Goal: Task Accomplishment & Management: Manage account settings

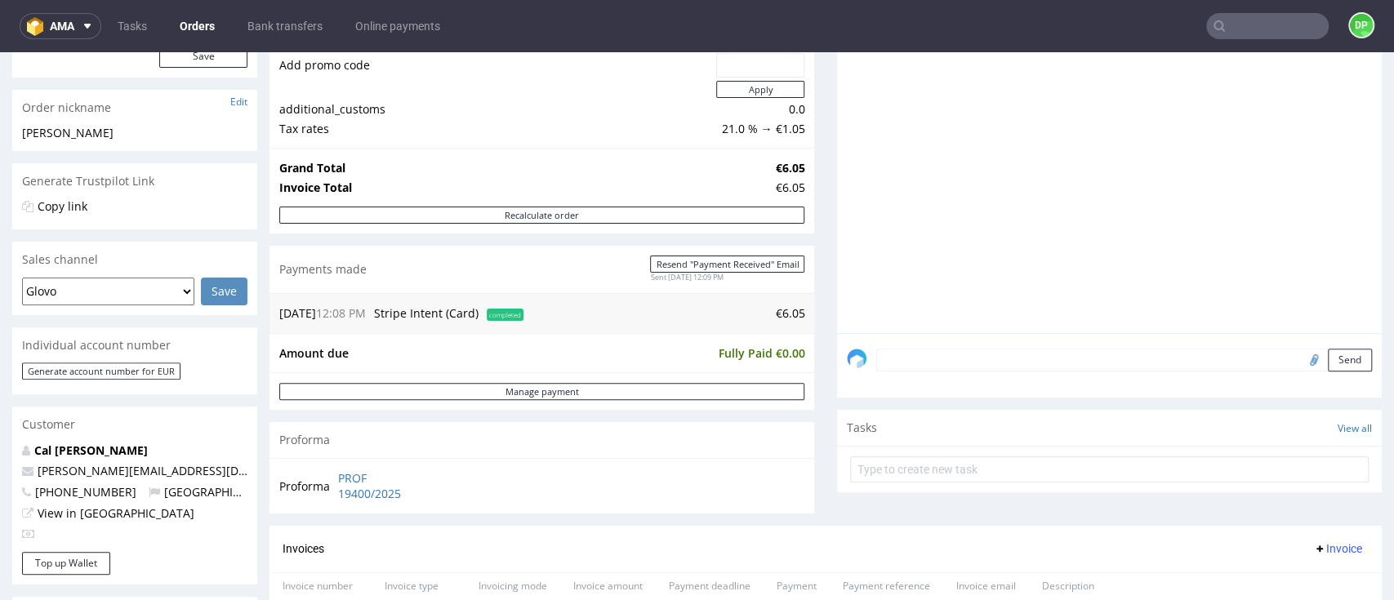
scroll to position [217, 0]
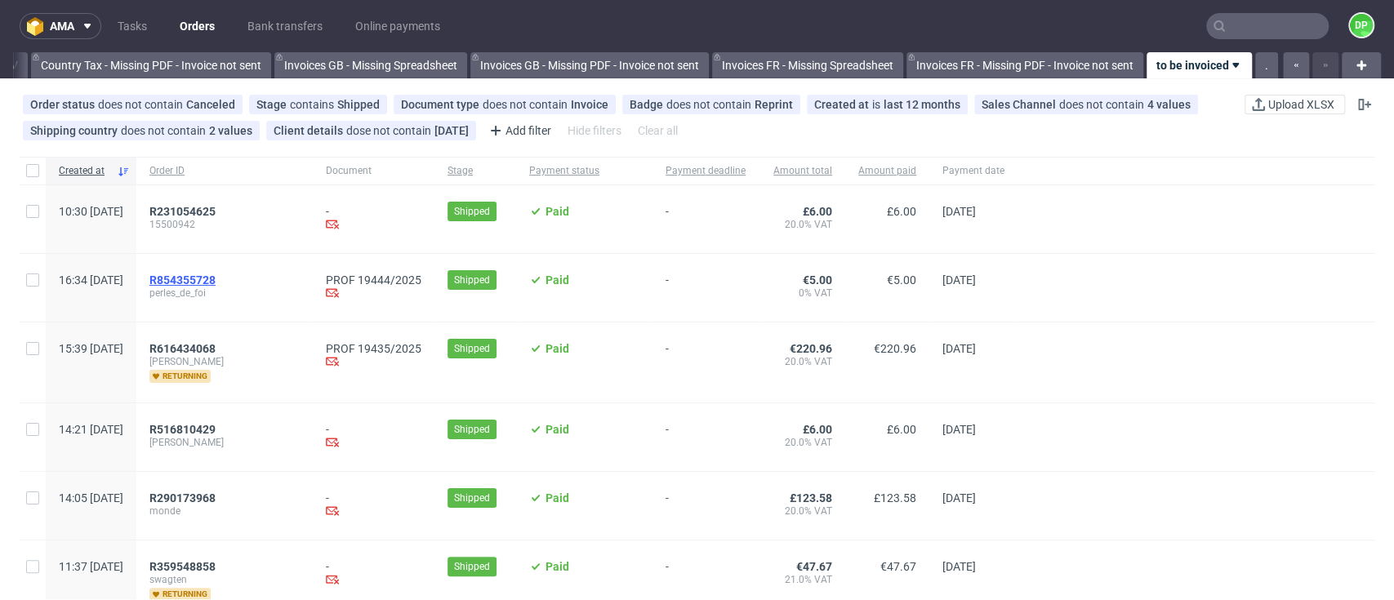
click at [216, 275] on span "R854355728" at bounding box center [182, 280] width 66 height 13
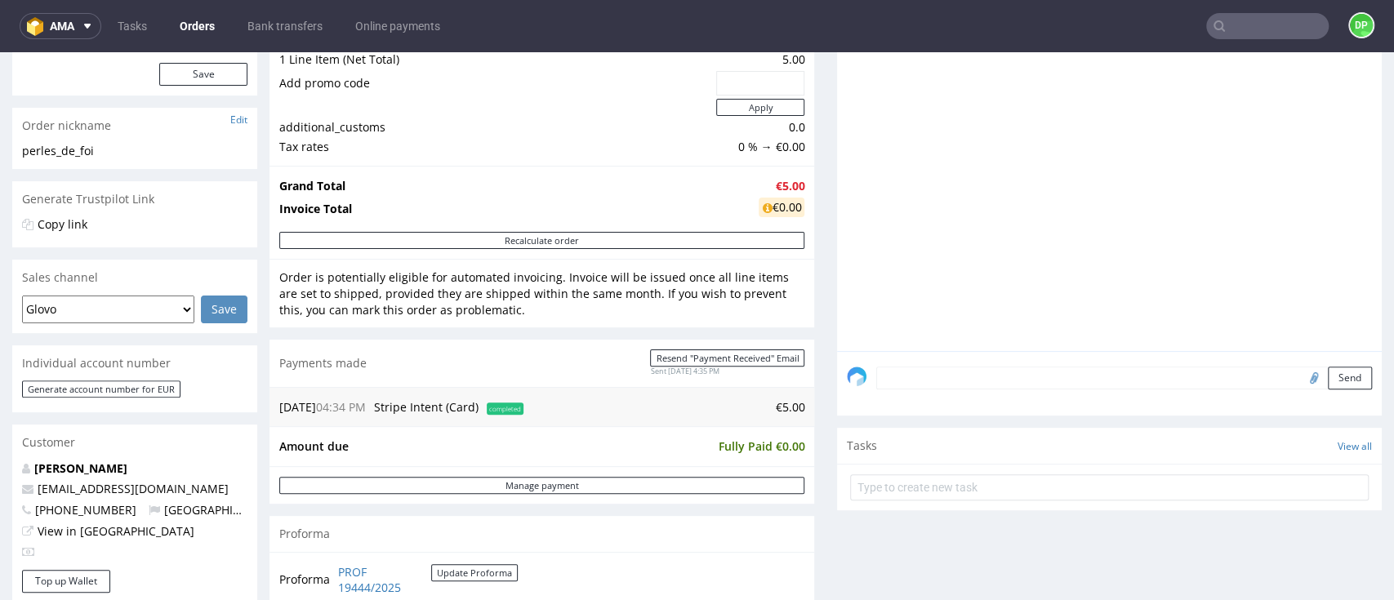
scroll to position [217, 0]
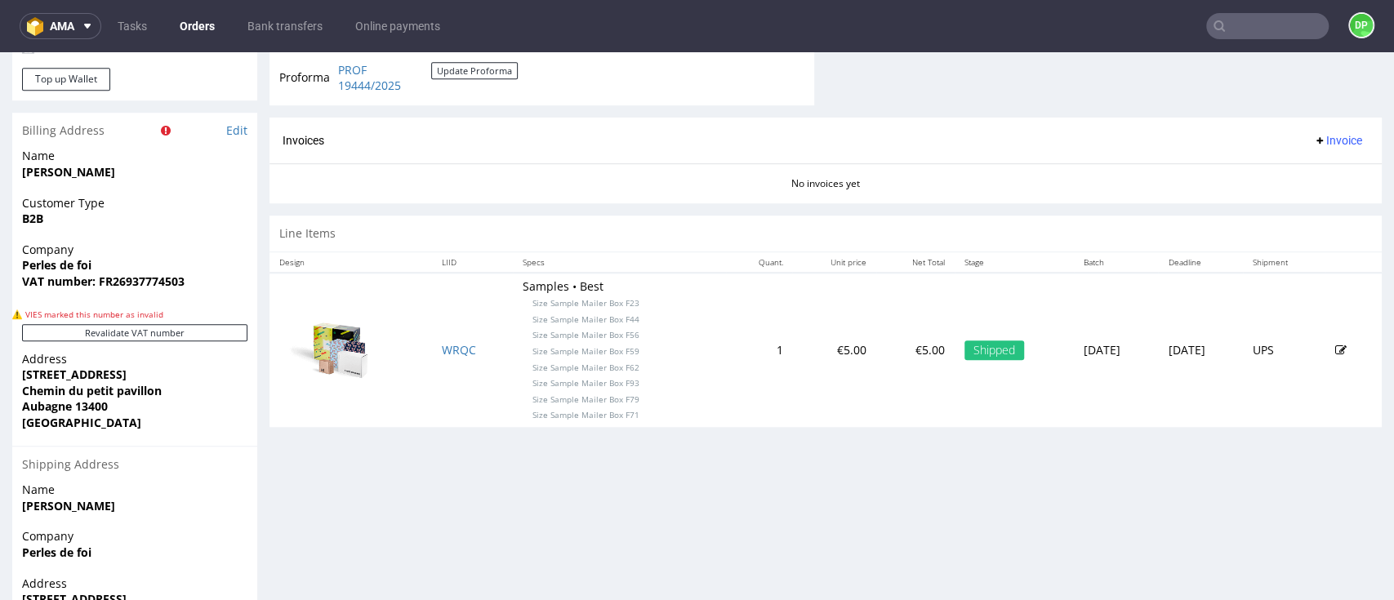
scroll to position [762, 0]
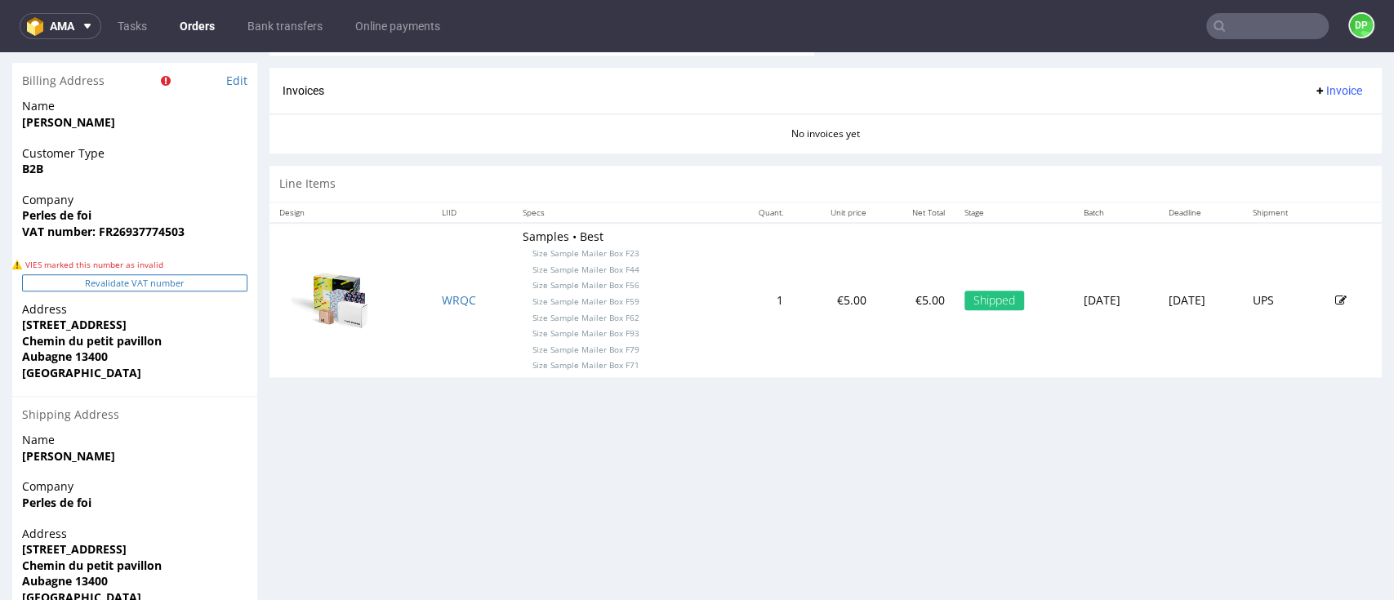
click at [65, 284] on button "Revalidate VAT number" at bounding box center [134, 282] width 225 height 17
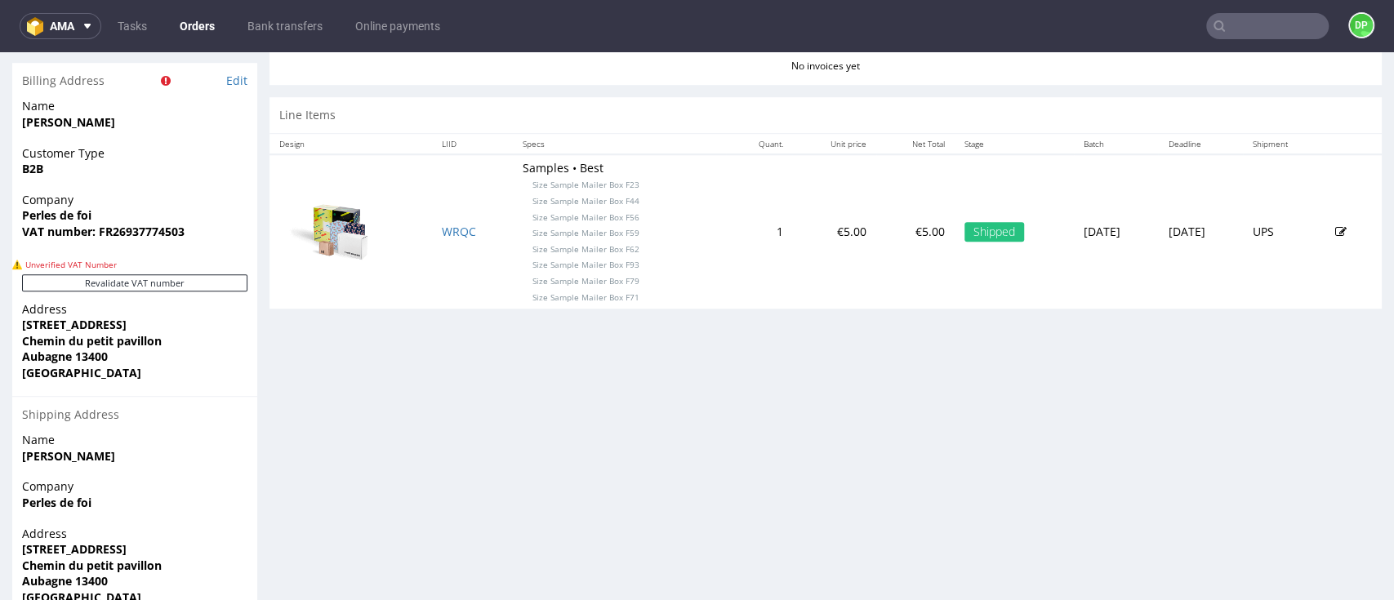
scroll to position [833, 0]
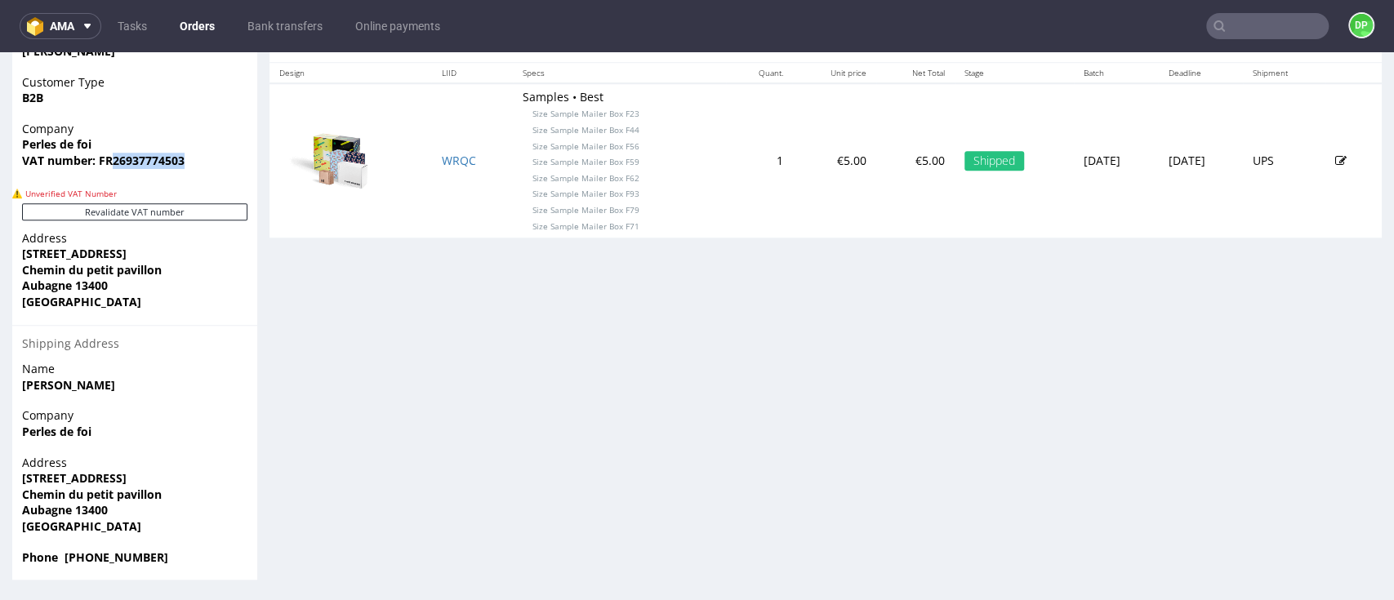
drag, startPoint x: 185, startPoint y: 169, endPoint x: 111, endPoint y: 167, distance: 74.3
click at [111, 167] on span "VAT number: FR26937774503" at bounding box center [134, 161] width 225 height 16
copy strong "26937774503"
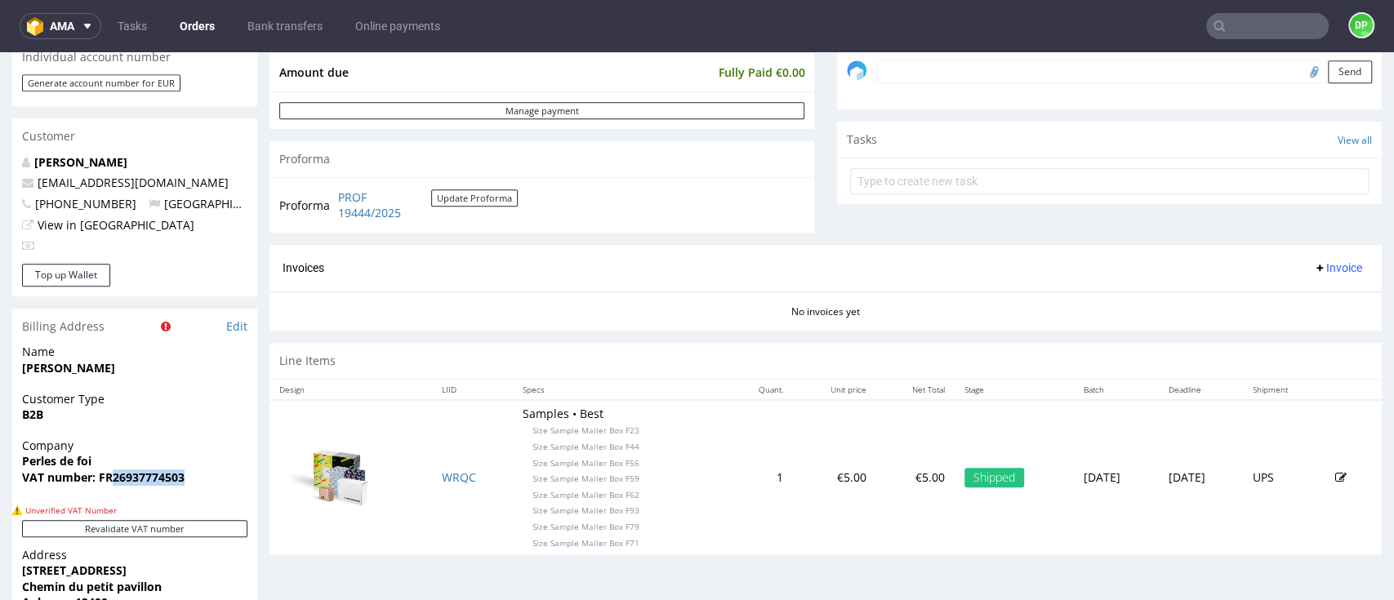
scroll to position [506, 0]
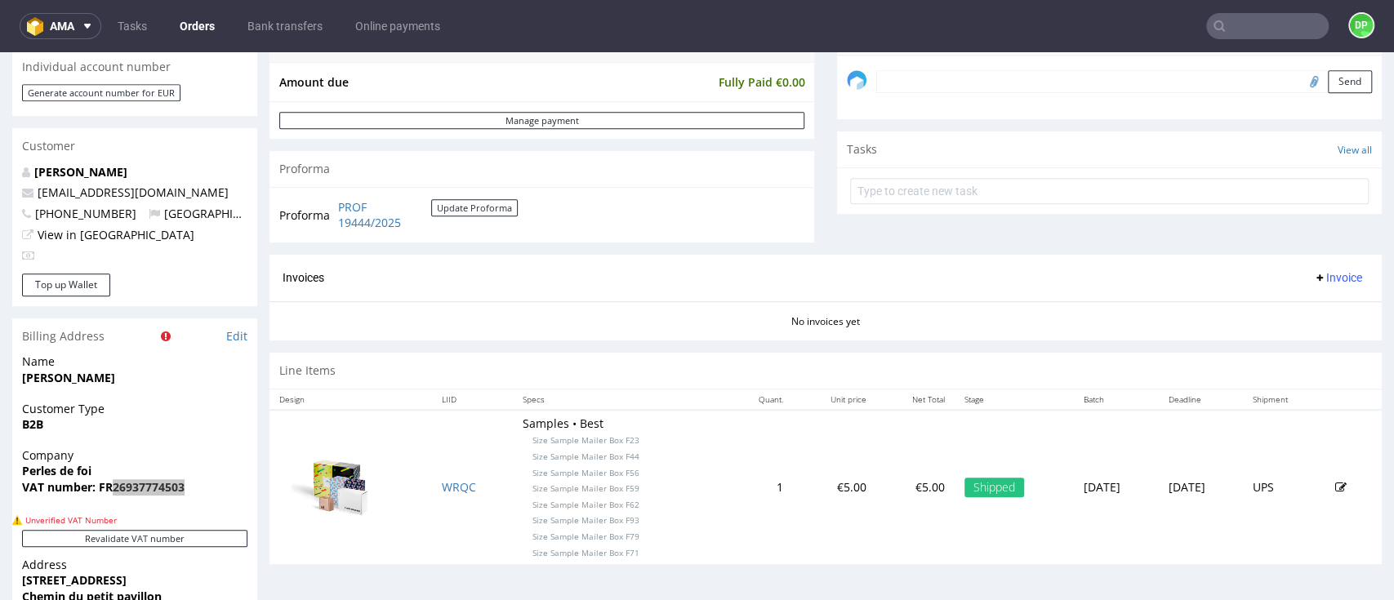
click at [1233, 33] on input "text" at bounding box center [1267, 26] width 123 height 26
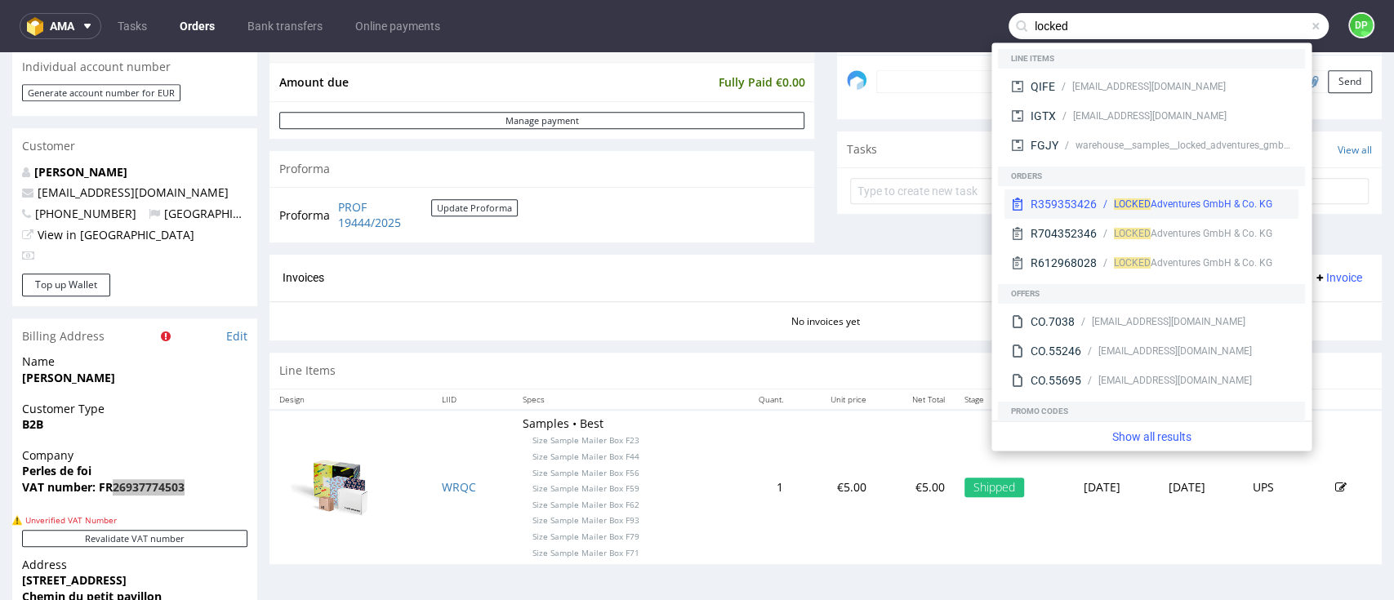
type input "locked"
click at [1075, 203] on div "R359353426" at bounding box center [1064, 204] width 66 height 16
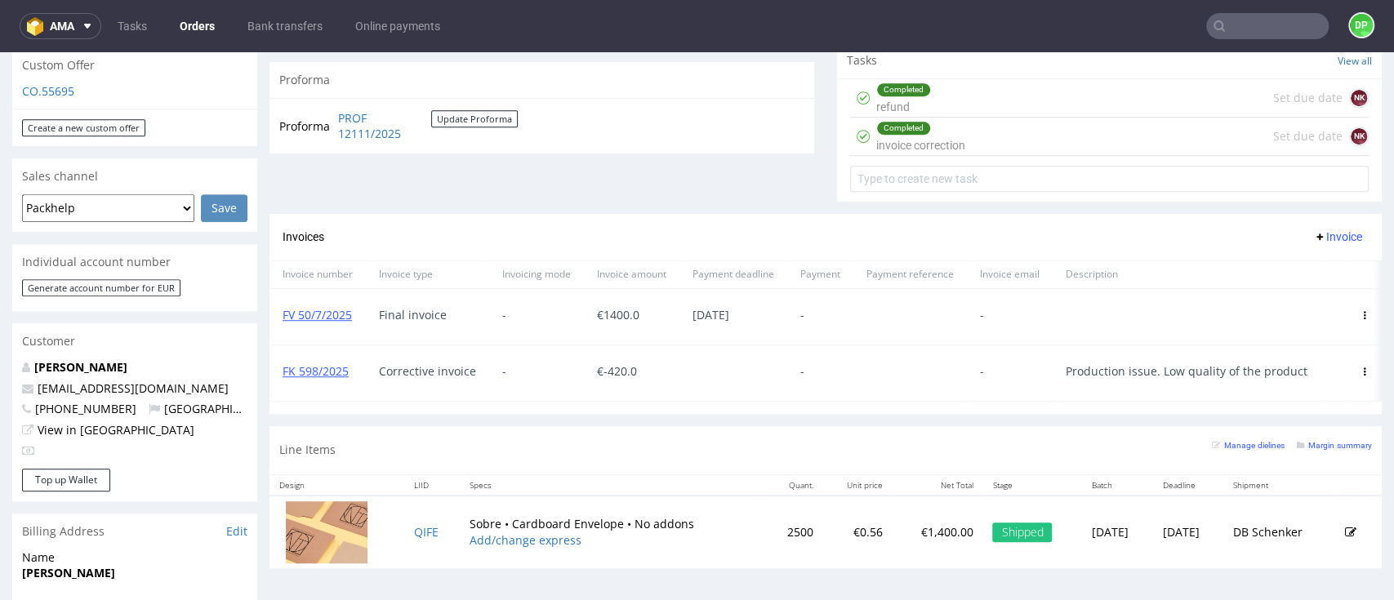
scroll to position [544, 0]
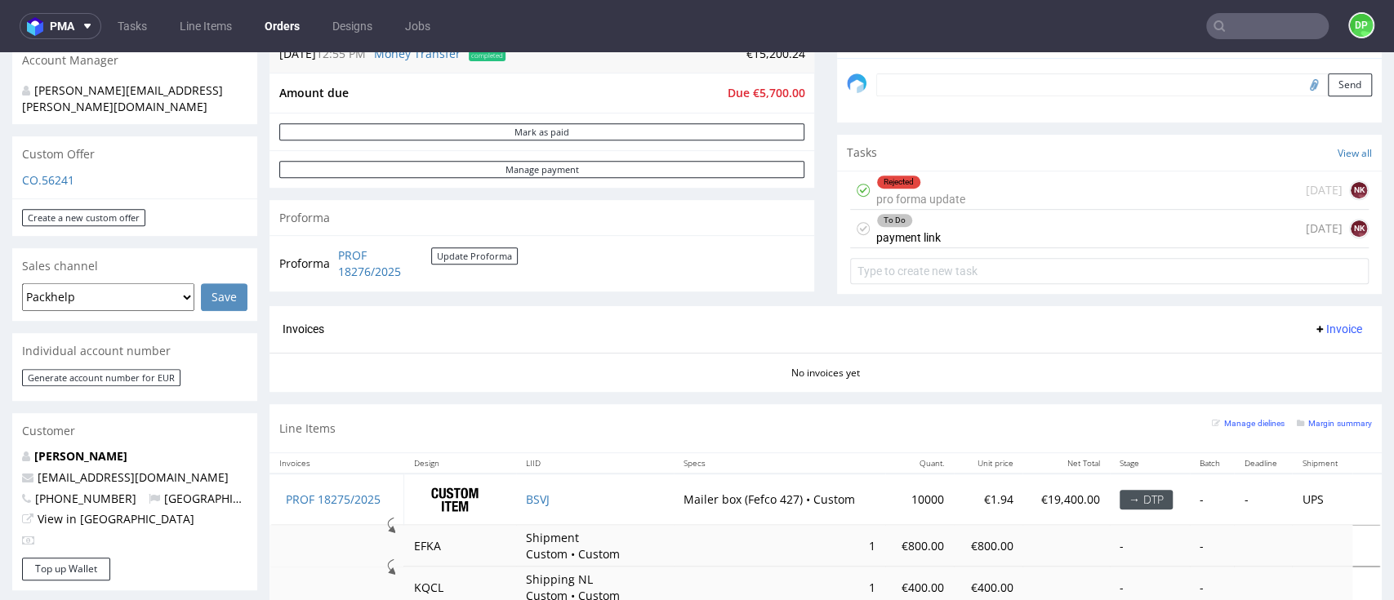
scroll to position [544, 0]
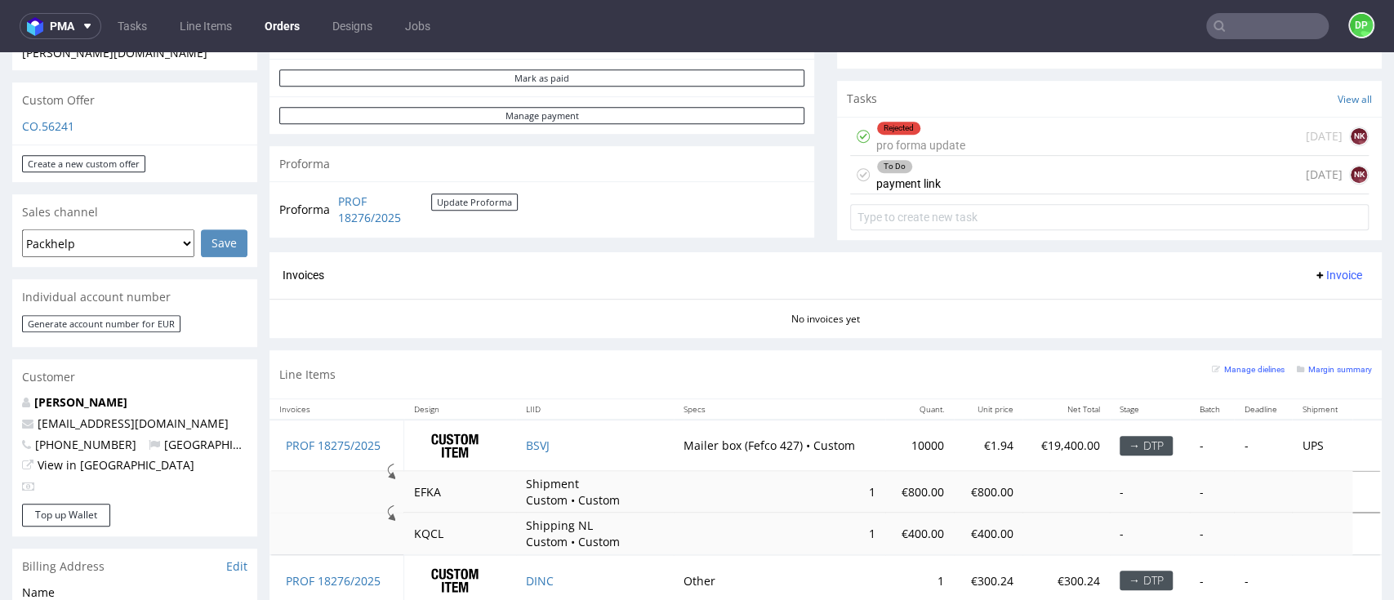
click at [932, 177] on div "To Do payment link today NK" at bounding box center [1109, 175] width 519 height 38
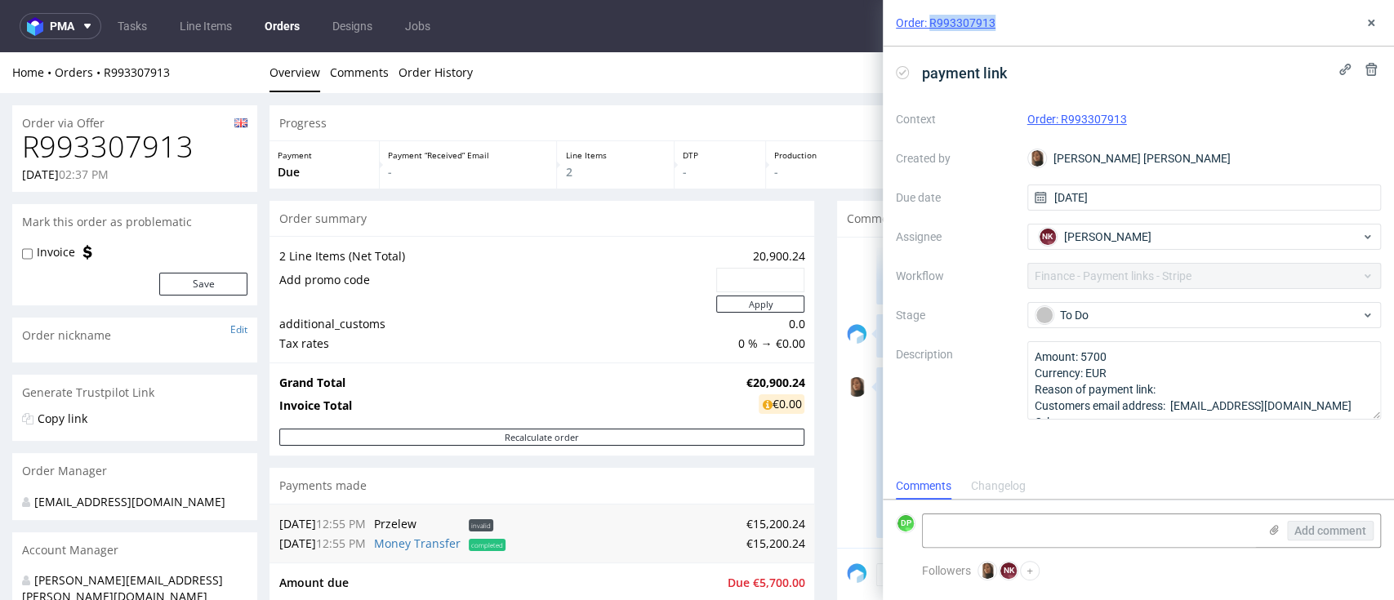
drag, startPoint x: 1002, startPoint y: 19, endPoint x: 932, endPoint y: 40, distance: 73.4
click at [932, 40] on div "Order: R993307913" at bounding box center [1138, 23] width 511 height 47
copy link "R993307913"
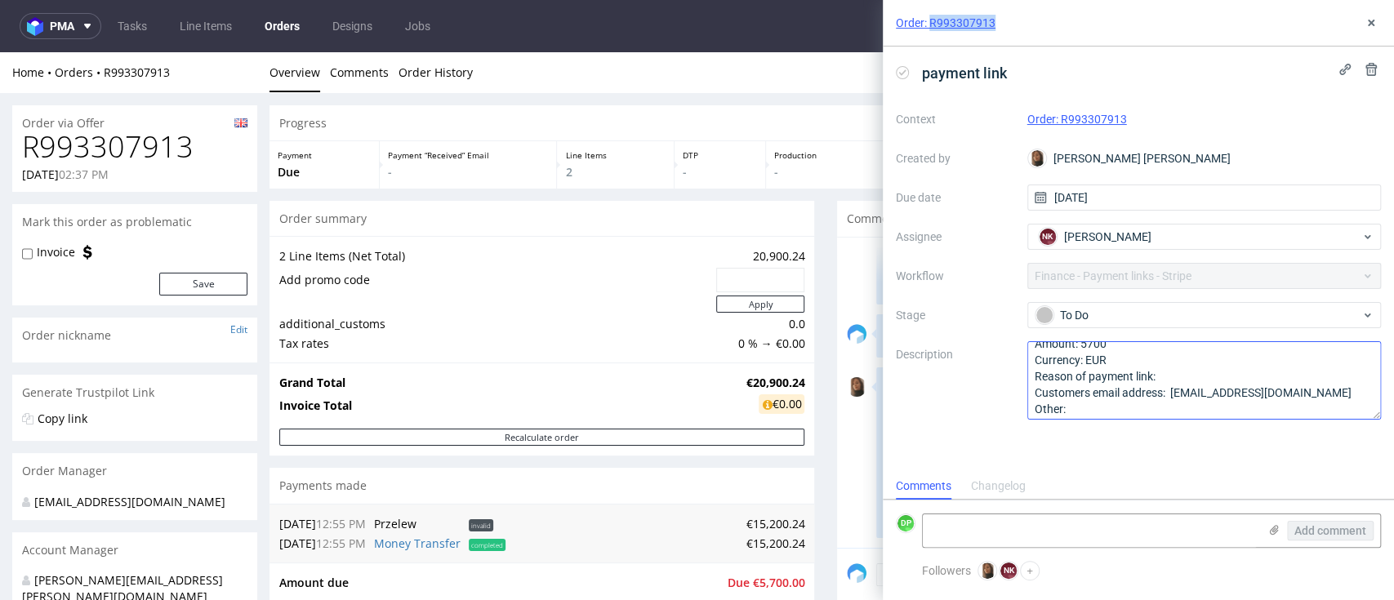
scroll to position [17, 0]
drag, startPoint x: 1355, startPoint y: 385, endPoint x: 1174, endPoint y: 392, distance: 180.6
click at [1174, 392] on textarea "Amount: 5700 Currency: EUR Reason of payment link: Customers email address: evo…" at bounding box center [1204, 380] width 354 height 78
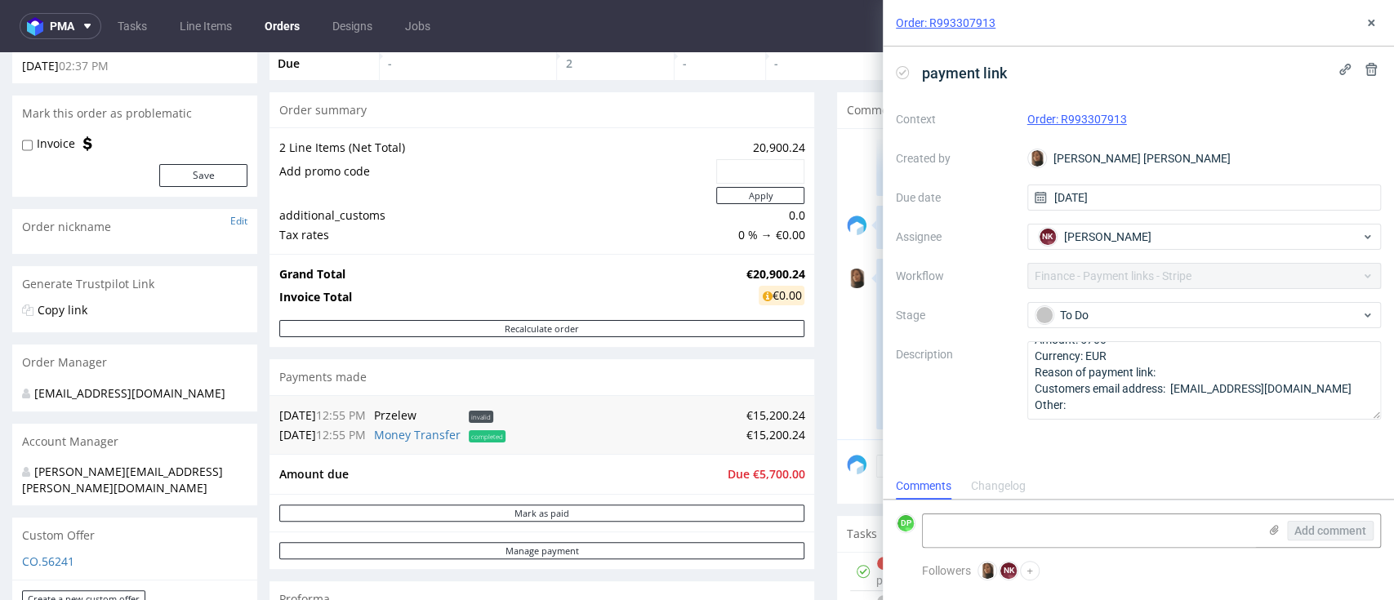
click at [1004, 487] on div "Changelog" at bounding box center [998, 487] width 55 height 26
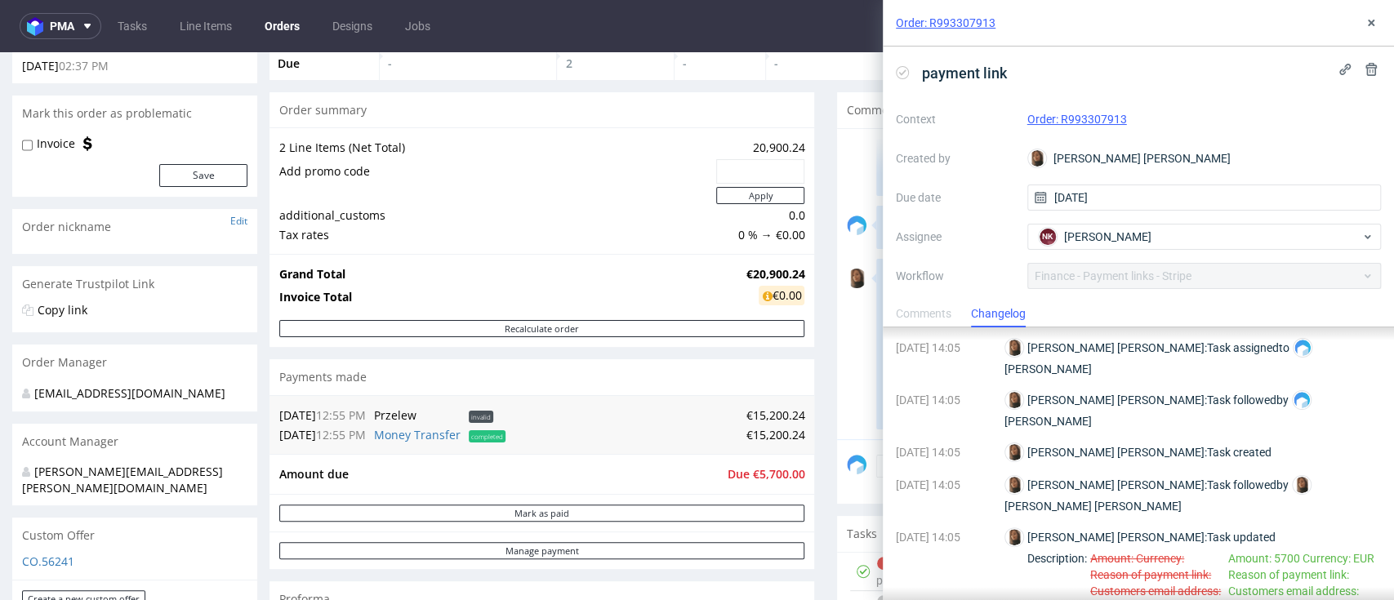
scroll to position [0, 0]
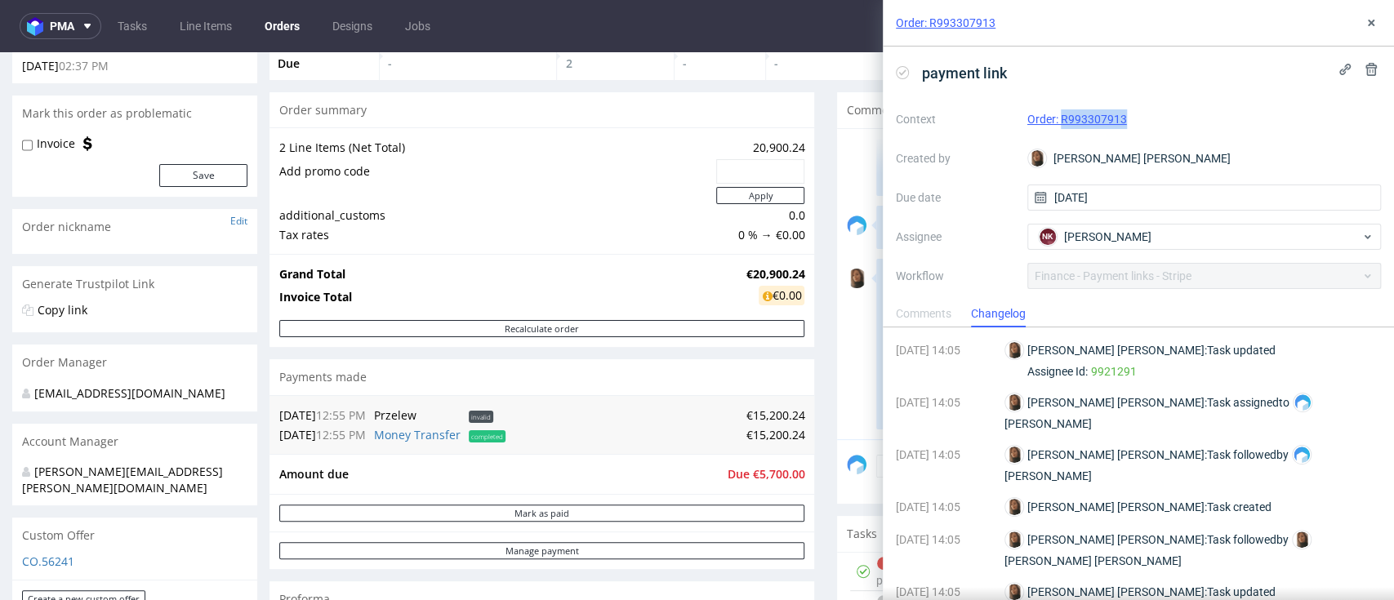
drag, startPoint x: 1125, startPoint y: 121, endPoint x: 1056, endPoint y: 129, distance: 69.1
click at [1056, 129] on div "Context Order: R993307913 Created by Angelina Marć Due date 12/09/2025 Assignee…" at bounding box center [1138, 263] width 485 height 314
copy link "R993307913"
drag, startPoint x: 1009, startPoint y: 22, endPoint x: 928, endPoint y: 34, distance: 82.6
click at [928, 34] on div "Order: R993307913" at bounding box center [1138, 23] width 511 height 47
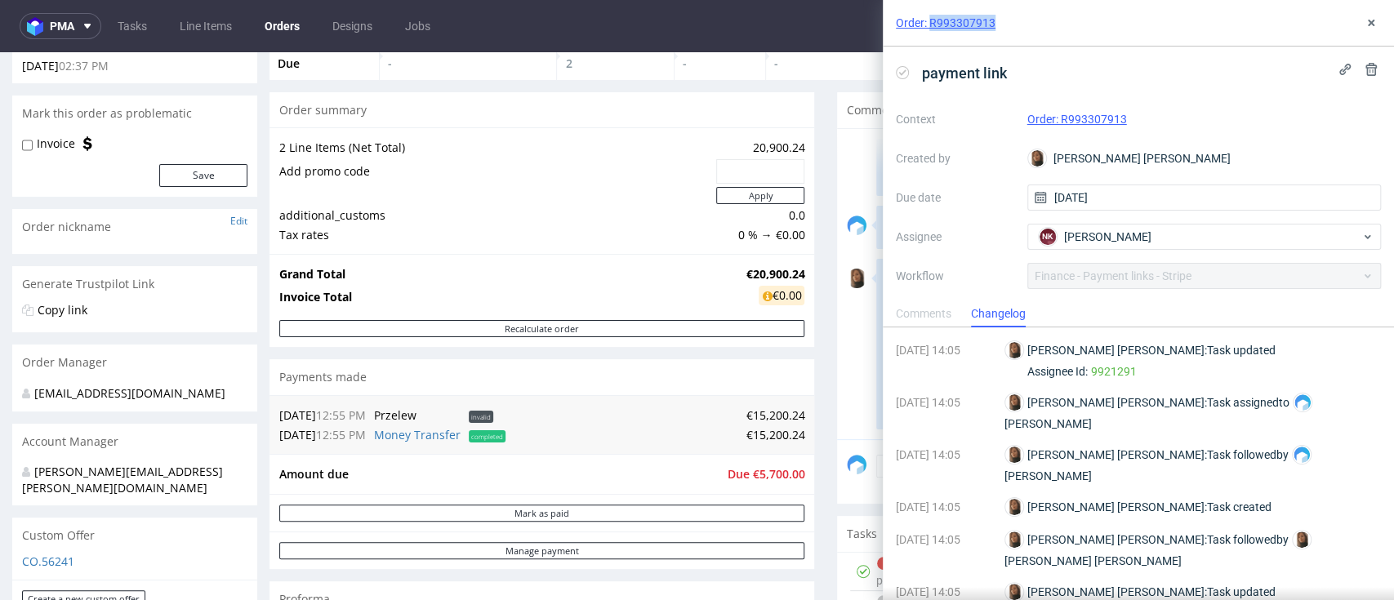
copy link "R993307913"
click at [928, 315] on div "Comments" at bounding box center [924, 314] width 56 height 26
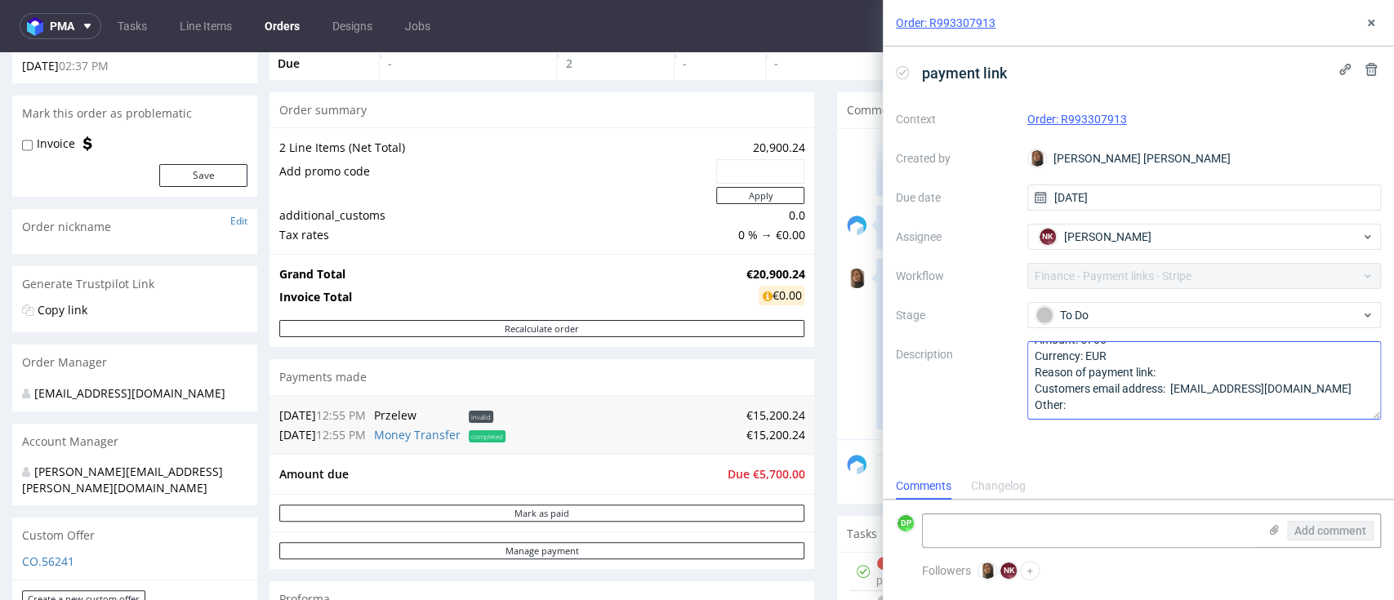
scroll to position [13, 0]
click at [1090, 319] on div "To Do" at bounding box center [1198, 315] width 325 height 18
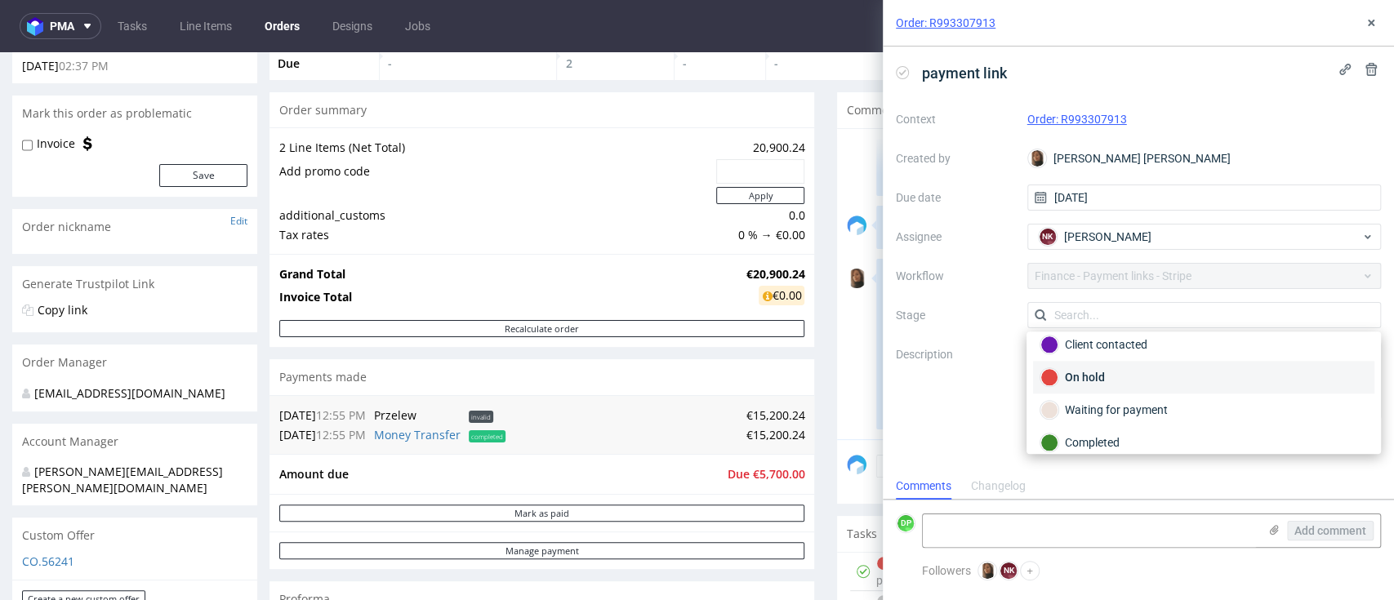
scroll to position [109, 0]
click at [1111, 378] on div "Waiting for payment" at bounding box center [1203, 377] width 327 height 18
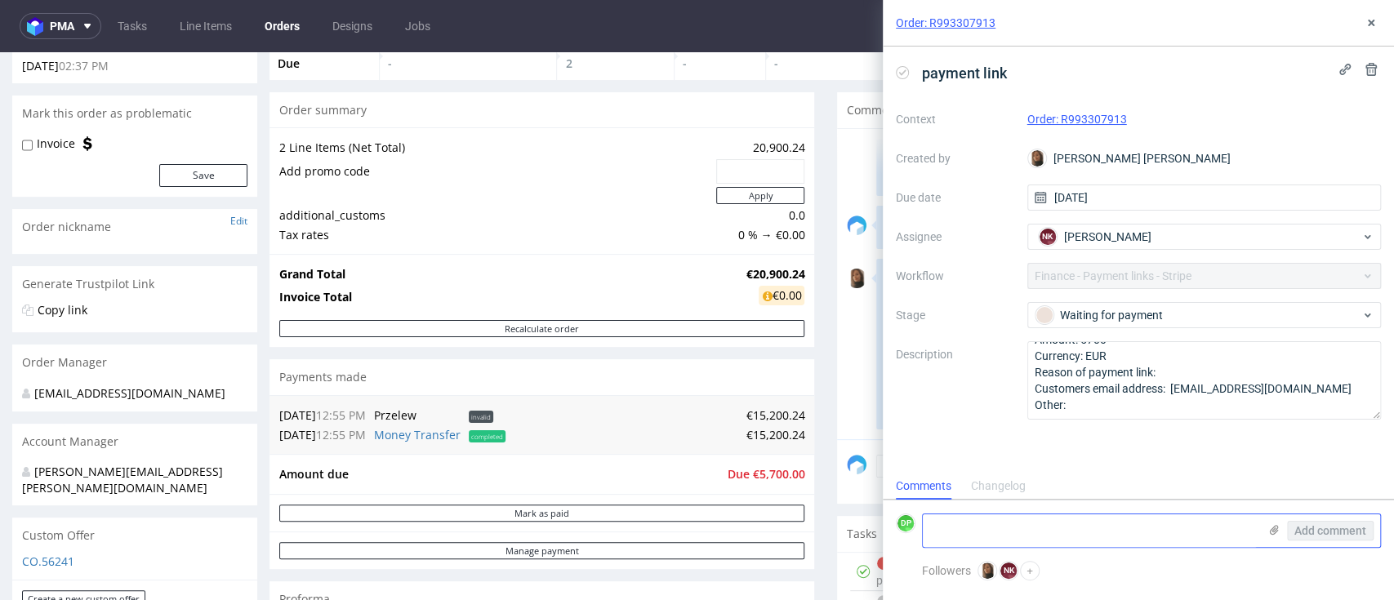
click at [999, 519] on textarea at bounding box center [1090, 531] width 335 height 33
type textarea "wysłane 2 linki po 2850"
click at [1324, 533] on span "Add comment" at bounding box center [1330, 530] width 72 height 11
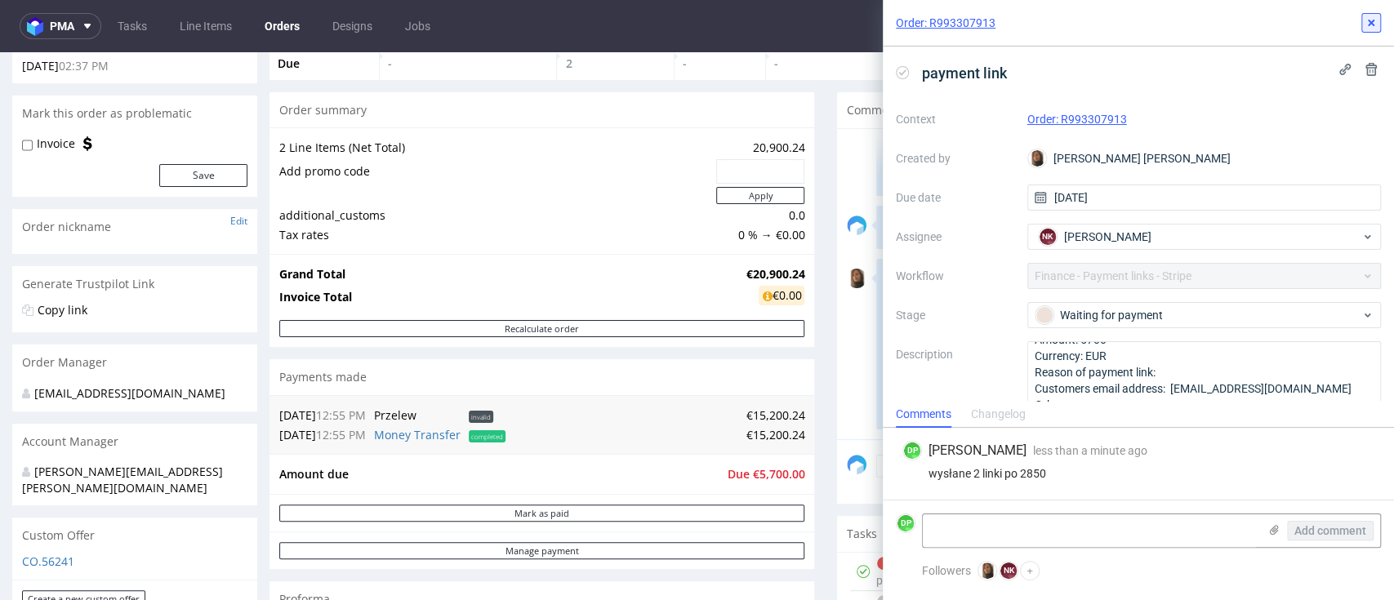
click at [1369, 21] on use at bounding box center [1371, 23] width 7 height 7
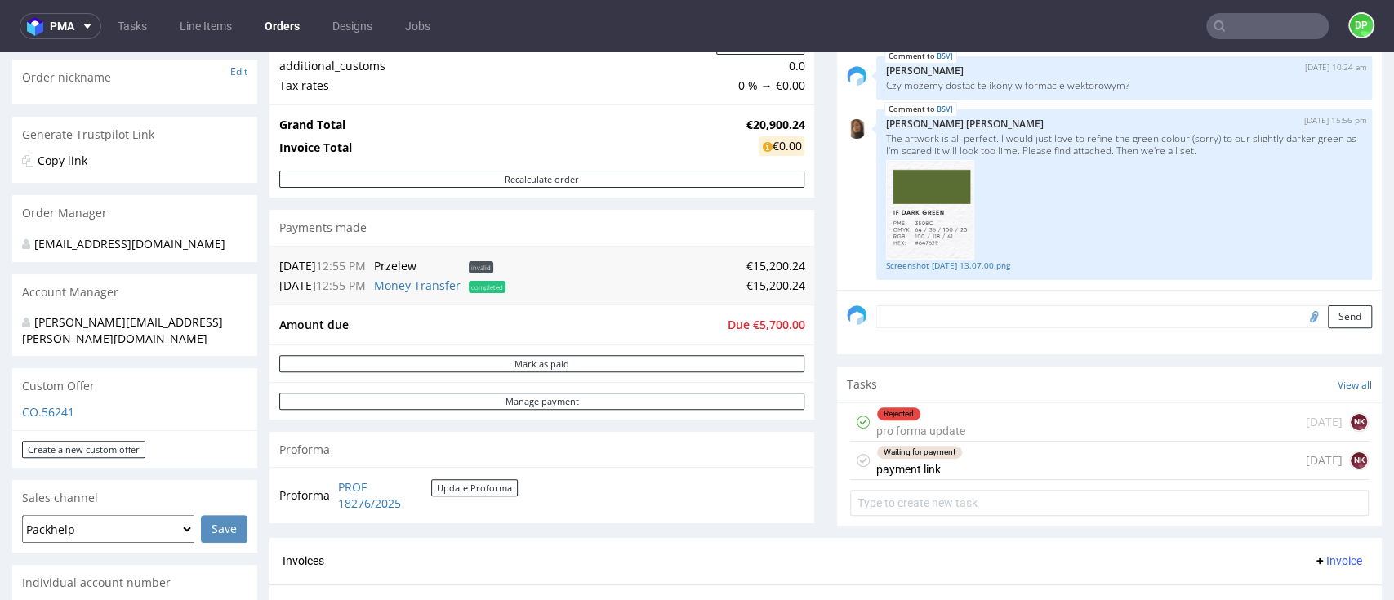
scroll to position [109, 0]
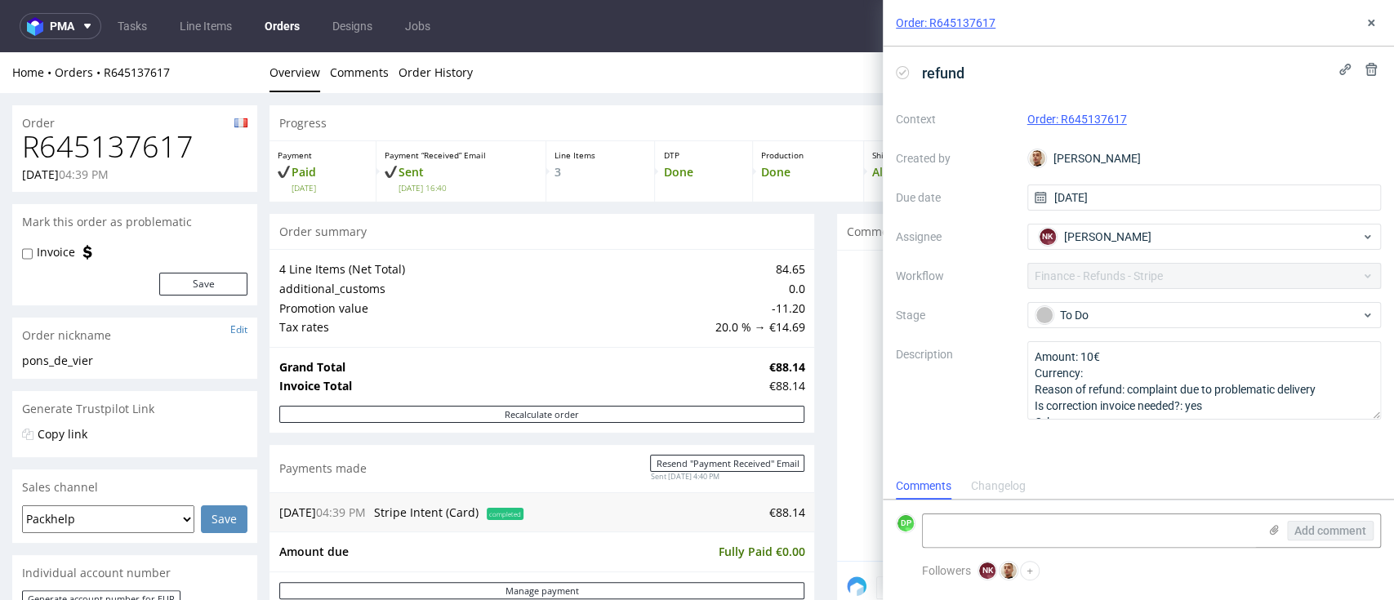
click at [947, 177] on div "Context Order: R645137617 Created by [PERSON_NAME] Due date [DATE] Assignee NK …" at bounding box center [1138, 263] width 485 height 314
click at [837, 340] on div at bounding box center [1109, 406] width 545 height 310
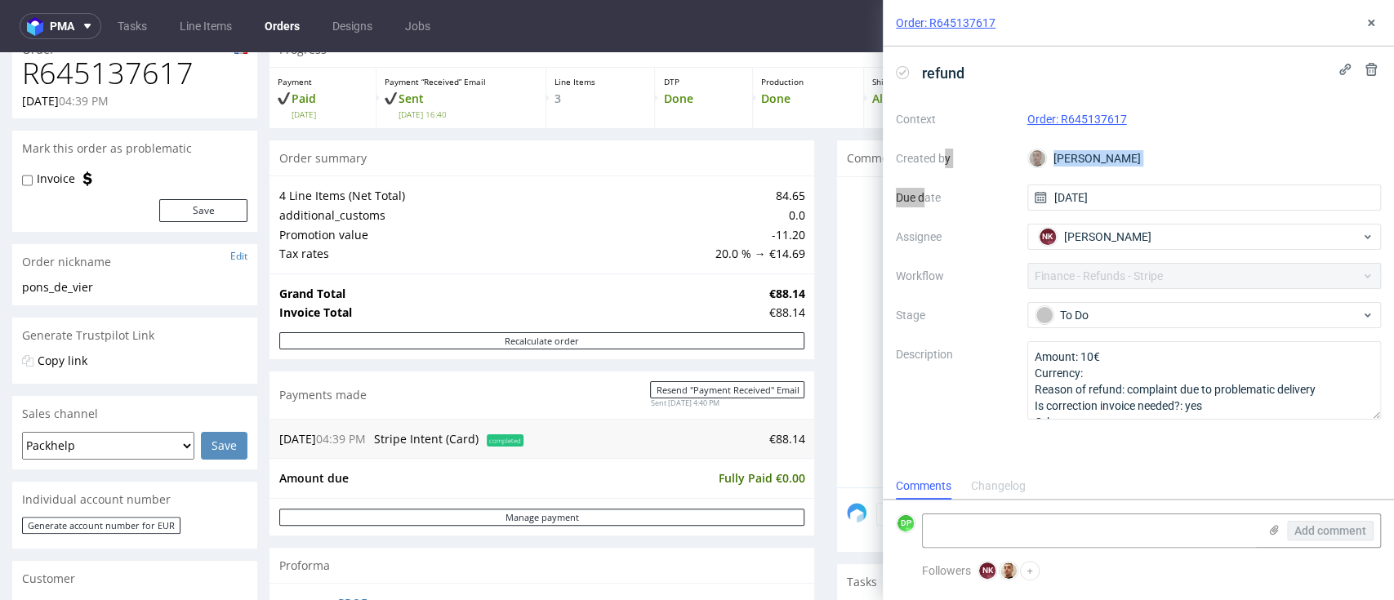
scroll to position [109, 0]
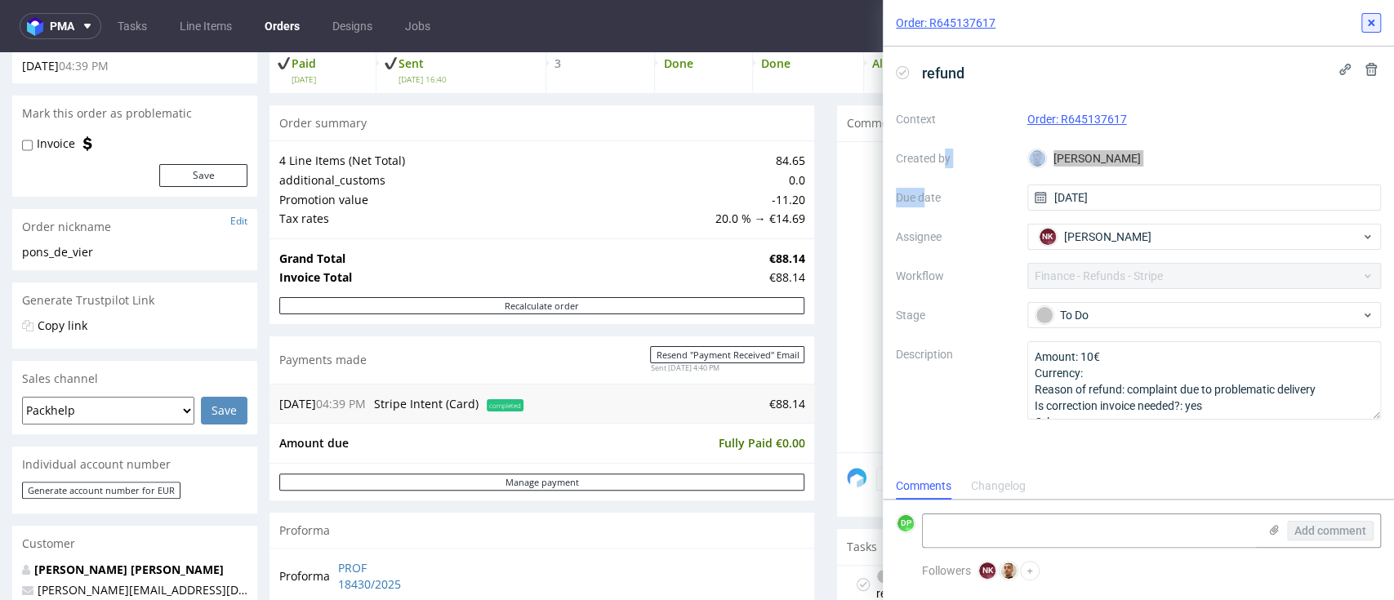
click at [1370, 14] on button at bounding box center [1371, 23] width 20 height 20
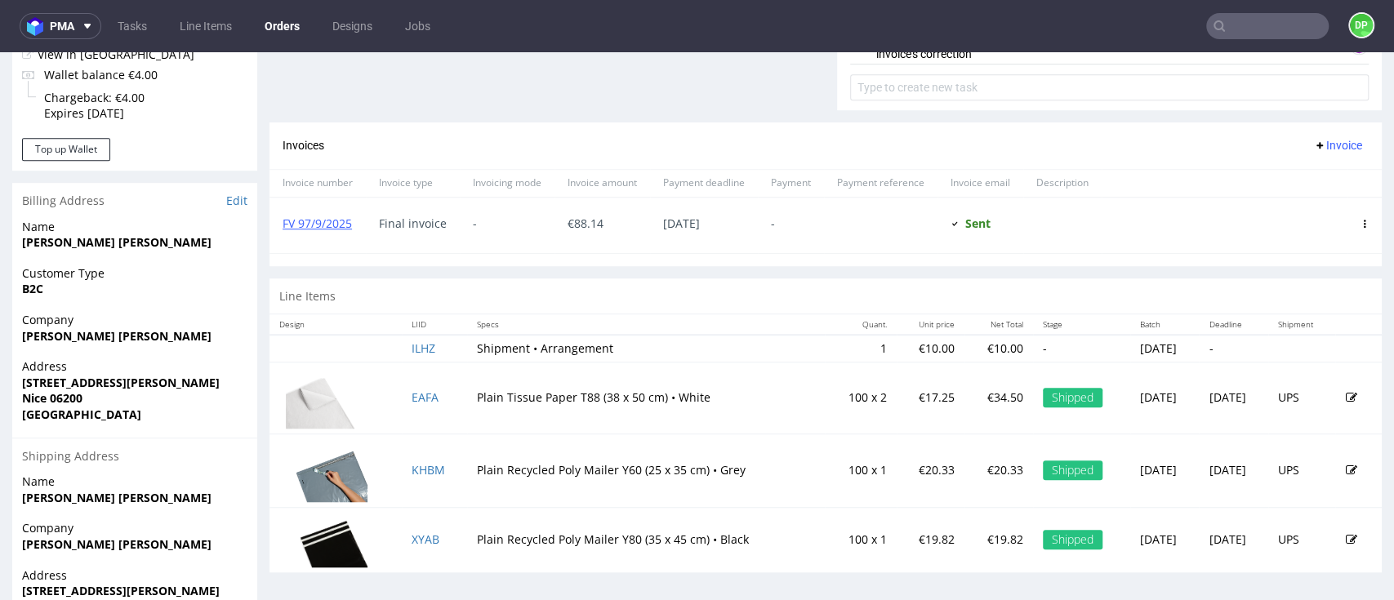
scroll to position [653, 0]
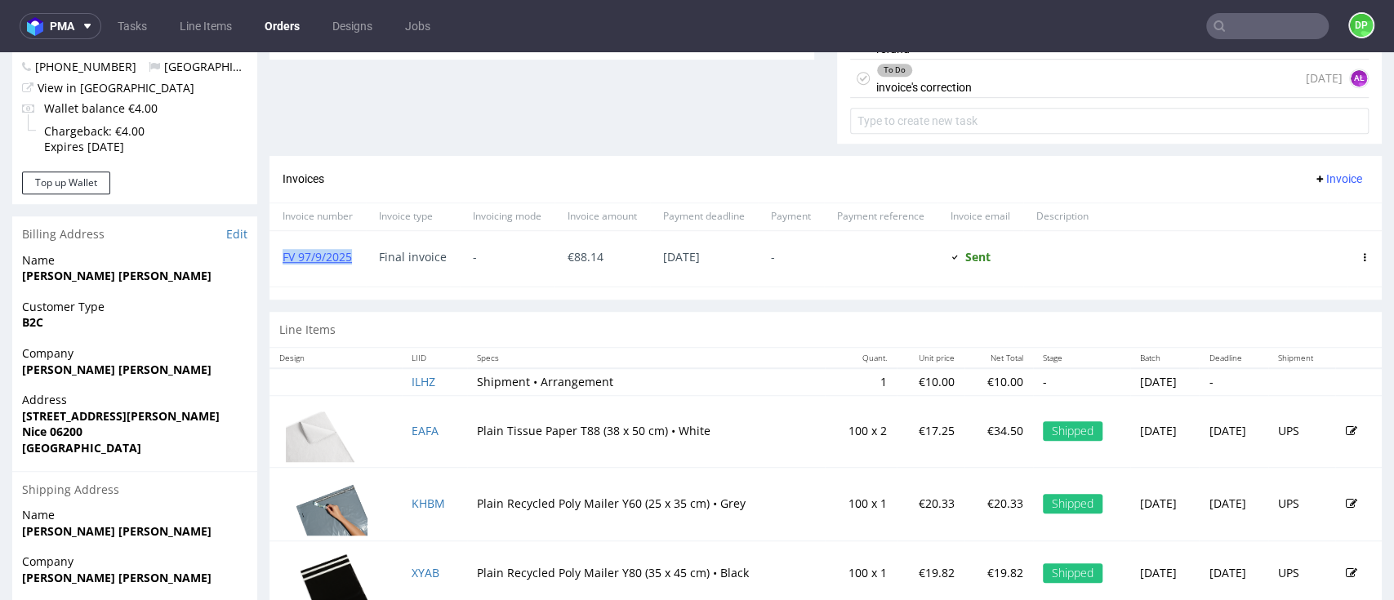
drag, startPoint x: 354, startPoint y: 257, endPoint x: 273, endPoint y: 258, distance: 81.7
click at [273, 258] on div "FV 97/9/2025" at bounding box center [318, 259] width 96 height 56
copy link "FV 97/9/2025"
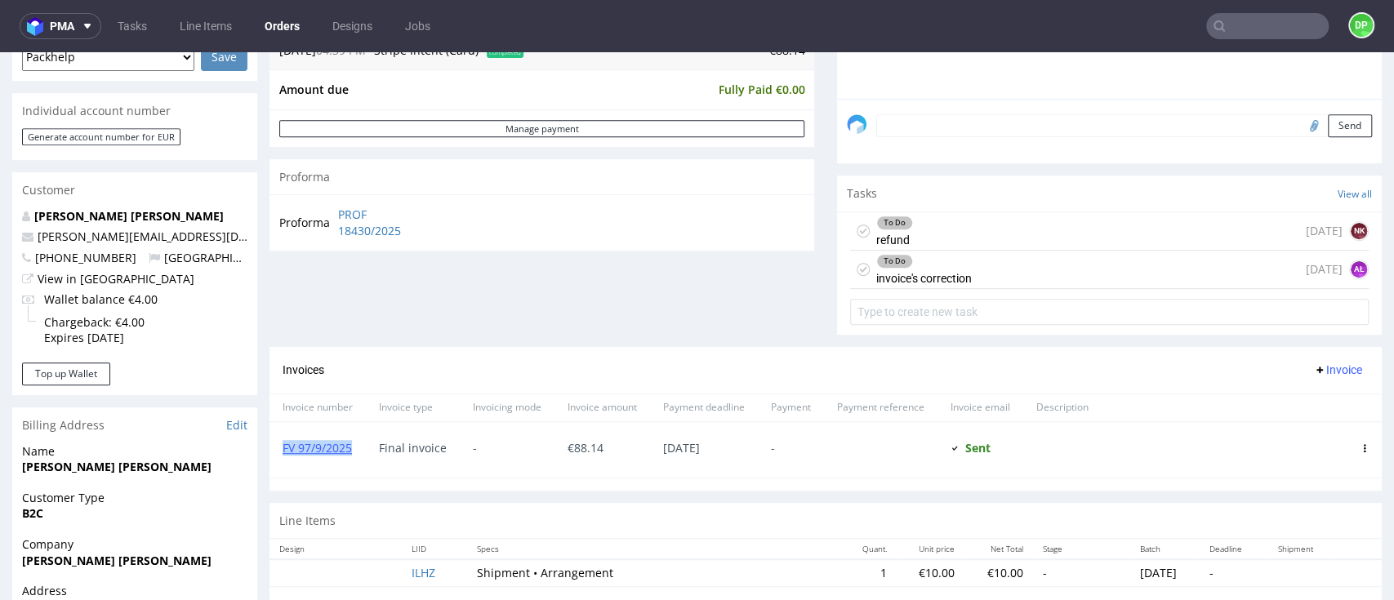
scroll to position [457, 0]
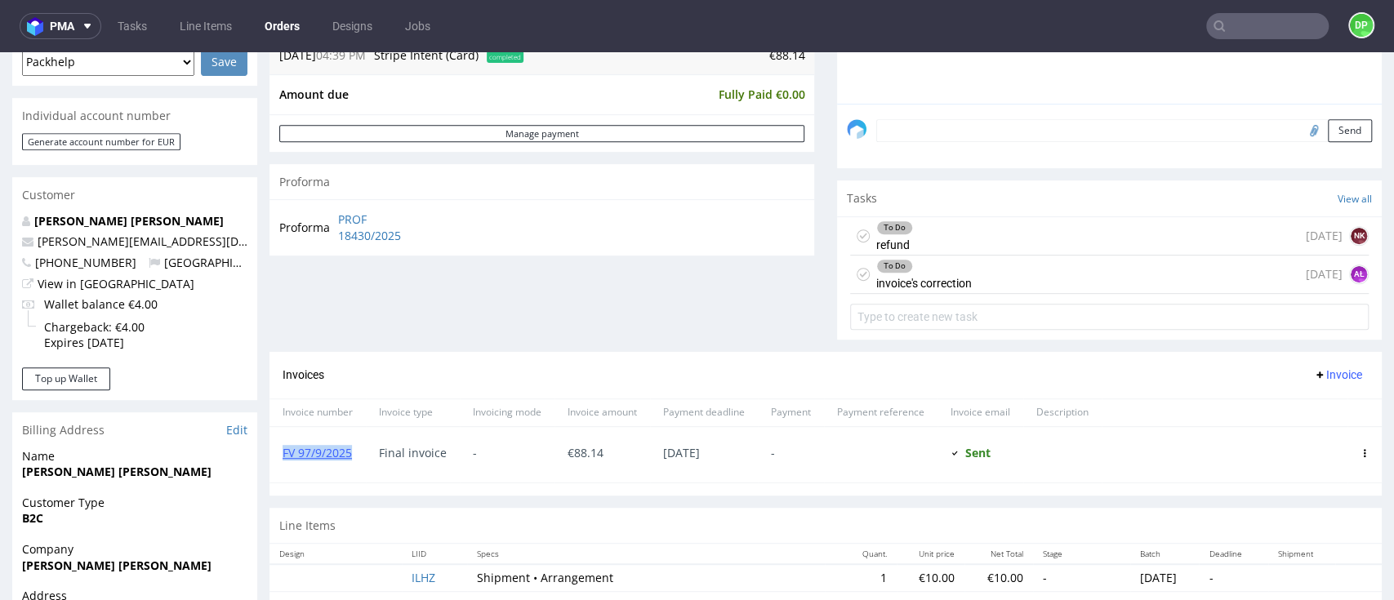
copy link "FV 97/9/2025"
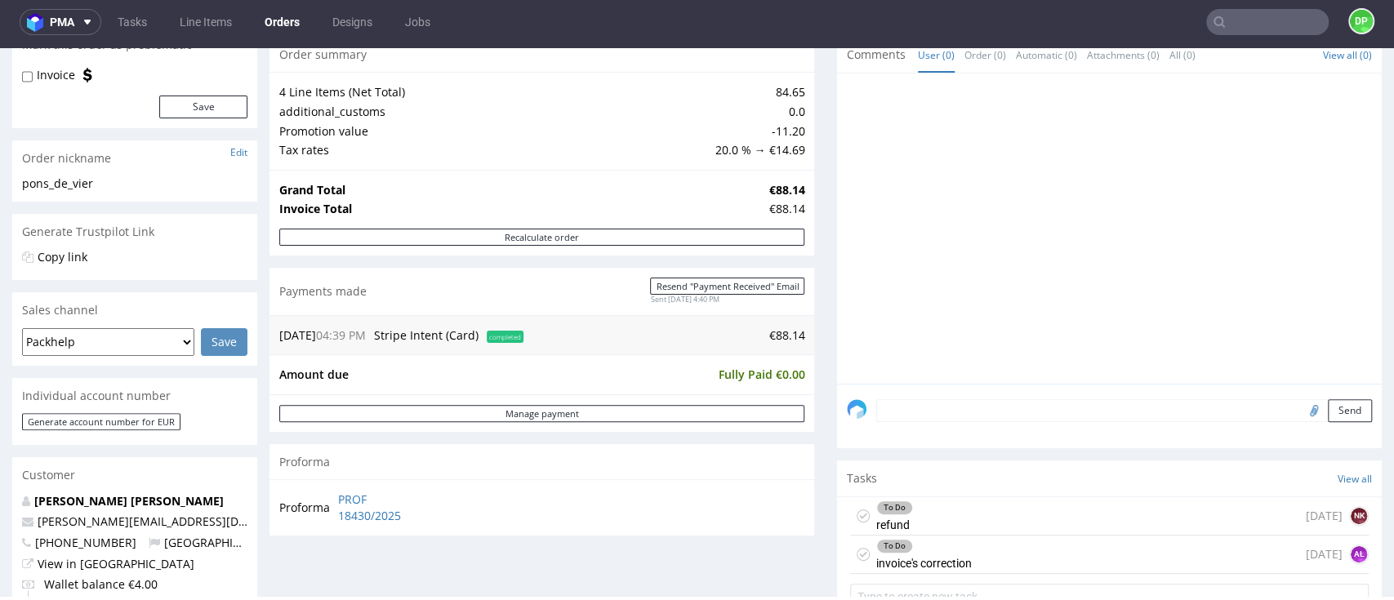
scroll to position [0, 0]
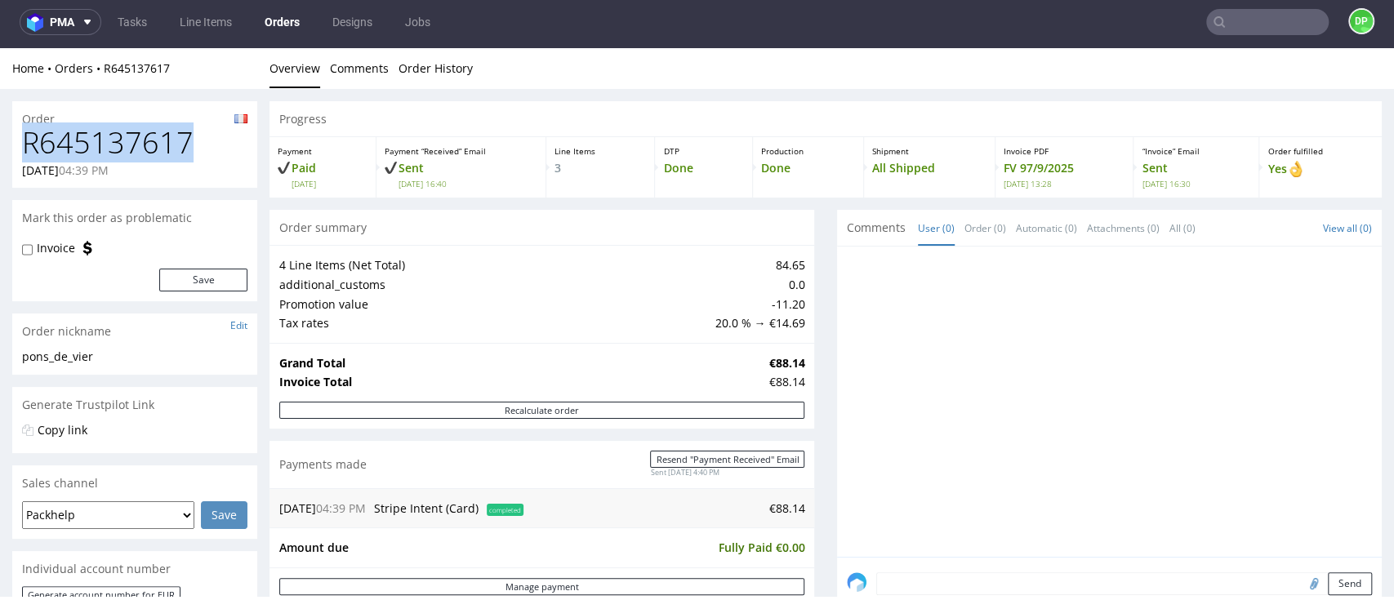
drag, startPoint x: 187, startPoint y: 142, endPoint x: 22, endPoint y: 151, distance: 165.2
click at [22, 151] on h1 "R645137617" at bounding box center [134, 143] width 225 height 33
copy h1 "R645137617"
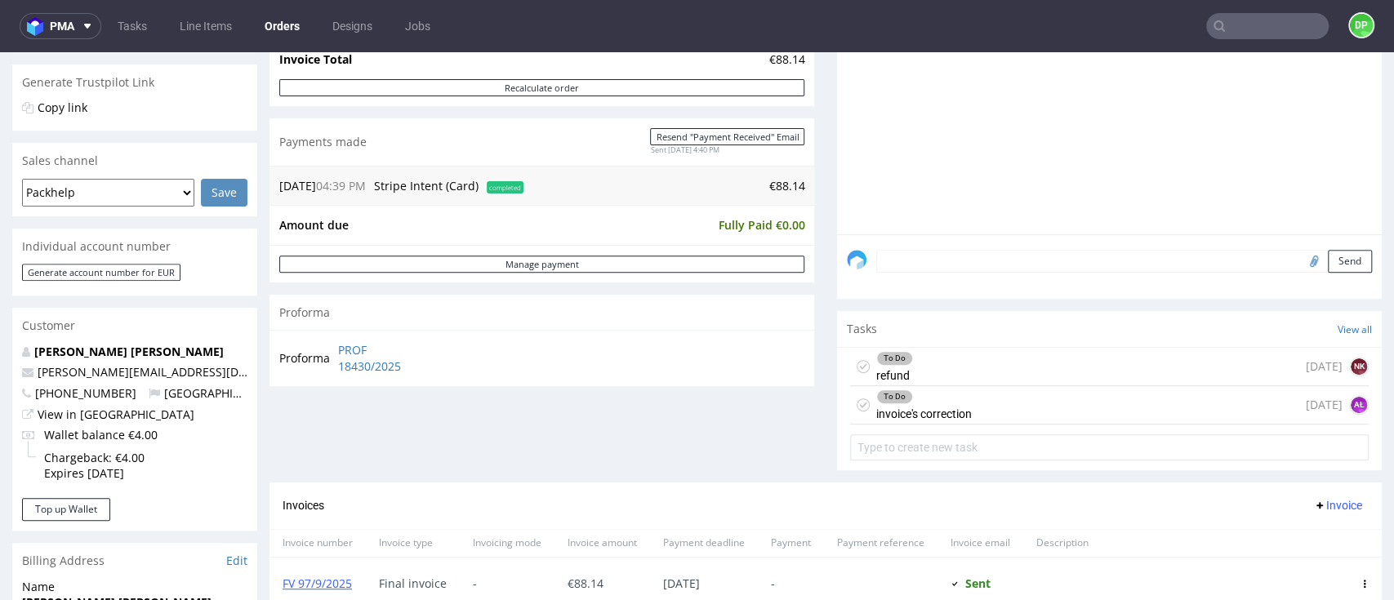
scroll to position [435, 0]
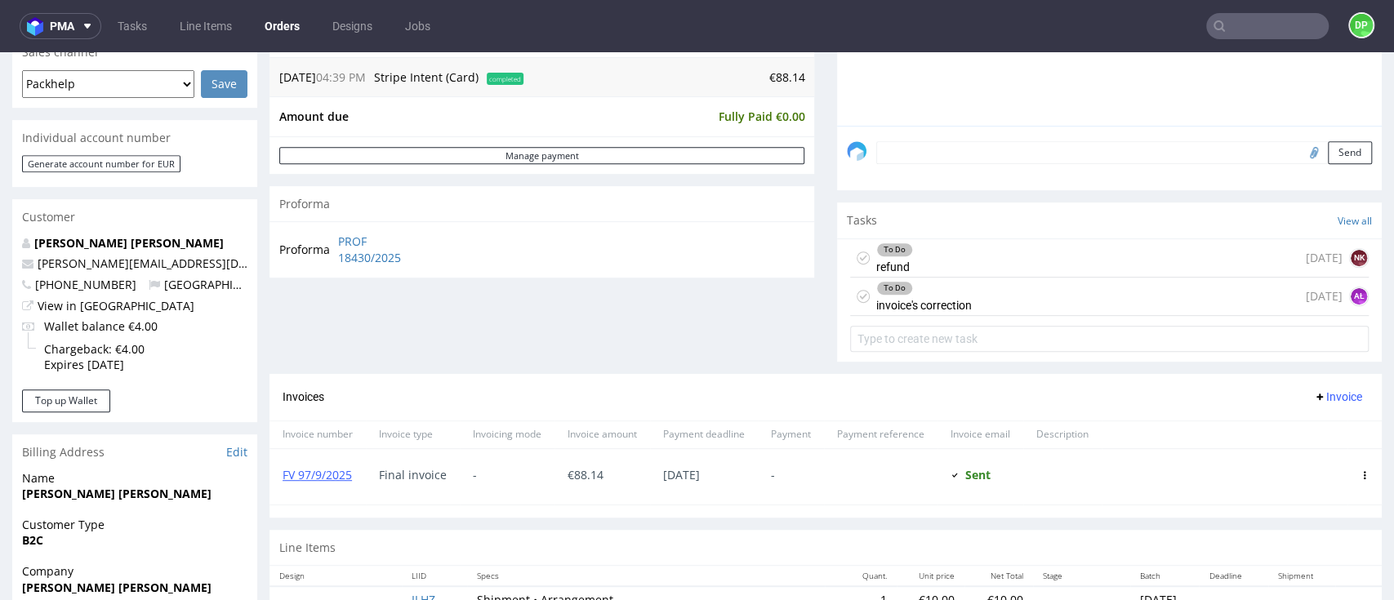
click at [937, 292] on div "To Do" at bounding box center [924, 288] width 94 height 13
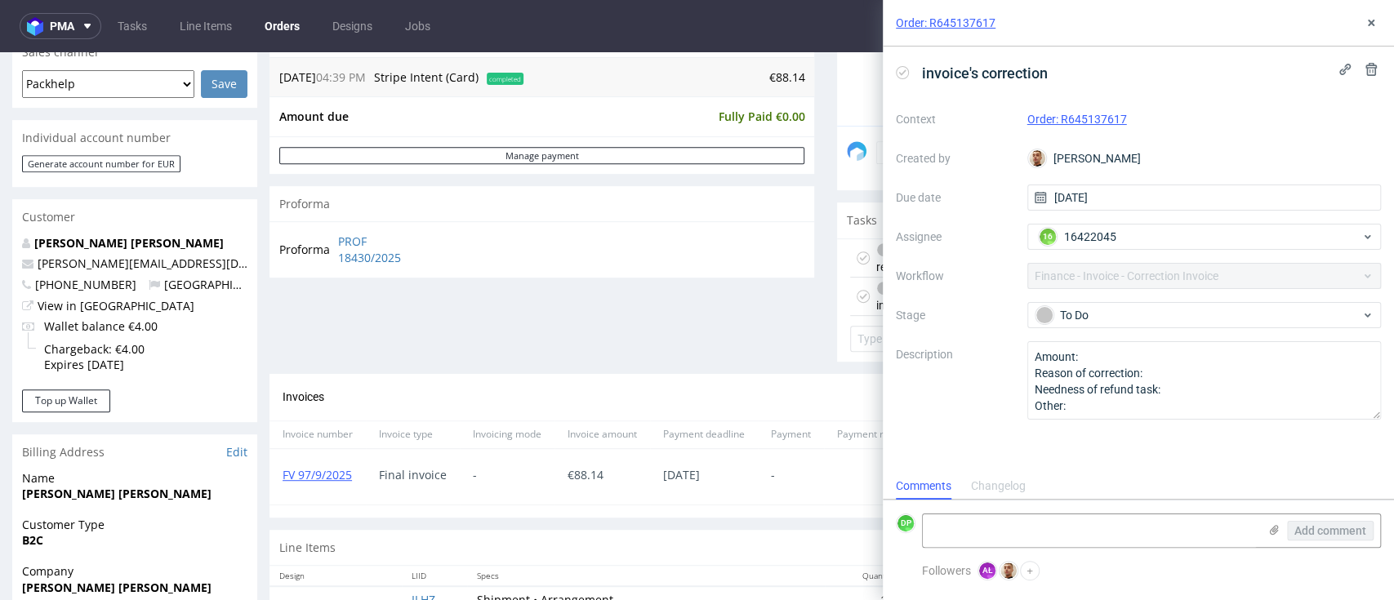
scroll to position [13, 0]
click at [876, 265] on div "To Do refund" at bounding box center [894, 258] width 37 height 38
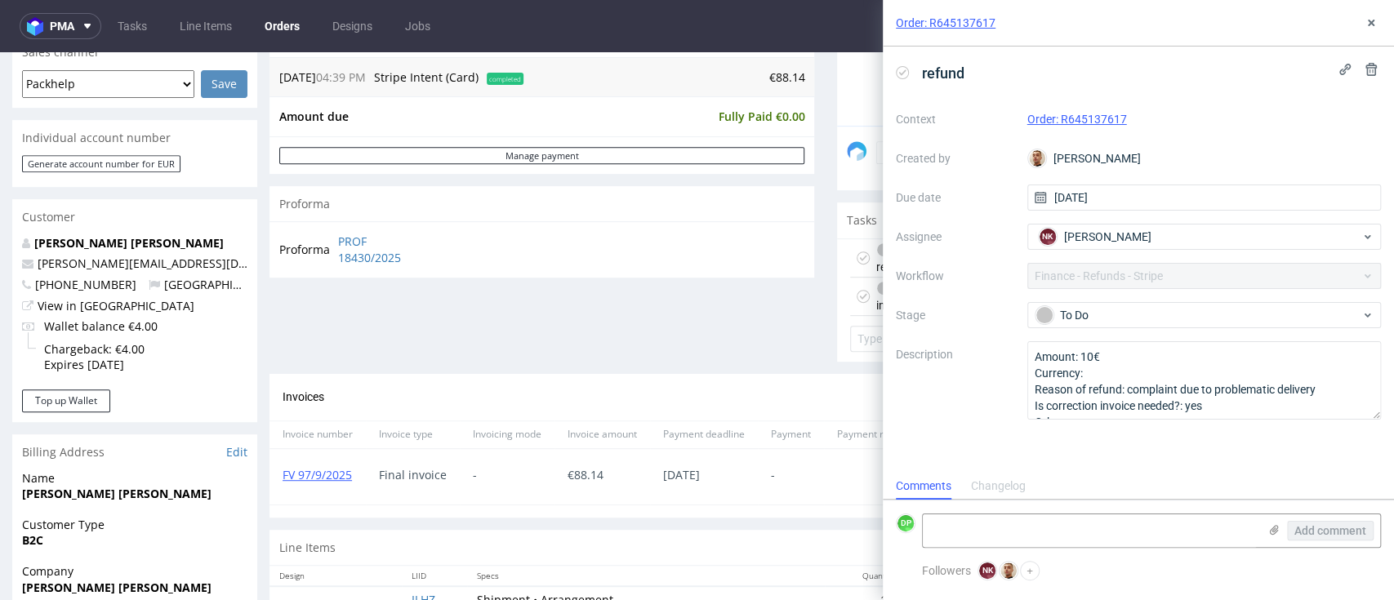
scroll to position [13, 0]
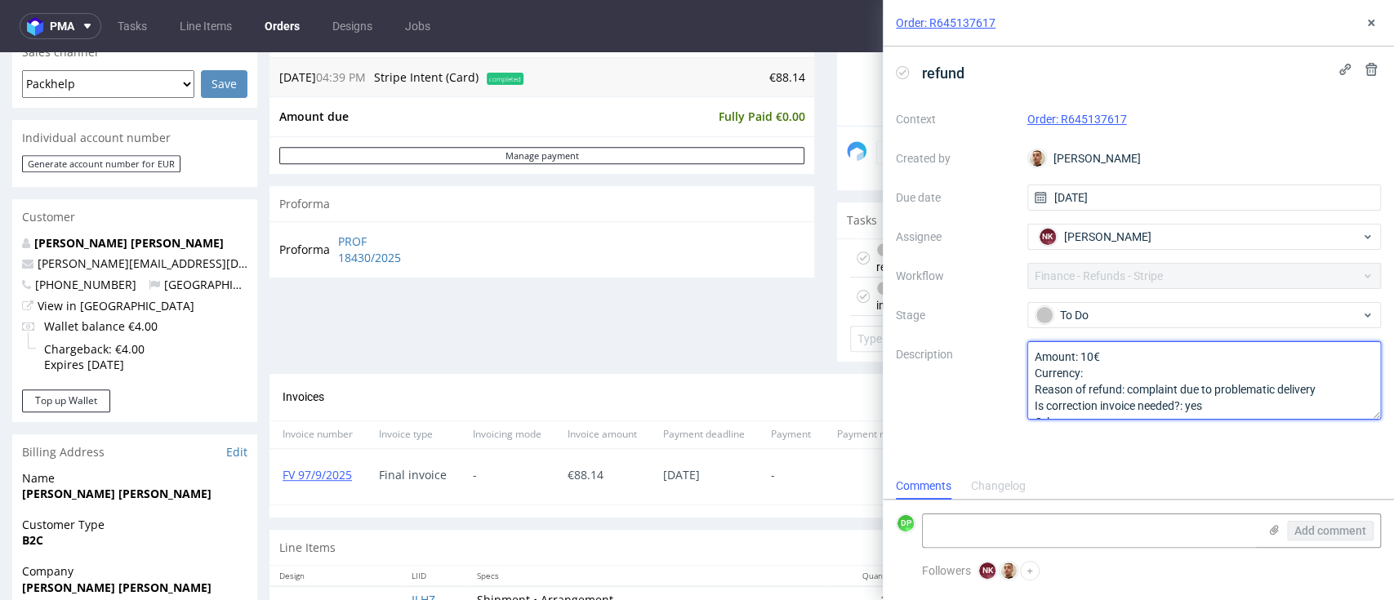
drag, startPoint x: 1330, startPoint y: 390, endPoint x: 1215, endPoint y: 389, distance: 115.2
click at [1215, 389] on textarea "Amount: 10€ Currency: Reason of refund: complaint due to problematic delivery I…" at bounding box center [1204, 380] width 354 height 78
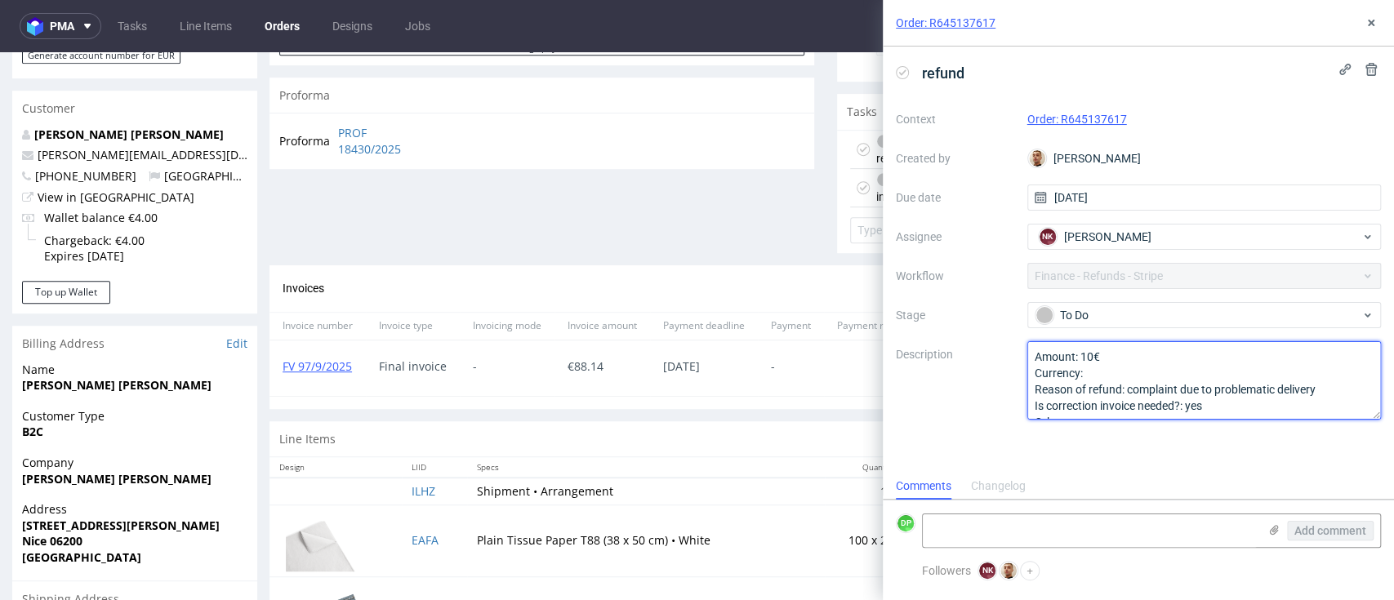
scroll to position [653, 0]
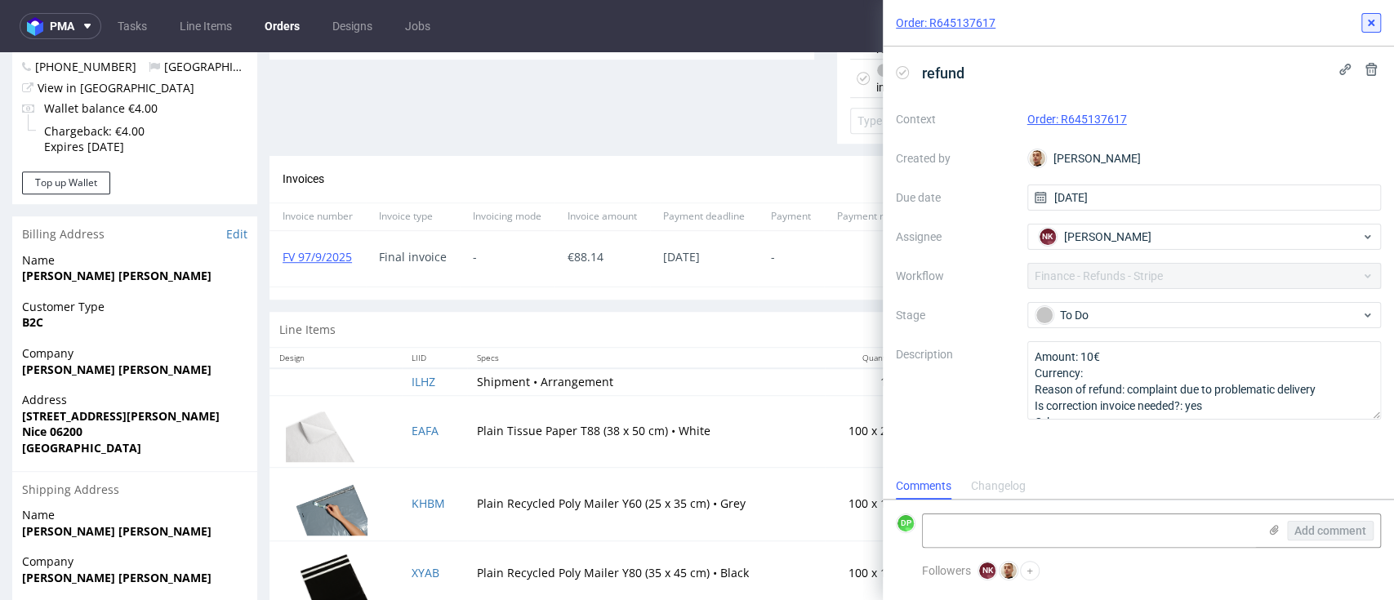
click at [1366, 19] on icon at bounding box center [1371, 22] width 13 height 13
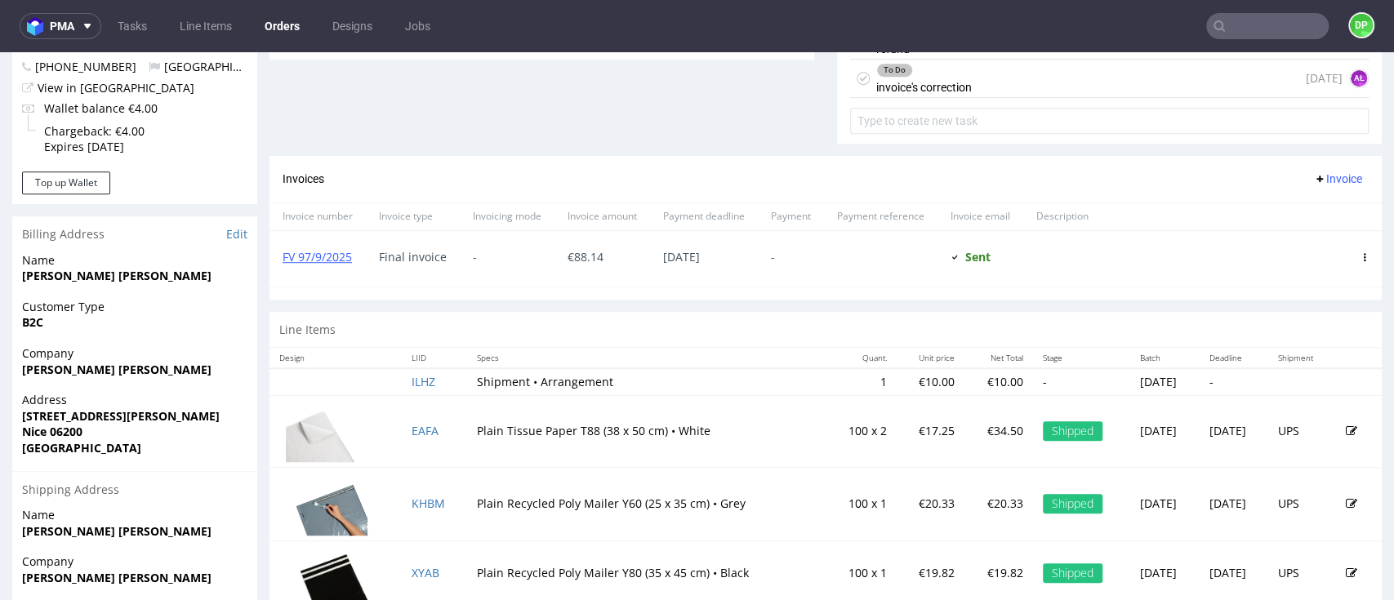
click at [1313, 174] on icon at bounding box center [1319, 178] width 13 height 13
click at [1305, 238] on span "Add corrective" at bounding box center [1305, 242] width 82 height 16
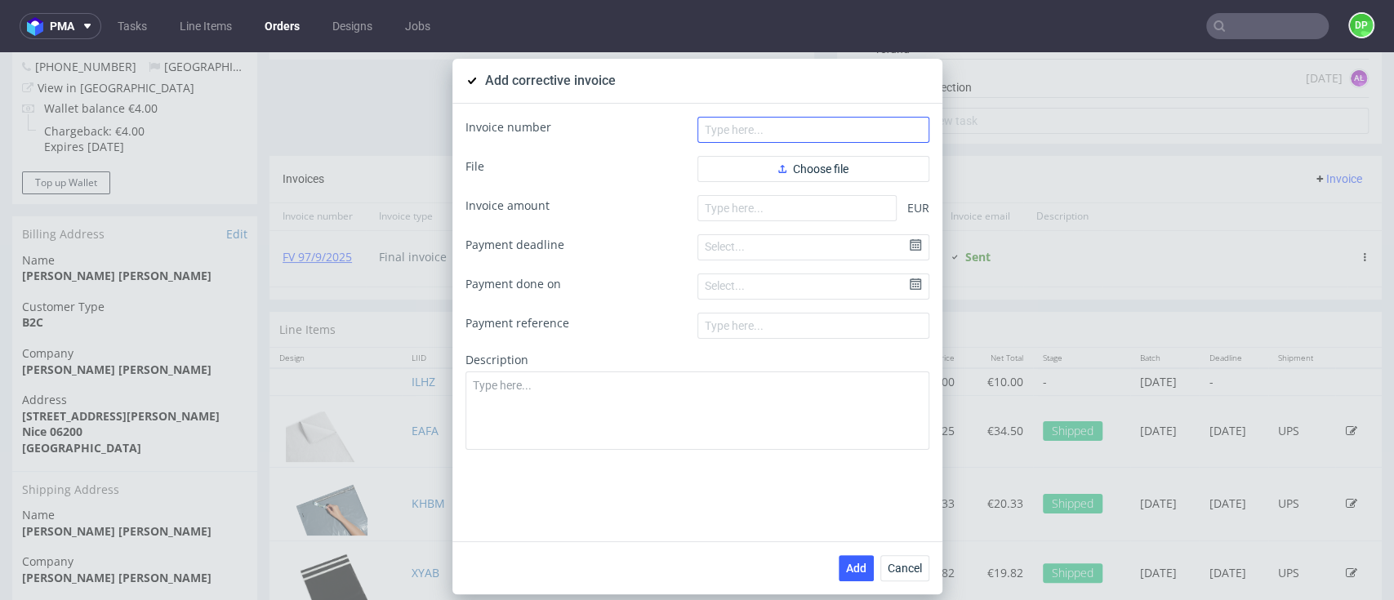
drag, startPoint x: 677, startPoint y: 147, endPoint x: 702, endPoint y: 137, distance: 26.4
click at [679, 143] on form "Invoice number File Choose file Invoice amount EUR Payment deadline Select... P…" at bounding box center [698, 284] width 464 height 334
click at [734, 137] on input "text" at bounding box center [813, 130] width 232 height 26
paste input "FK 599/2025"
type input "FK 599/2025"
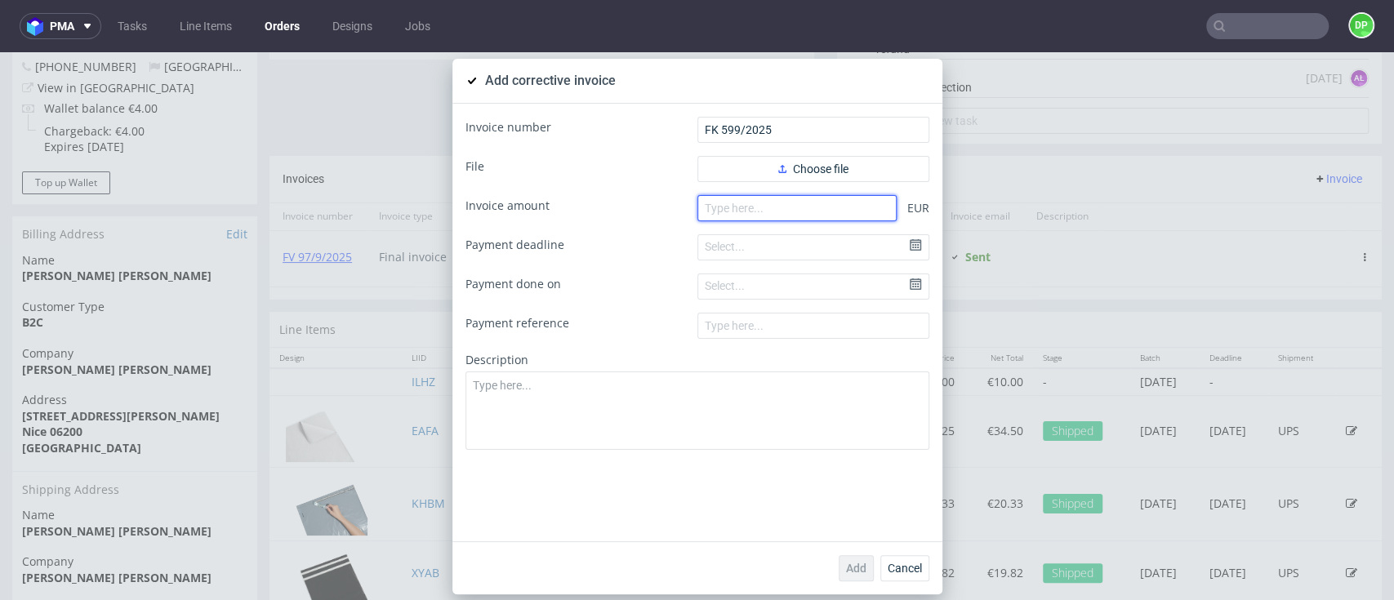
click at [751, 212] on input "number" at bounding box center [796, 208] width 199 height 26
paste input "10.00"
type input "-10.00"
click at [742, 247] on div "Select..." at bounding box center [724, 247] width 53 height 29
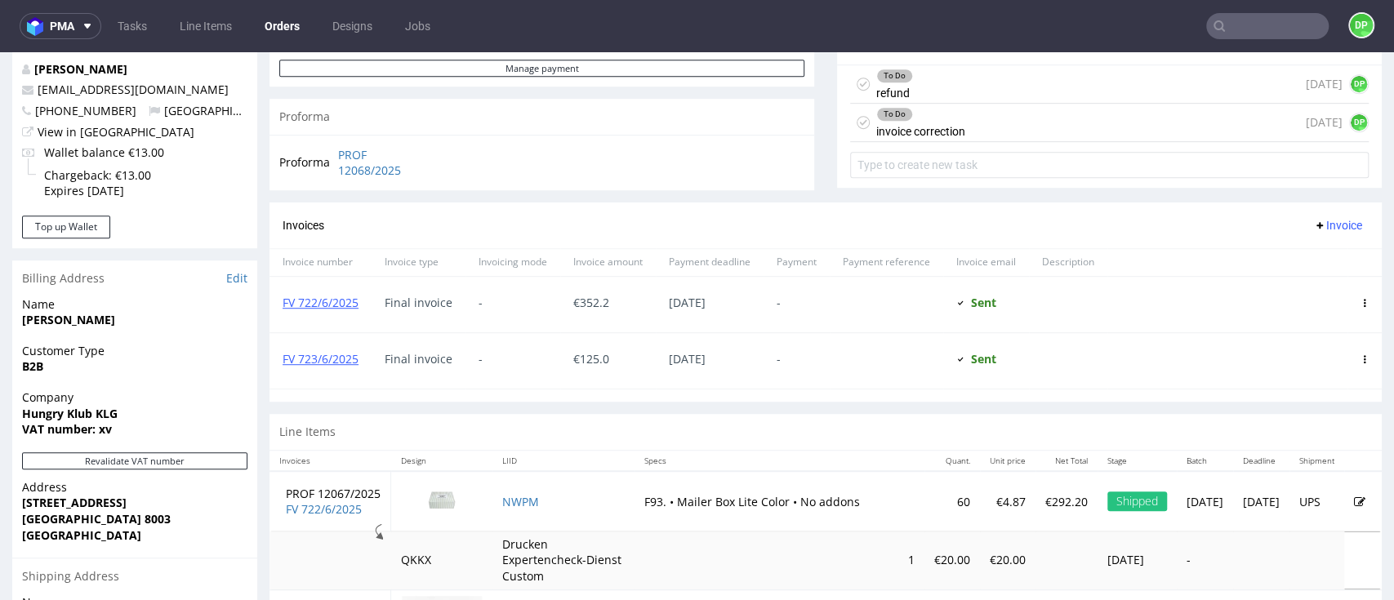
scroll to position [762, 0]
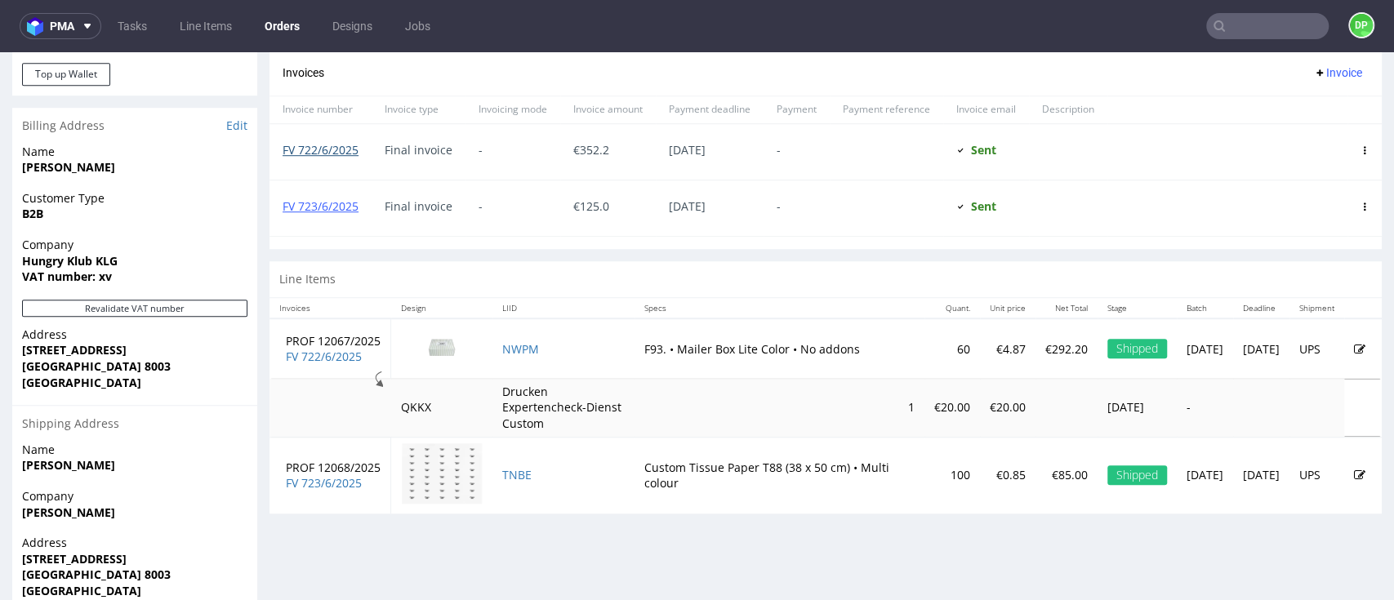
click at [334, 155] on link "FV 722/6/2025" at bounding box center [321, 150] width 76 height 16
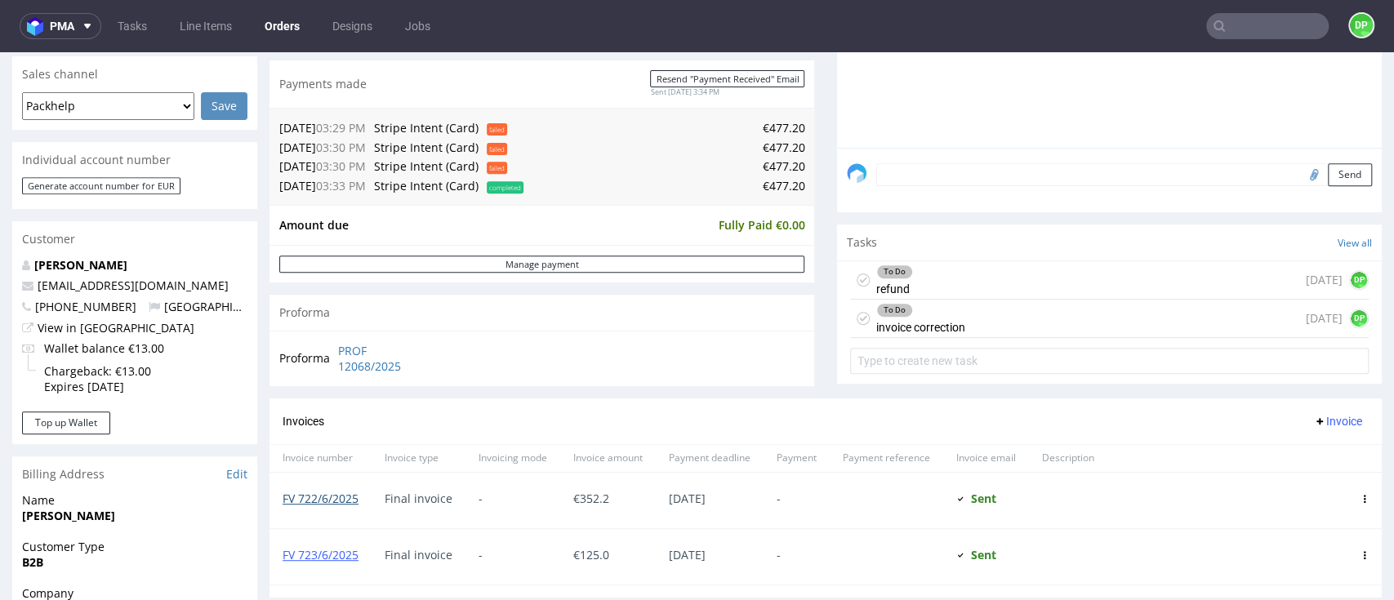
scroll to position [435, 0]
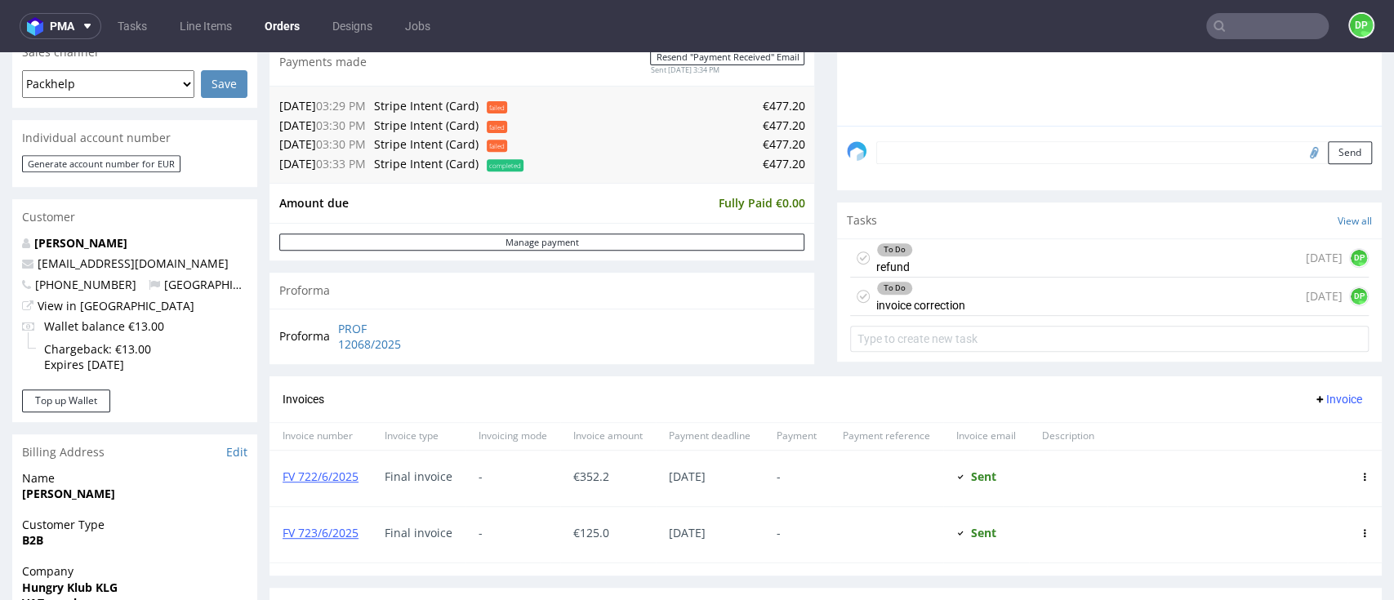
click at [920, 299] on div "To Do invoice correction" at bounding box center [920, 297] width 89 height 38
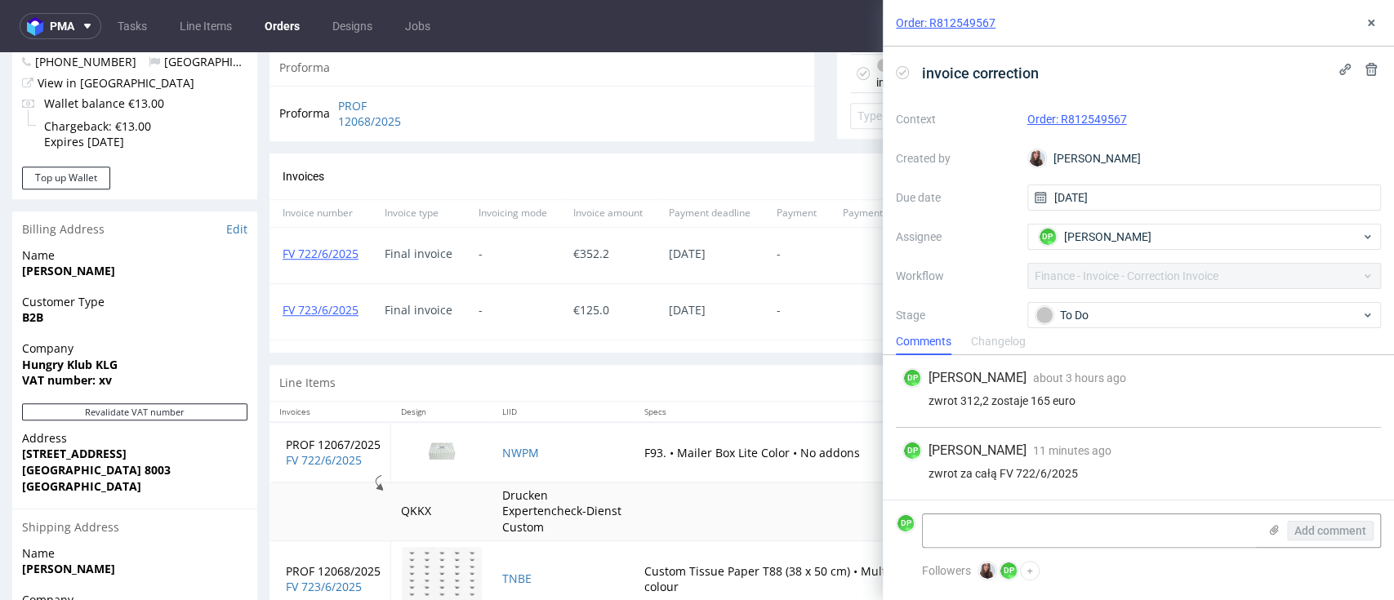
scroll to position [608, 0]
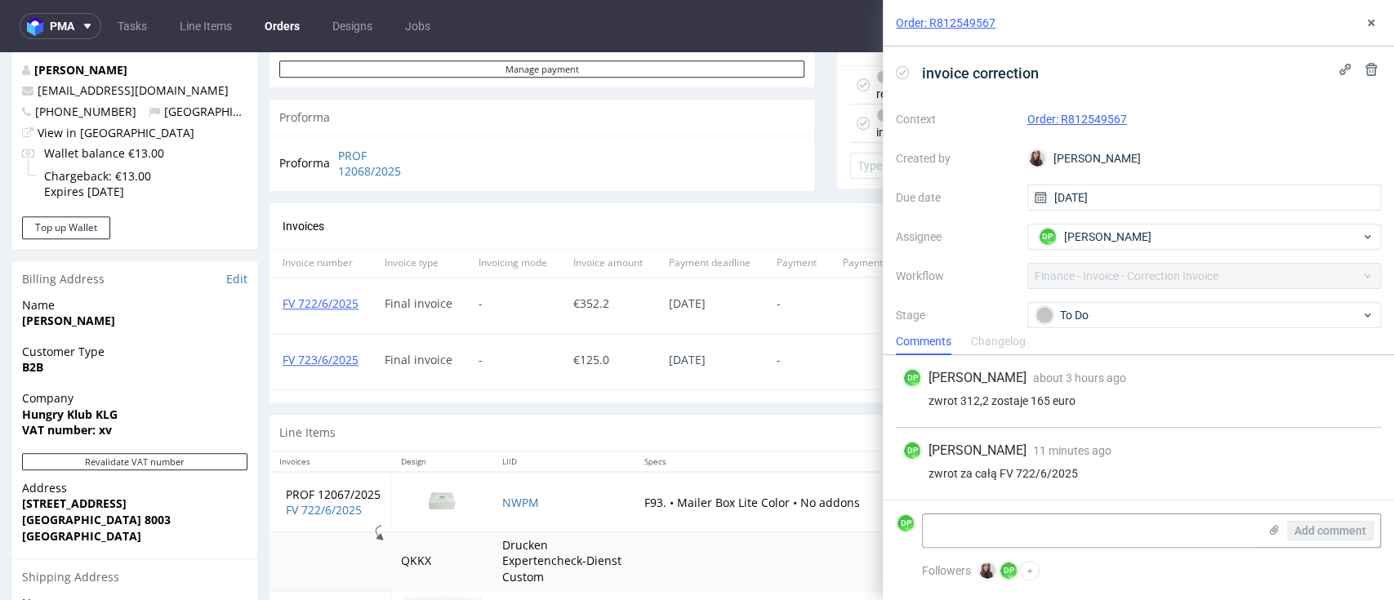
drag, startPoint x: 1078, startPoint y: 476, endPoint x: 1000, endPoint y: 475, distance: 77.6
click at [1000, 475] on div "zwrot za całą FV 722/6/2025" at bounding box center [1138, 473] width 472 height 13
copy div "FV 722/6/2025"
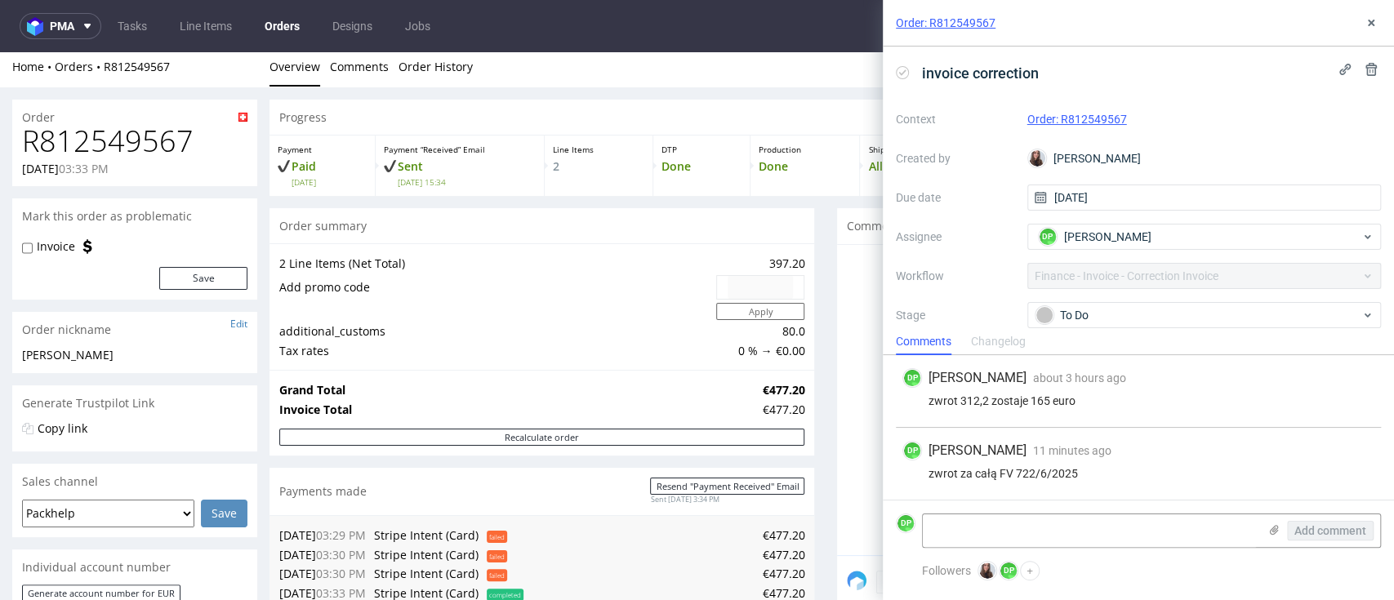
scroll to position [0, 0]
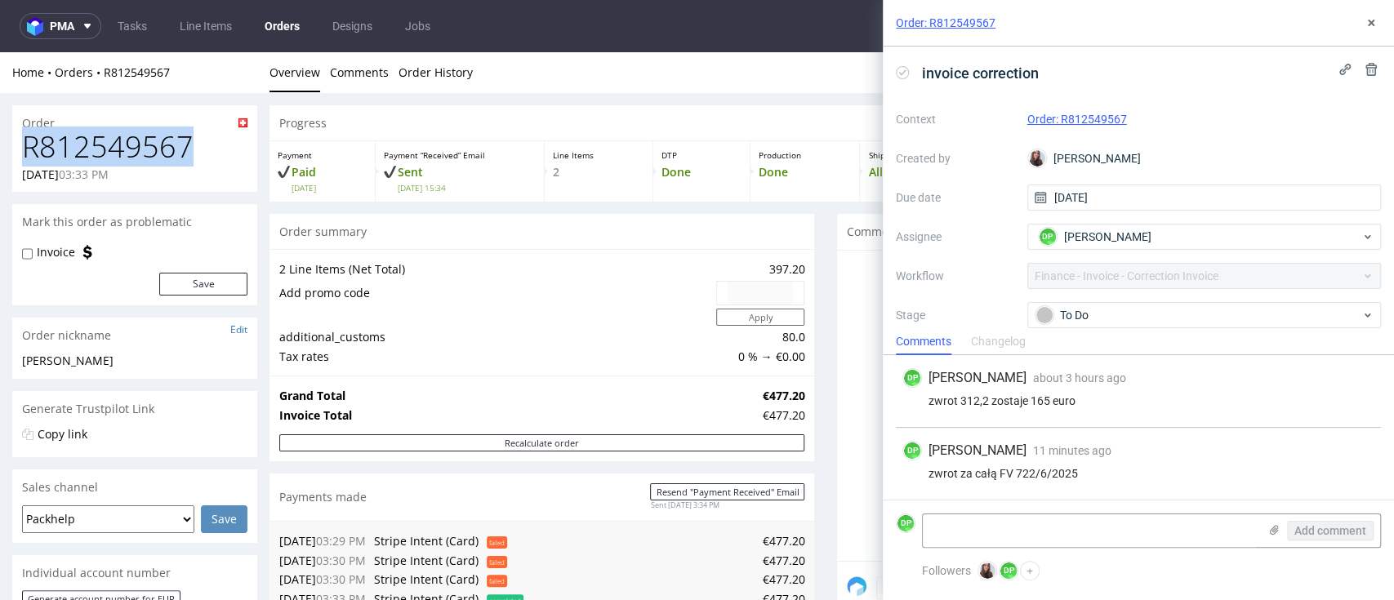
drag, startPoint x: 215, startPoint y: 144, endPoint x: 0, endPoint y: 156, distance: 215.1
copy h1 "R812549567"
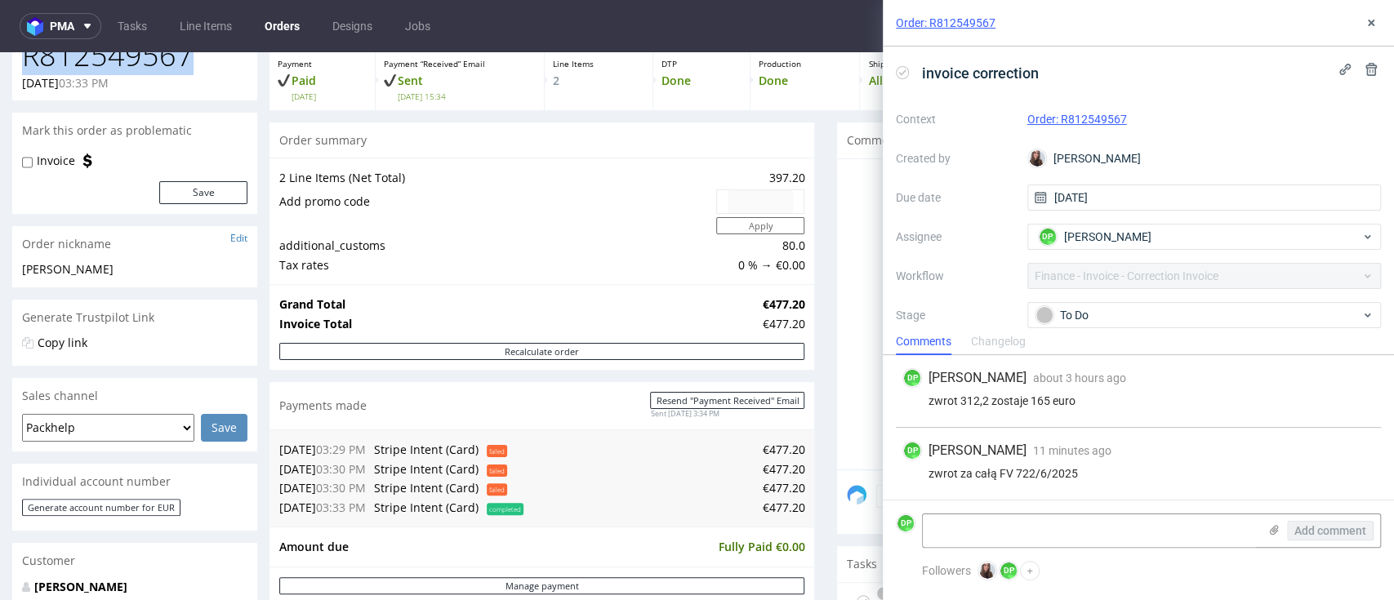
scroll to position [217, 0]
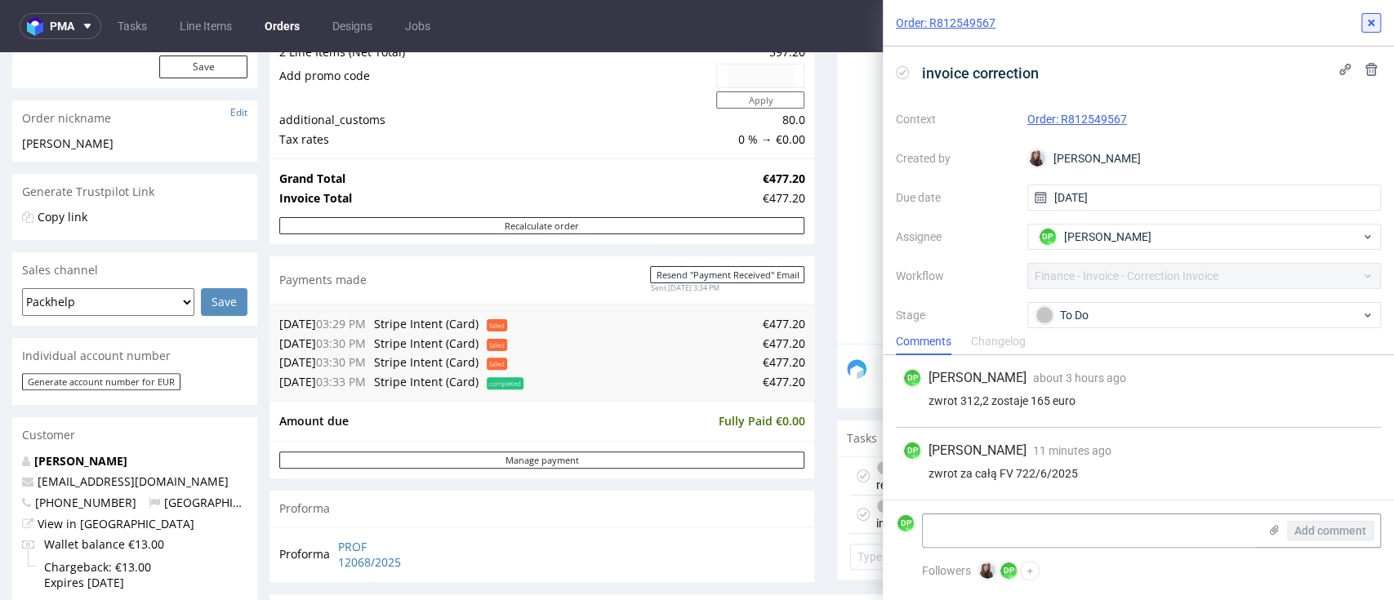
click at [1370, 14] on div "Order: R812549567" at bounding box center [1138, 23] width 511 height 47
click at [1367, 24] on icon at bounding box center [1371, 22] width 13 height 13
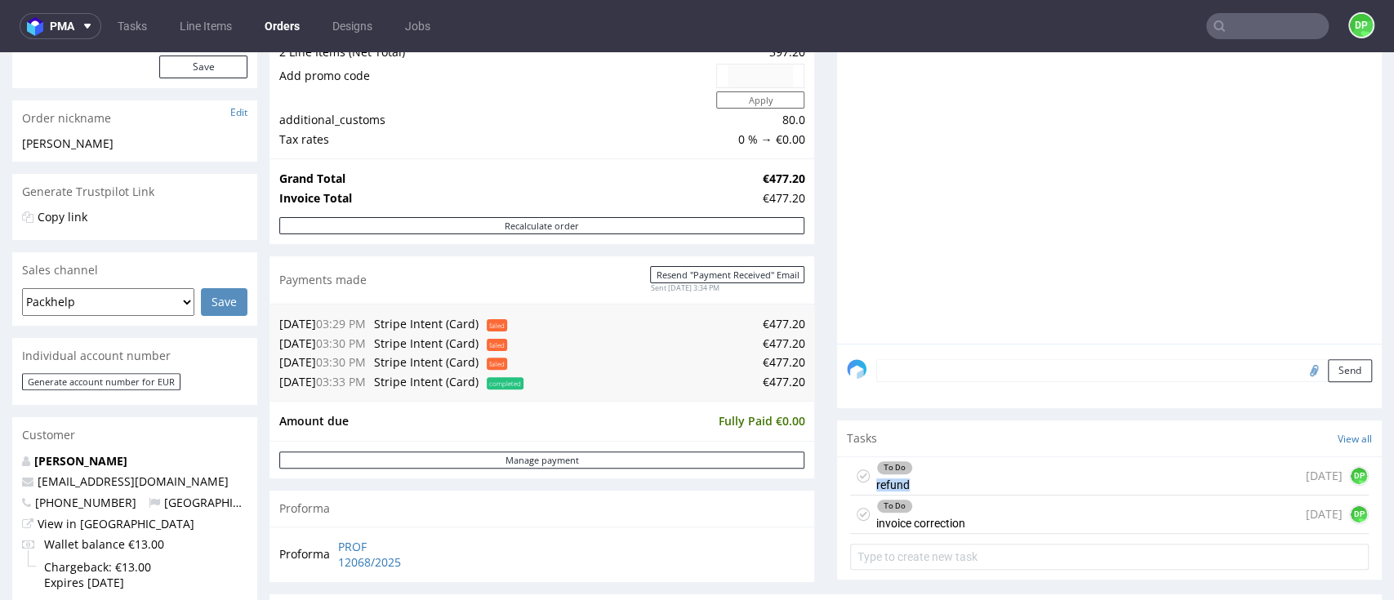
click at [928, 474] on div "To Do refund 1 day ago DP" at bounding box center [1109, 476] width 519 height 38
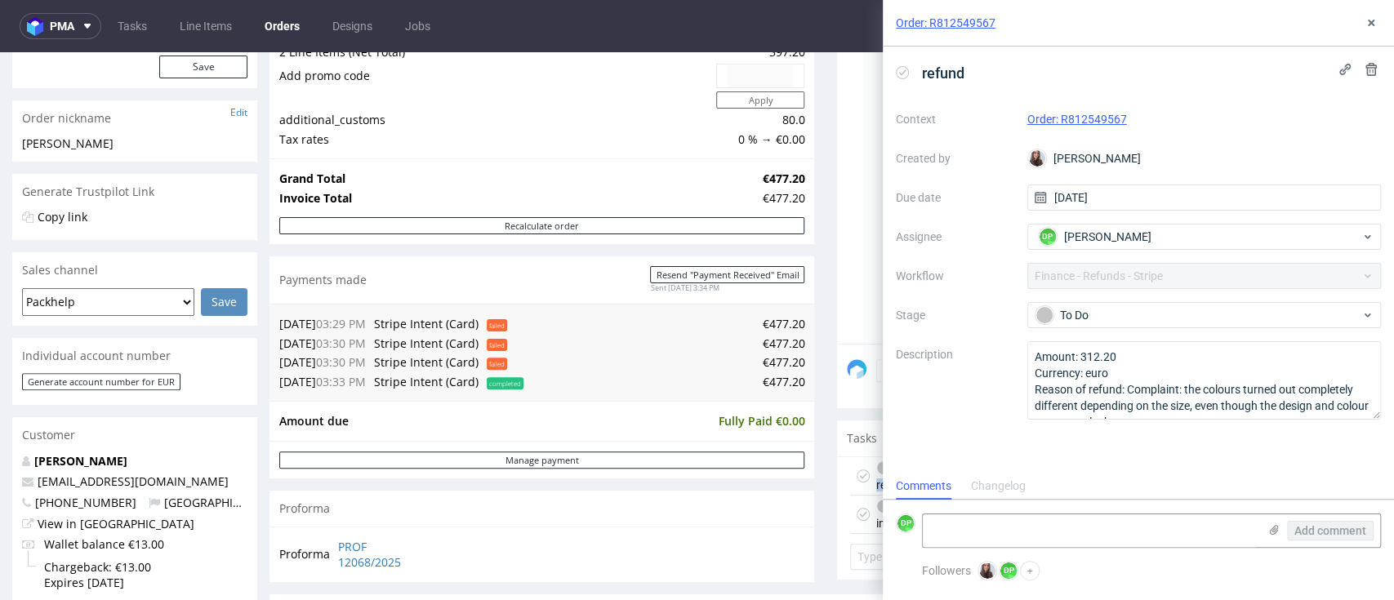
click at [1381, 28] on div "Order: R812549567" at bounding box center [1138, 23] width 511 height 47
click at [1379, 25] on button at bounding box center [1371, 23] width 20 height 20
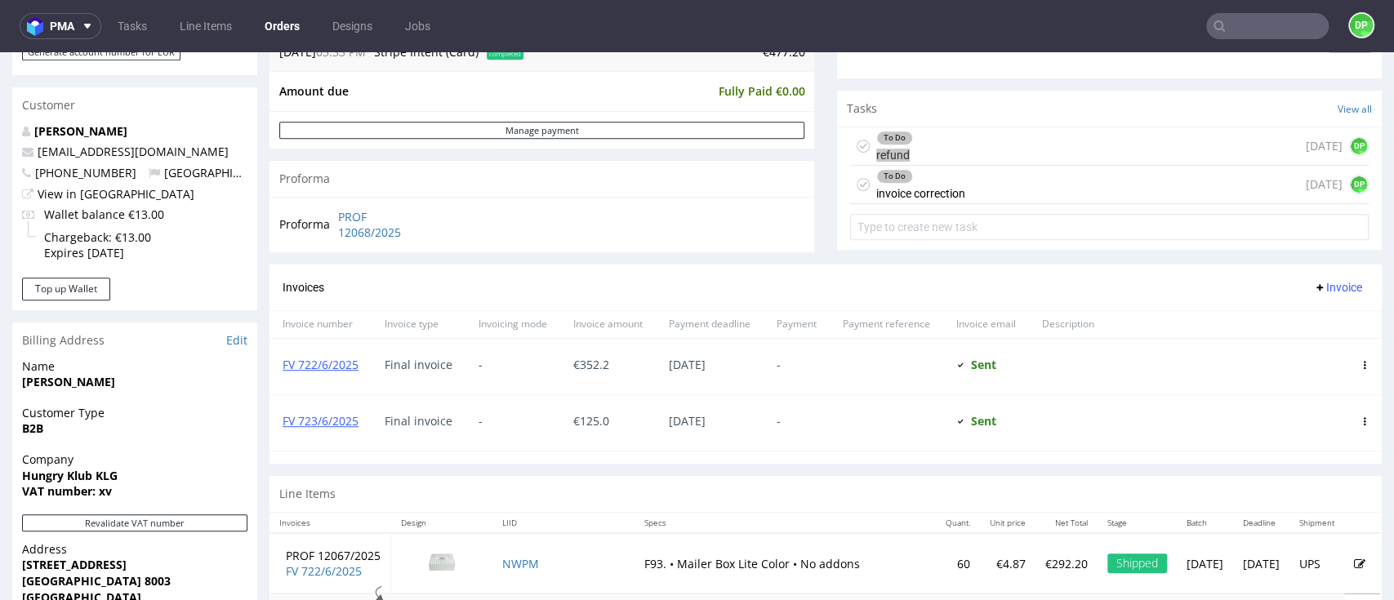
scroll to position [653, 0]
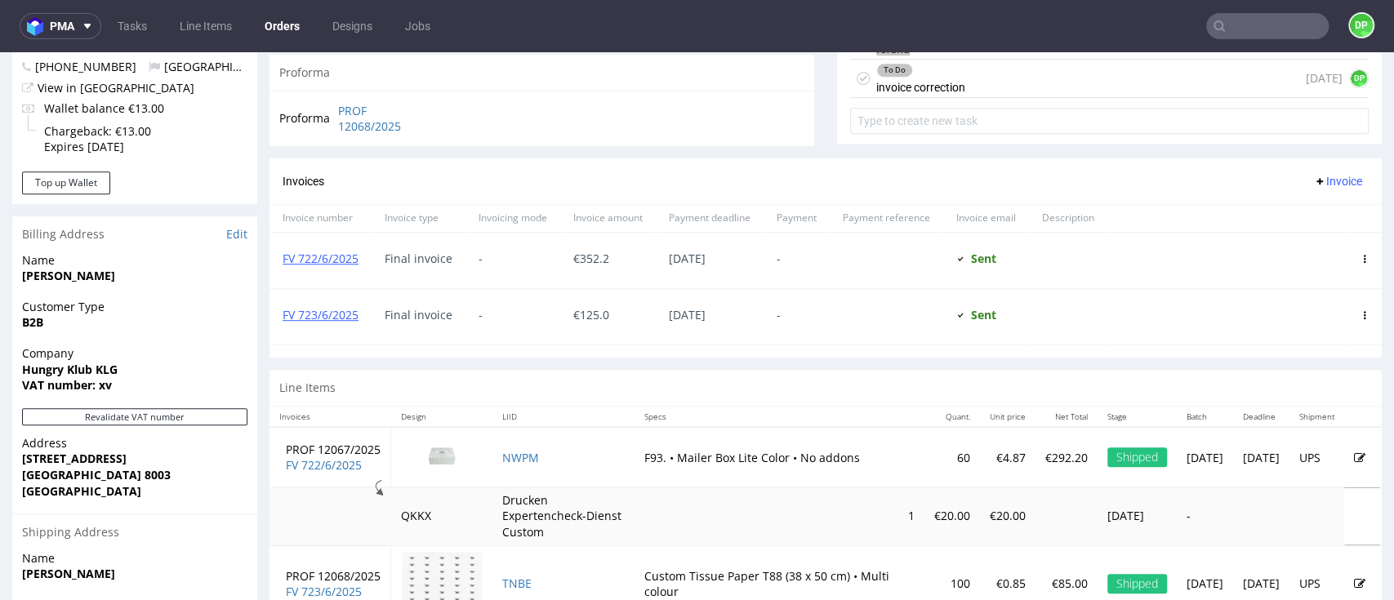
click at [1313, 188] on span "Invoice" at bounding box center [1337, 181] width 49 height 13
click at [1268, 249] on span "Add corrective" at bounding box center [1305, 248] width 82 height 16
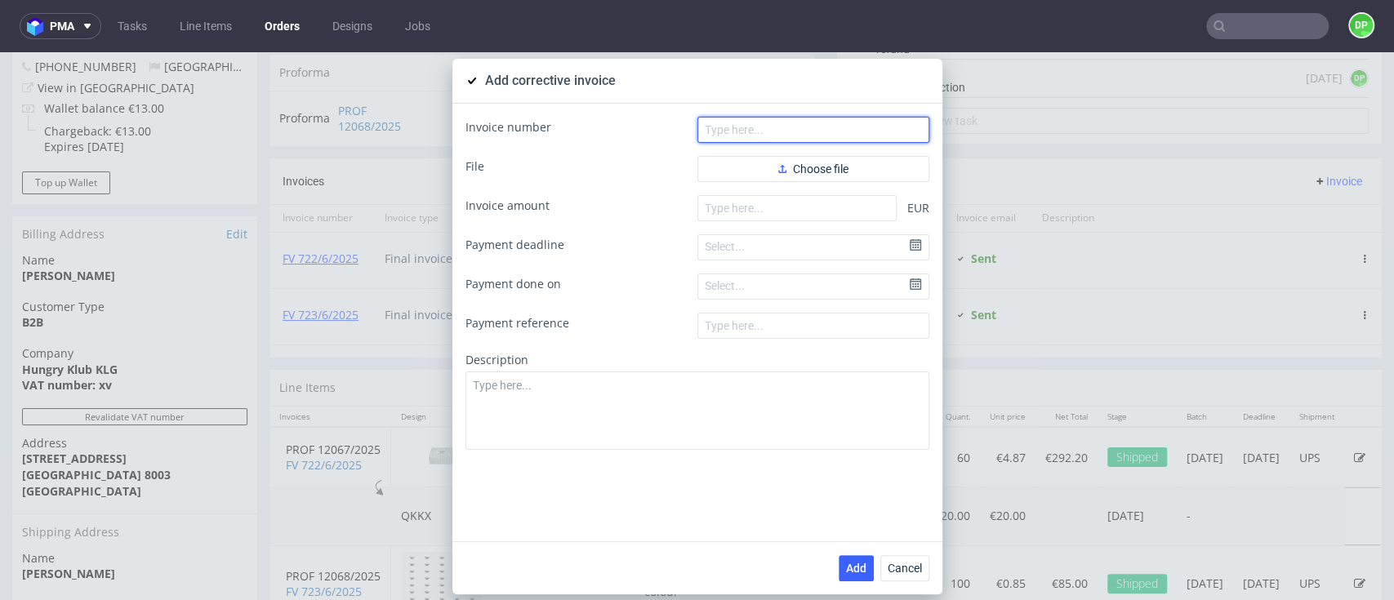
click at [699, 132] on input "text" at bounding box center [813, 130] width 232 height 26
paste input "FK 600/2025"
type input "FK 600/2025"
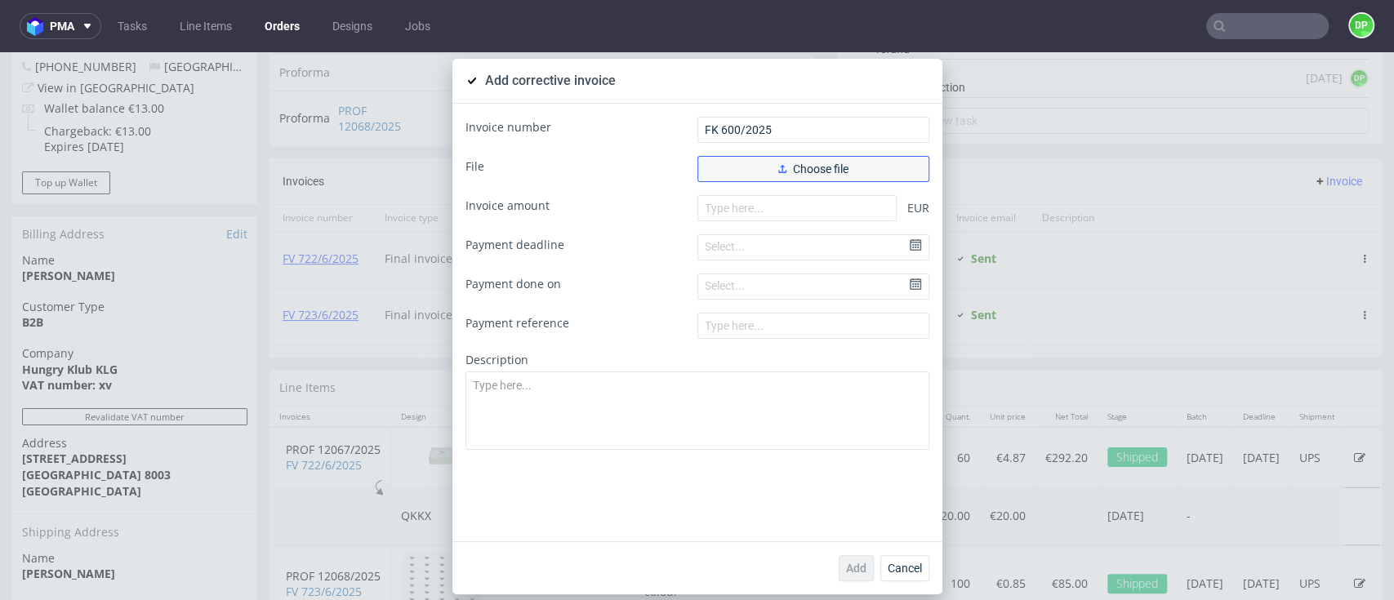
click at [728, 163] on button "Choose file" at bounding box center [813, 169] width 232 height 26
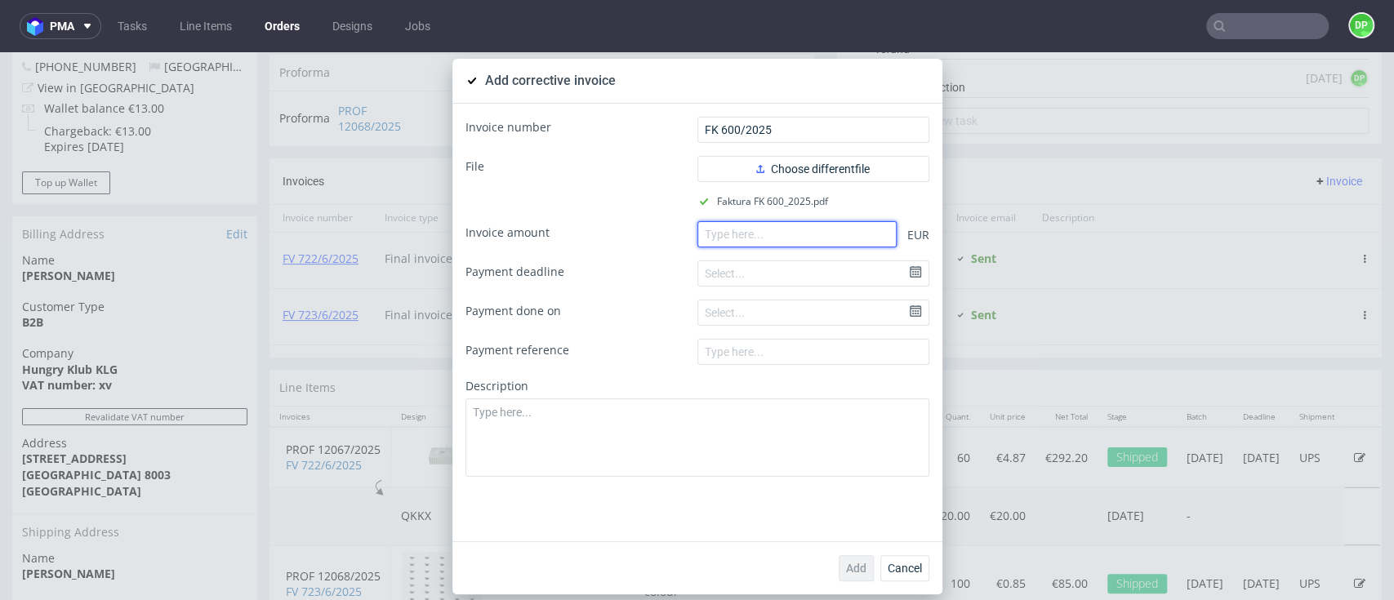
click at [725, 243] on input "number" at bounding box center [796, 234] width 199 height 26
paste input "-352.20"
type input "-352.20"
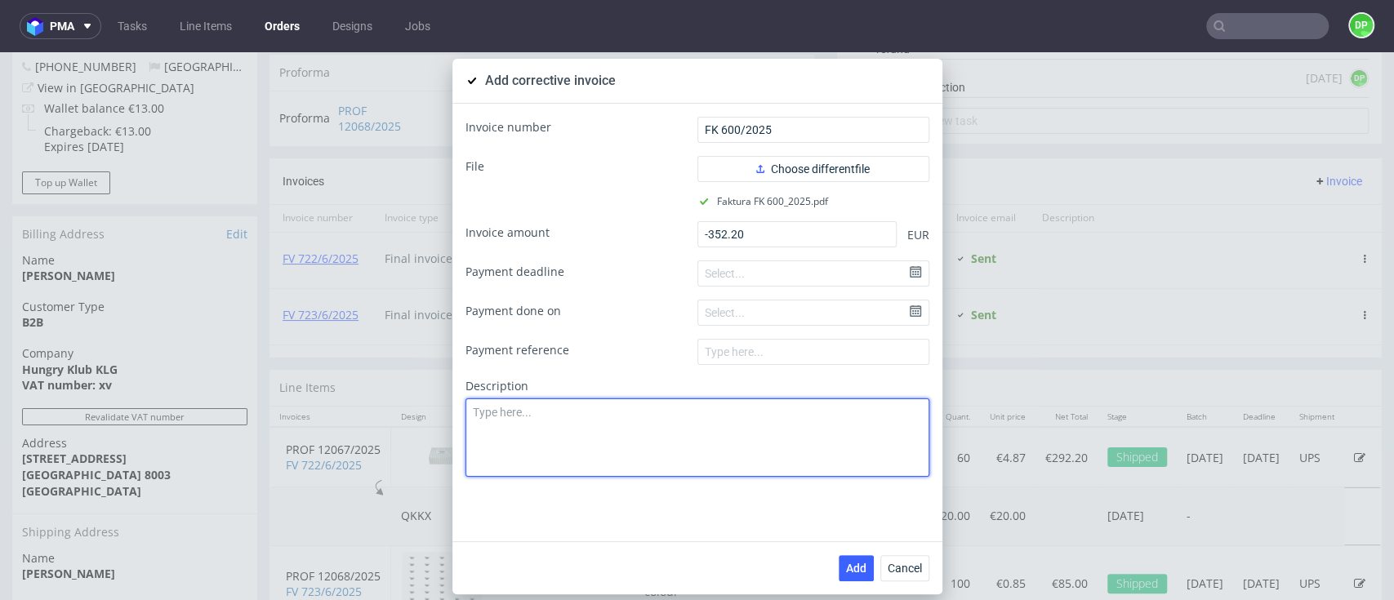
click at [536, 434] on textarea at bounding box center [698, 438] width 464 height 78
paste textarea "Production issue. Low quality of the product"
type textarea "Production issue. Low quality of the product"
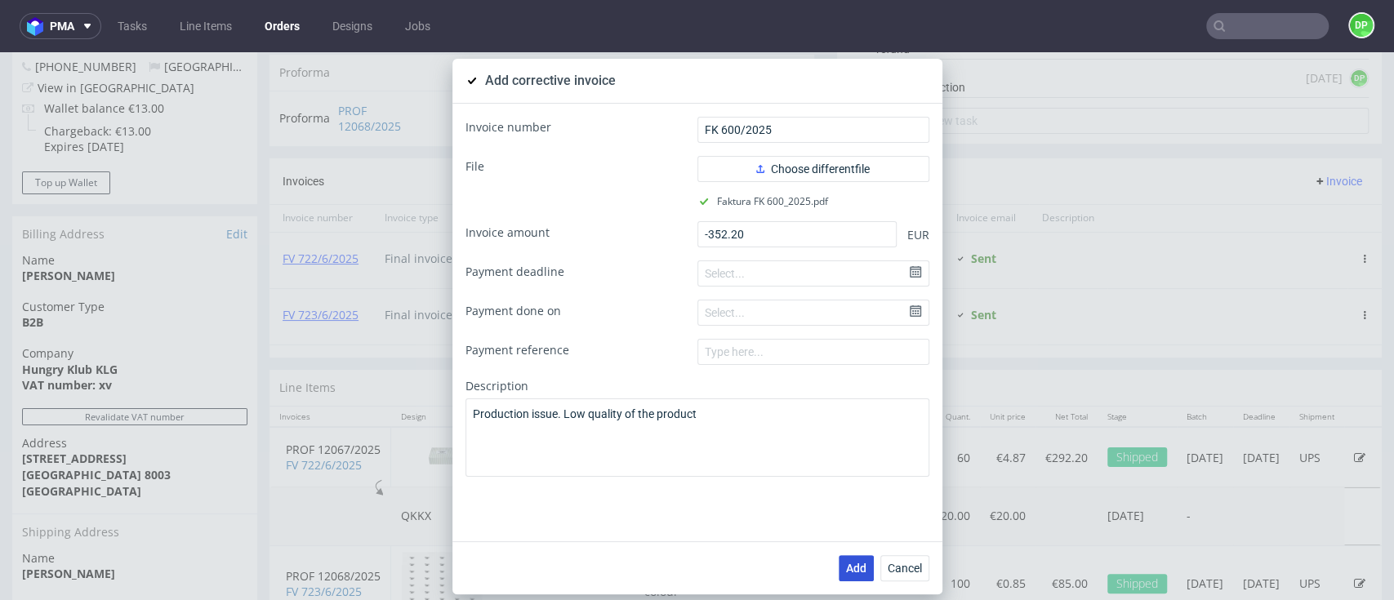
click at [839, 565] on button "Add" at bounding box center [856, 568] width 35 height 26
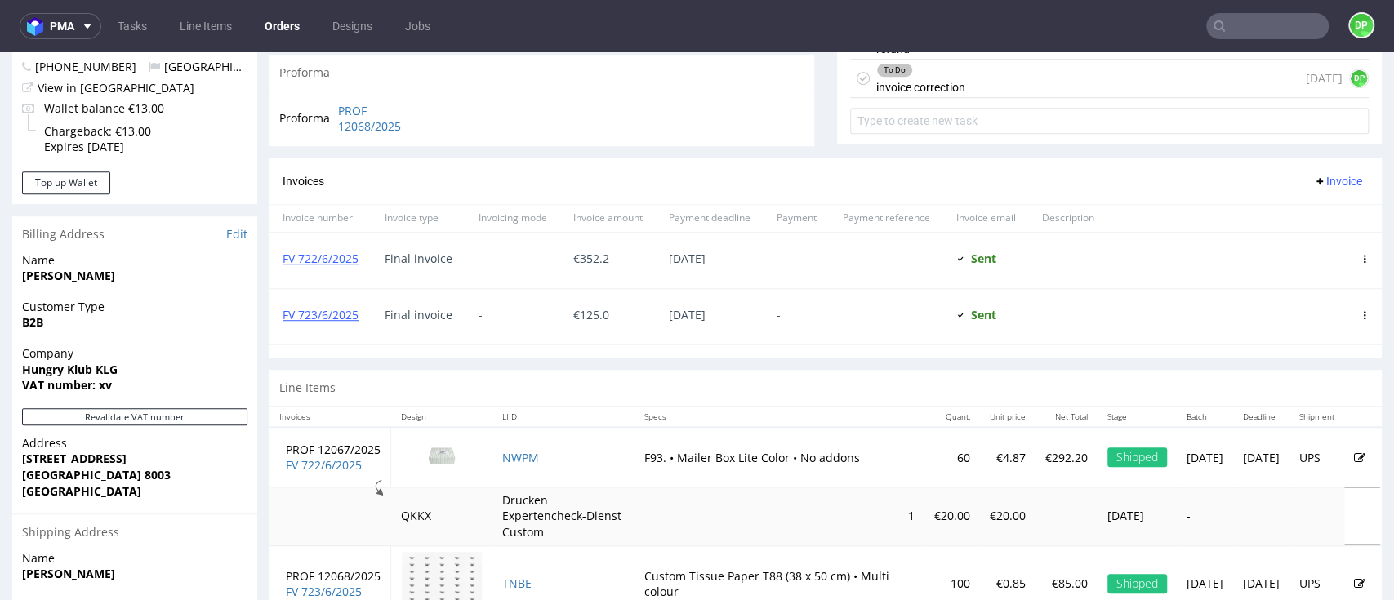
scroll to position [544, 0]
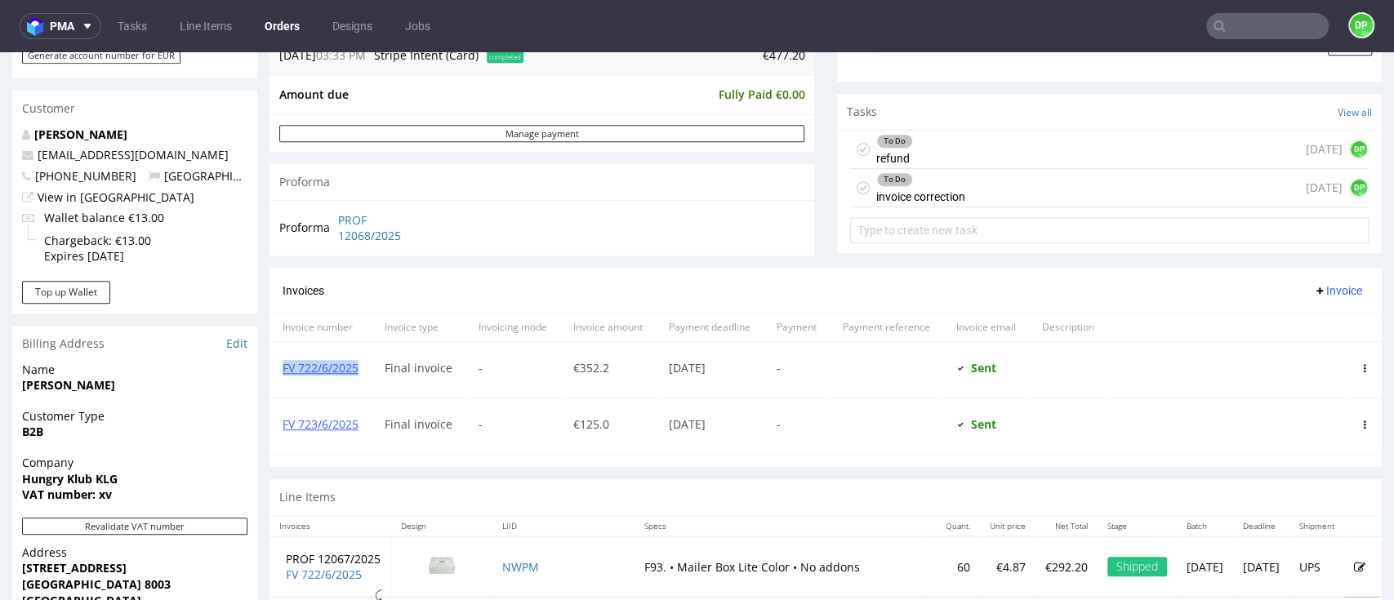
drag, startPoint x: 368, startPoint y: 368, endPoint x: 278, endPoint y: 384, distance: 91.2
click at [278, 384] on div "FV 722/6/2025" at bounding box center [321, 370] width 102 height 56
copy link "FV 722/6/2025"
click at [1008, 203] on div "To Do invoice correction [DATE] DP" at bounding box center [1109, 188] width 519 height 38
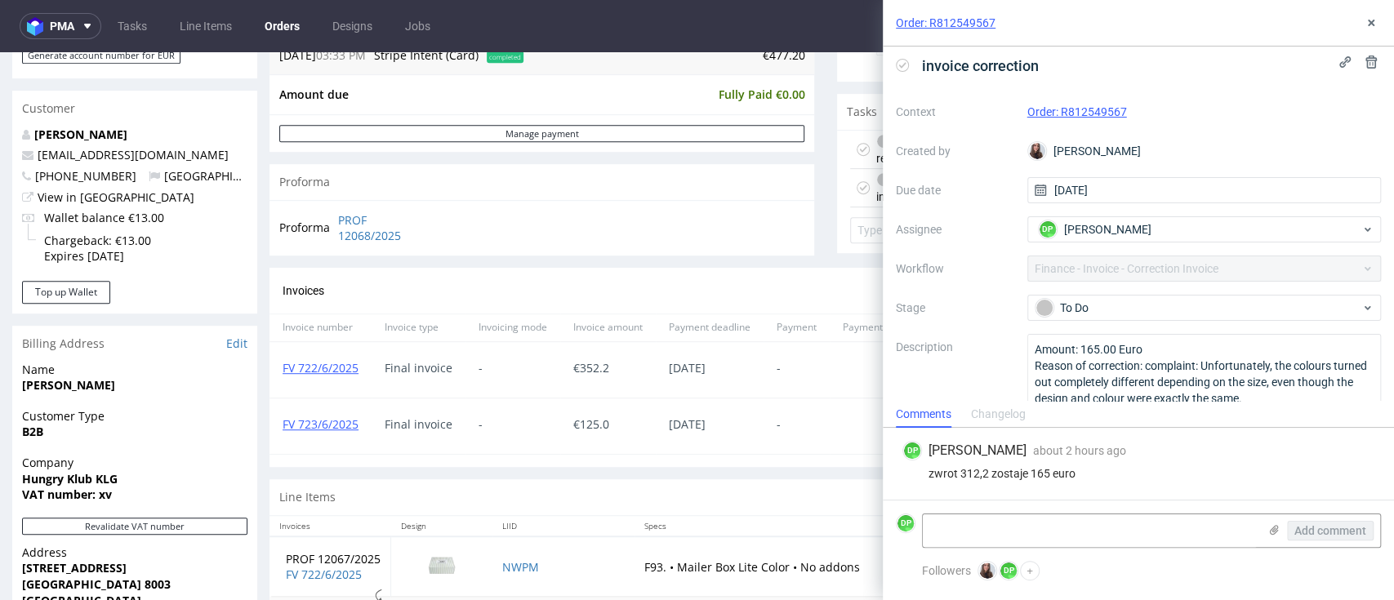
scroll to position [32, 0]
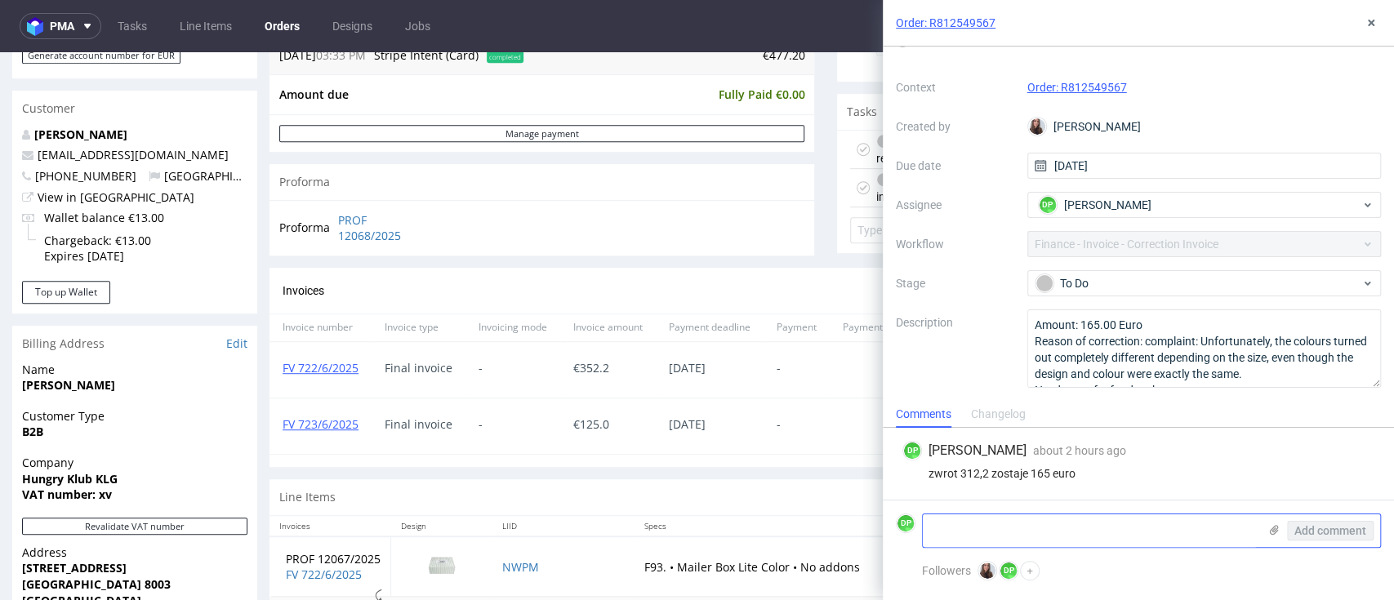
click at [1005, 519] on textarea at bounding box center [1090, 531] width 335 height 33
type textarea "j"
type textarea "d"
paste textarea "FV 722/6/2025"
click at [1008, 528] on textarea "jednak zwor tza całą FV 722/6/2025" at bounding box center [1090, 531] width 335 height 33
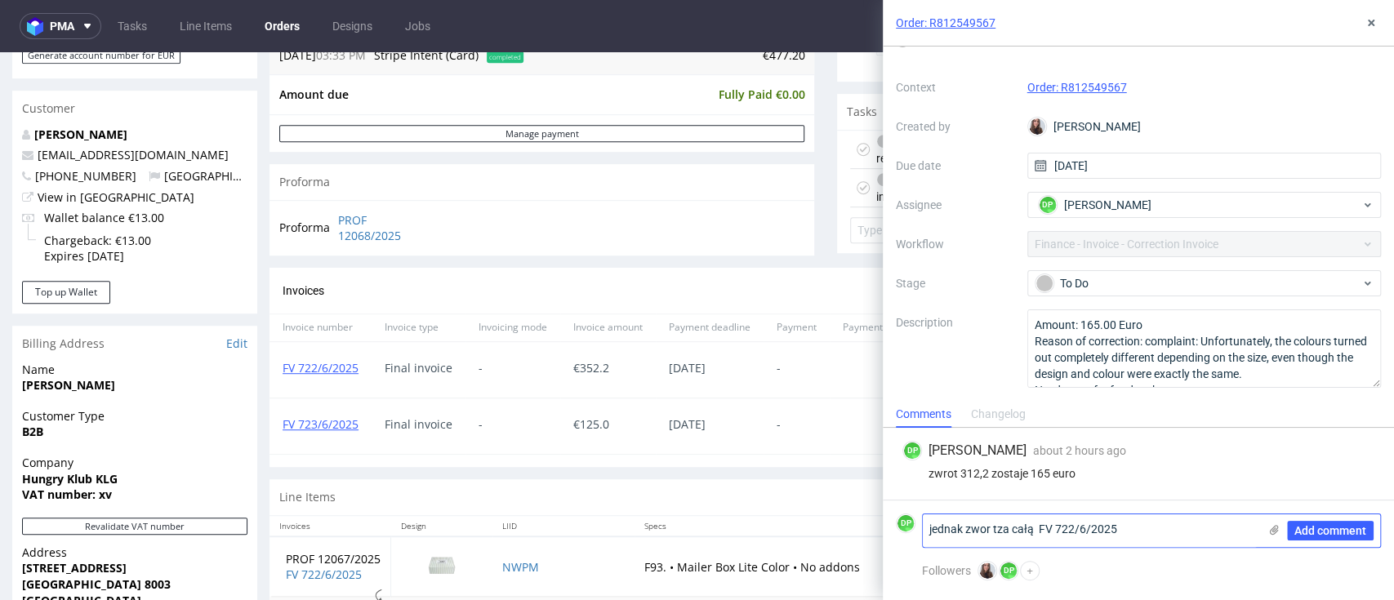
click at [994, 528] on textarea "jednak zwor tza całą FV 722/6/2025" at bounding box center [1090, 531] width 335 height 33
drag, startPoint x: 963, startPoint y: 530, endPoint x: 907, endPoint y: 532, distance: 55.6
click at [907, 532] on div "[PERSON_NAME] zwrot za całą FV 722/6/2025 Add comment" at bounding box center [1138, 531] width 485 height 34
type textarea "zwrot za całą FV 722/6/2025"
click at [1333, 528] on span "Add comment" at bounding box center [1330, 530] width 72 height 11
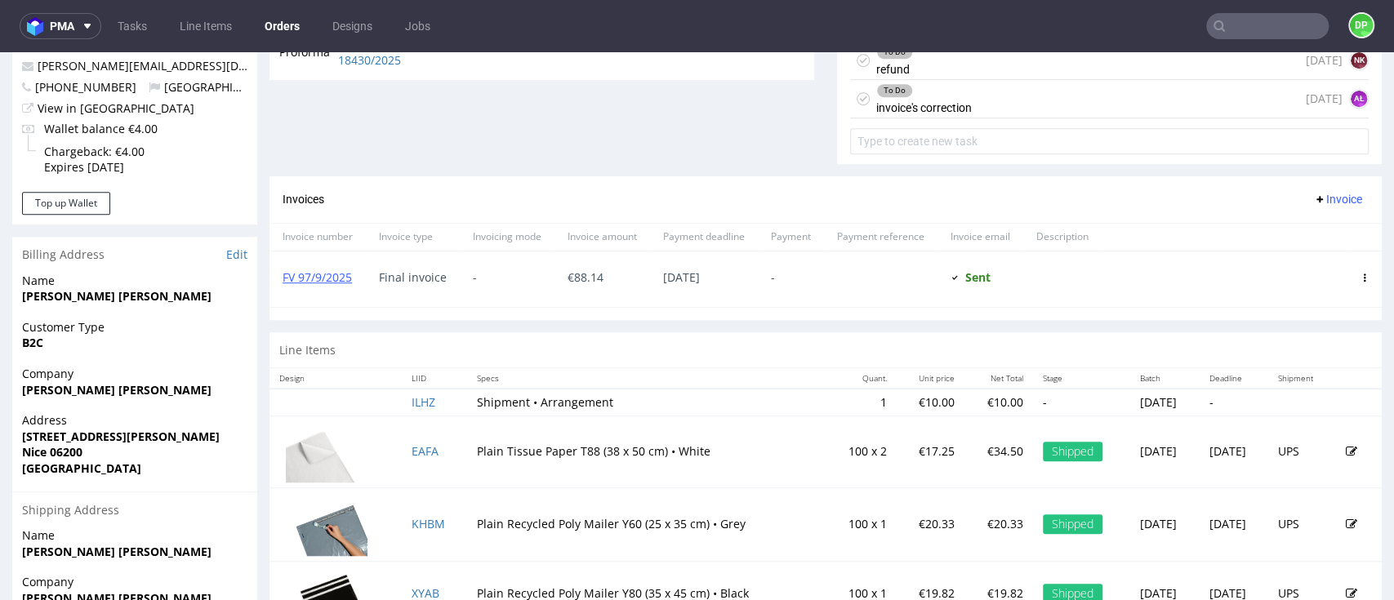
scroll to position [653, 0]
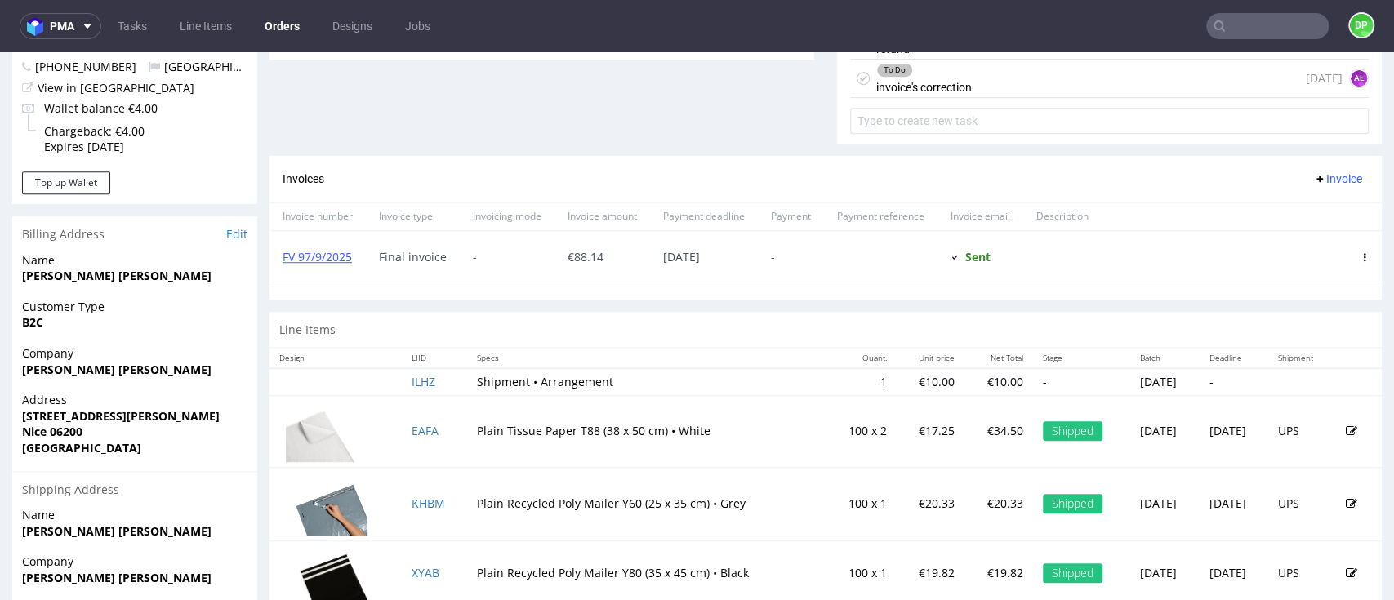
click at [1313, 175] on span "Invoice" at bounding box center [1337, 178] width 49 height 13
click at [1276, 241] on span "Add corrective" at bounding box center [1305, 242] width 82 height 16
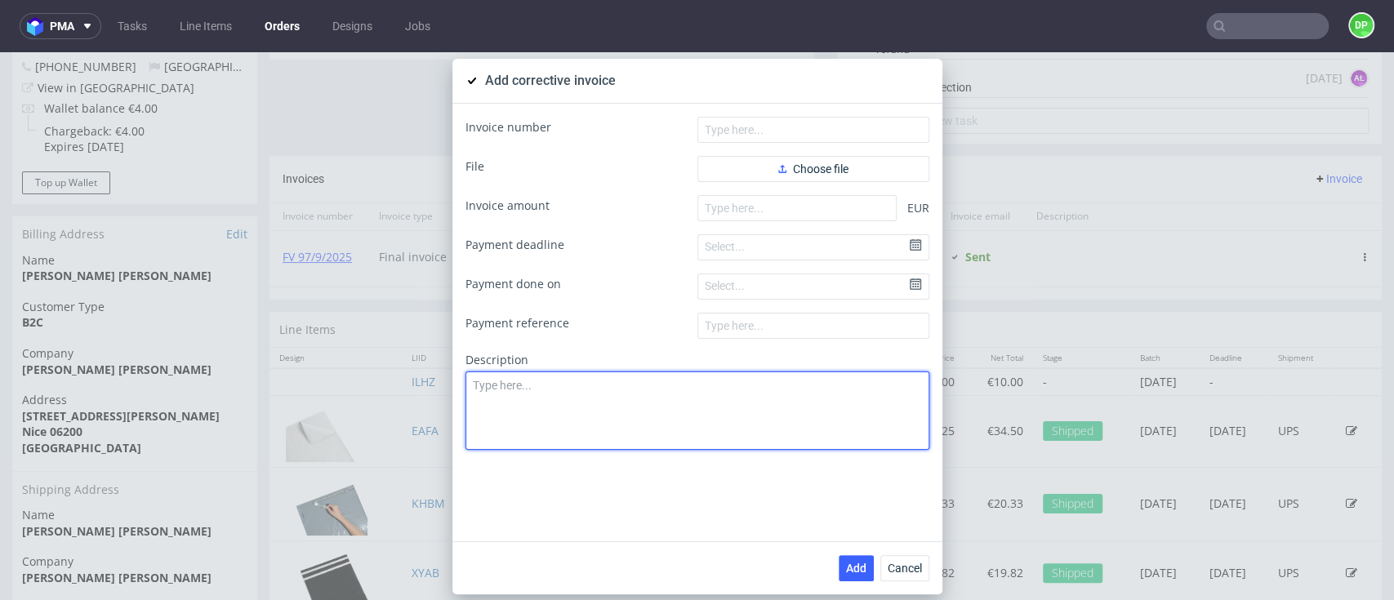
click at [588, 395] on textarea at bounding box center [698, 411] width 464 height 78
paste textarea "Delivery issue - Damaged shipment package"
type textarea "Delivery issue - Damaged shipment package"
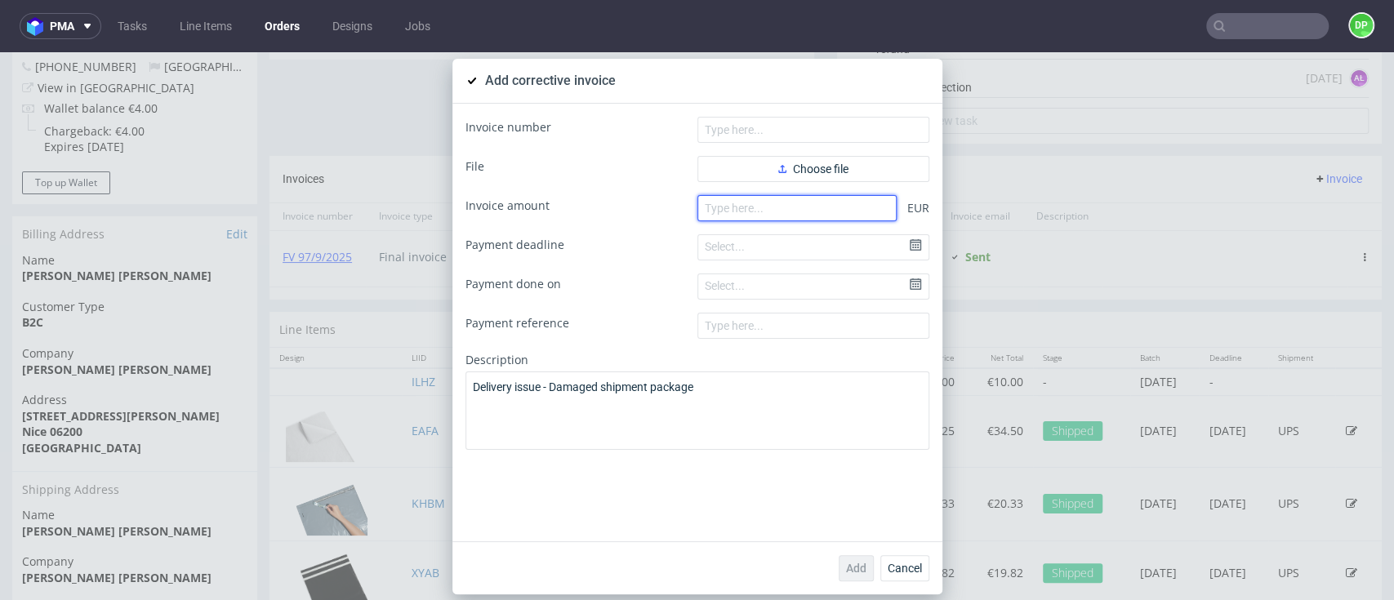
click at [732, 209] on input "number" at bounding box center [796, 208] width 199 height 26
paste input "-10.00"
type input "-10.00"
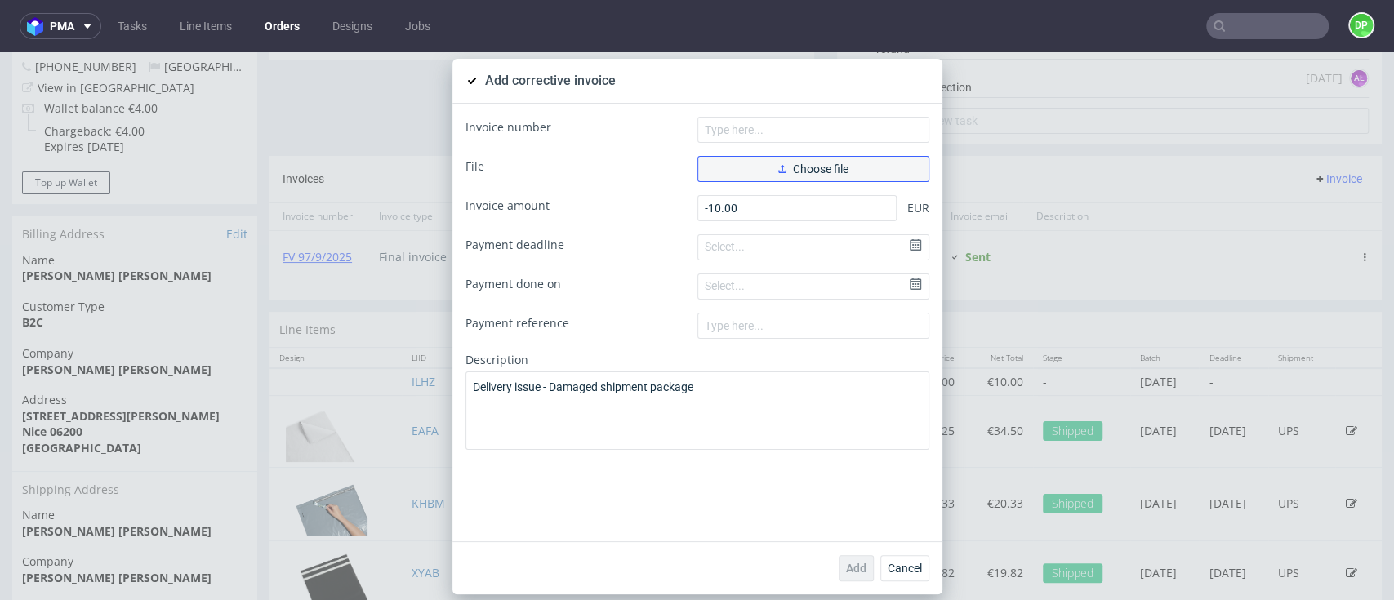
click at [764, 158] on button "Choose file" at bounding box center [813, 169] width 232 height 26
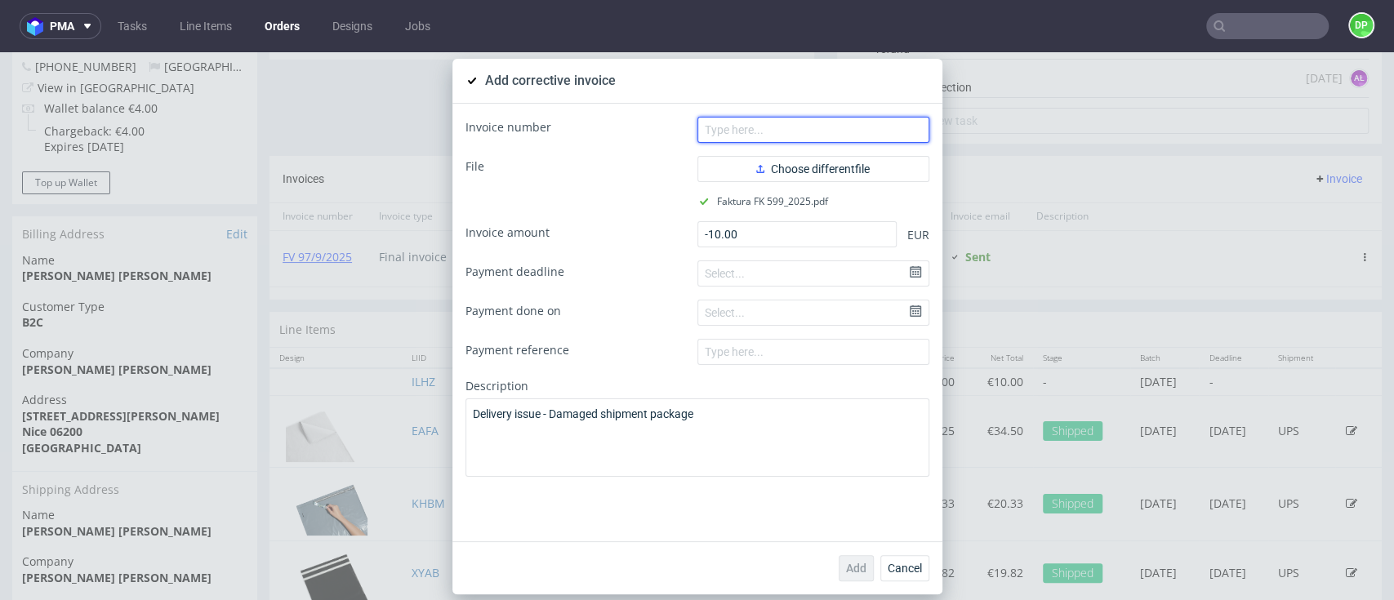
click at [719, 132] on input "text" at bounding box center [813, 130] width 232 height 26
paste input "FK 599/2025"
type input "FK 599/2025"
click at [846, 565] on span "Add" at bounding box center [856, 568] width 20 height 11
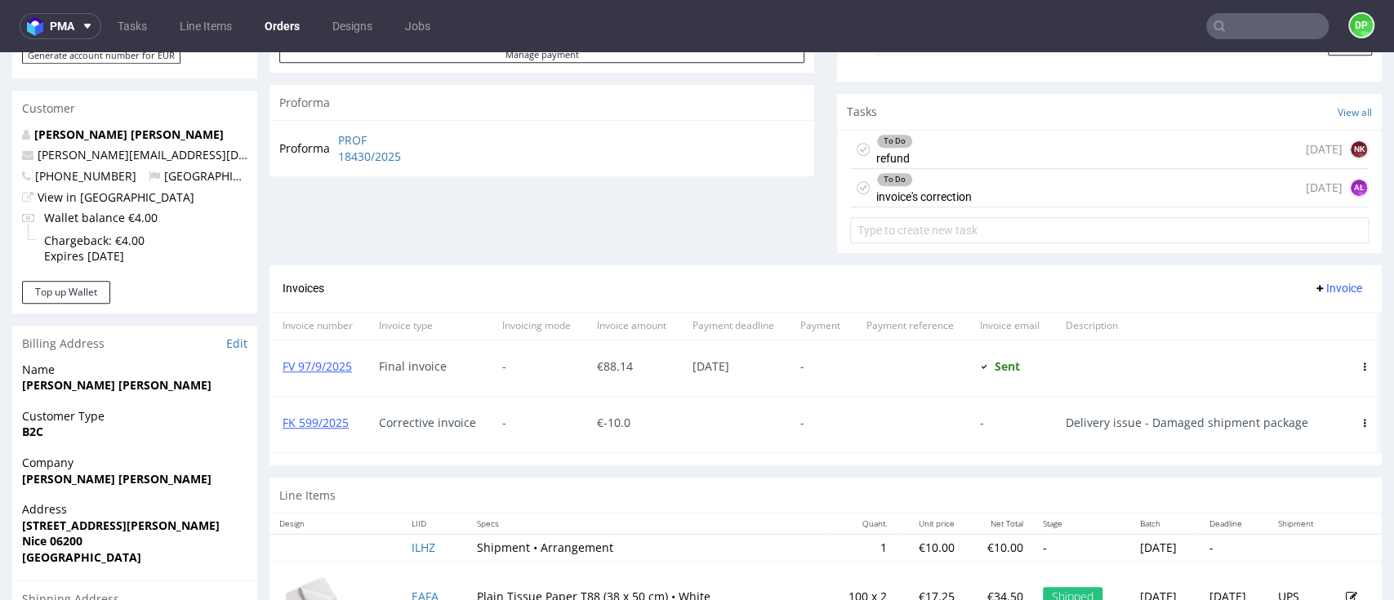
scroll to position [435, 0]
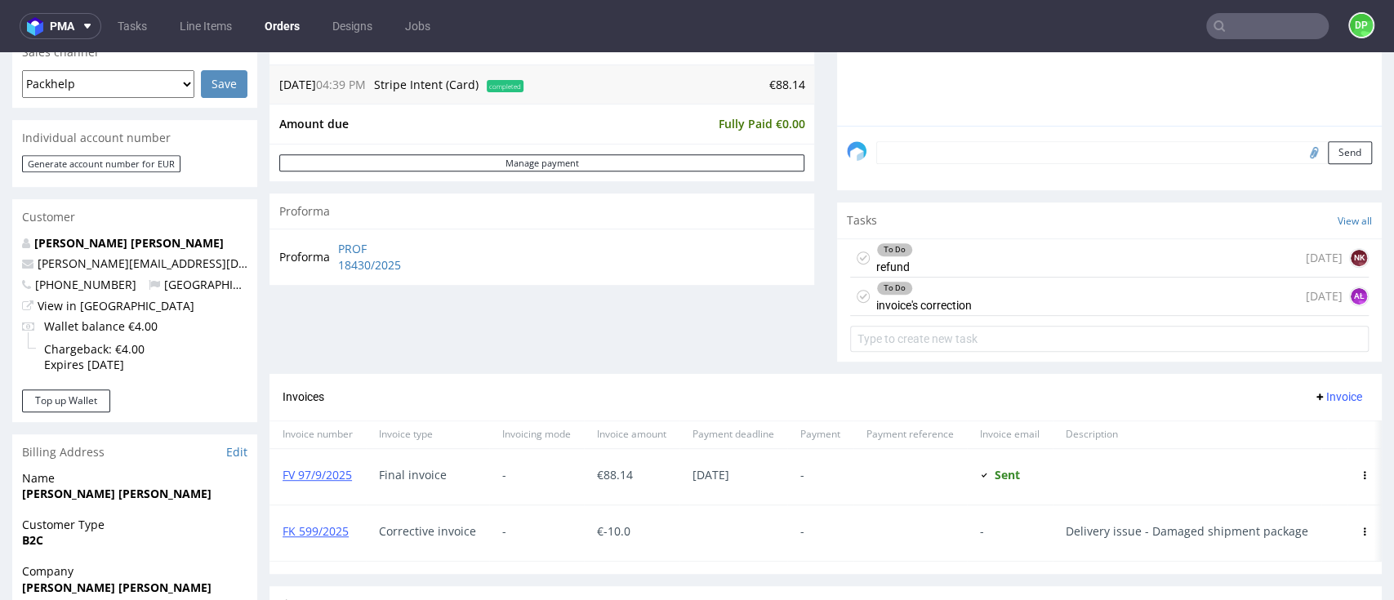
click at [994, 308] on div "To Do invoice's correction 1 day ago AŁ" at bounding box center [1109, 297] width 519 height 38
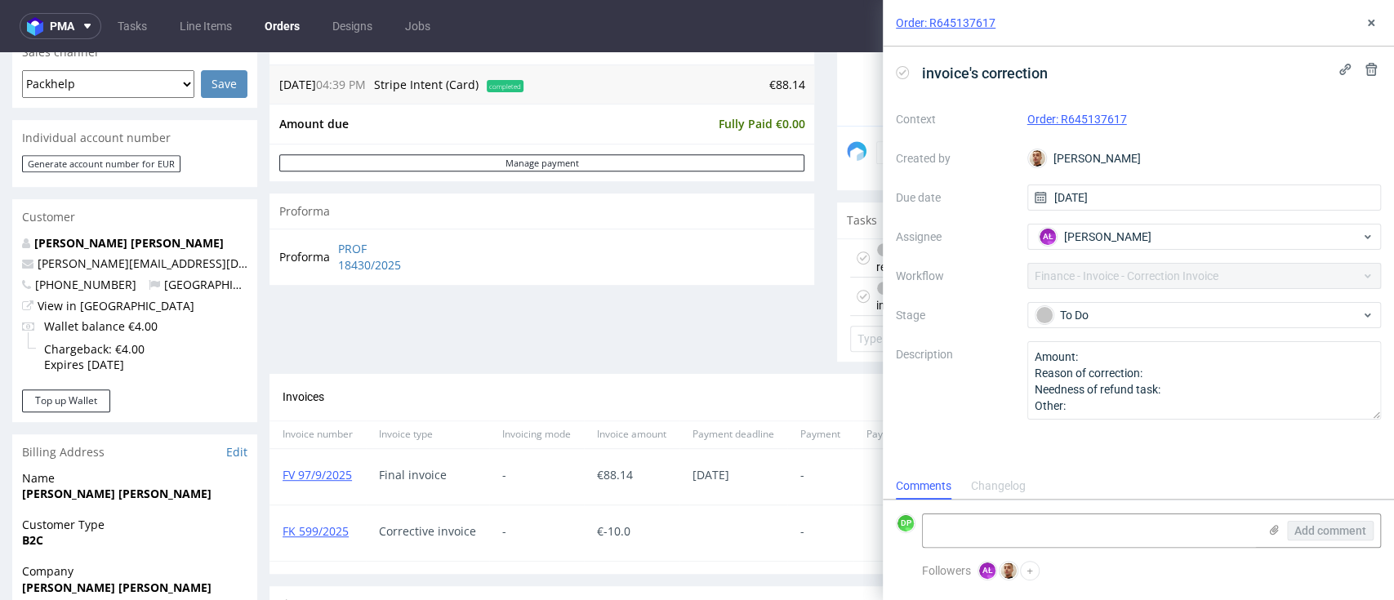
scroll to position [13, 0]
click at [900, 74] on use at bounding box center [902, 72] width 7 height 6
click at [934, 526] on textarea at bounding box center [1090, 531] width 335 height 33
paste textarea "FK 599/2025"
type textarea "FK 599/2025"
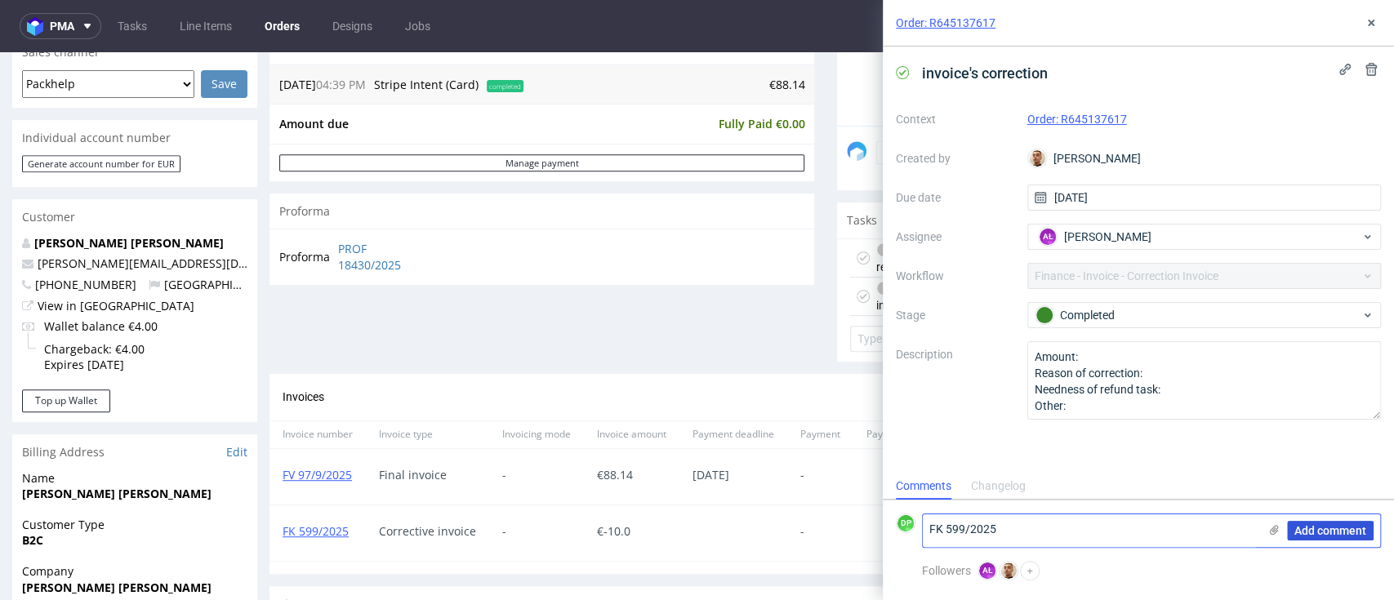
click at [1325, 528] on span "Add comment" at bounding box center [1330, 530] width 72 height 11
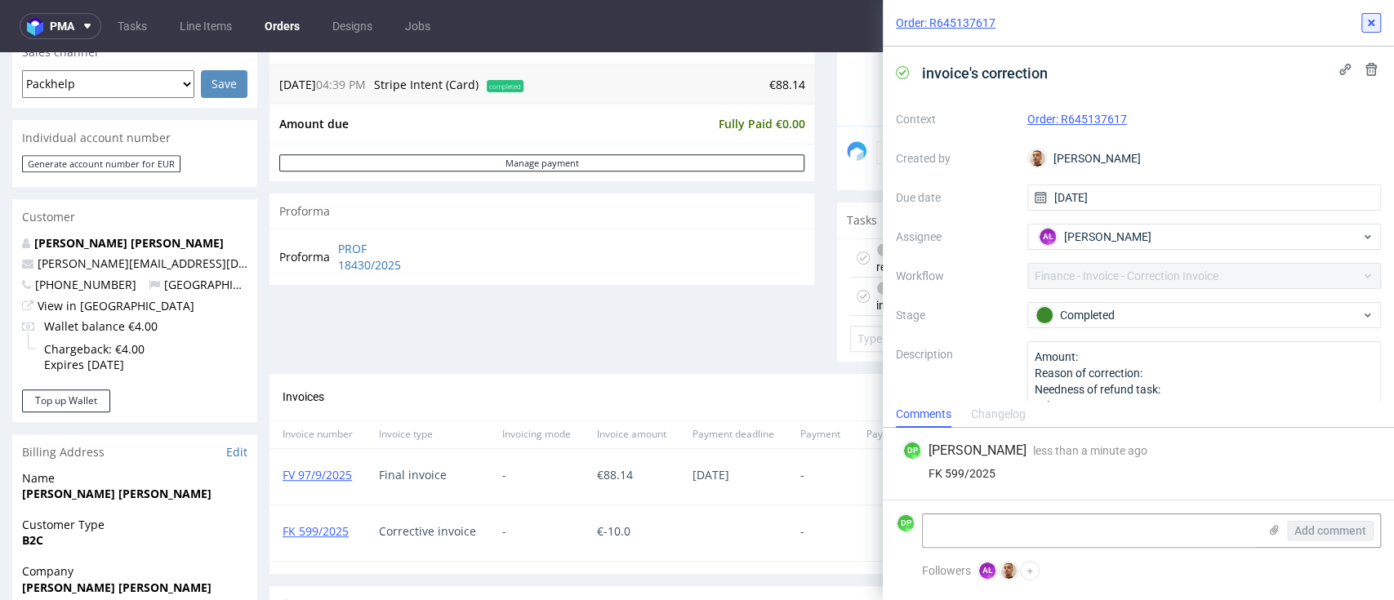
click at [1366, 25] on icon at bounding box center [1371, 22] width 13 height 13
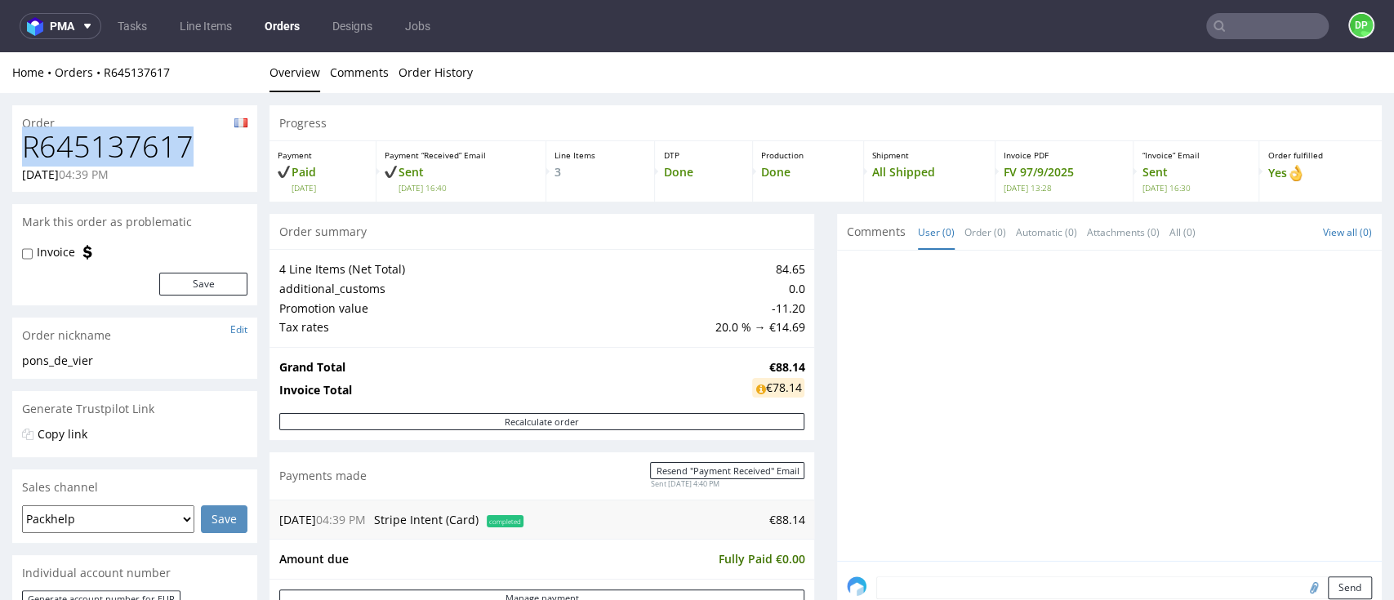
drag, startPoint x: 203, startPoint y: 147, endPoint x: 0, endPoint y: 145, distance: 202.5
copy h1 "R645137617"
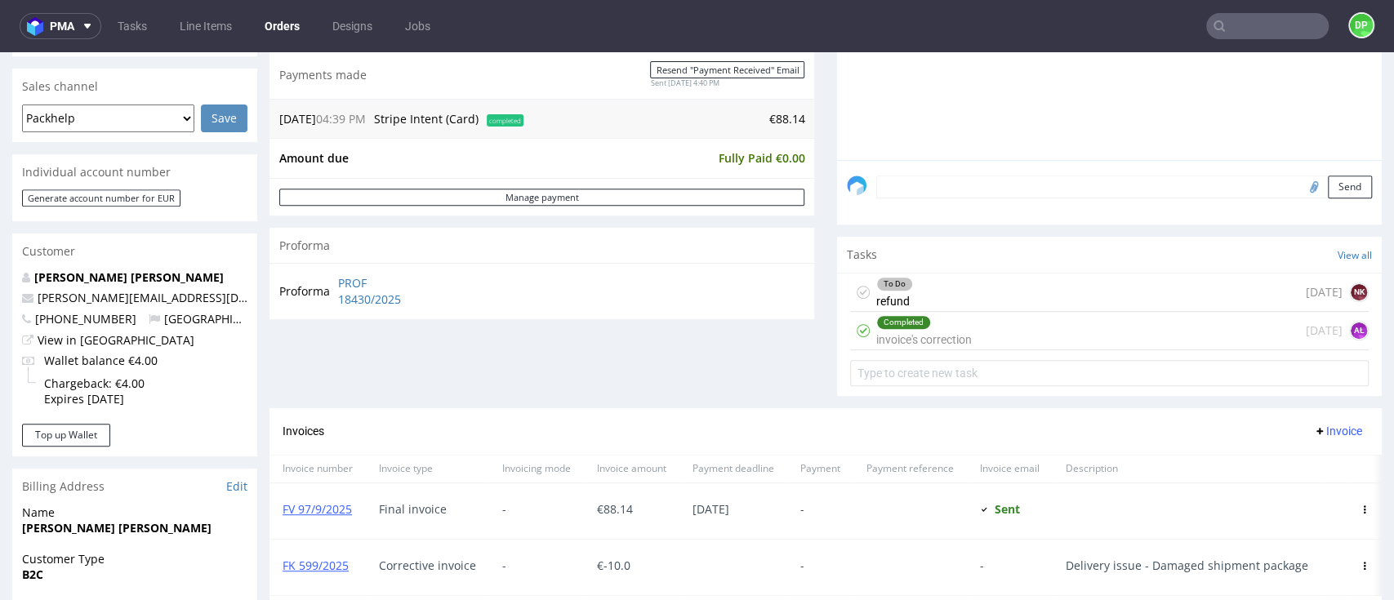
scroll to position [435, 0]
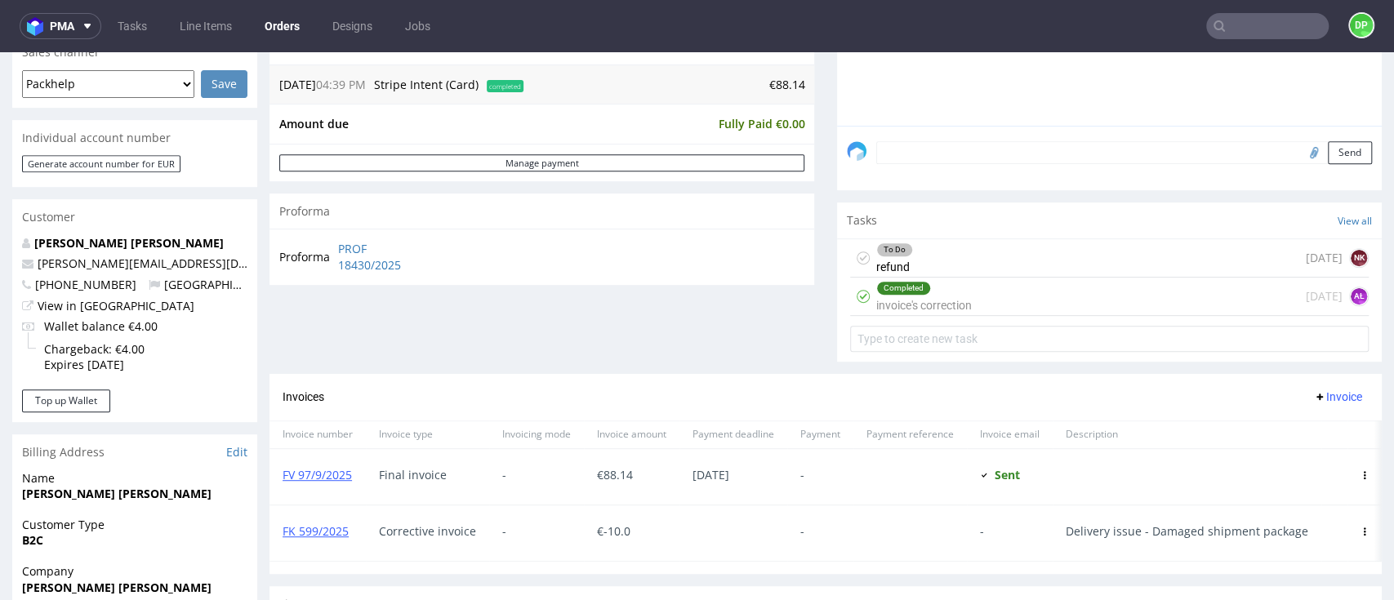
click at [956, 265] on div "To Do refund 1 day ago NK" at bounding box center [1109, 258] width 519 height 38
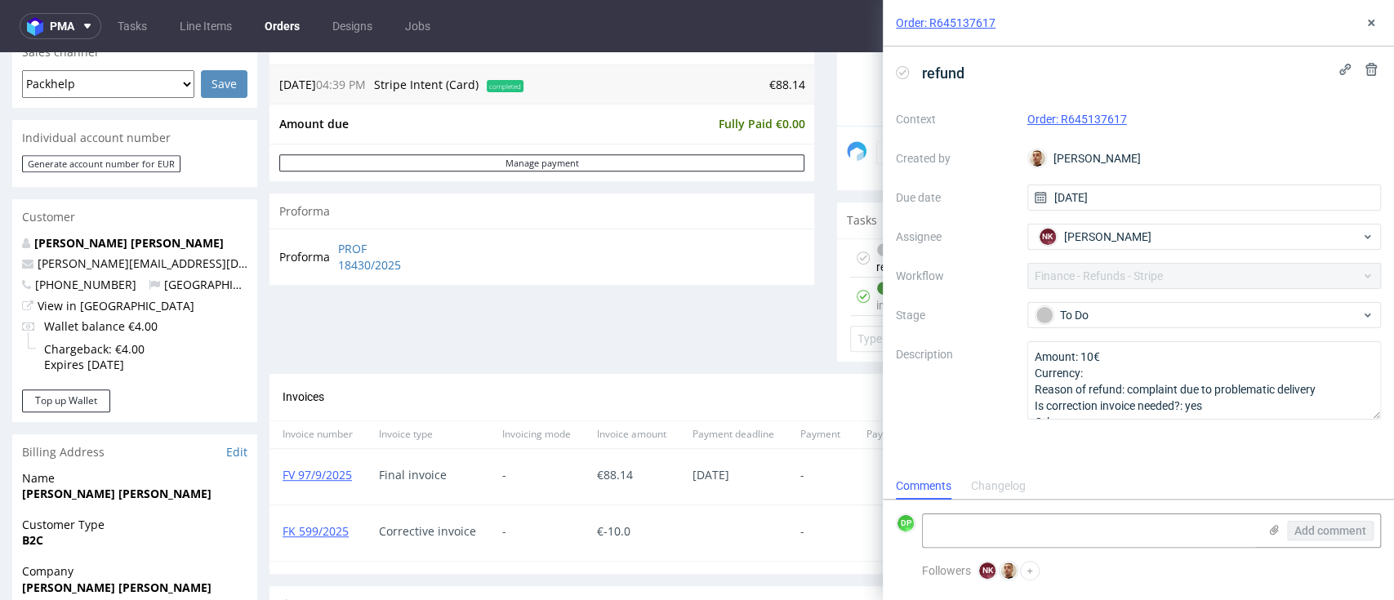
scroll to position [13, 0]
click at [905, 72] on icon at bounding box center [902, 72] width 13 height 13
click at [957, 532] on textarea at bounding box center [1090, 531] width 335 height 33
type textarea "refunded 12.09.2025"
click at [1345, 525] on span "Add comment" at bounding box center [1330, 530] width 72 height 11
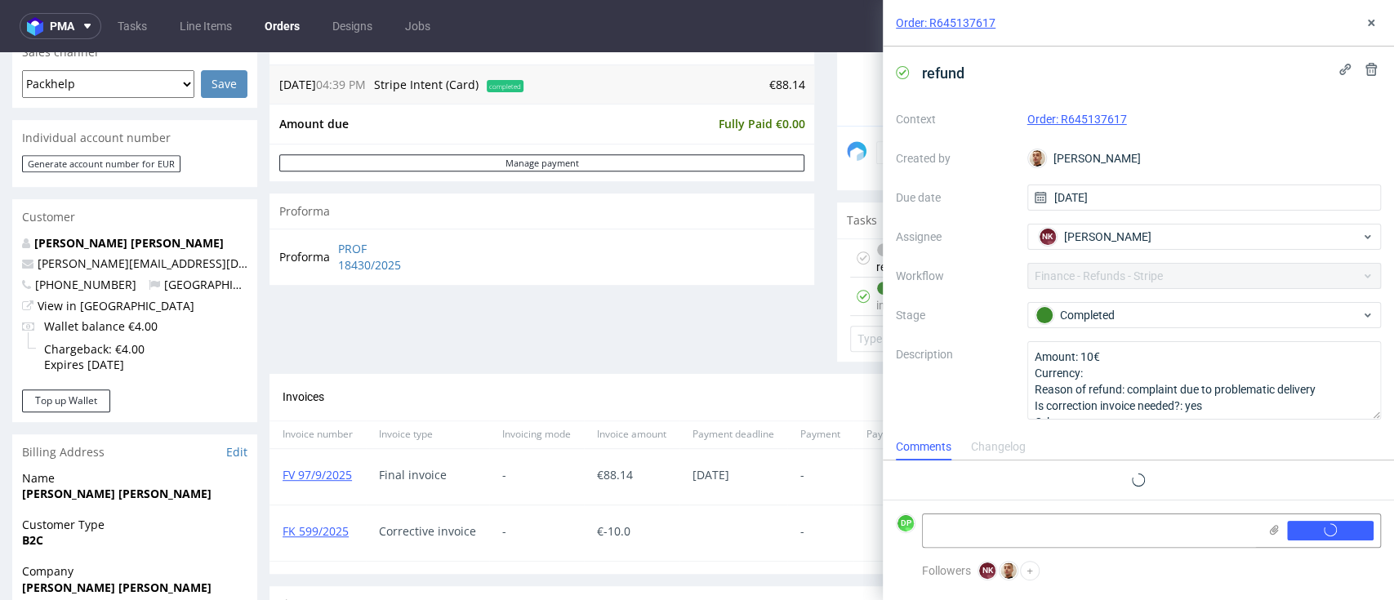
scroll to position [0, 0]
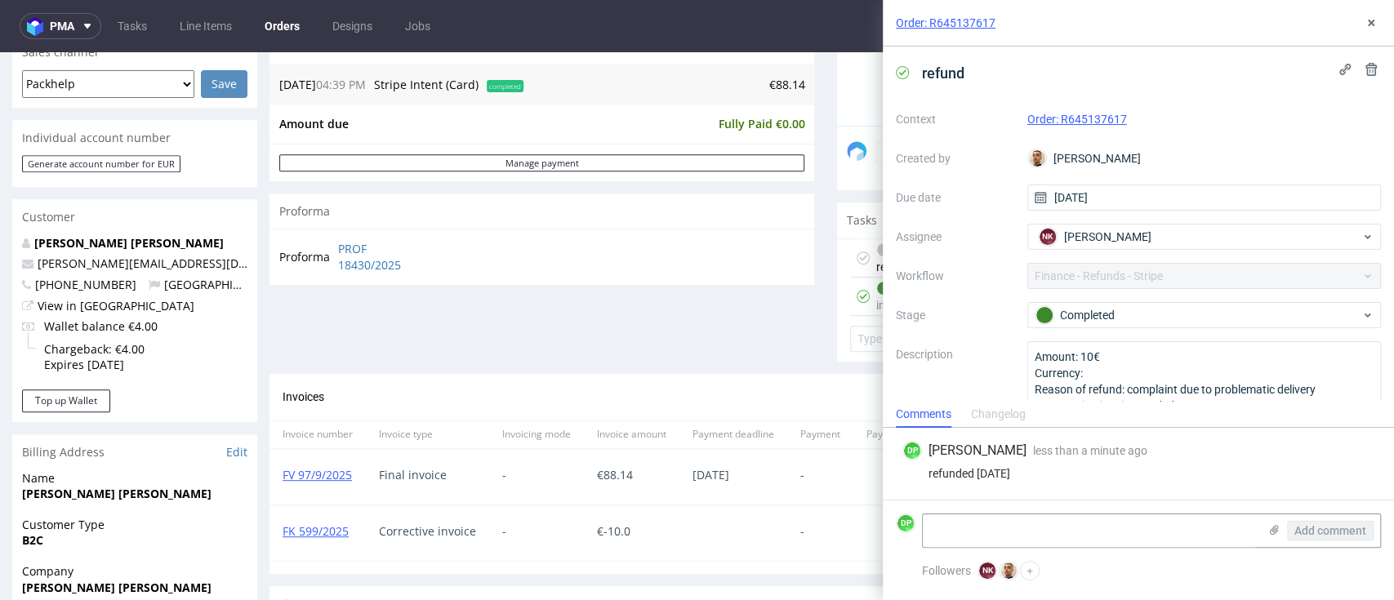
click at [863, 306] on div "Order: R645137617 refund Context Order: R645137617 Created by Bartłomiej Leśnic…" at bounding box center [1128, 300] width 531 height 600
click at [1386, 27] on div "Order: R645137617" at bounding box center [1138, 23] width 511 height 47
click at [1378, 27] on button at bounding box center [1371, 23] width 20 height 20
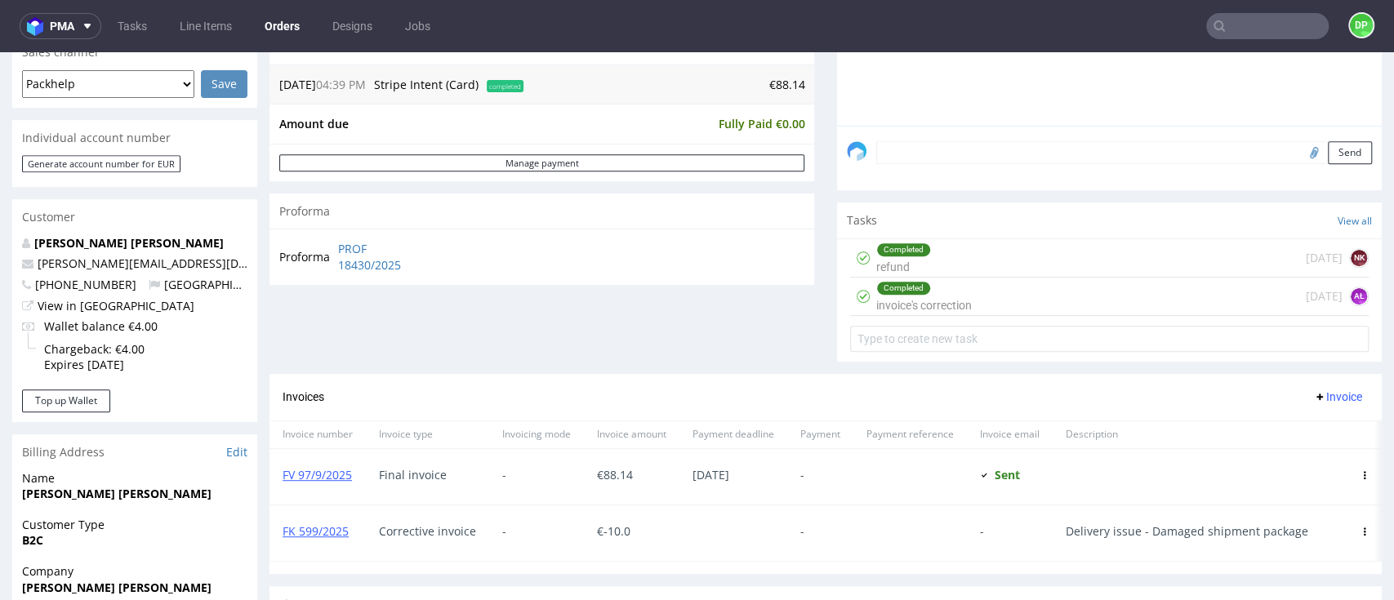
click at [921, 296] on div "Completed invoice's correction" at bounding box center [924, 297] width 96 height 38
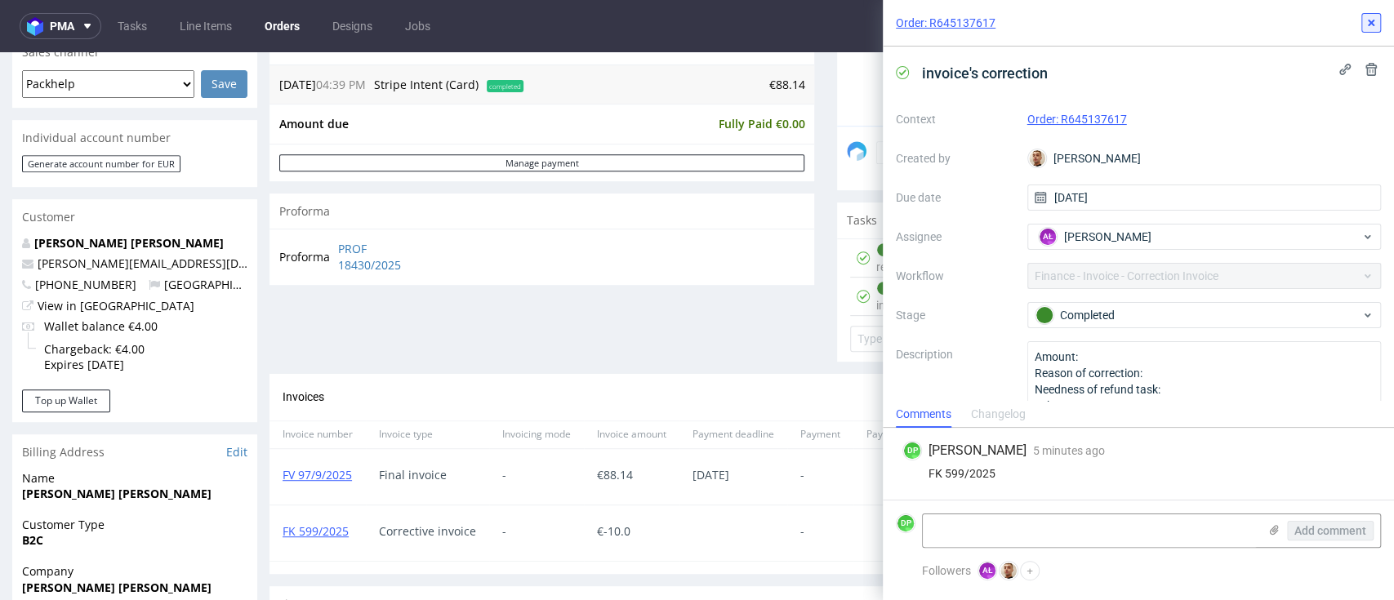
click at [1366, 20] on icon at bounding box center [1371, 22] width 13 height 13
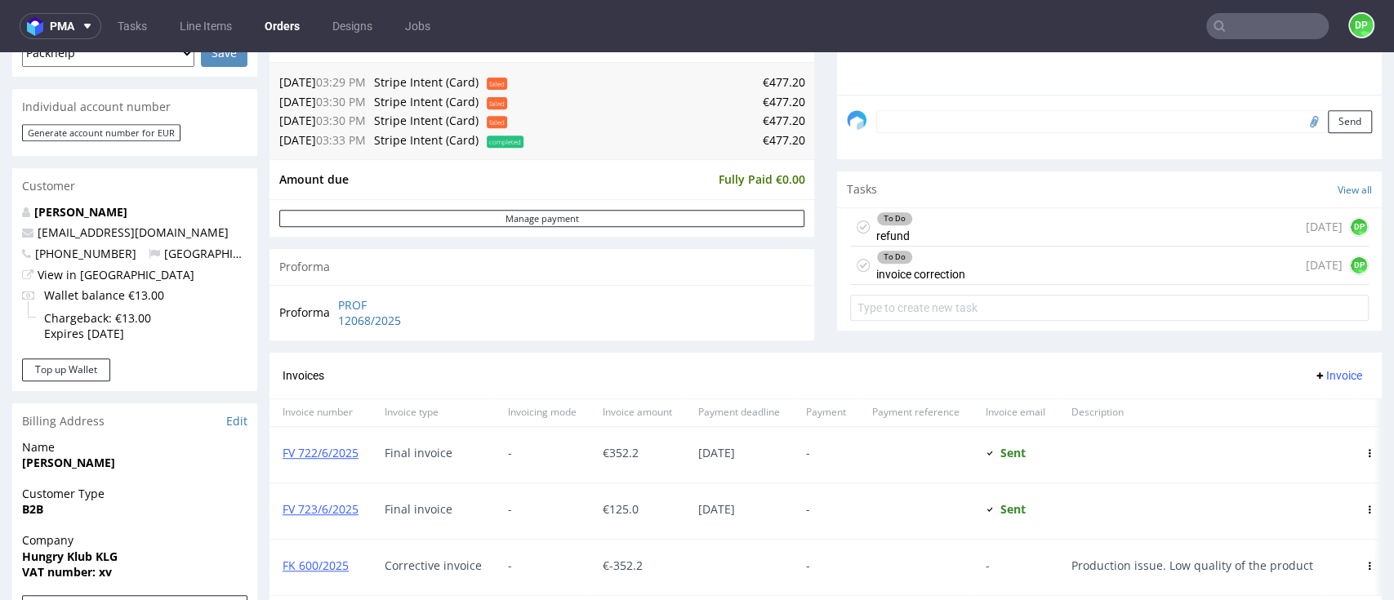
scroll to position [435, 0]
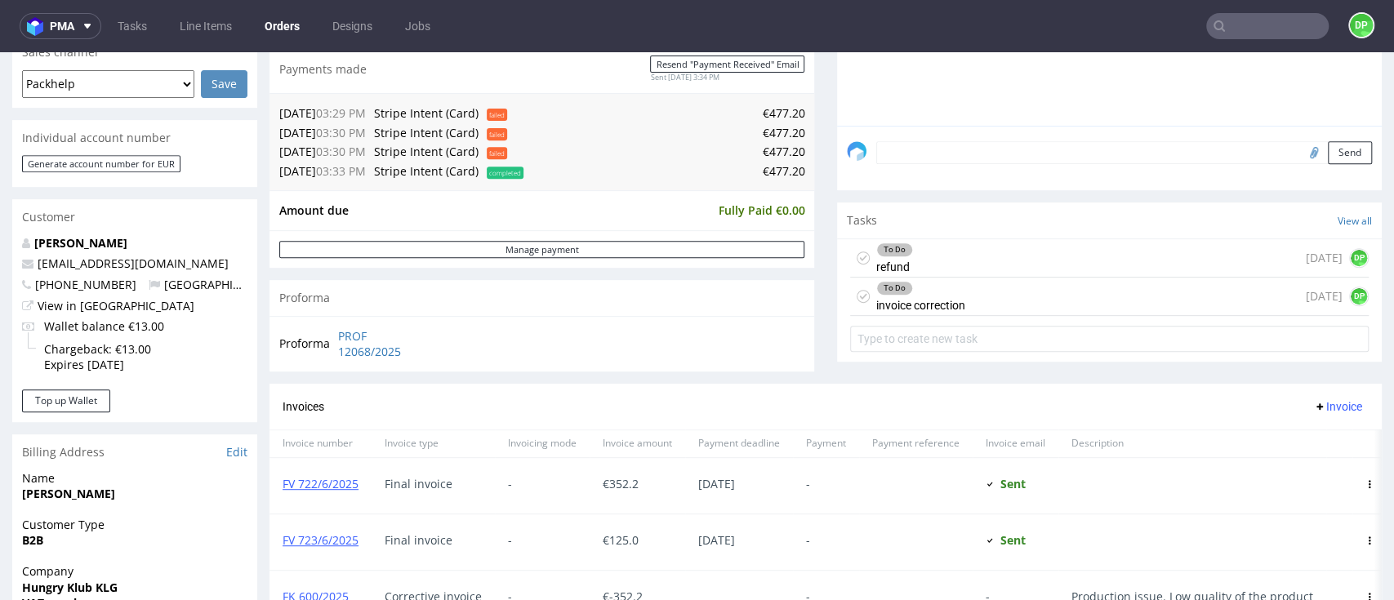
click at [958, 304] on div "To Do invoice correction [DATE] DP" at bounding box center [1109, 297] width 519 height 38
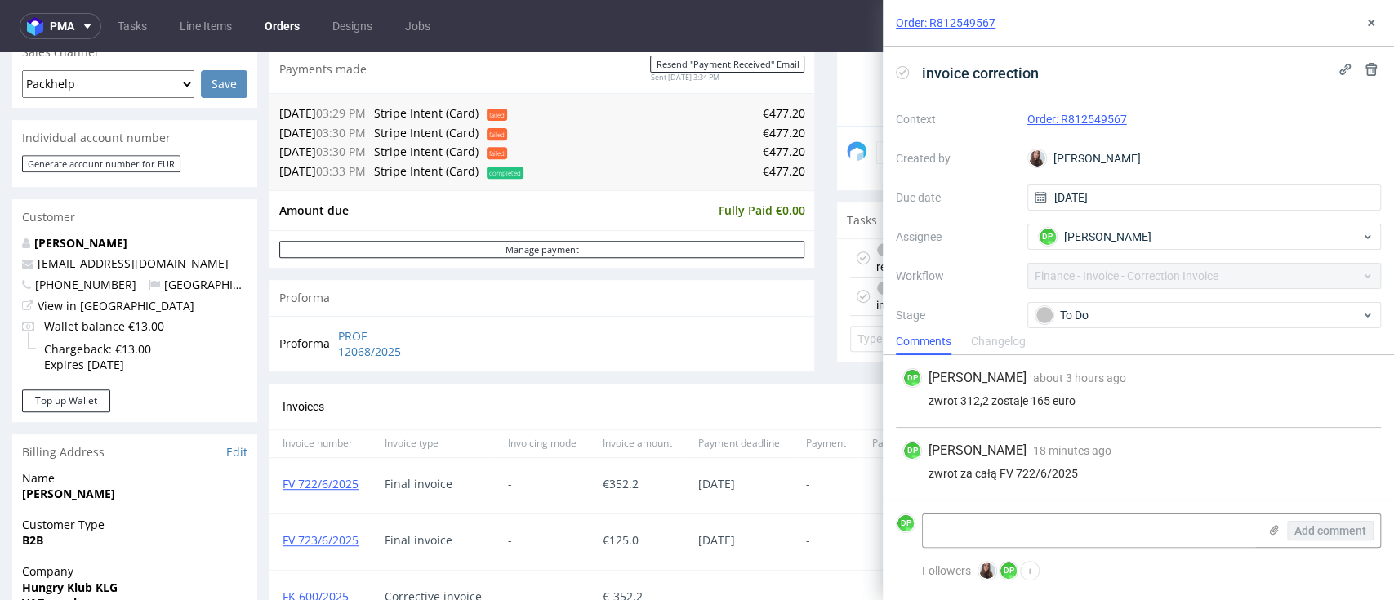
click at [902, 73] on use at bounding box center [902, 72] width 7 height 6
click at [983, 525] on textarea at bounding box center [1090, 531] width 335 height 33
paste textarea "FK 600/2025"
type textarea "FK 600/2025"
click at [1336, 525] on span "Add comment" at bounding box center [1330, 530] width 72 height 11
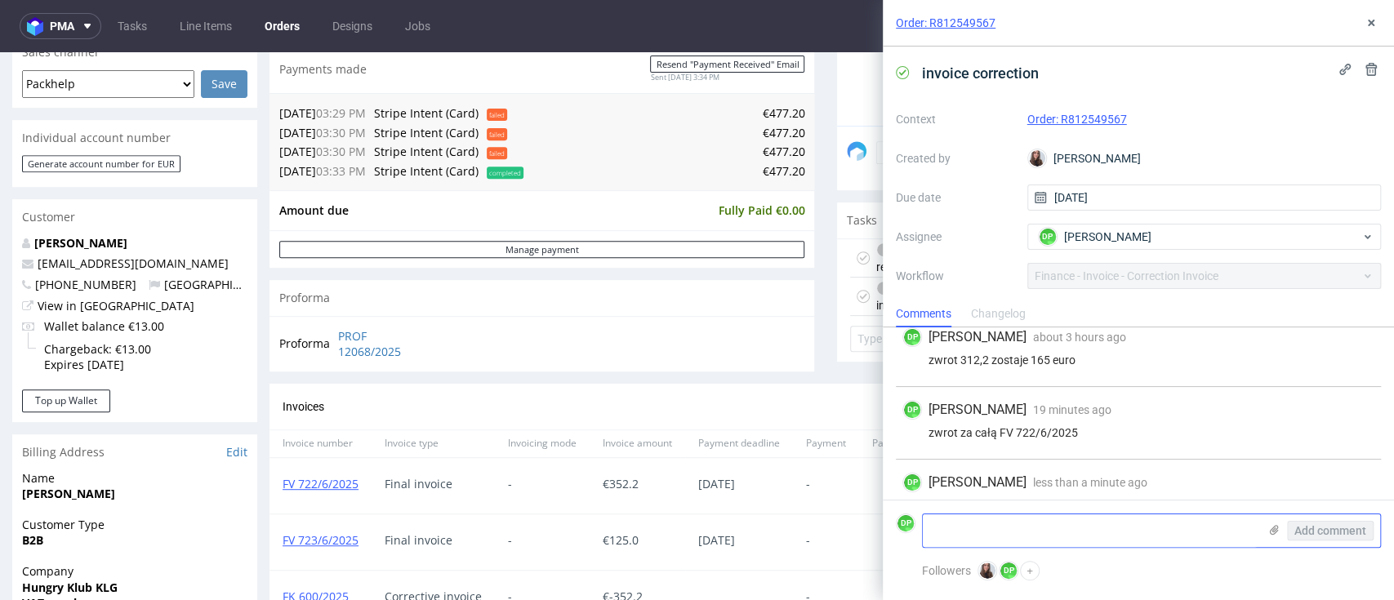
scroll to position [43, 0]
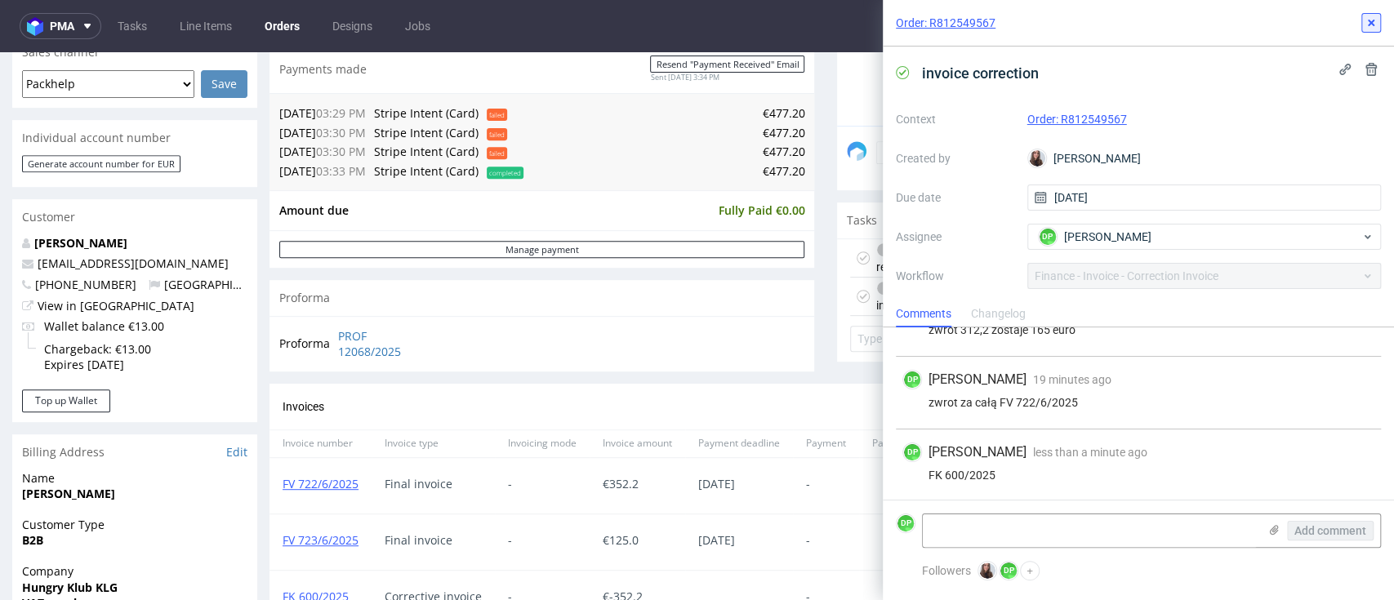
click at [1365, 28] on icon at bounding box center [1371, 22] width 13 height 13
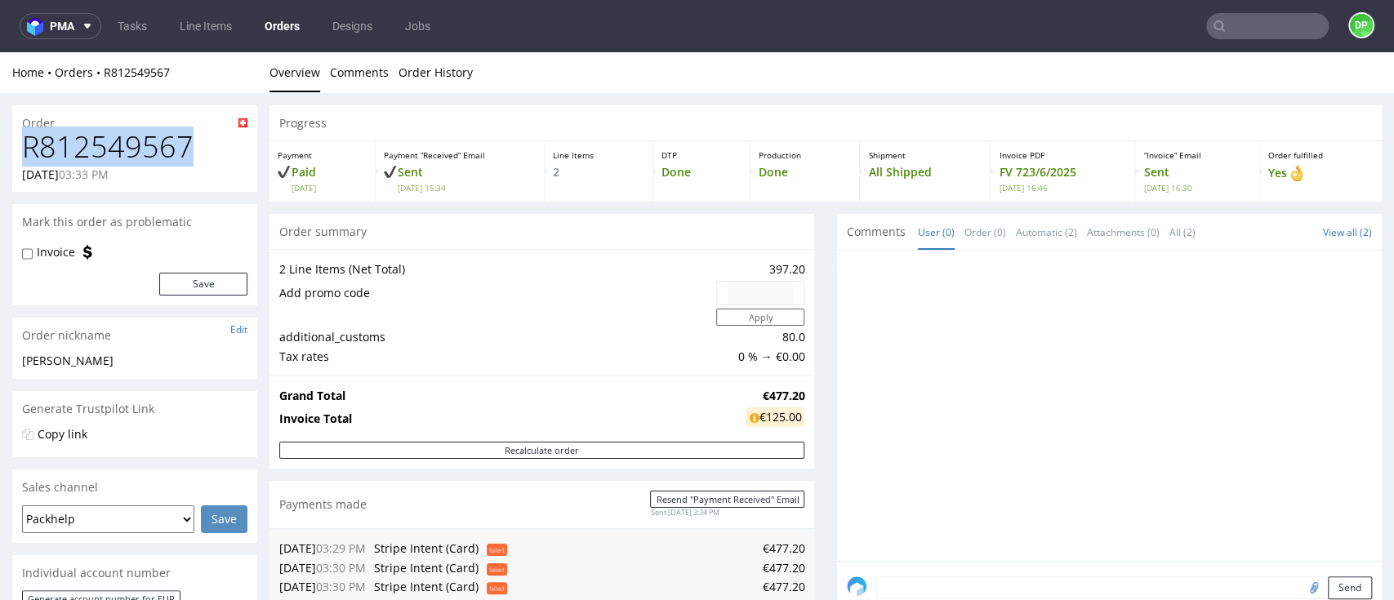
drag, startPoint x: 189, startPoint y: 137, endPoint x: 0, endPoint y: 150, distance: 189.9
copy h1 "R812549567"
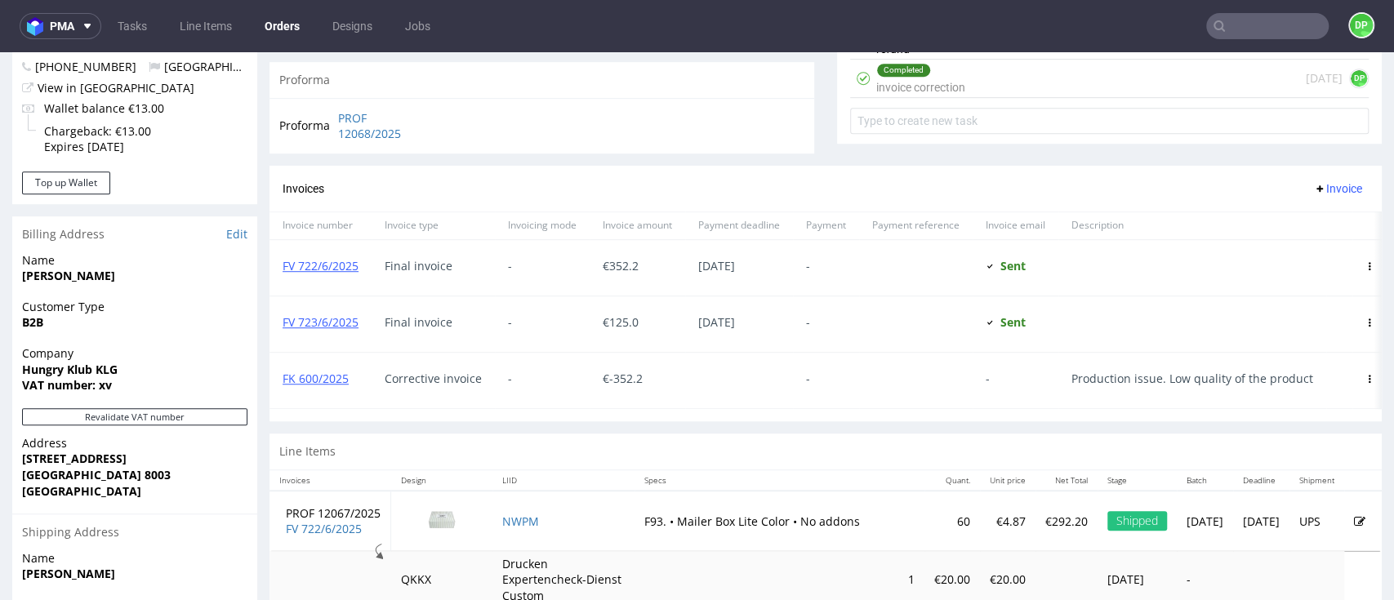
scroll to position [544, 0]
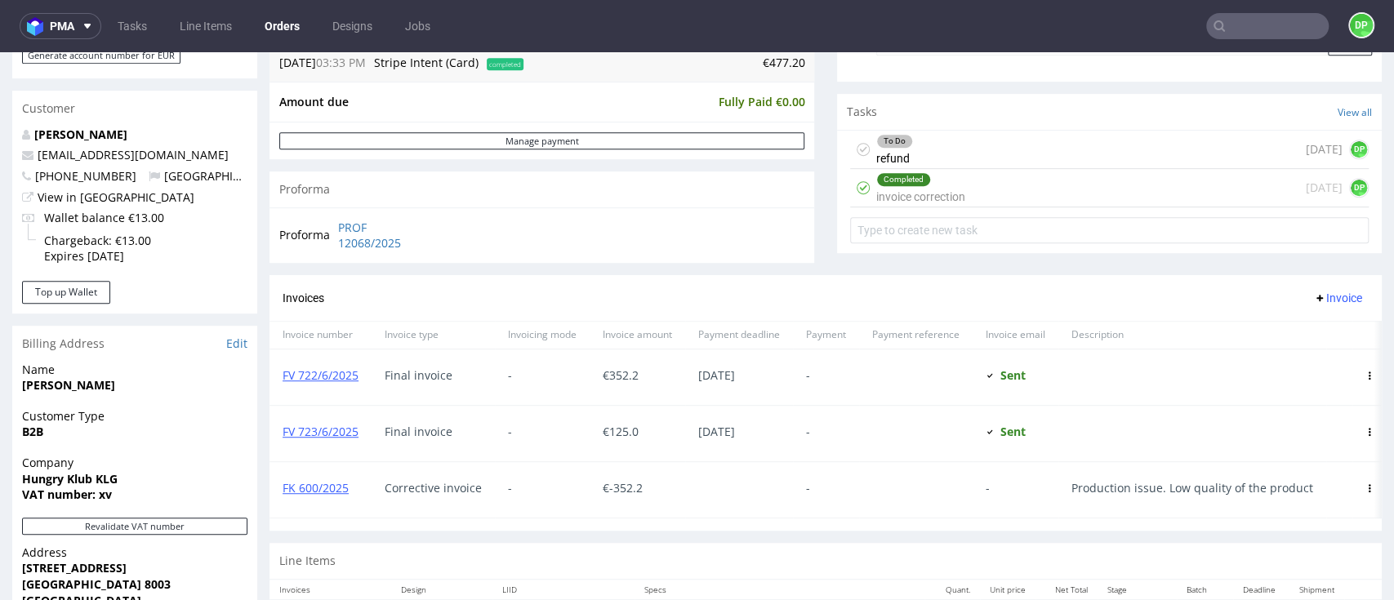
click at [969, 143] on div "To Do refund 1 day ago DP" at bounding box center [1109, 150] width 519 height 38
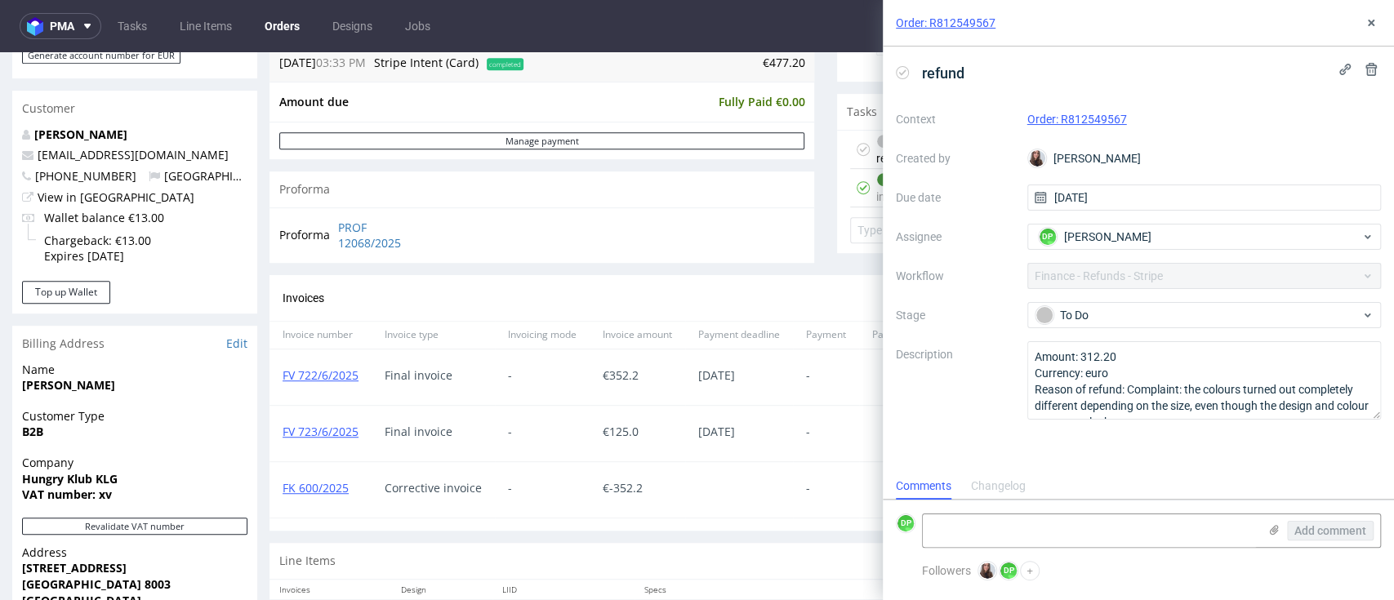
scroll to position [13, 0]
click at [1058, 319] on div "To Do" at bounding box center [1198, 315] width 325 height 18
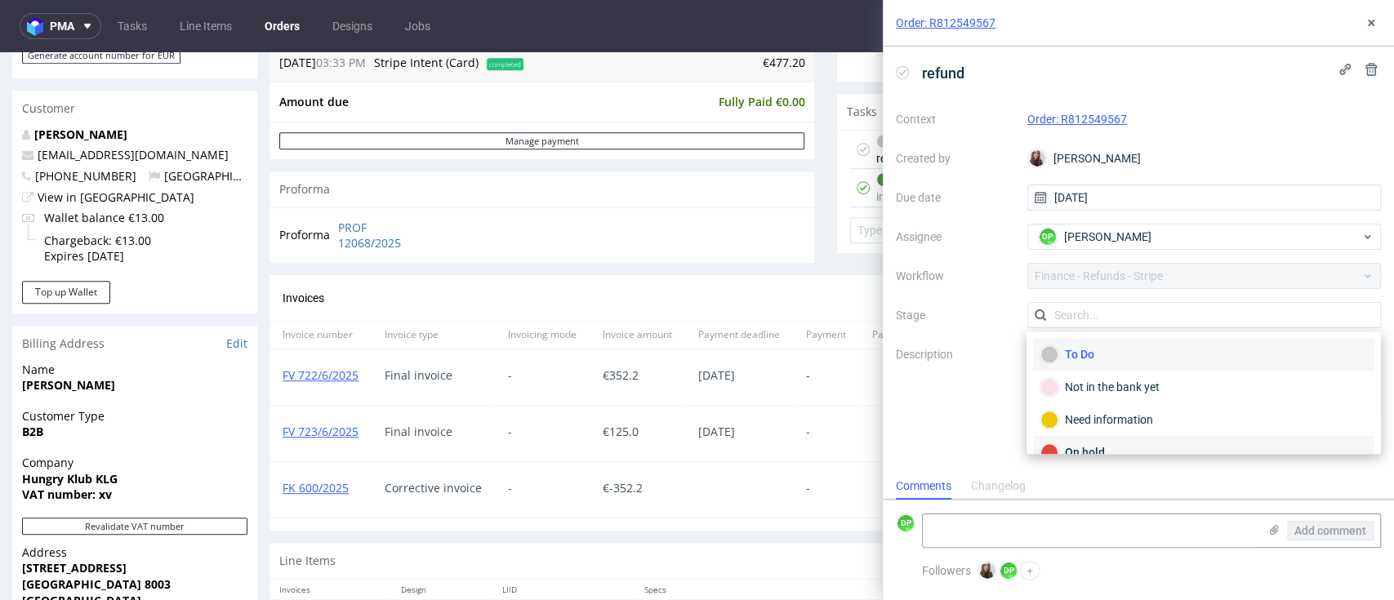
scroll to position [109, 0]
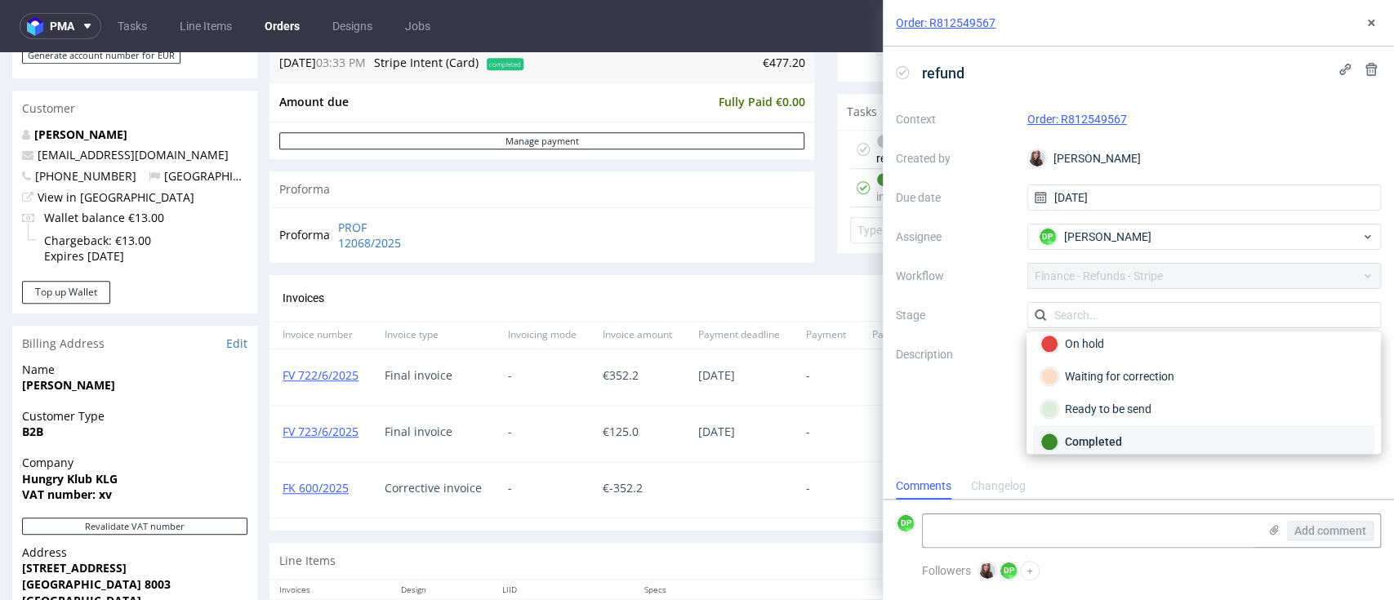
click at [1072, 433] on div "Completed" at bounding box center [1203, 442] width 327 height 18
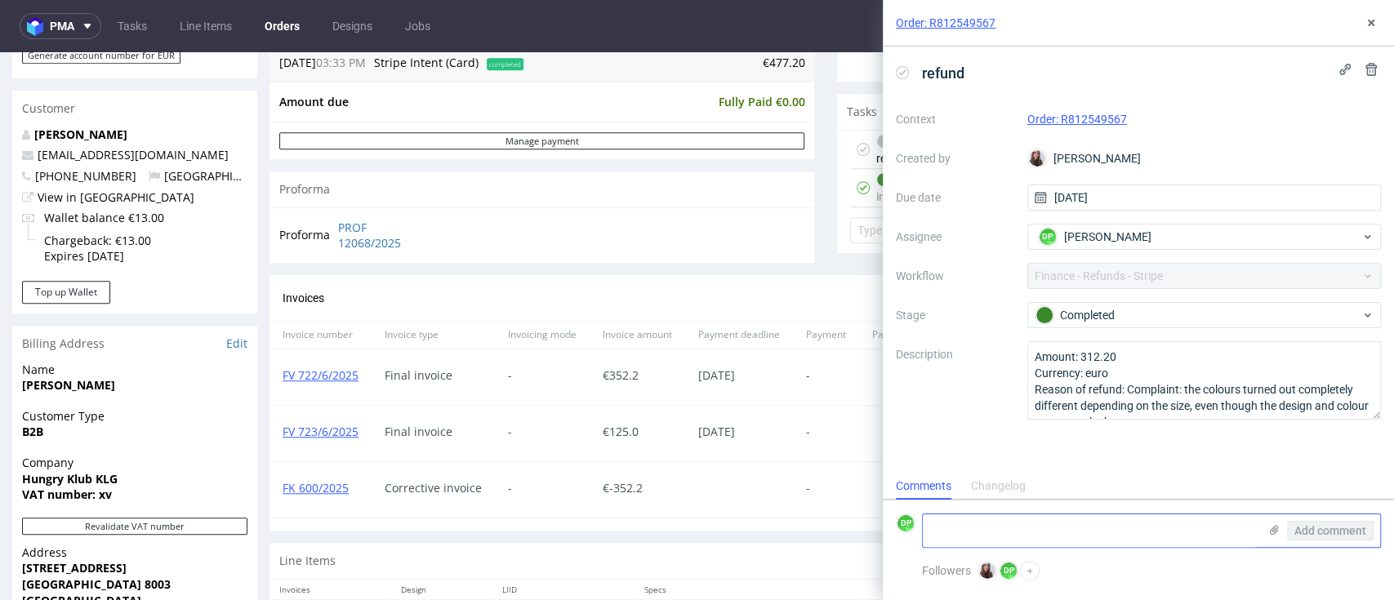
click at [951, 526] on textarea at bounding box center [1090, 531] width 335 height 33
type textarea "refunded 12.09.2025"
click at [1303, 530] on span "Add comment" at bounding box center [1330, 530] width 72 height 11
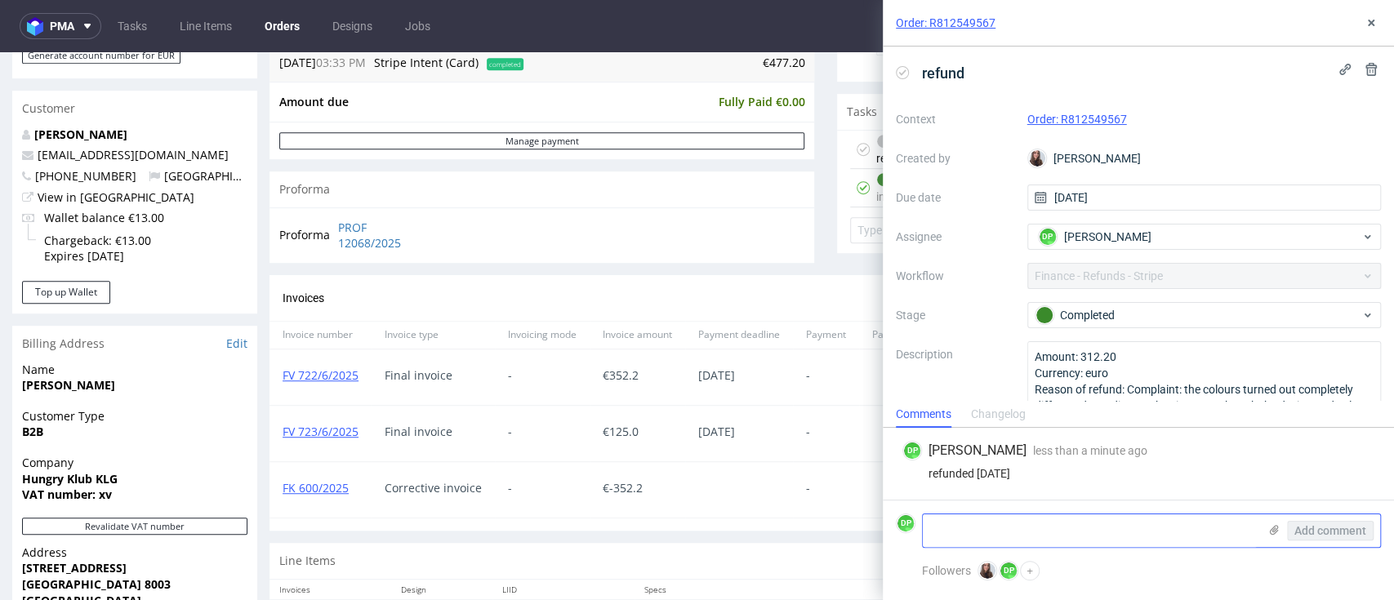
click at [991, 532] on textarea at bounding box center [1090, 531] width 335 height 33
drag, startPoint x: 345, startPoint y: 386, endPoint x: 273, endPoint y: 376, distance: 72.5
click at [273, 376] on div "FV 722/6/2025" at bounding box center [321, 378] width 102 height 56
copy link "FV 722/6/2025"
click at [1049, 545] on textarea "zwrot za cała" at bounding box center [1090, 531] width 335 height 33
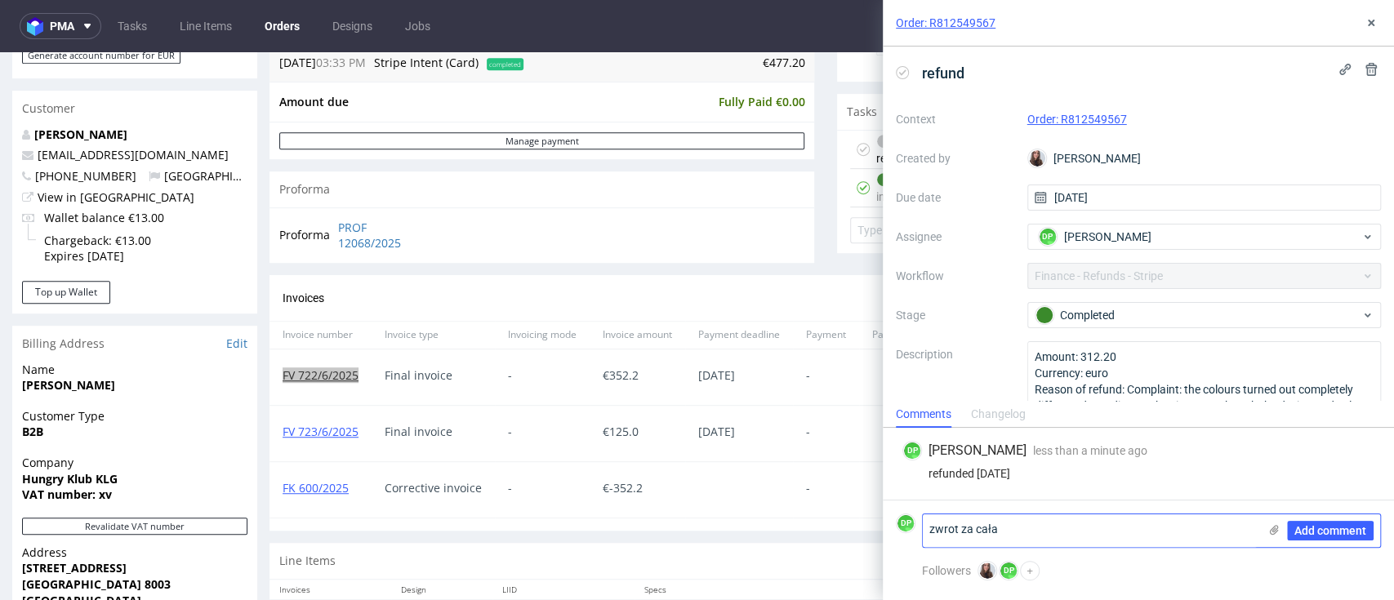
paste textarea "FV 722/6/2025"
type textarea "zwrot za cała FV 722/6/2025"
click at [1314, 533] on span "Add comment" at bounding box center [1330, 530] width 72 height 11
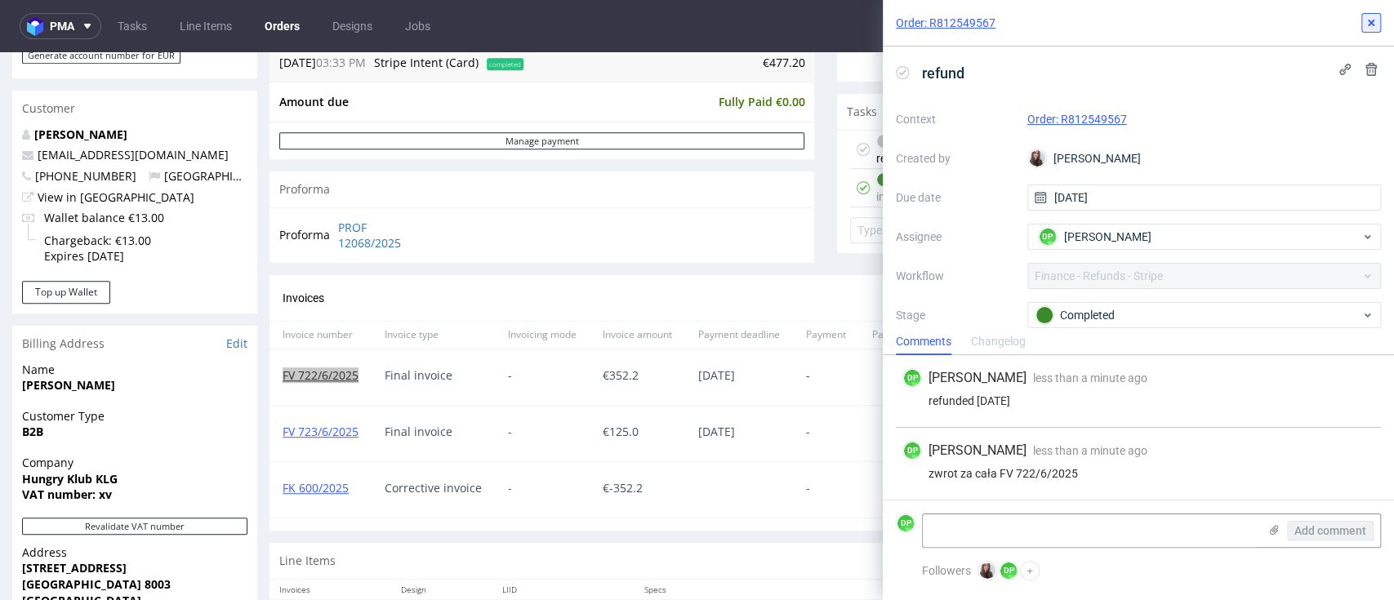
click at [1366, 26] on icon at bounding box center [1371, 22] width 13 height 13
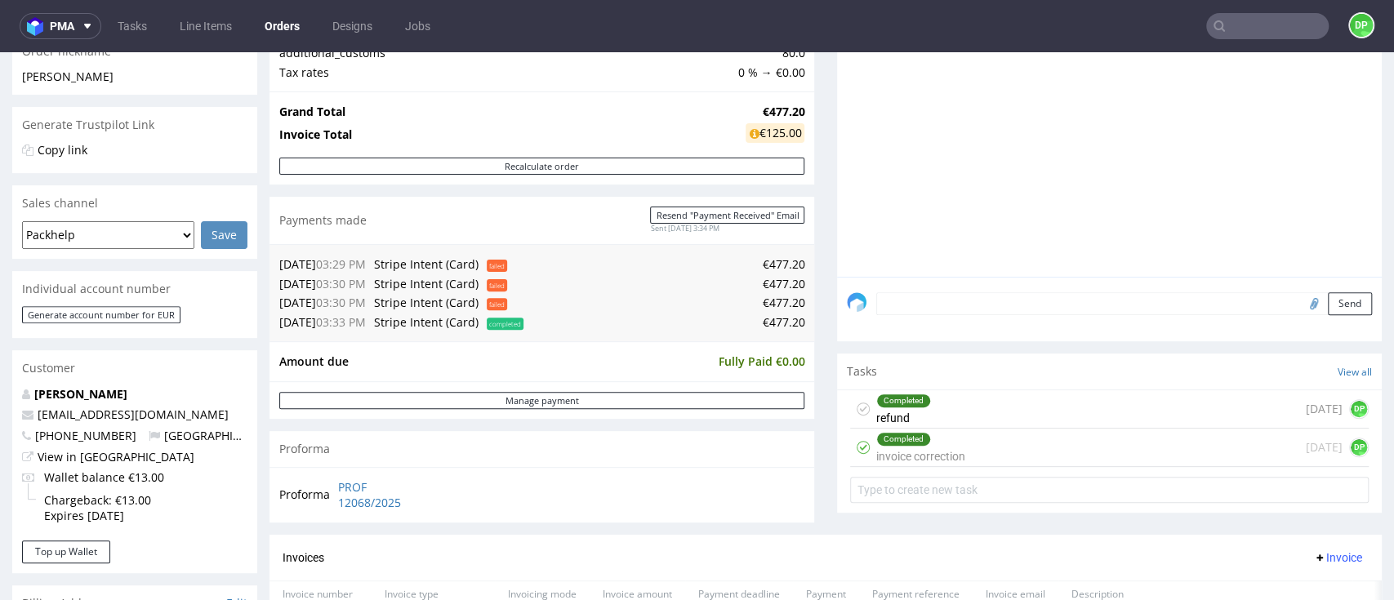
scroll to position [109, 0]
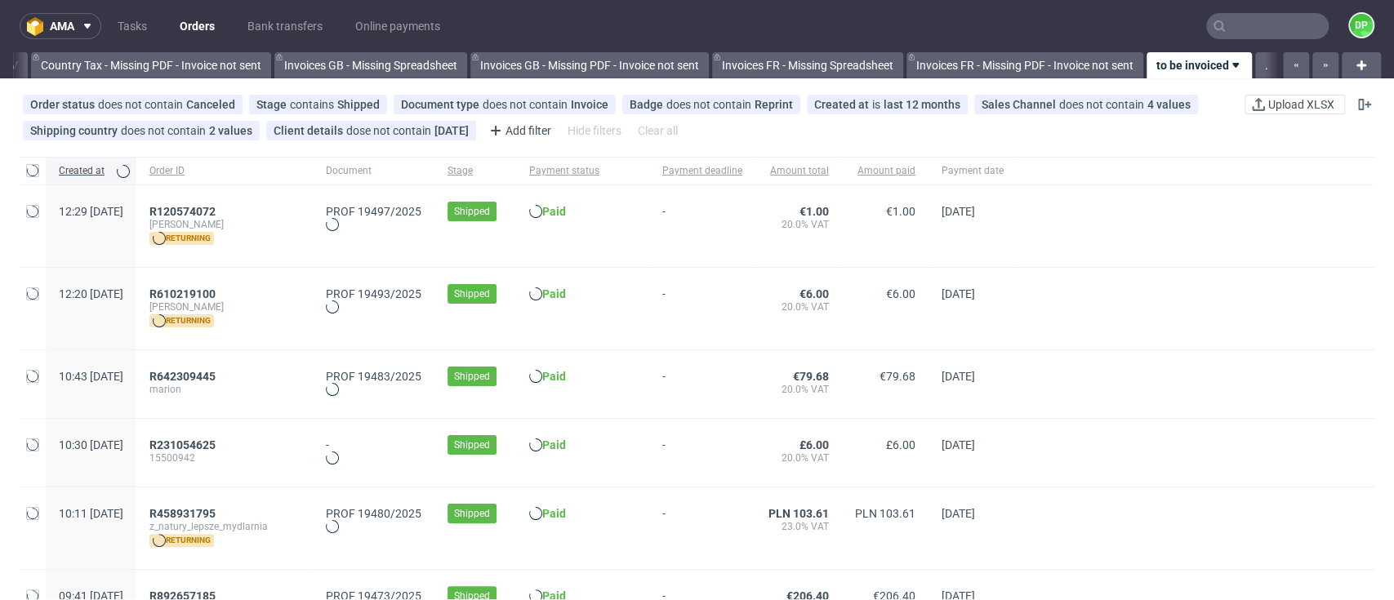
scroll to position [0, 1906]
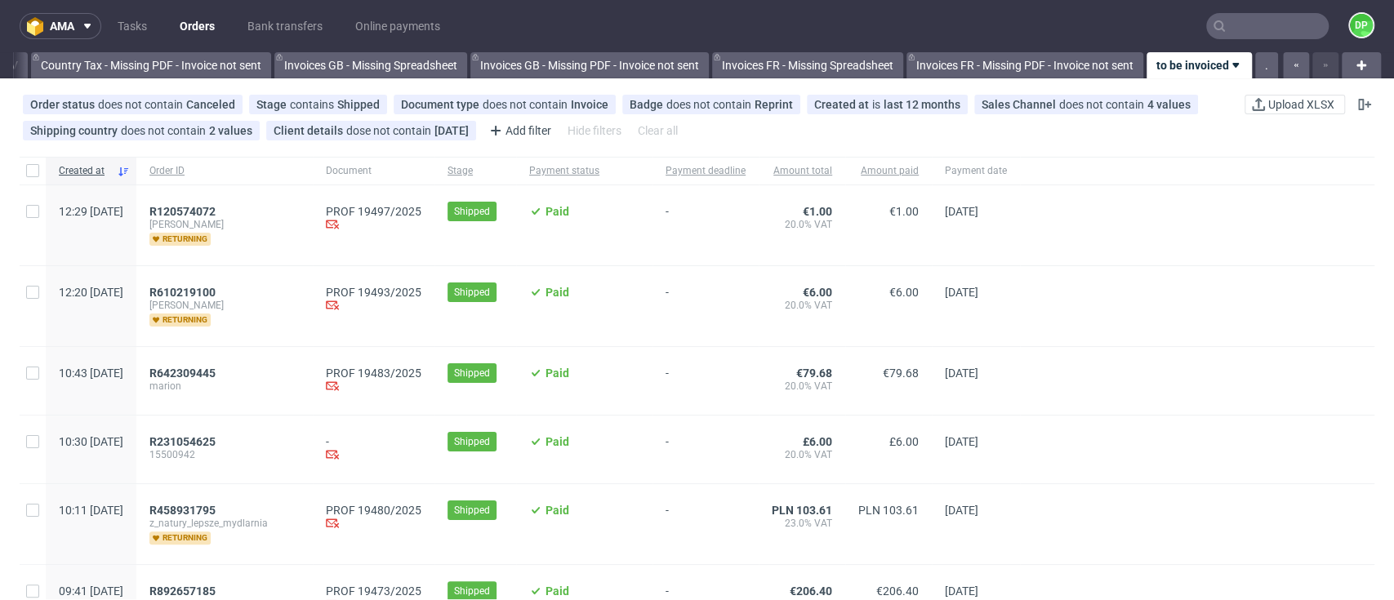
click at [245, 200] on div "R120574072 ines returning" at bounding box center [224, 225] width 176 height 80
click at [216, 216] on span "R120574072" at bounding box center [182, 211] width 66 height 13
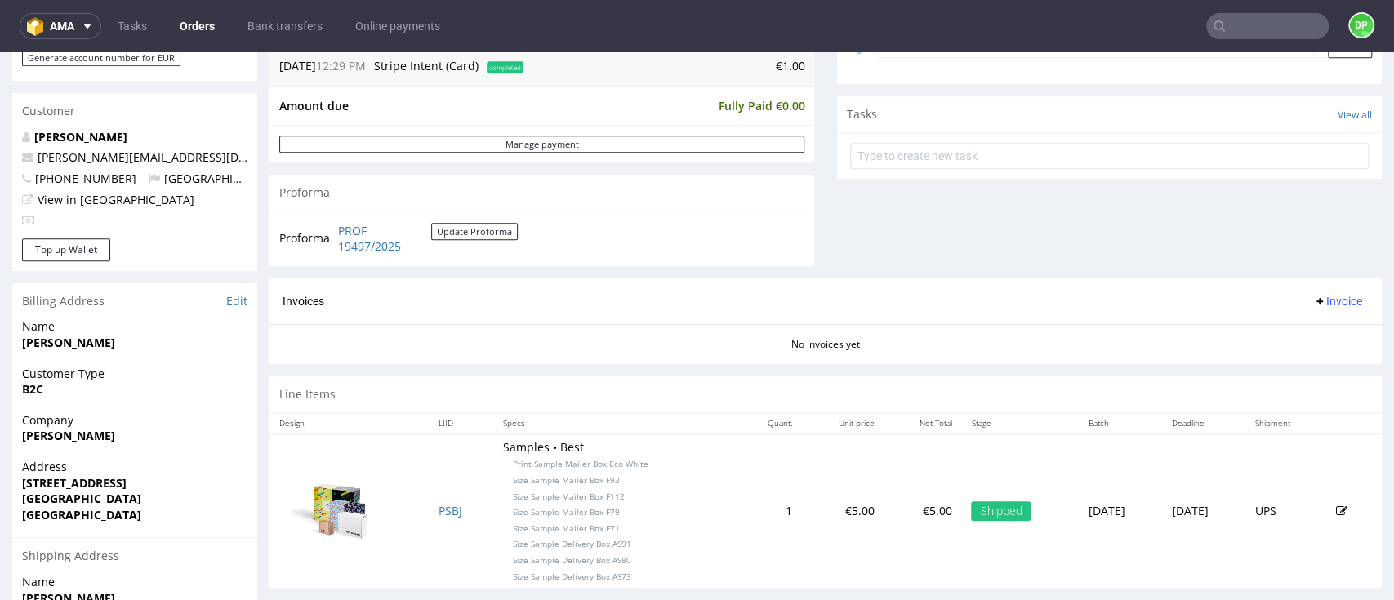
scroll to position [544, 0]
click at [1313, 296] on span "Invoice" at bounding box center [1337, 298] width 49 height 13
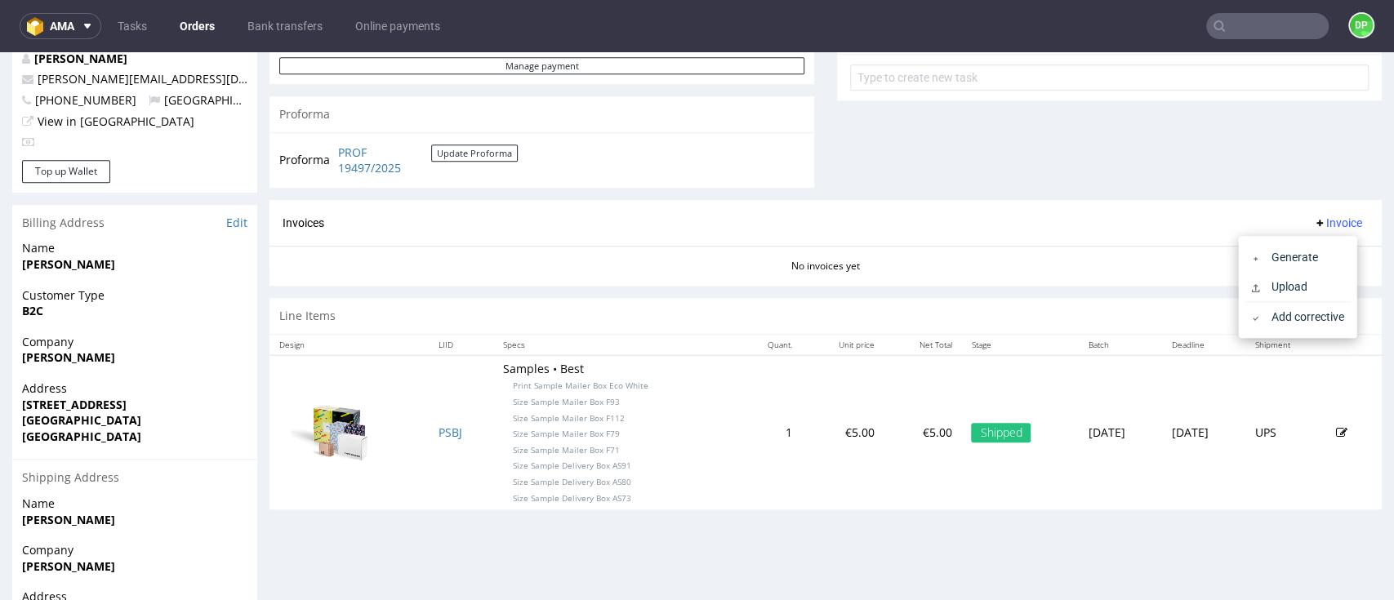
scroll to position [738, 0]
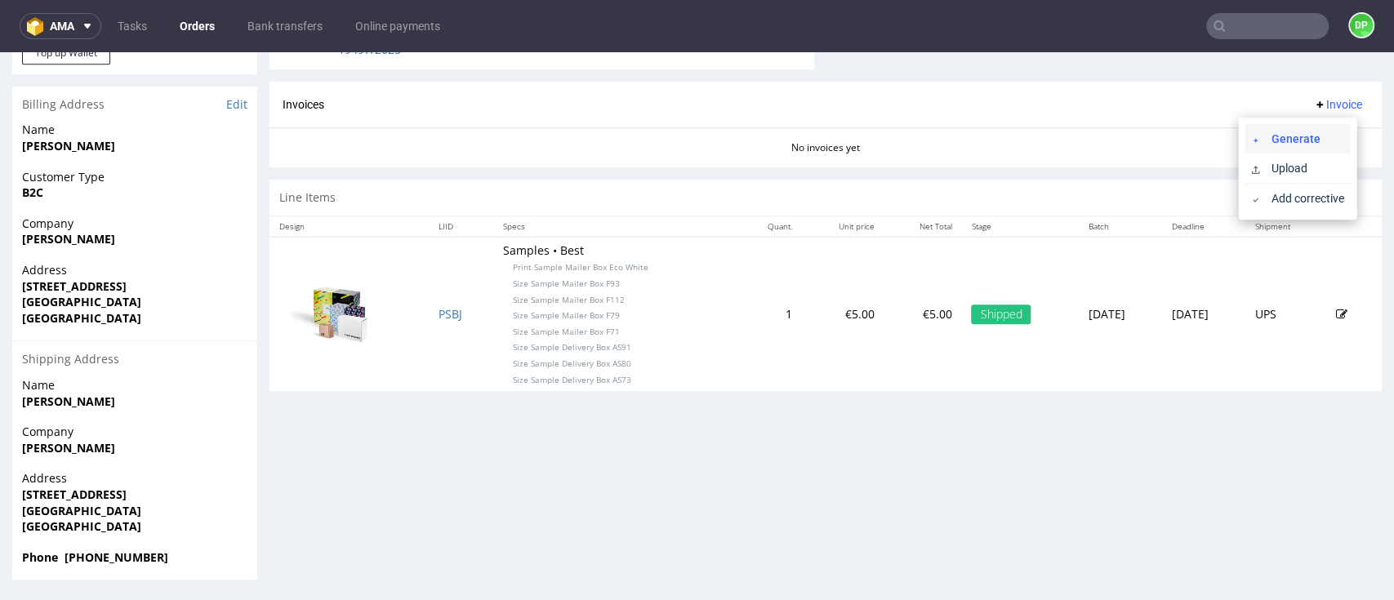
click at [1278, 139] on span "Generate" at bounding box center [1303, 139] width 79 height 16
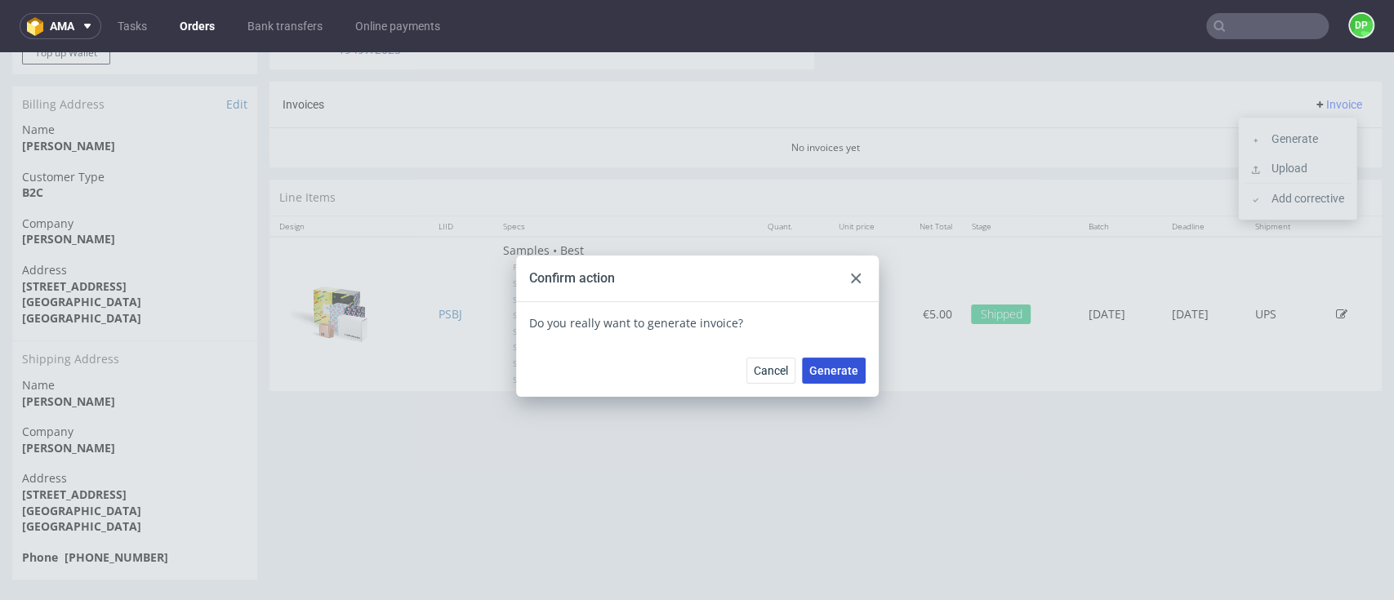
click at [813, 368] on span "Generate" at bounding box center [833, 370] width 49 height 11
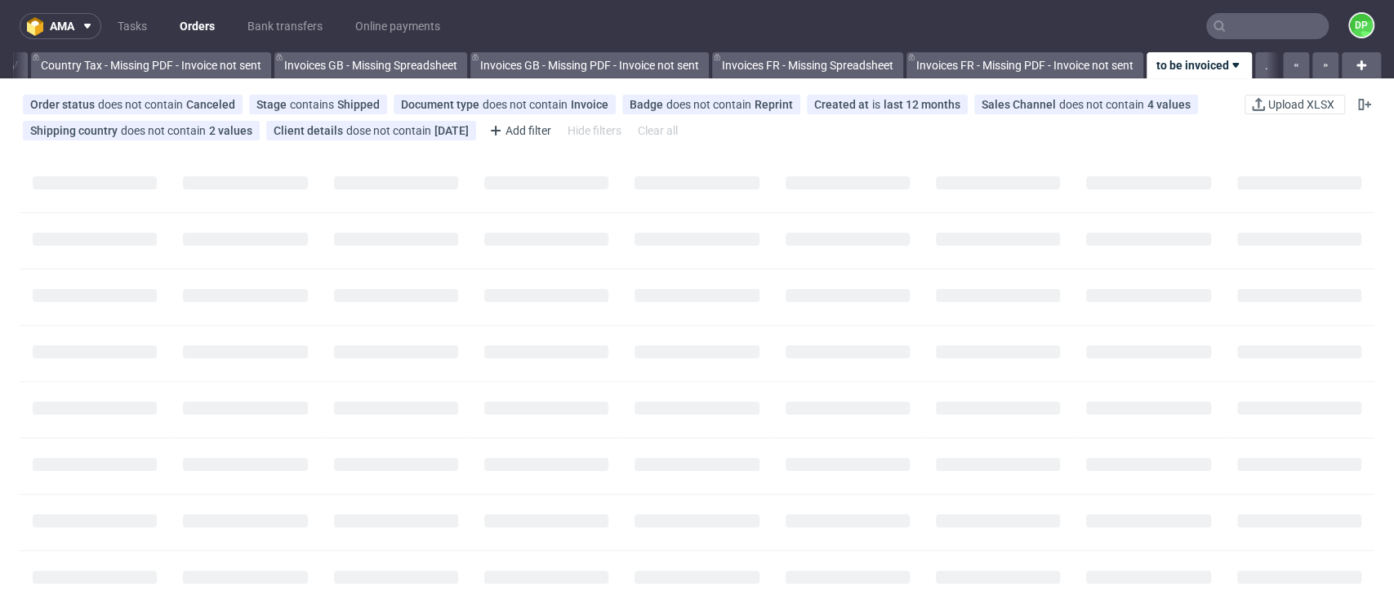
scroll to position [0, 1906]
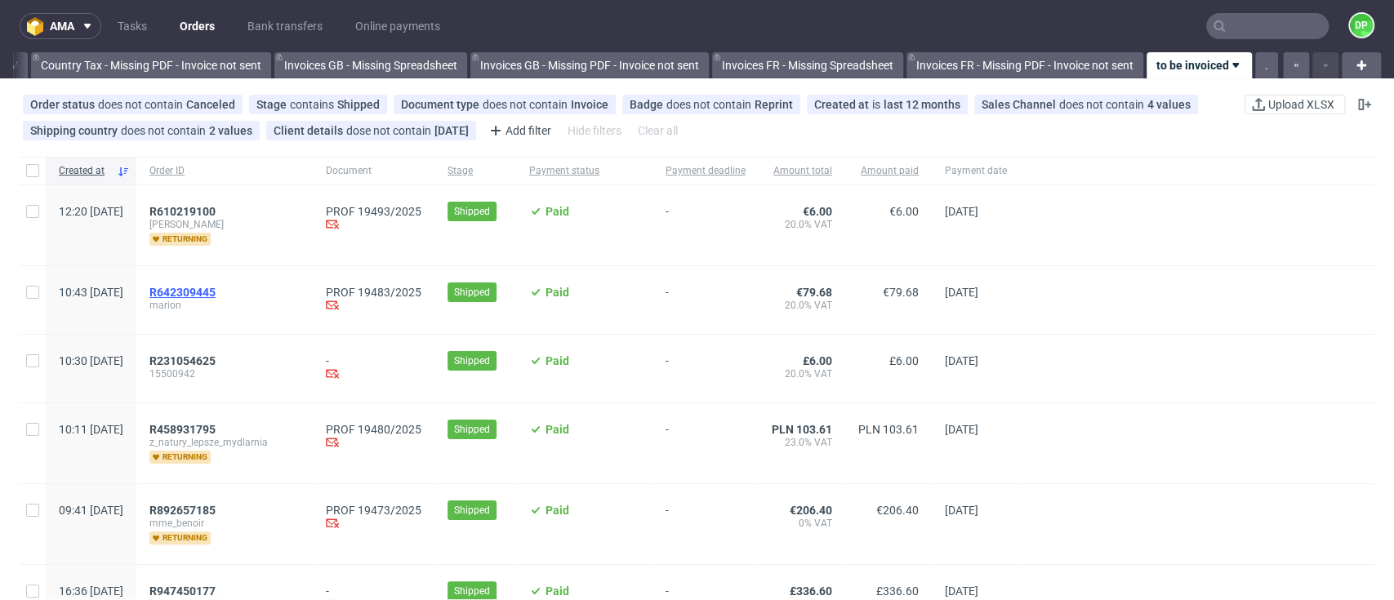
click at [216, 286] on span "R642309445" at bounding box center [182, 292] width 66 height 13
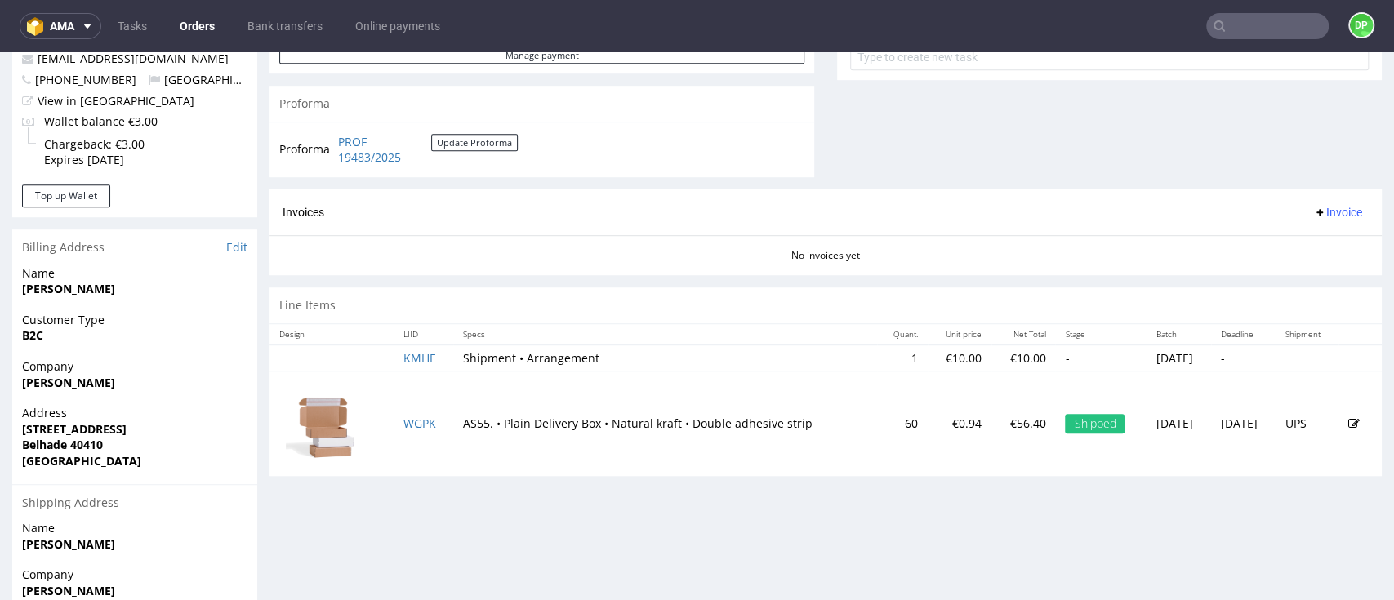
scroll to position [675, 0]
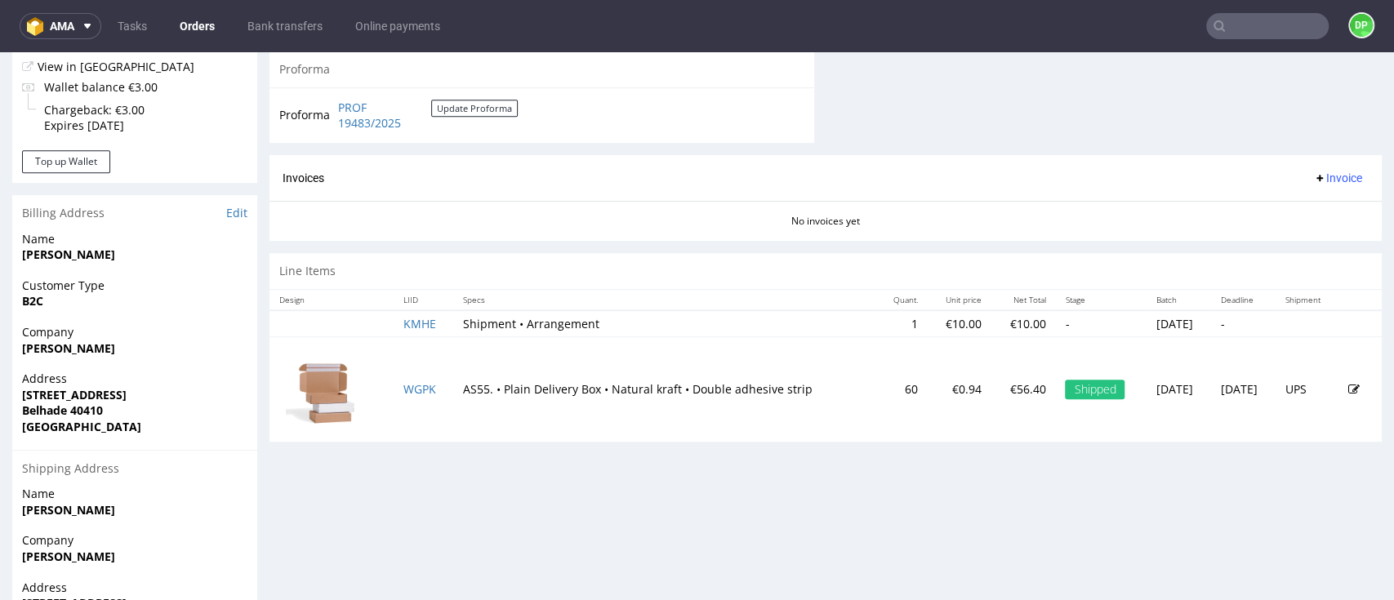
click at [1313, 180] on span "Invoice" at bounding box center [1337, 178] width 49 height 13
click at [1261, 219] on li "Generate" at bounding box center [1297, 212] width 105 height 29
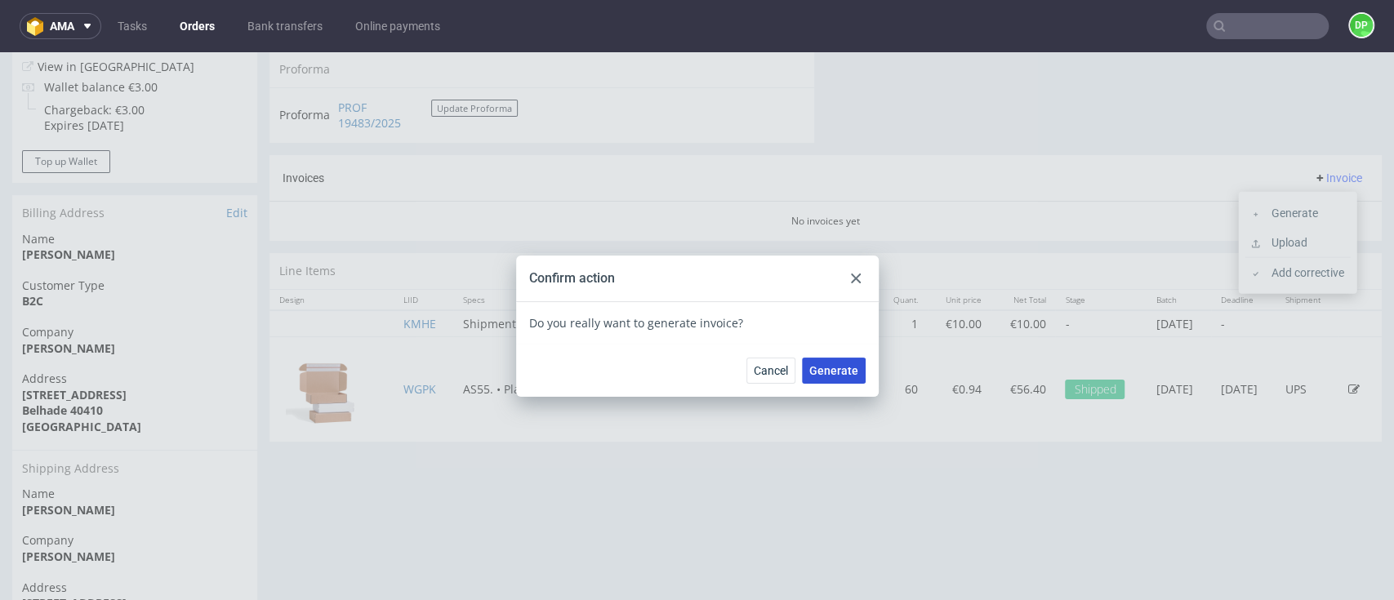
click at [813, 370] on span "Generate" at bounding box center [833, 370] width 49 height 11
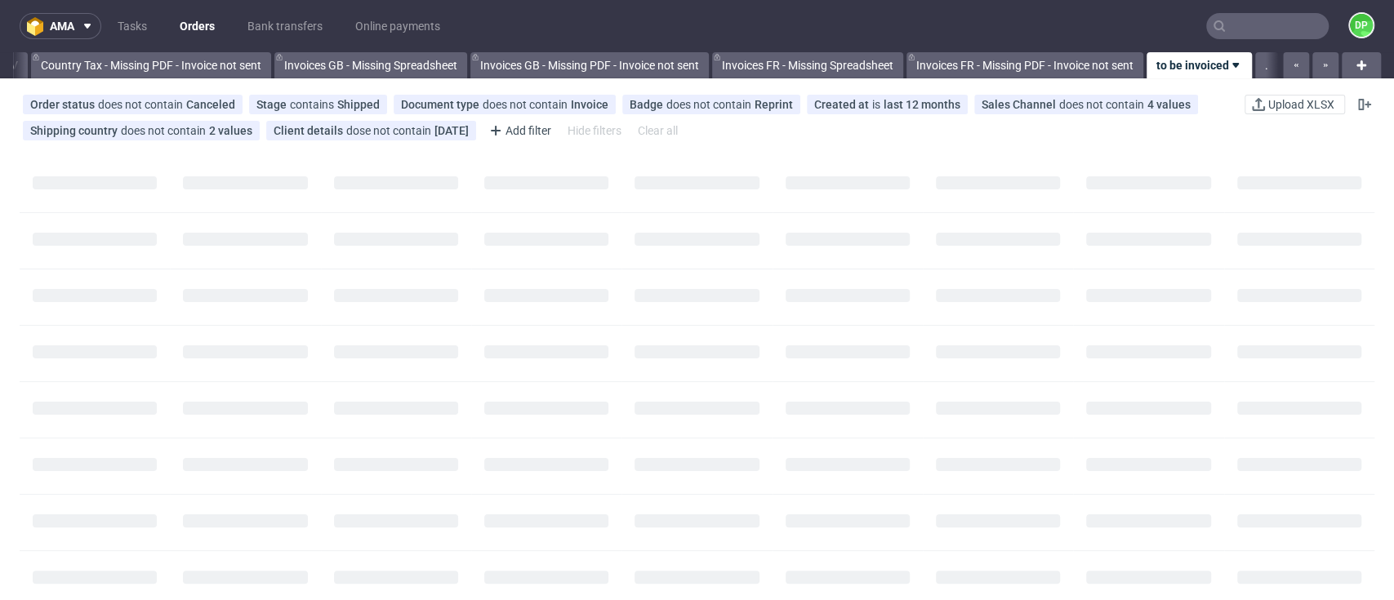
scroll to position [0, 1906]
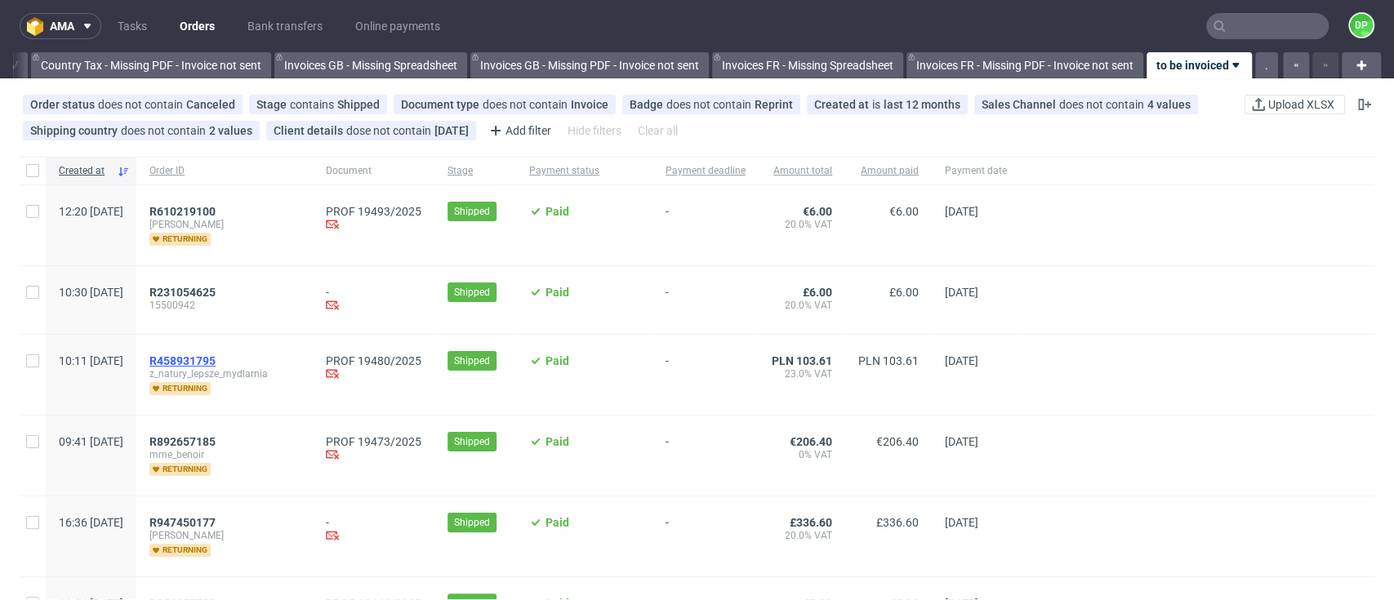
click at [216, 358] on span "R458931795" at bounding box center [182, 360] width 66 height 13
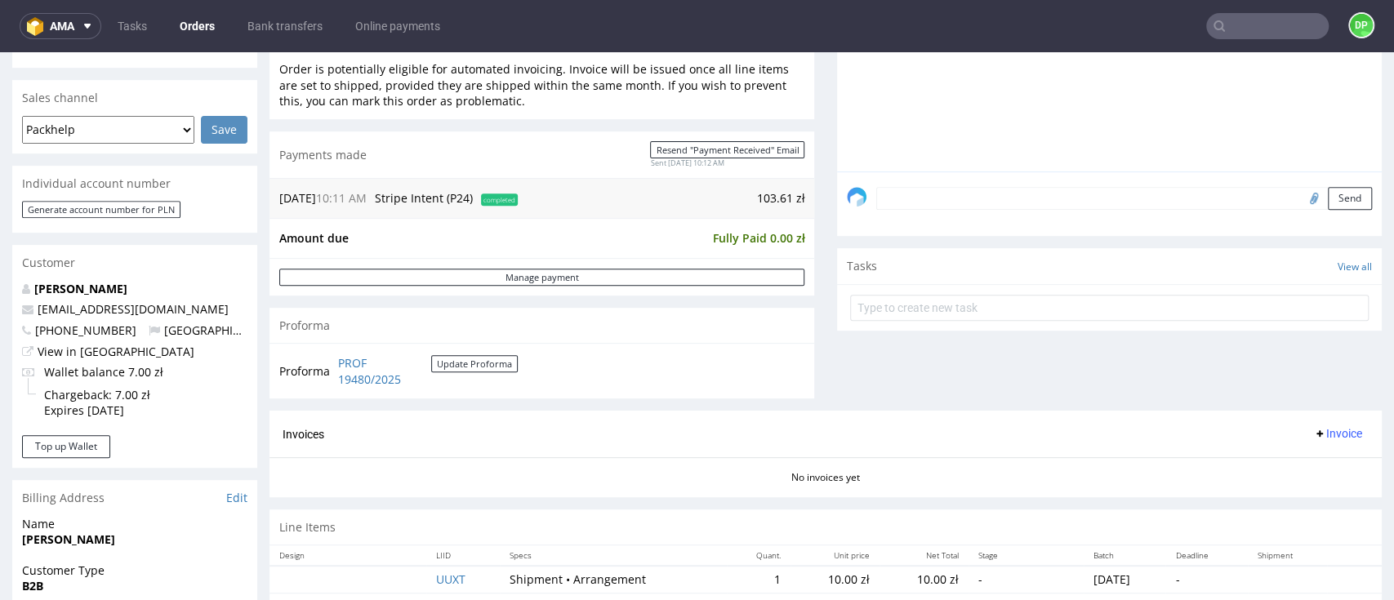
scroll to position [423, 0]
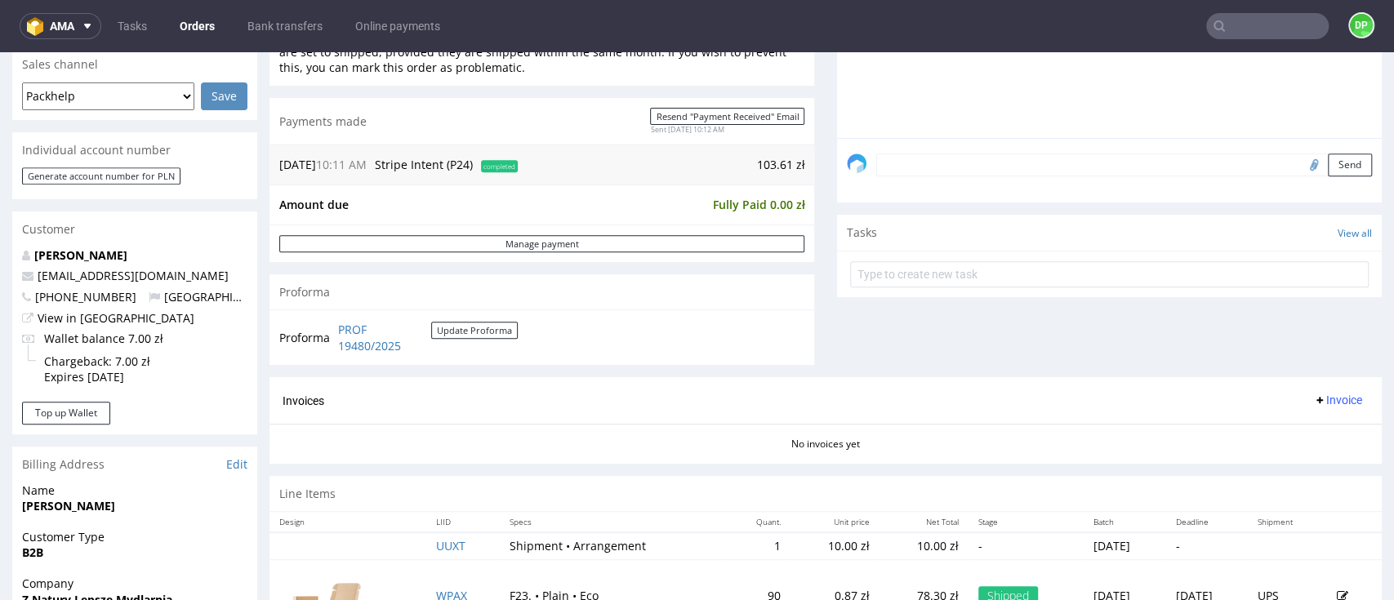
click at [1313, 402] on span "Invoice" at bounding box center [1337, 400] width 49 height 13
click at [1270, 434] on span "Generate" at bounding box center [1303, 434] width 79 height 16
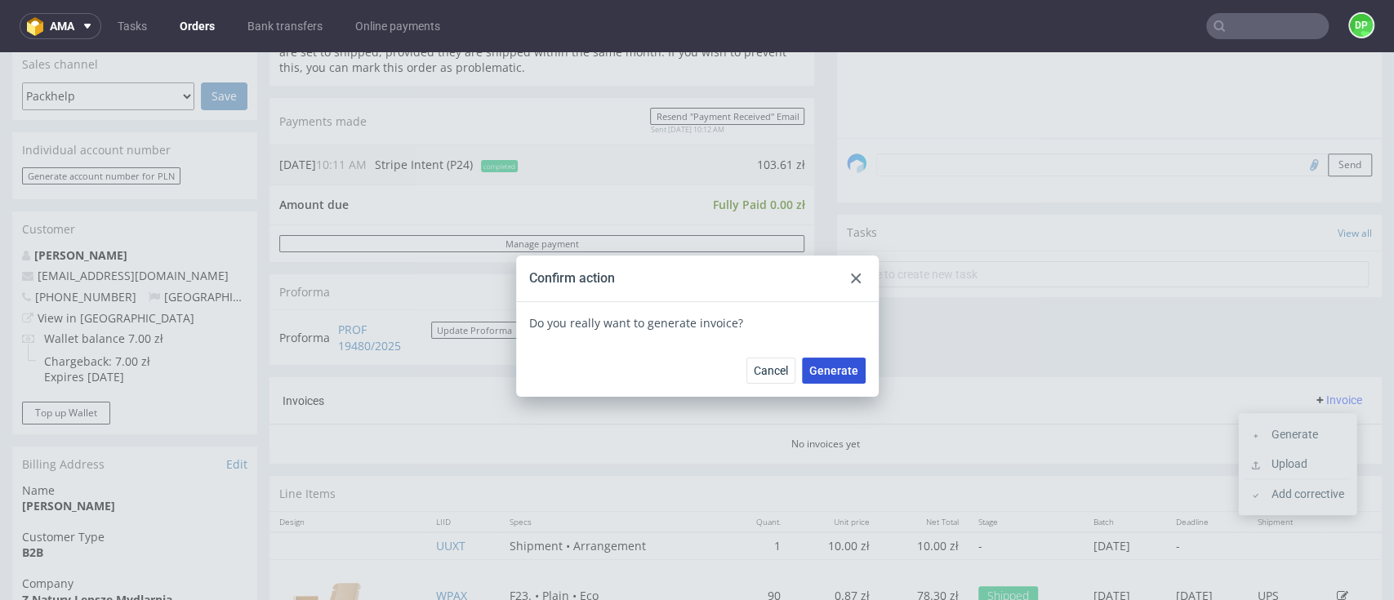
click at [833, 381] on button "Generate" at bounding box center [834, 371] width 64 height 26
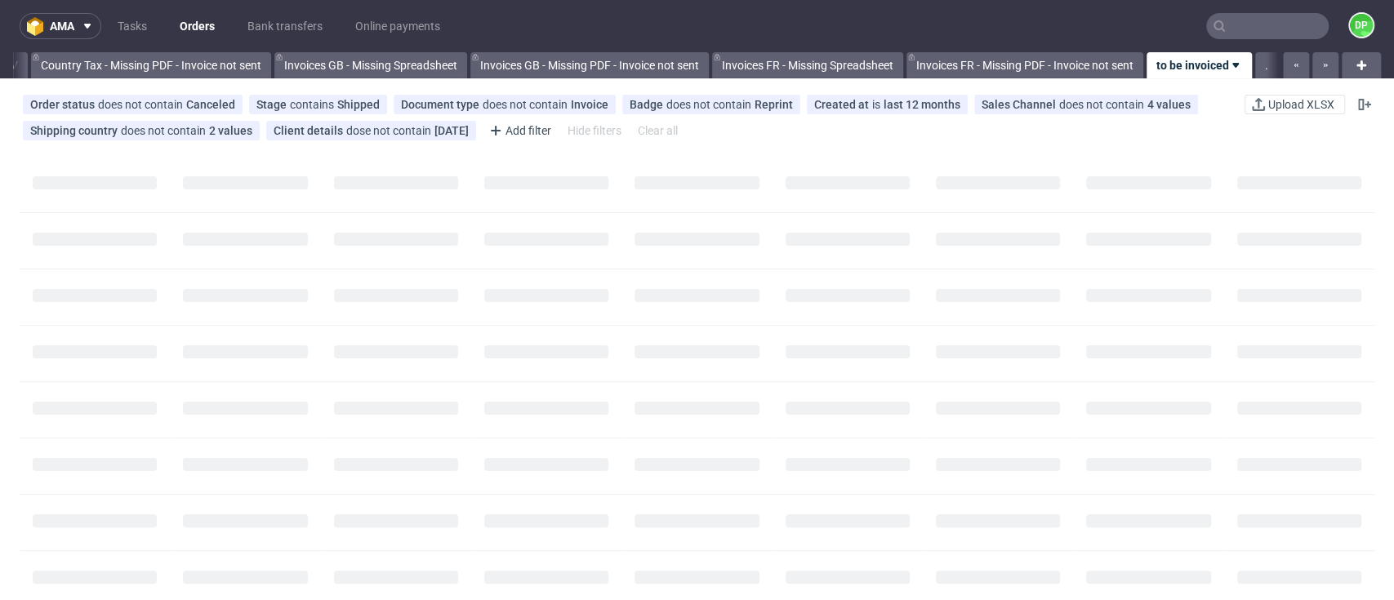
scroll to position [0, 1906]
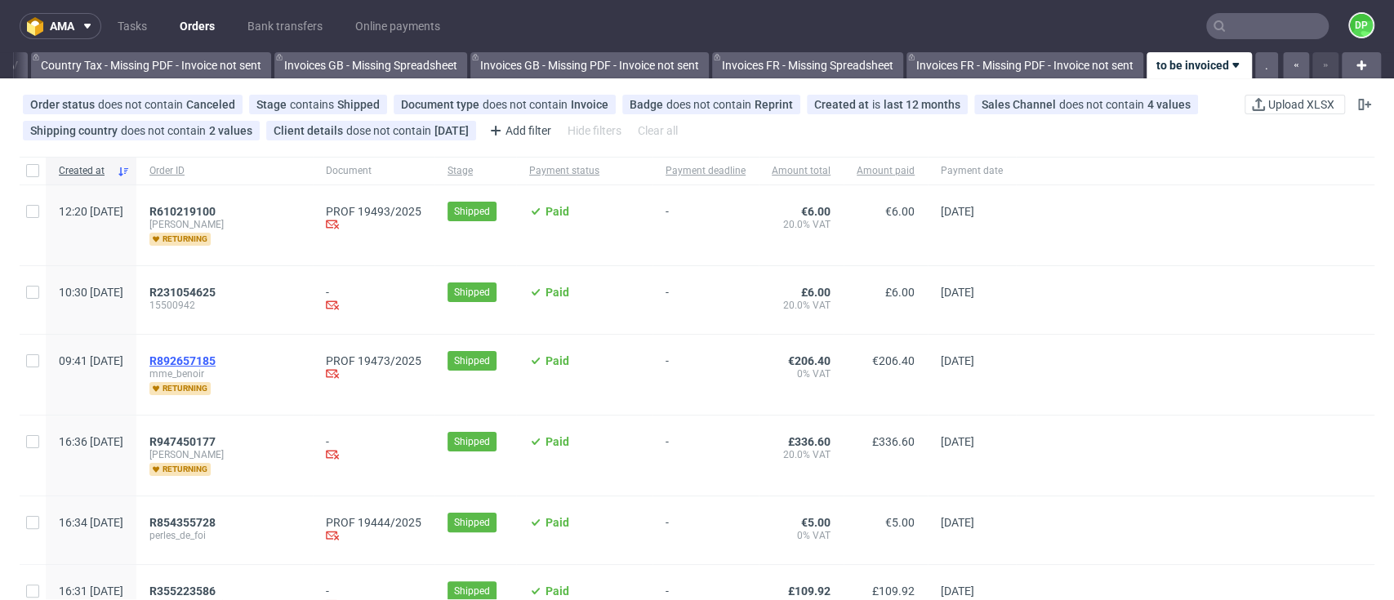
click at [216, 366] on span "R892657185" at bounding box center [182, 360] width 66 height 13
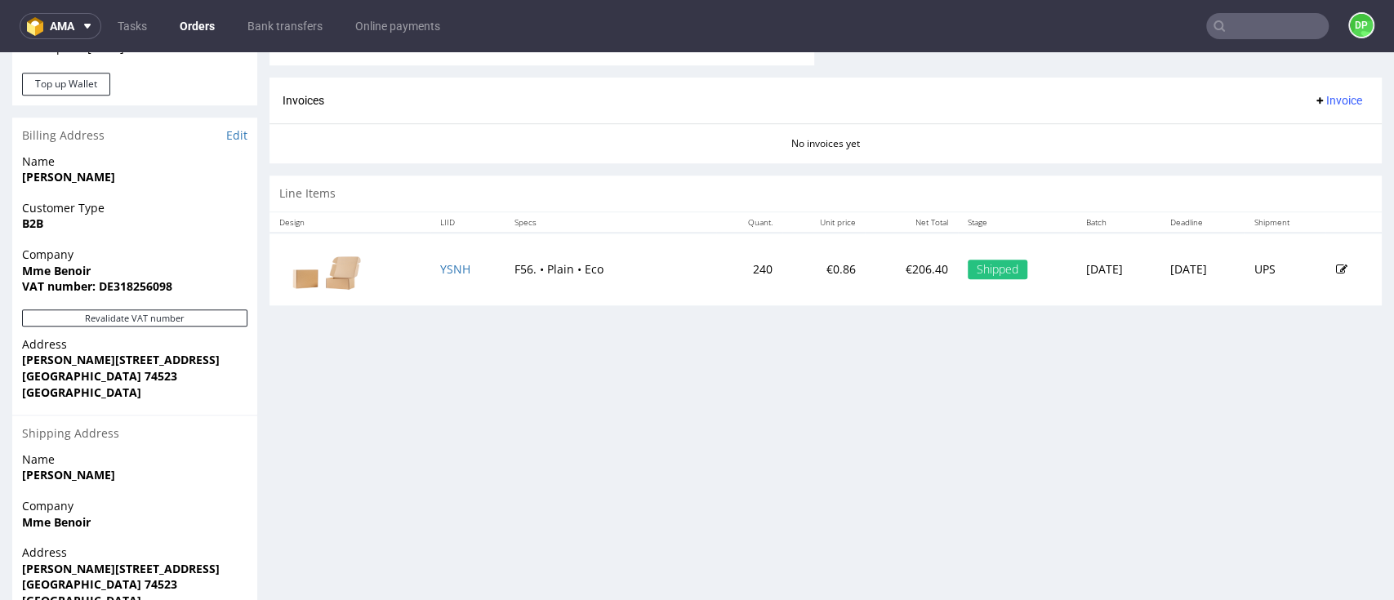
scroll to position [762, 0]
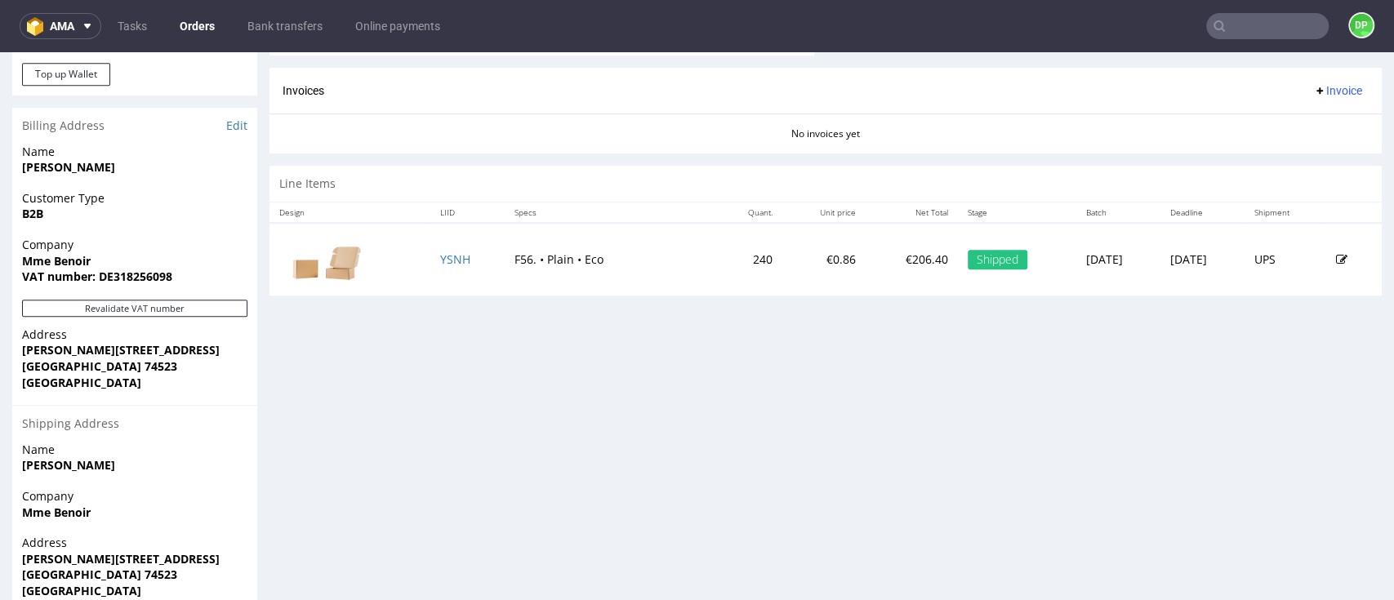
click at [123, 319] on div "Revalidate VAT number" at bounding box center [134, 313] width 245 height 27
click at [125, 310] on button "Revalidate VAT number" at bounding box center [134, 308] width 225 height 17
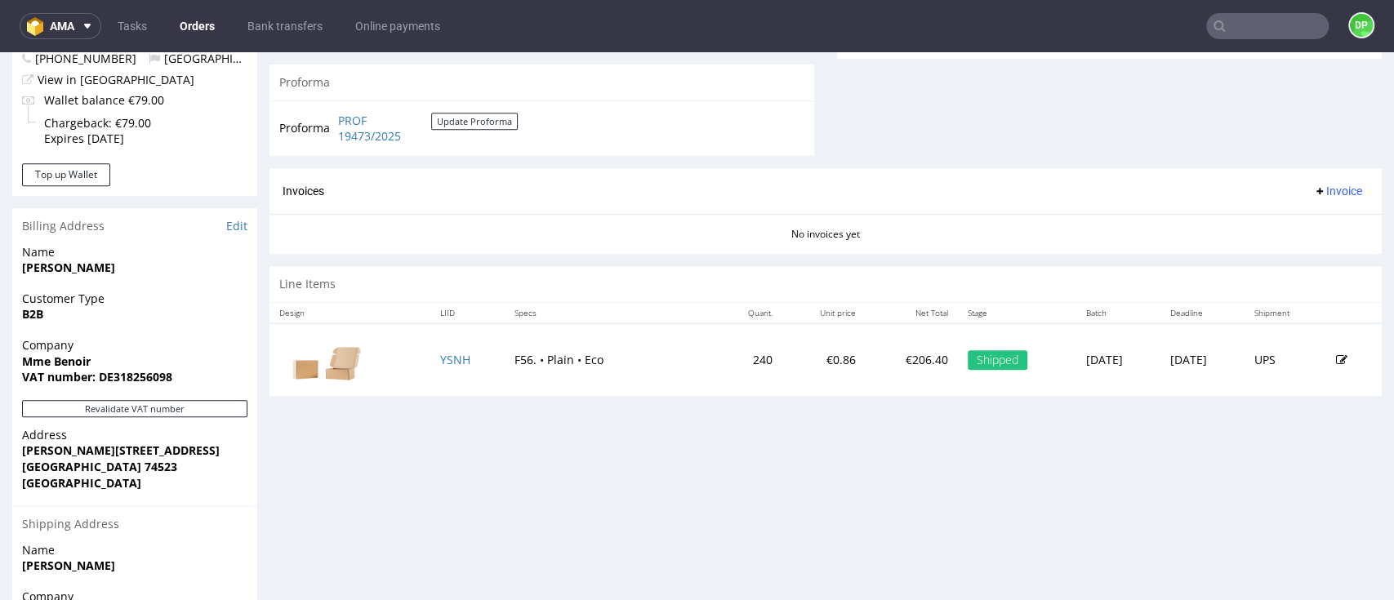
scroll to position [608, 0]
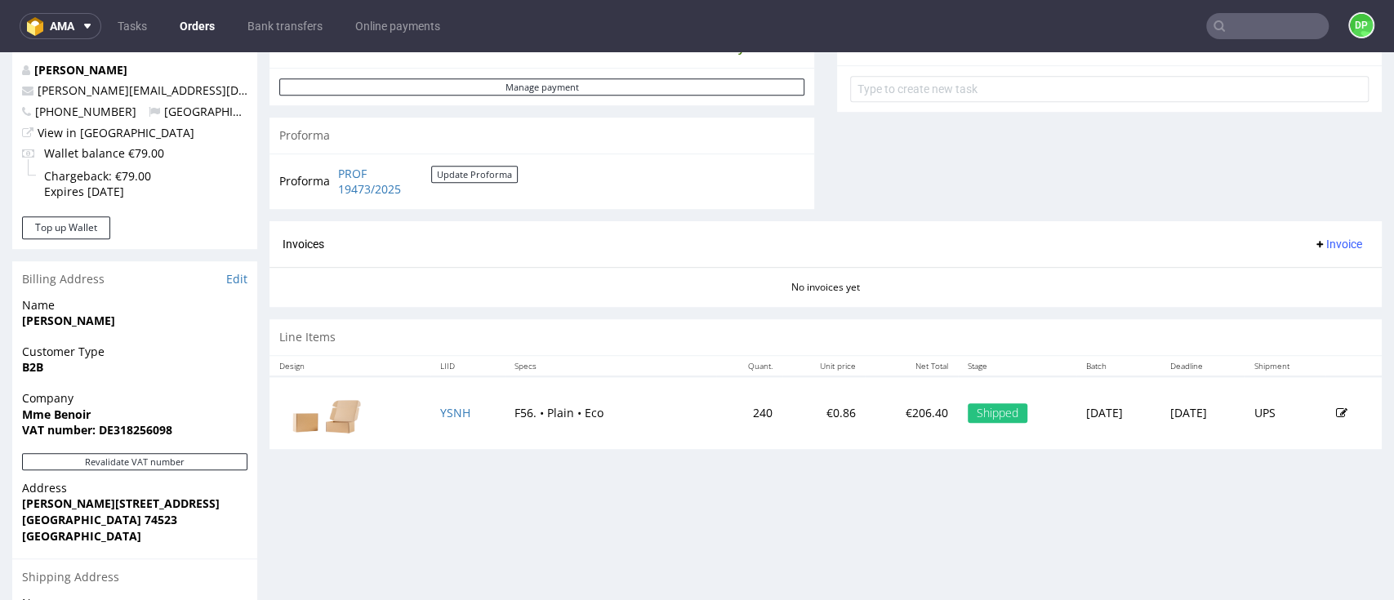
click at [1313, 238] on span "Invoice" at bounding box center [1337, 244] width 49 height 13
click at [1268, 278] on span "Generate" at bounding box center [1303, 278] width 79 height 16
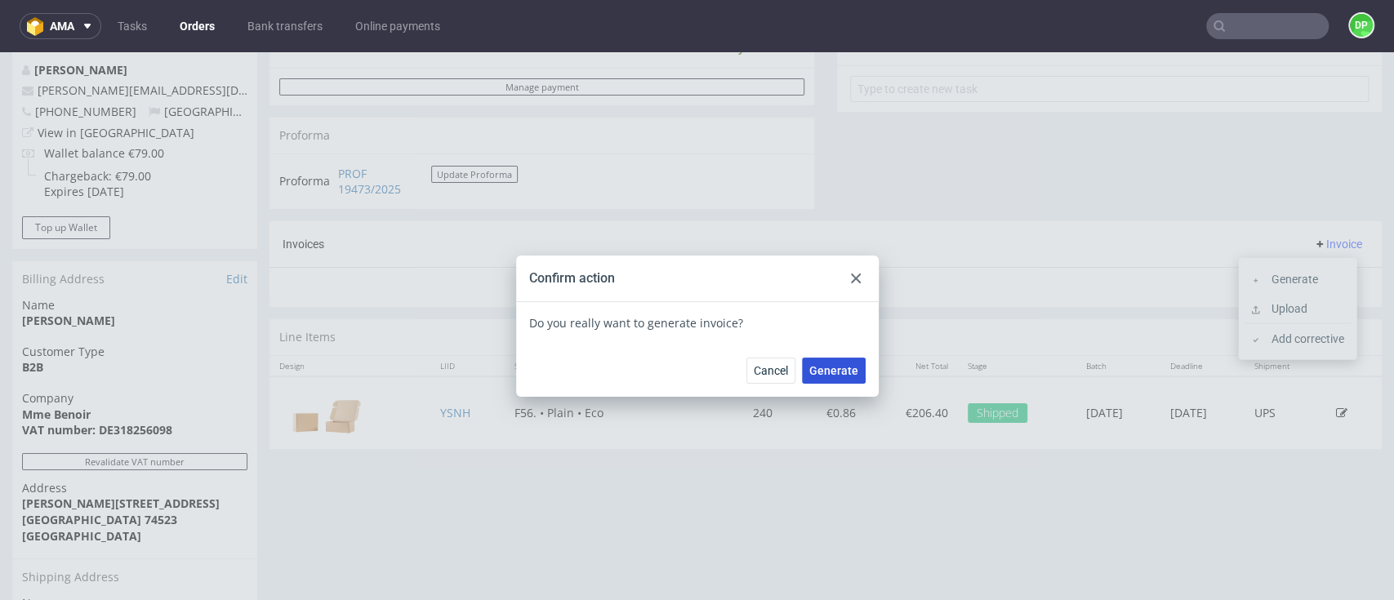
click at [836, 376] on span "Generate" at bounding box center [833, 370] width 49 height 11
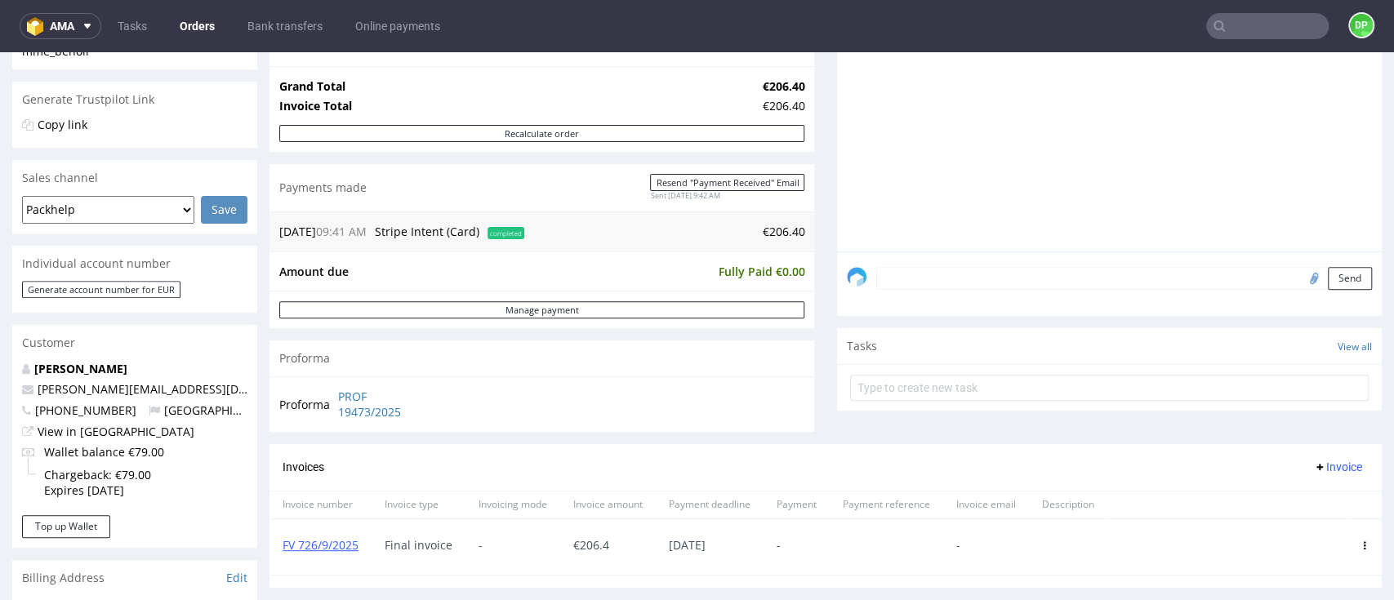
scroll to position [109, 0]
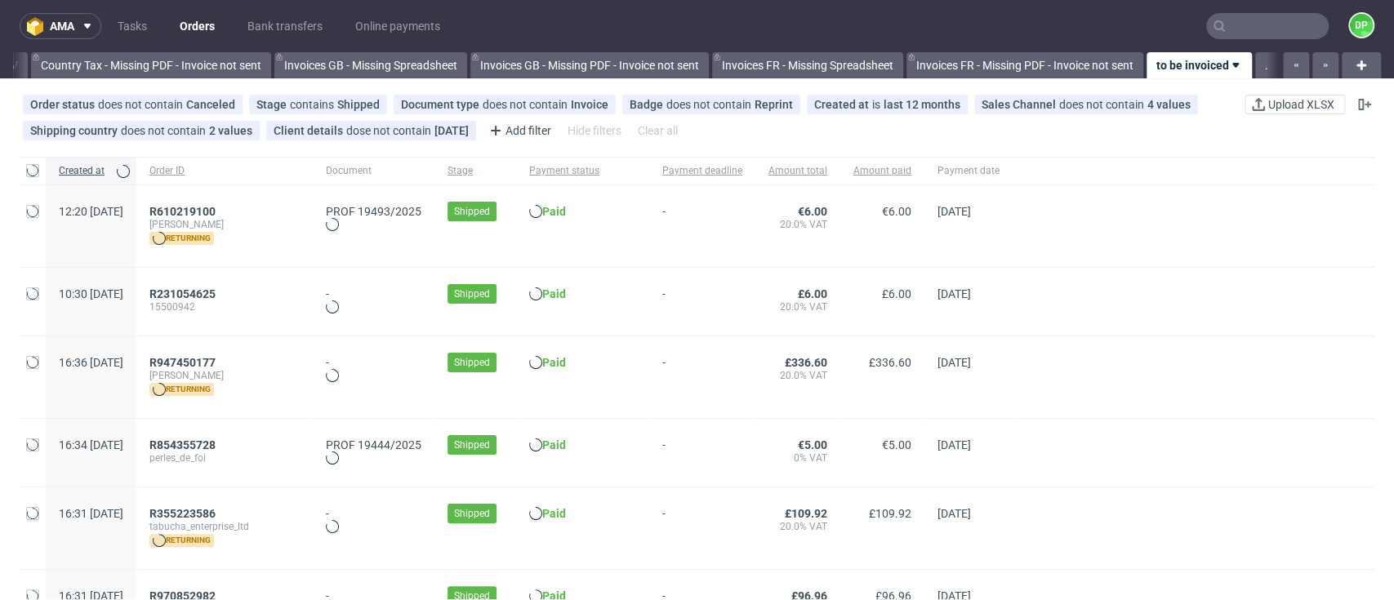
scroll to position [0, 1906]
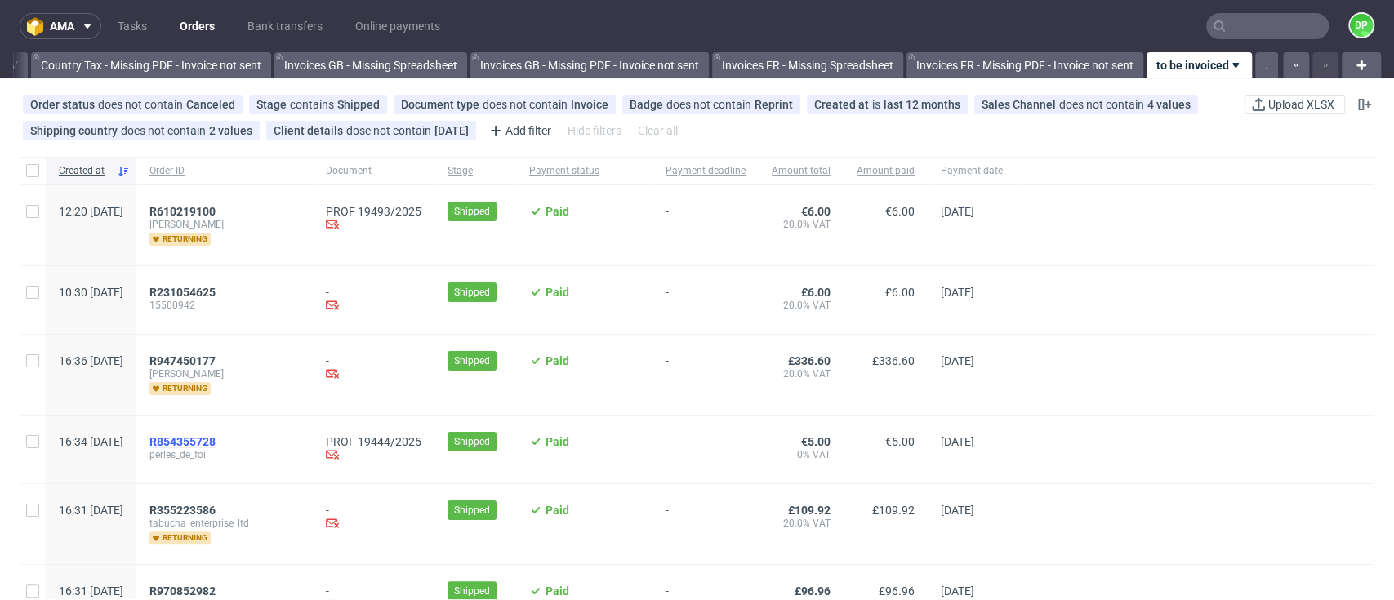
click at [216, 440] on span "R854355728" at bounding box center [182, 441] width 66 height 13
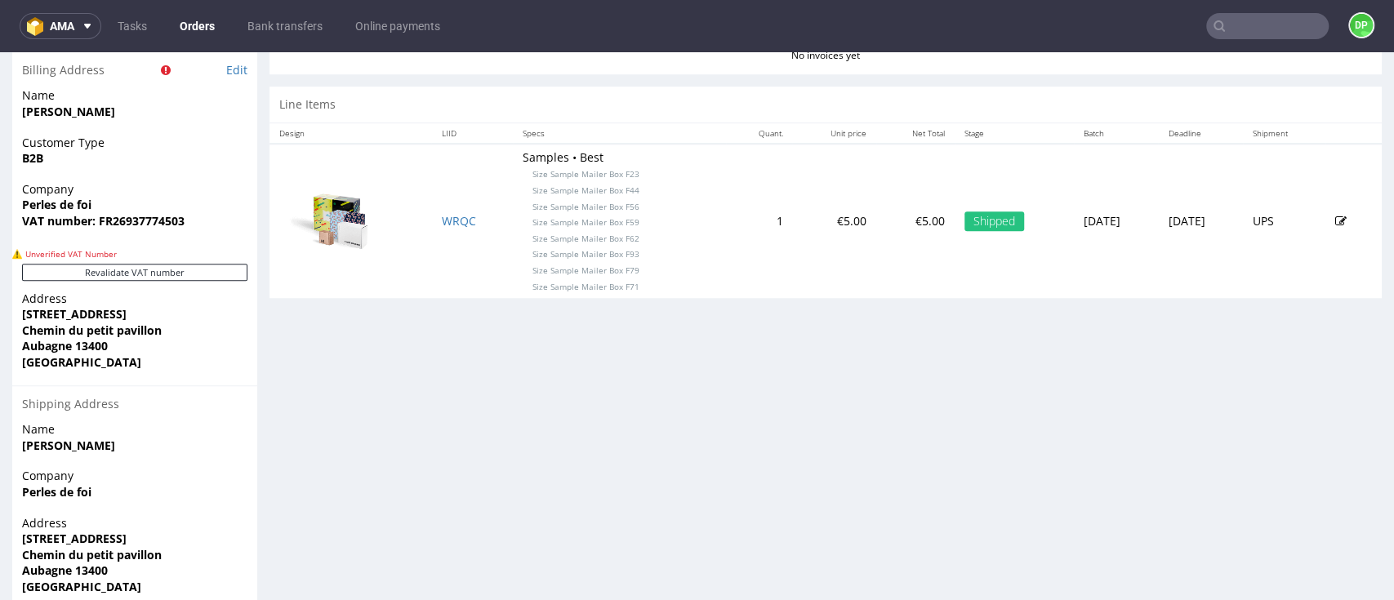
scroll to position [833, 0]
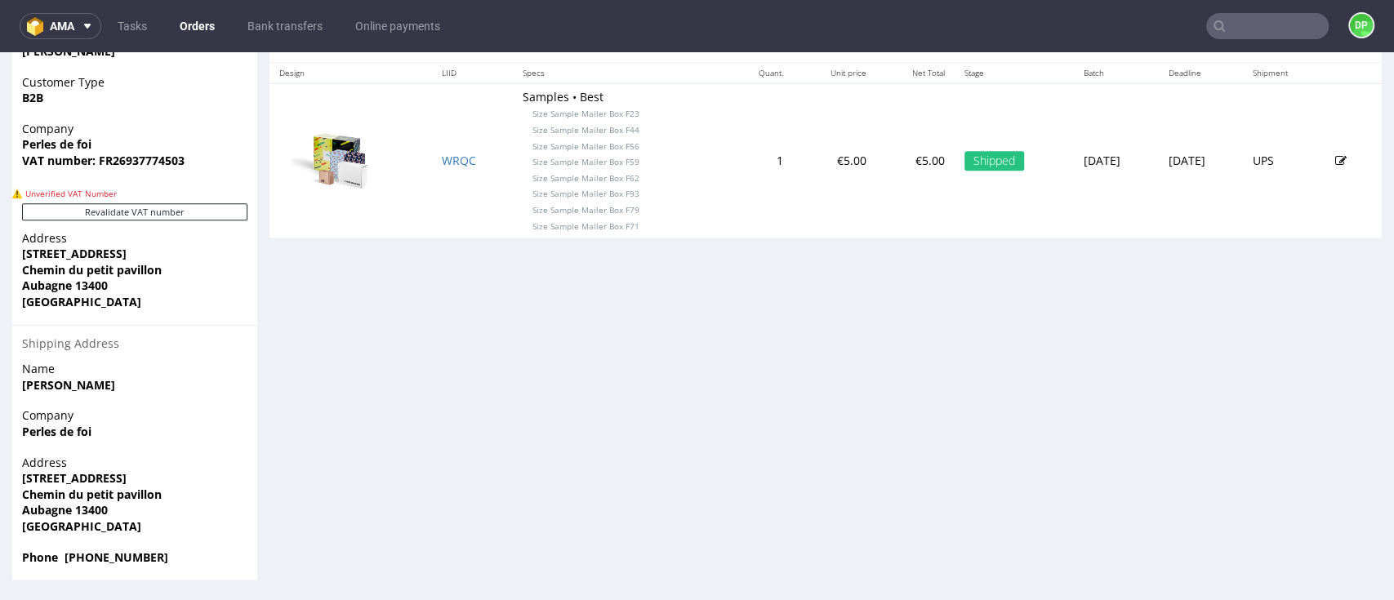
click at [144, 222] on div "Revalidate VAT number" at bounding box center [134, 216] width 245 height 27
click at [142, 212] on button "Revalidate VAT number" at bounding box center [134, 211] width 225 height 17
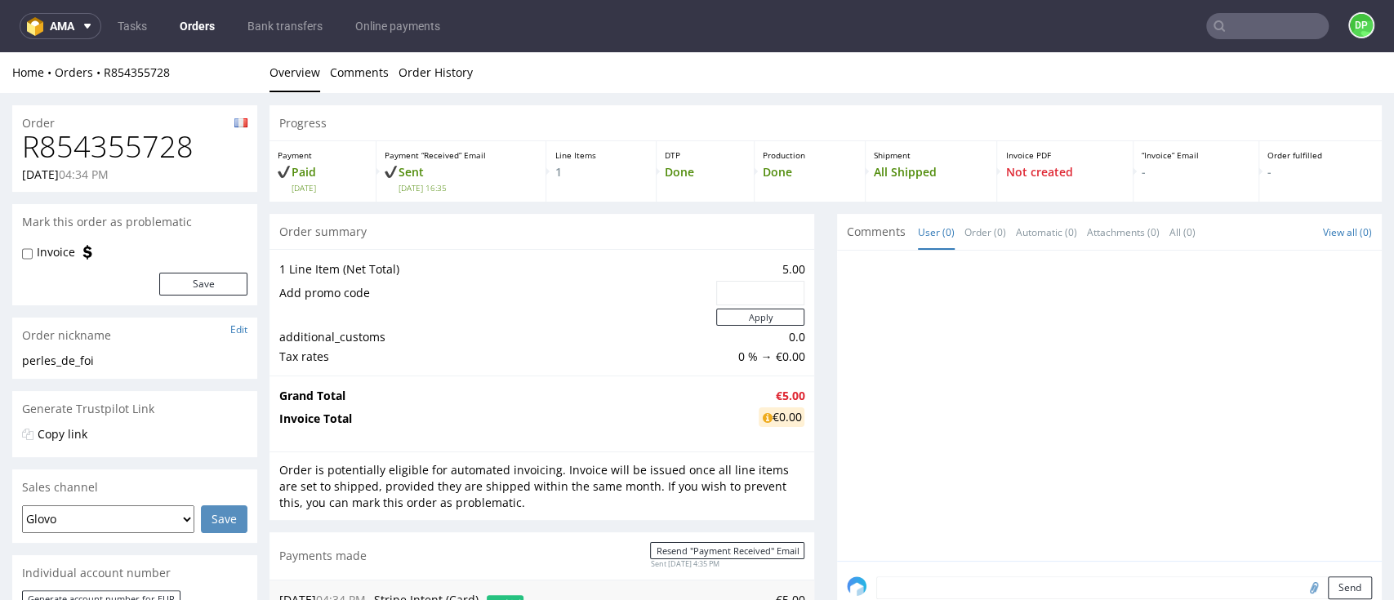
scroll to position [817, 0]
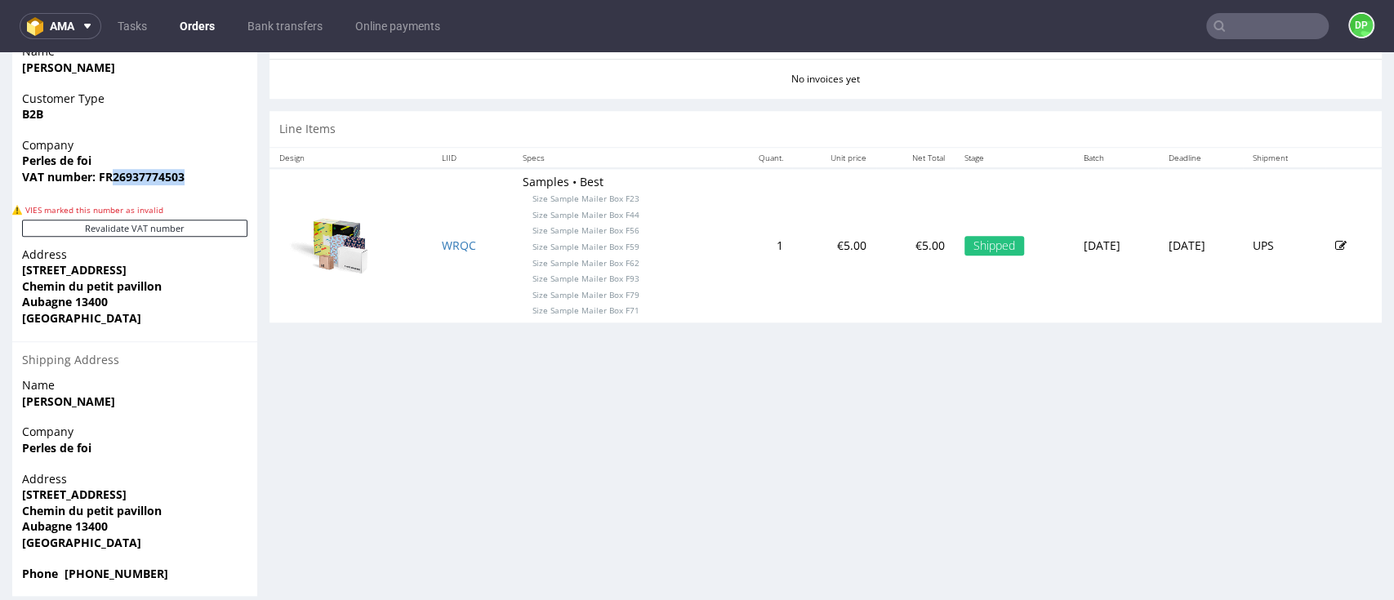
drag, startPoint x: 183, startPoint y: 176, endPoint x: 109, endPoint y: 170, distance: 73.8
click at [109, 170] on strong "VAT number: FR26937774503" at bounding box center [103, 177] width 163 height 16
copy strong "26937774503"
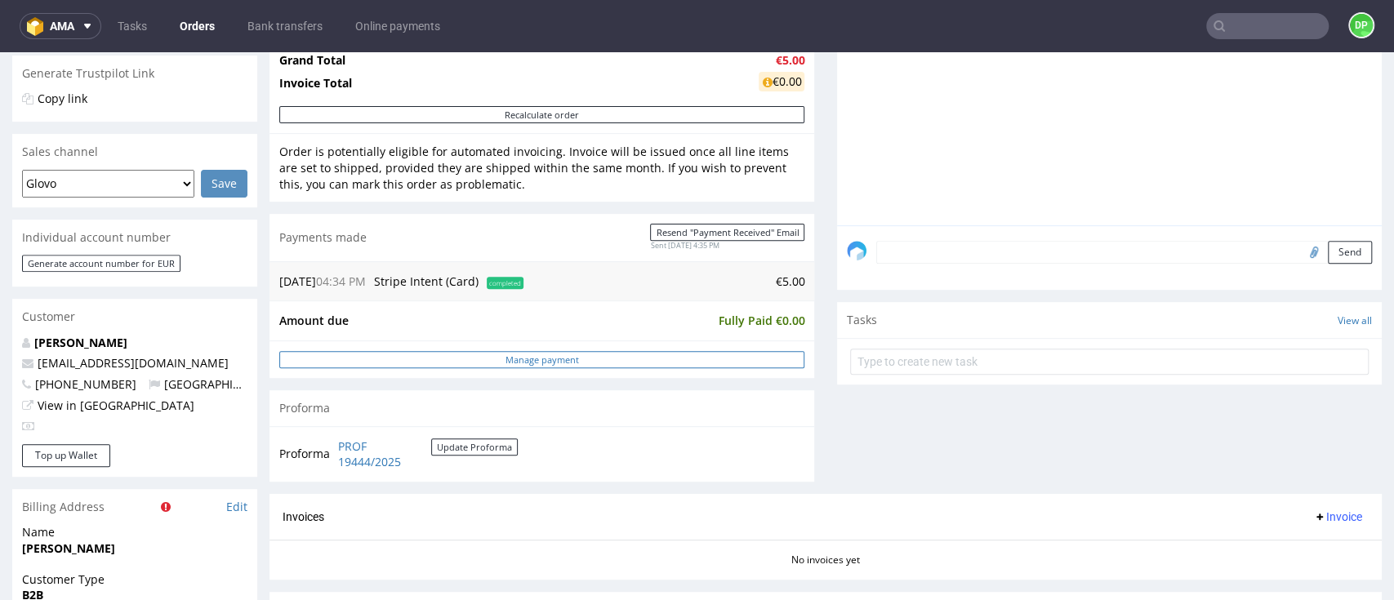
scroll to position [180, 0]
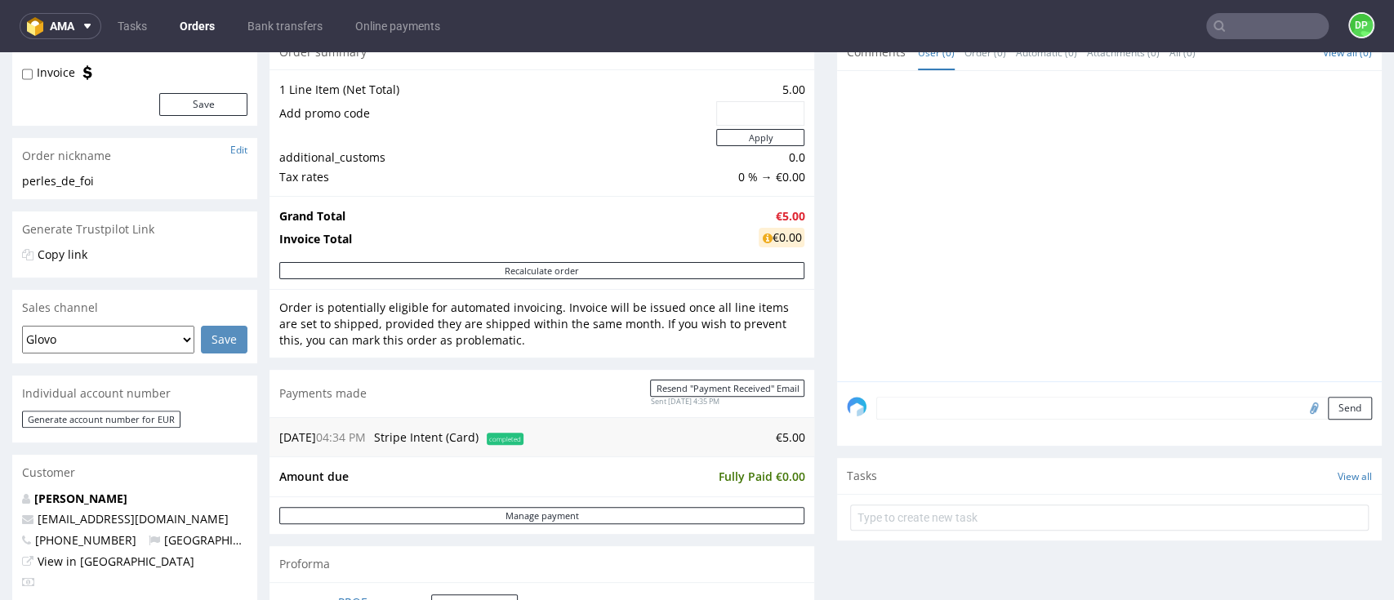
click at [990, 323] on div at bounding box center [1114, 231] width 535 height 301
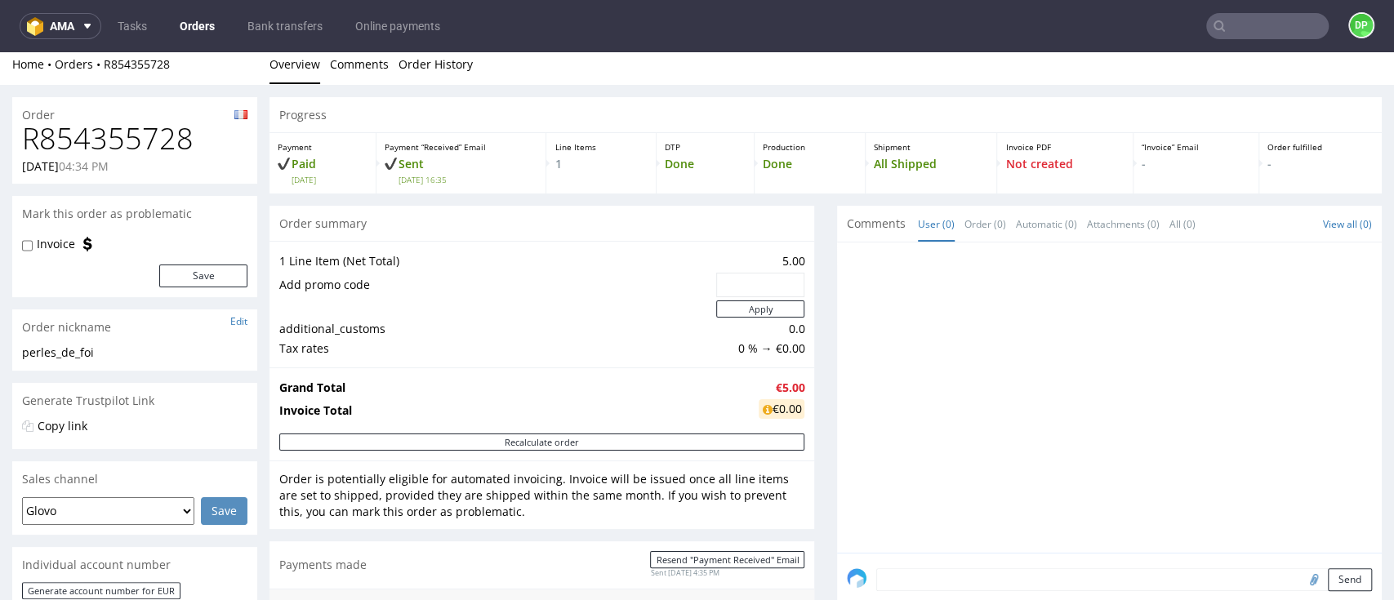
scroll to position [0, 0]
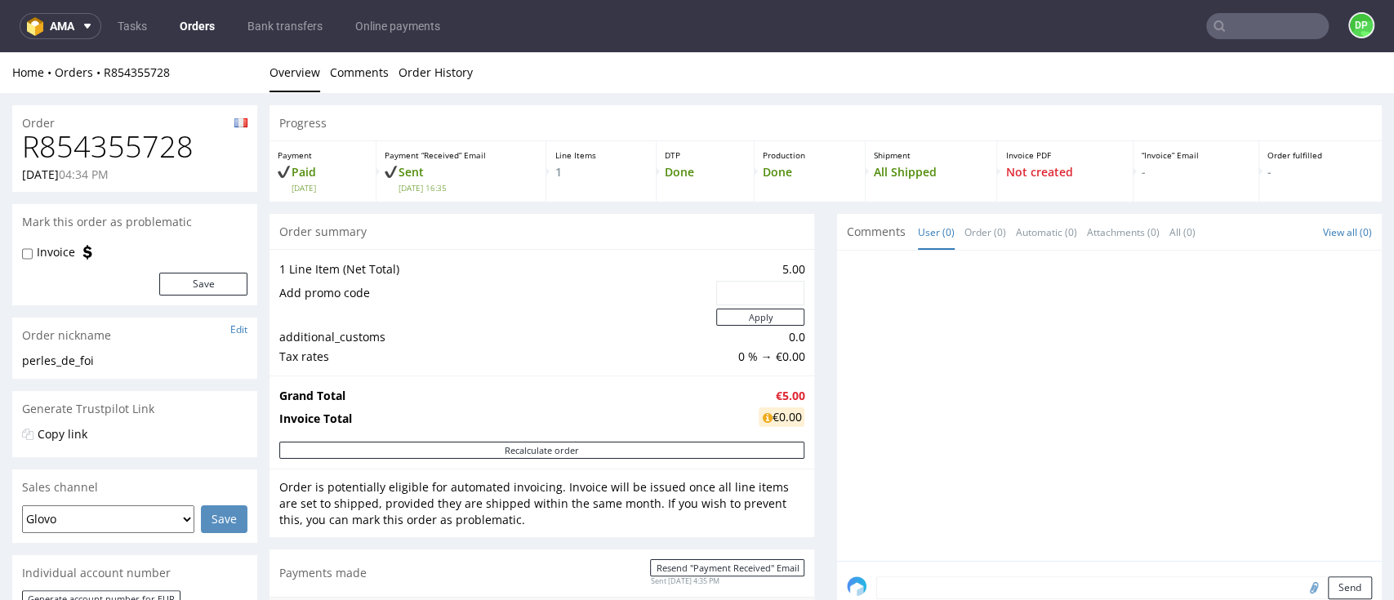
click at [653, 238] on div "Order summary" at bounding box center [542, 232] width 545 height 36
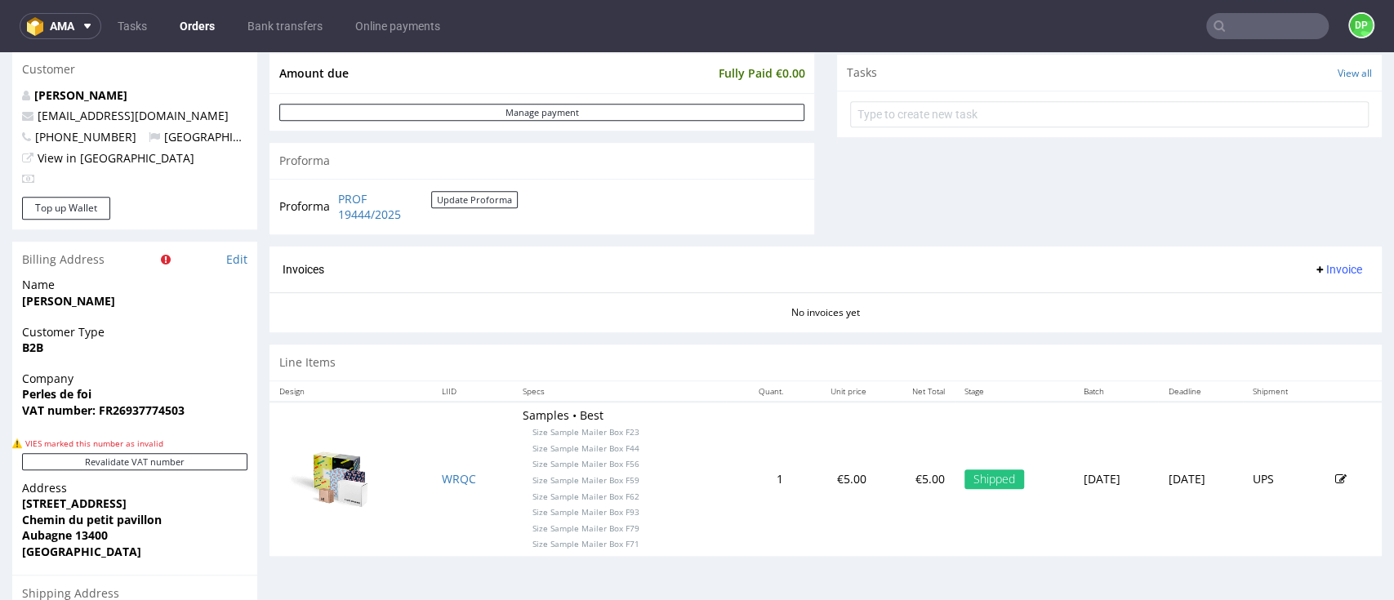
scroll to position [398, 0]
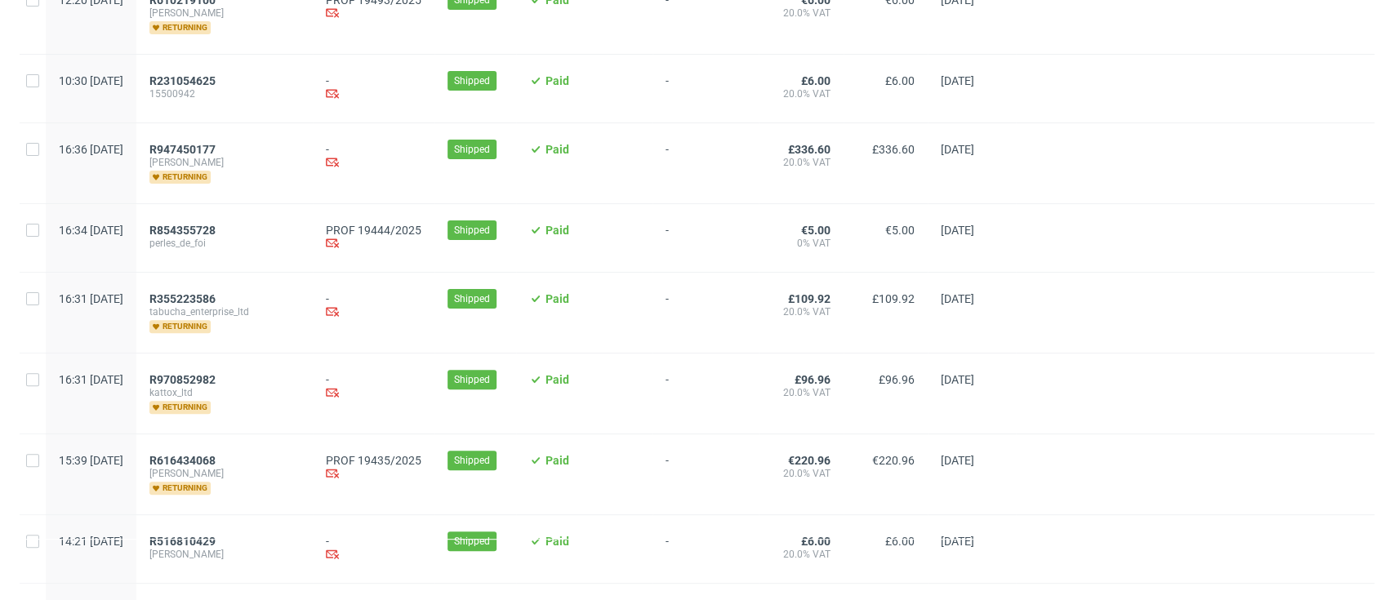
scroll to position [217, 0]
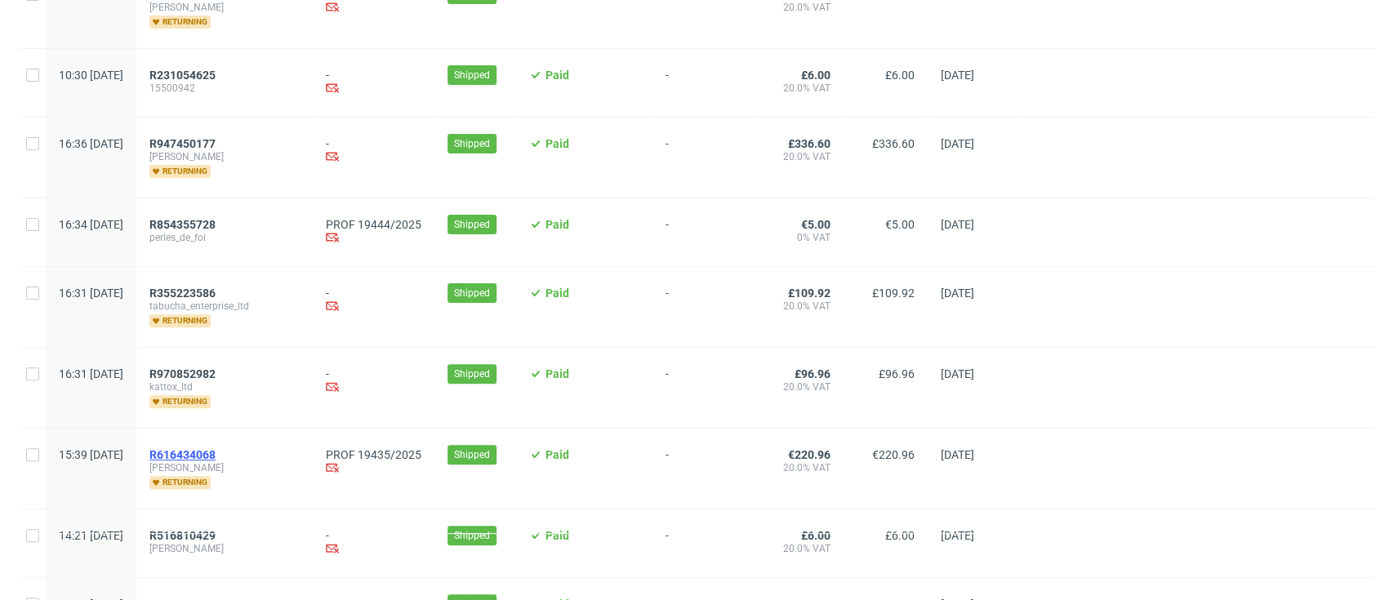
click at [216, 453] on span "R616434068" at bounding box center [182, 454] width 66 height 13
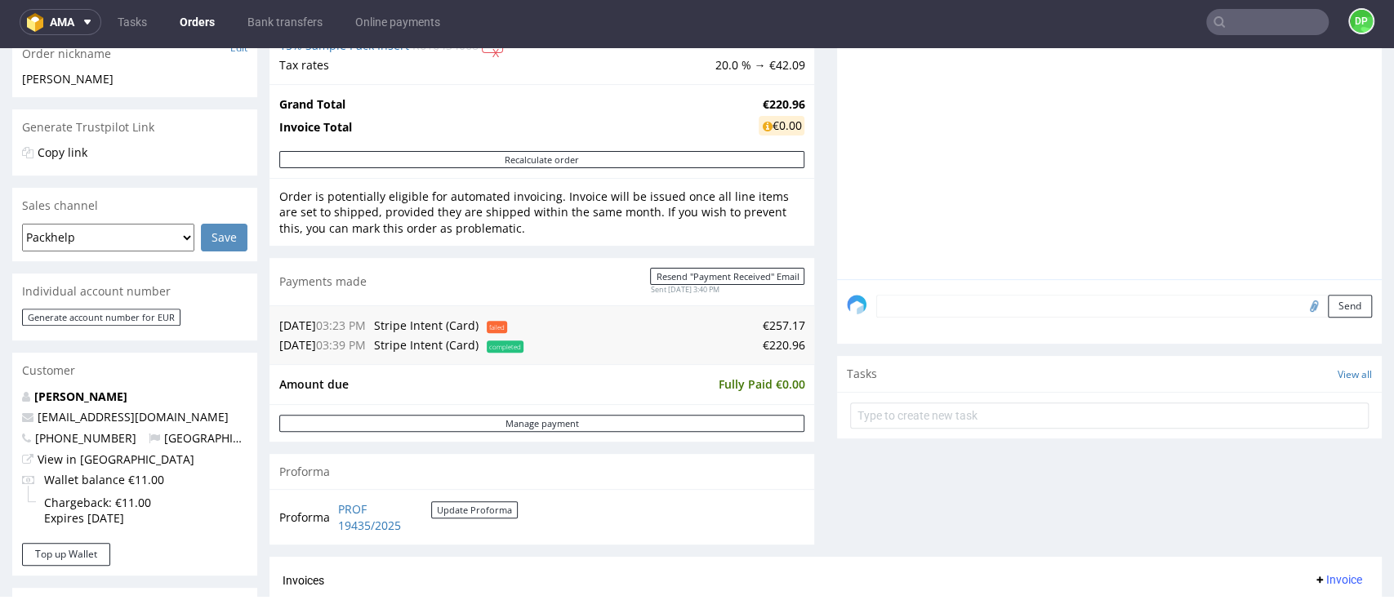
scroll to position [544, 0]
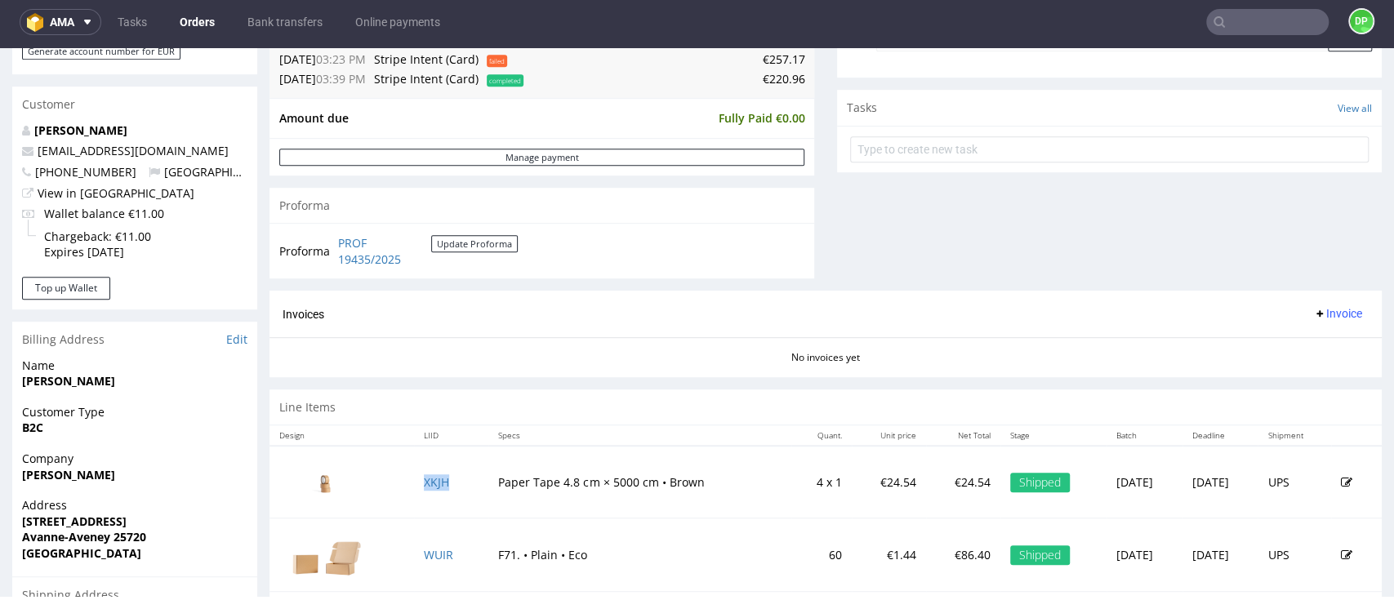
click span "Invoice"
click span
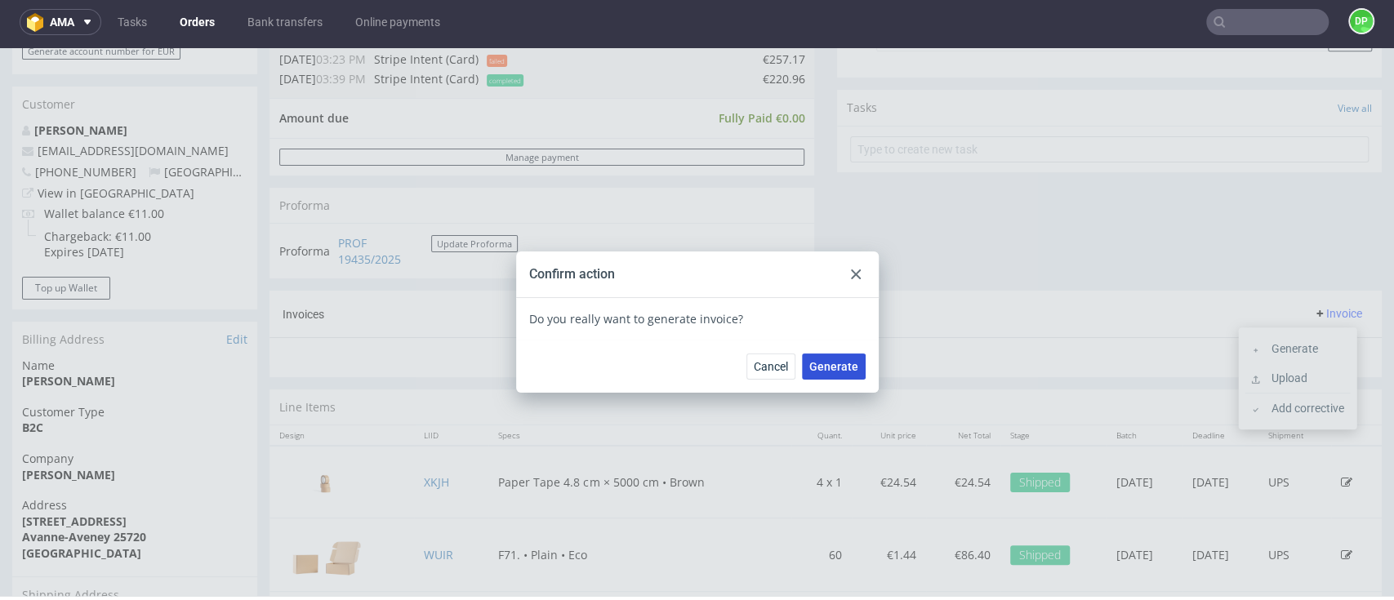
click span "Generate"
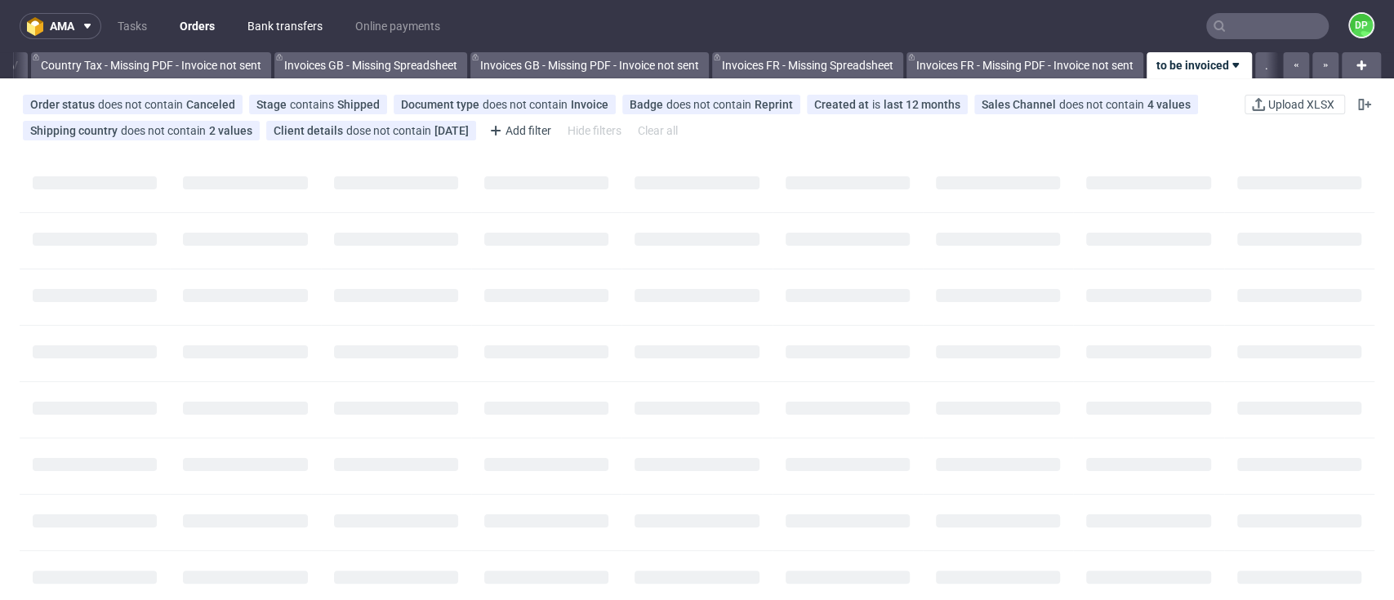
scroll to position [0, 1906]
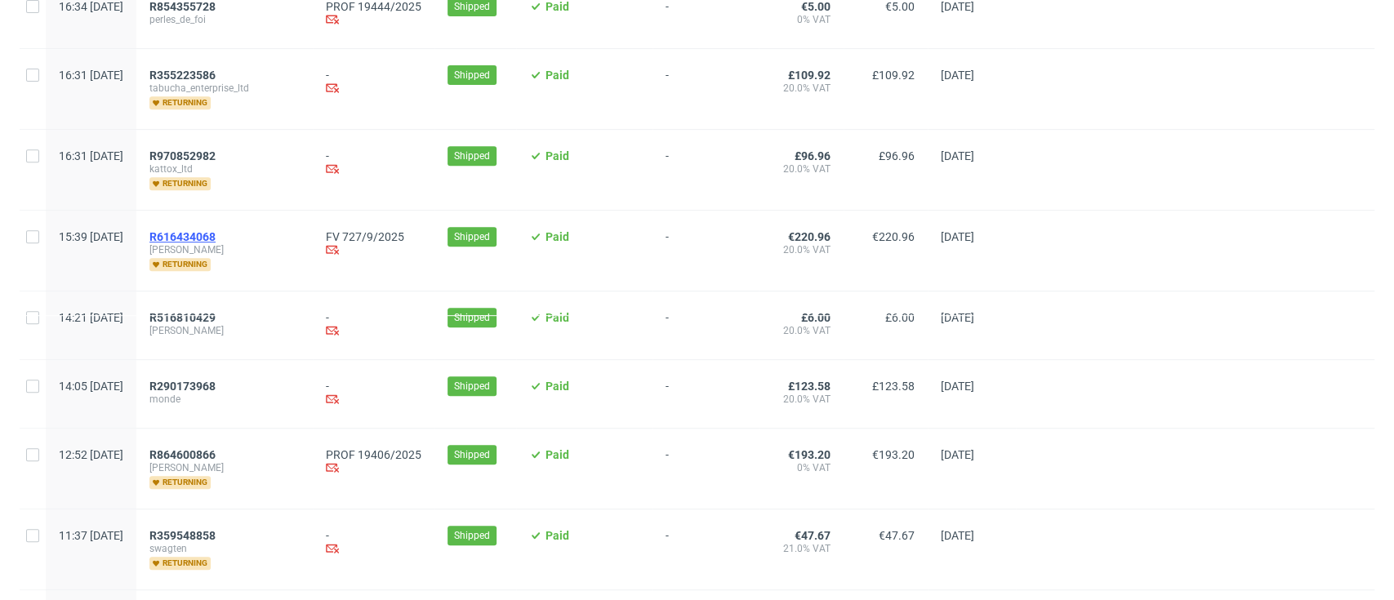
click at [216, 230] on span "R616434068" at bounding box center [182, 236] width 66 height 13
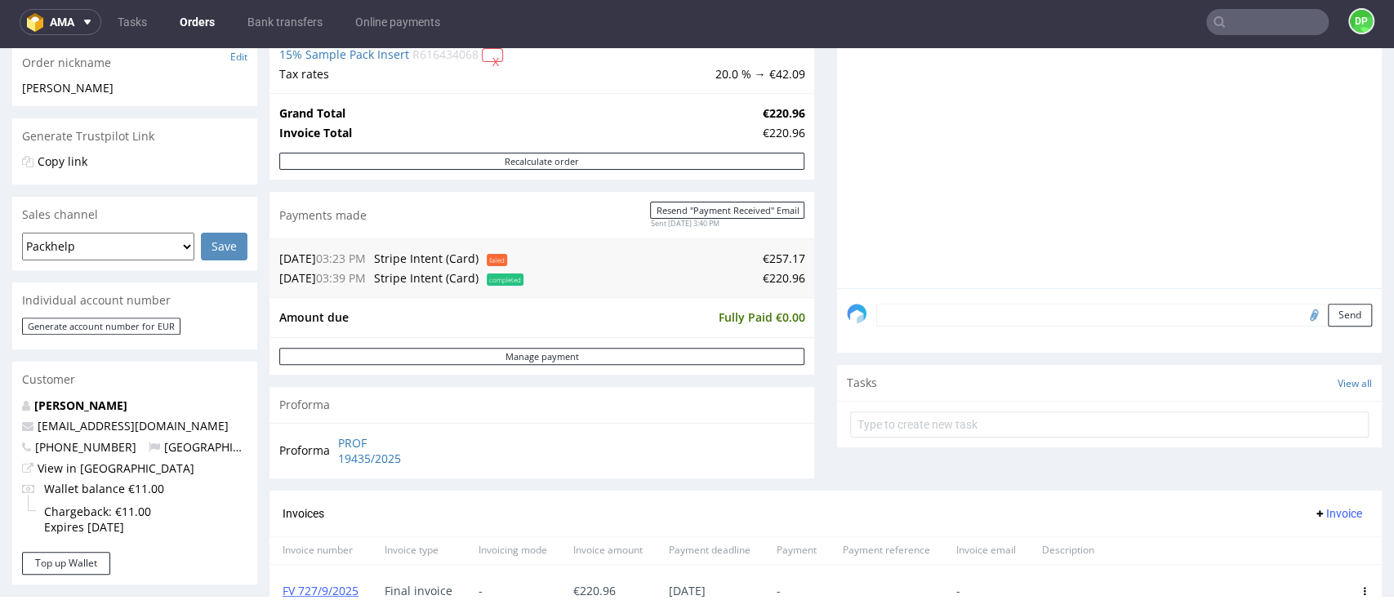
scroll to position [109, 0]
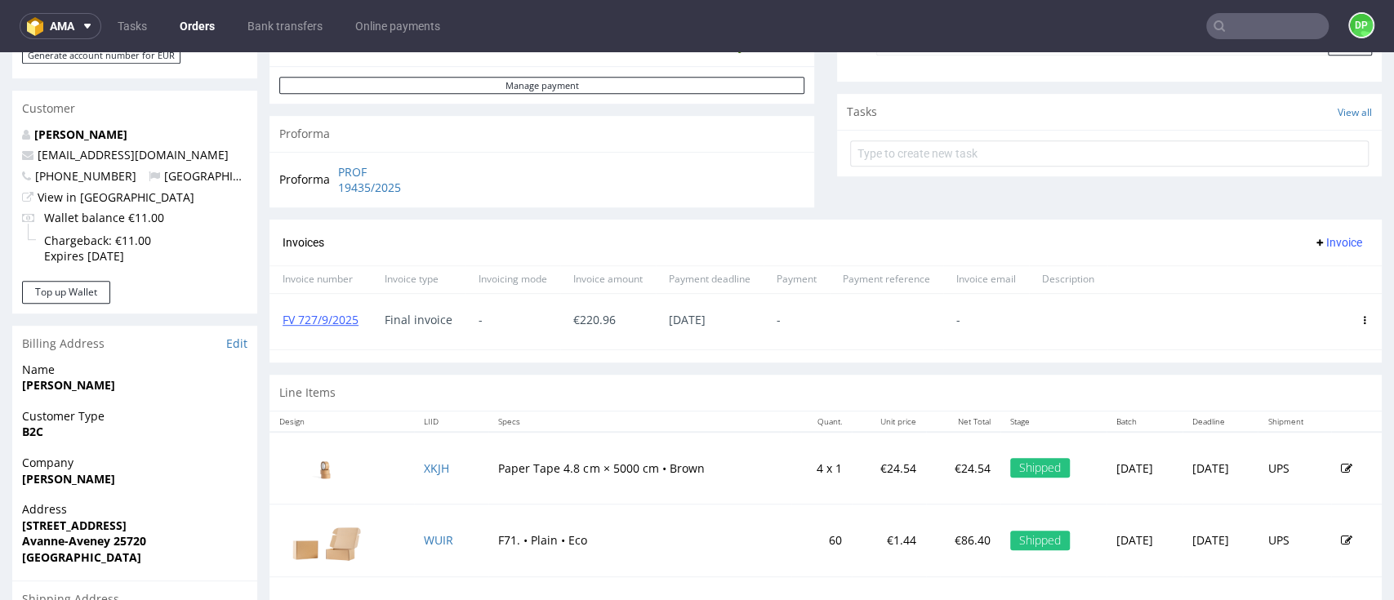
scroll to position [109, 0]
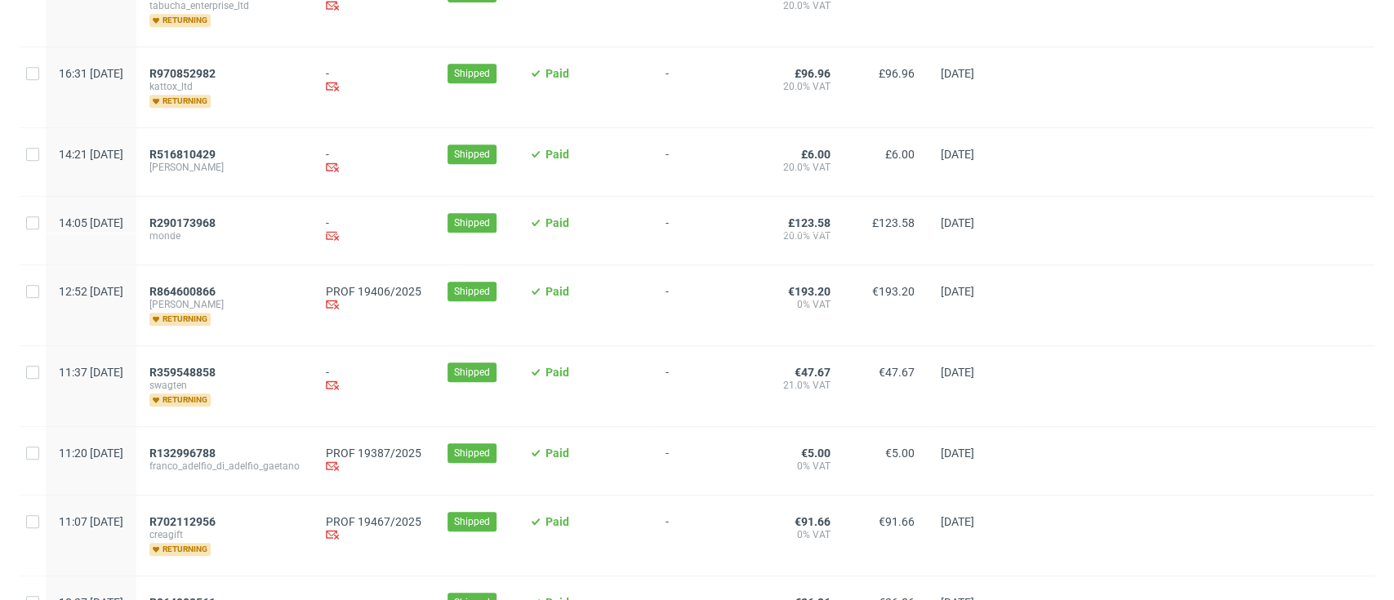
scroll to position [544, 0]
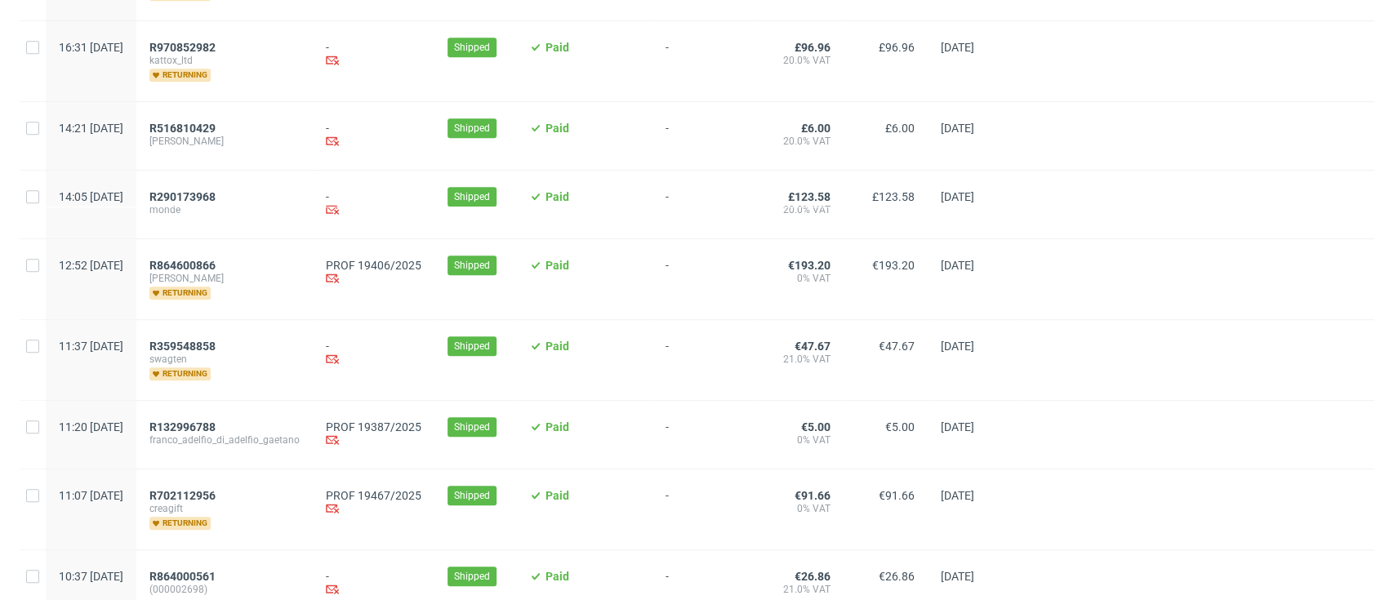
click at [251, 255] on div "R864600866 sarah_winborn returning" at bounding box center [224, 279] width 176 height 80
click at [216, 259] on span "R864600866" at bounding box center [182, 265] width 66 height 13
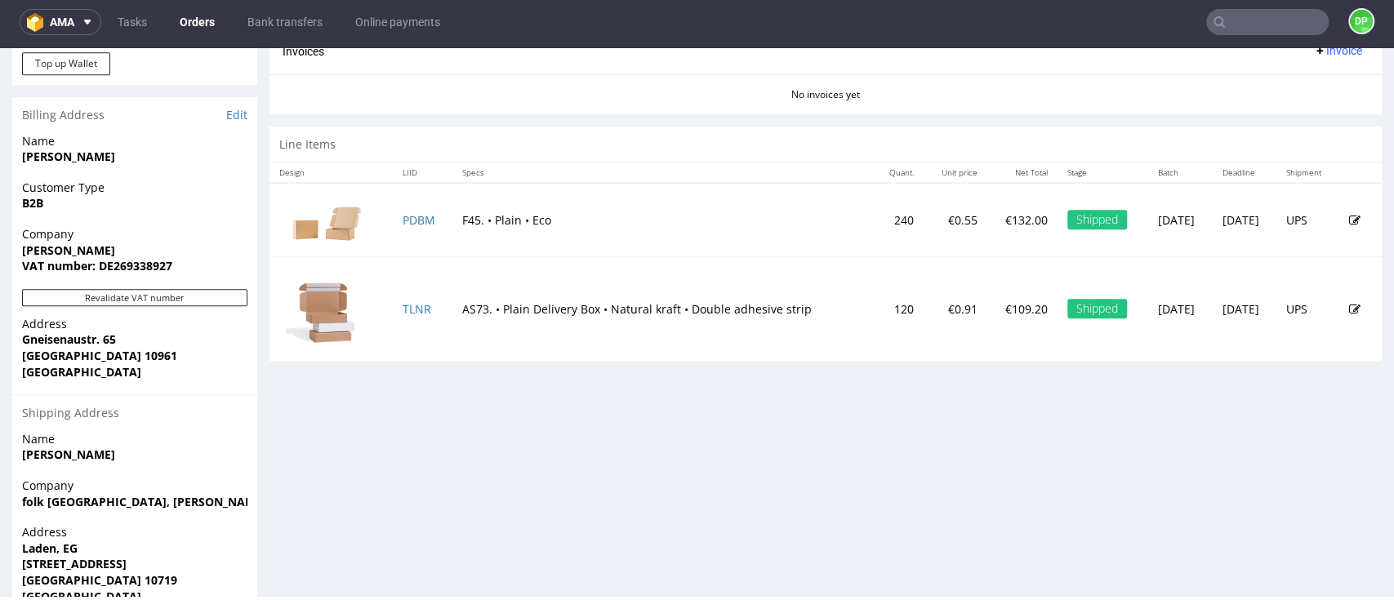
scroll to position [733, 0]
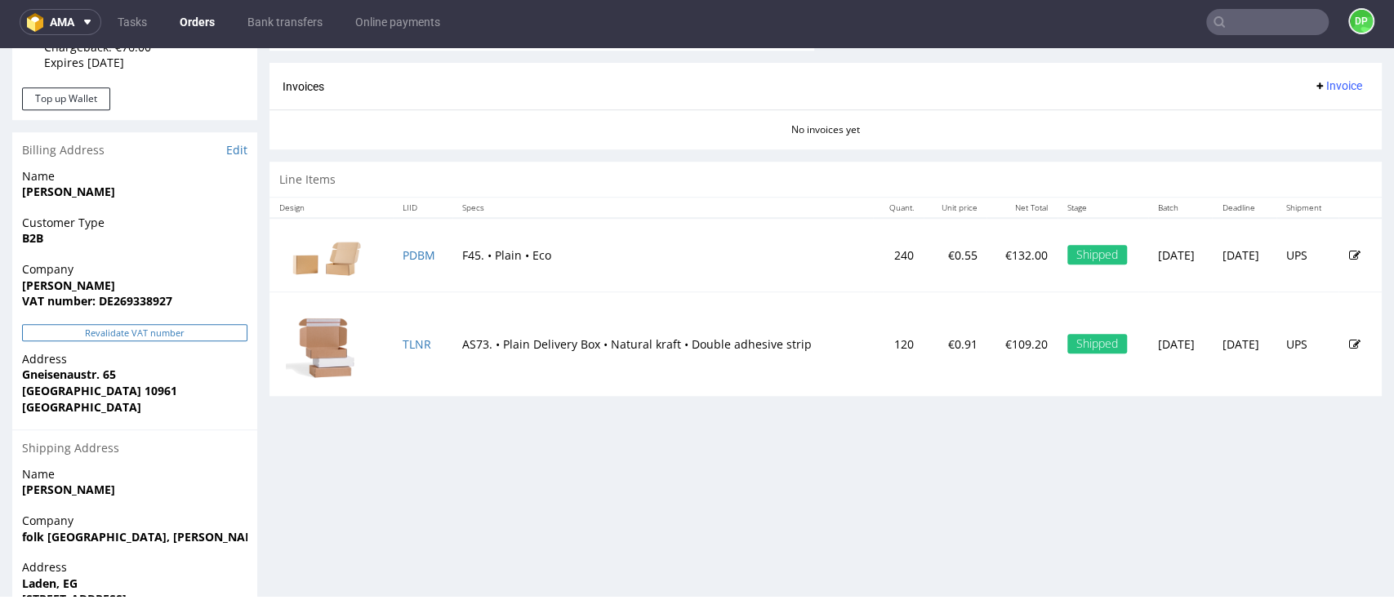
click at [157, 333] on button "Revalidate VAT number" at bounding box center [134, 332] width 225 height 17
click at [121, 332] on button "Revalidate VAT number" at bounding box center [134, 332] width 225 height 17
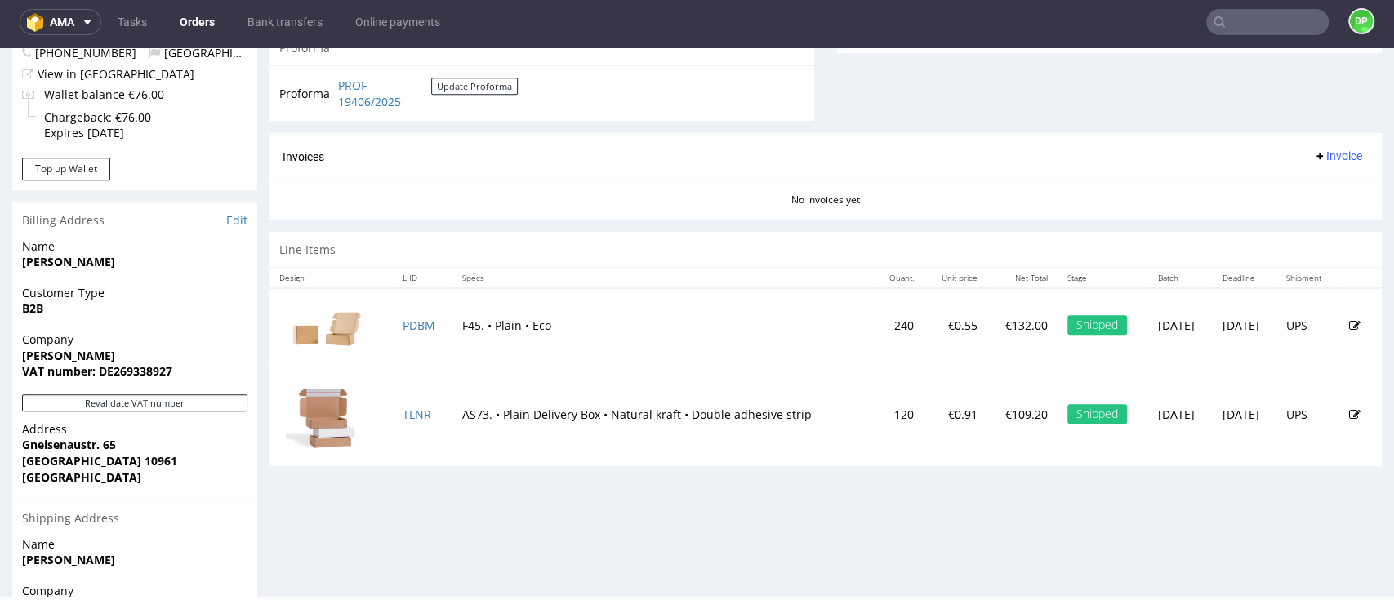
scroll to position [843, 0]
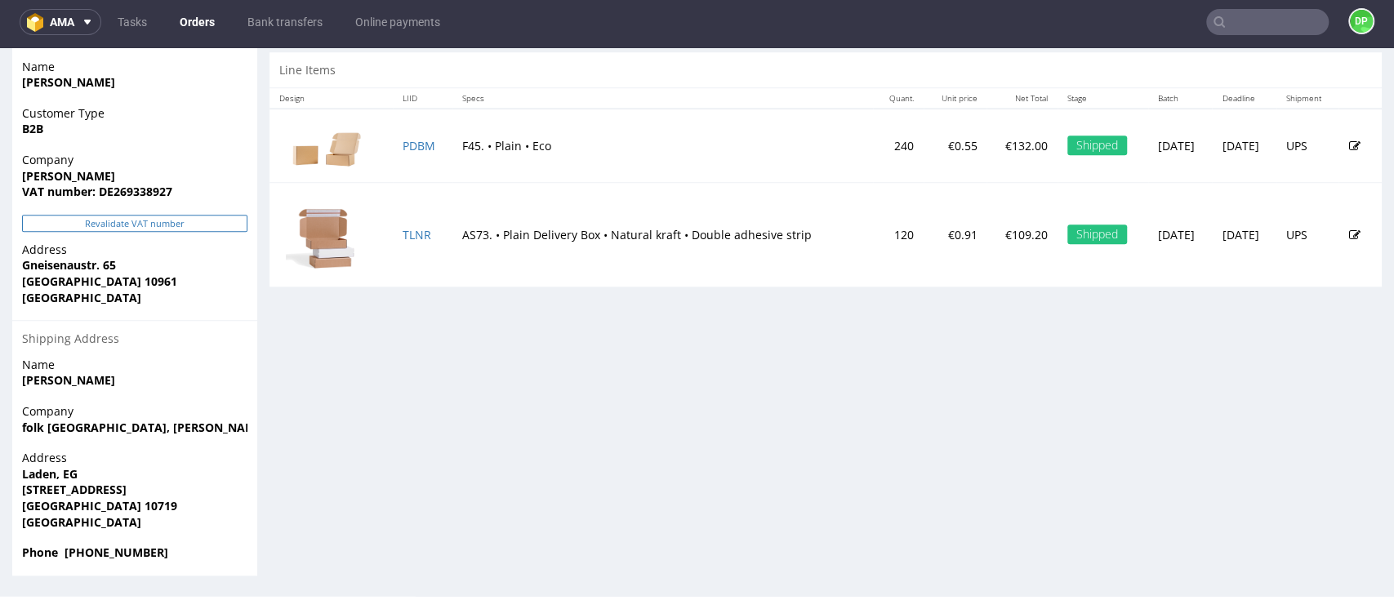
click at [93, 226] on button "Revalidate VAT number" at bounding box center [134, 223] width 225 height 17
click at [92, 227] on button "Revalidate VAT number" at bounding box center [134, 223] width 225 height 17
drag, startPoint x: 180, startPoint y: 195, endPoint x: 118, endPoint y: 206, distance: 63.8
click at [118, 206] on div "Company Sarah Winborn VAT number: DE269338927" at bounding box center [134, 183] width 245 height 63
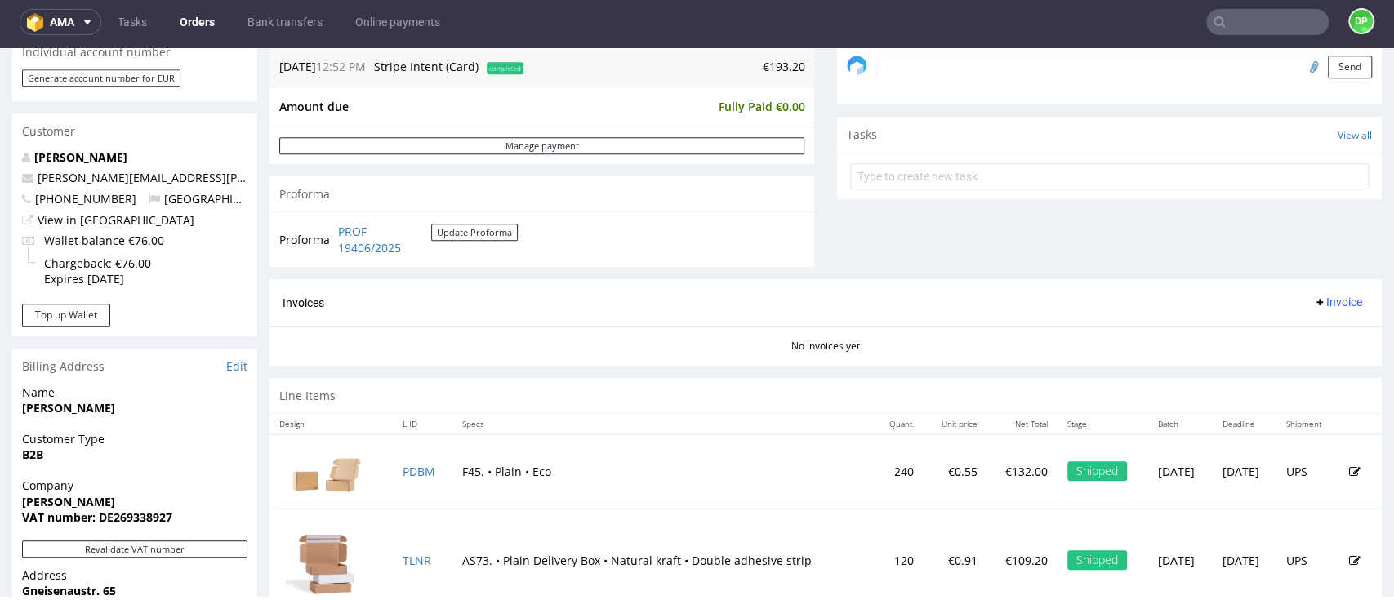
scroll to position [516, 0]
click at [1313, 311] on button "Invoice" at bounding box center [1338, 303] width 62 height 20
click at [1293, 329] on span "Generate" at bounding box center [1303, 337] width 79 height 16
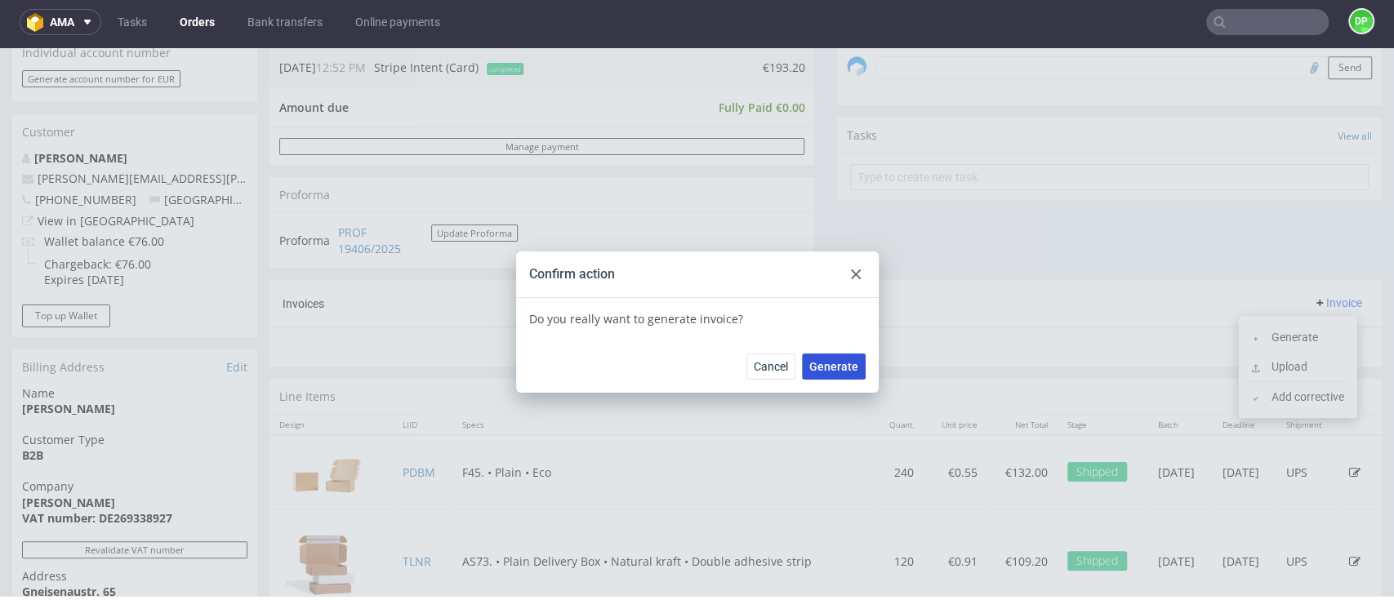
click at [838, 376] on button "Generate" at bounding box center [834, 367] width 64 height 26
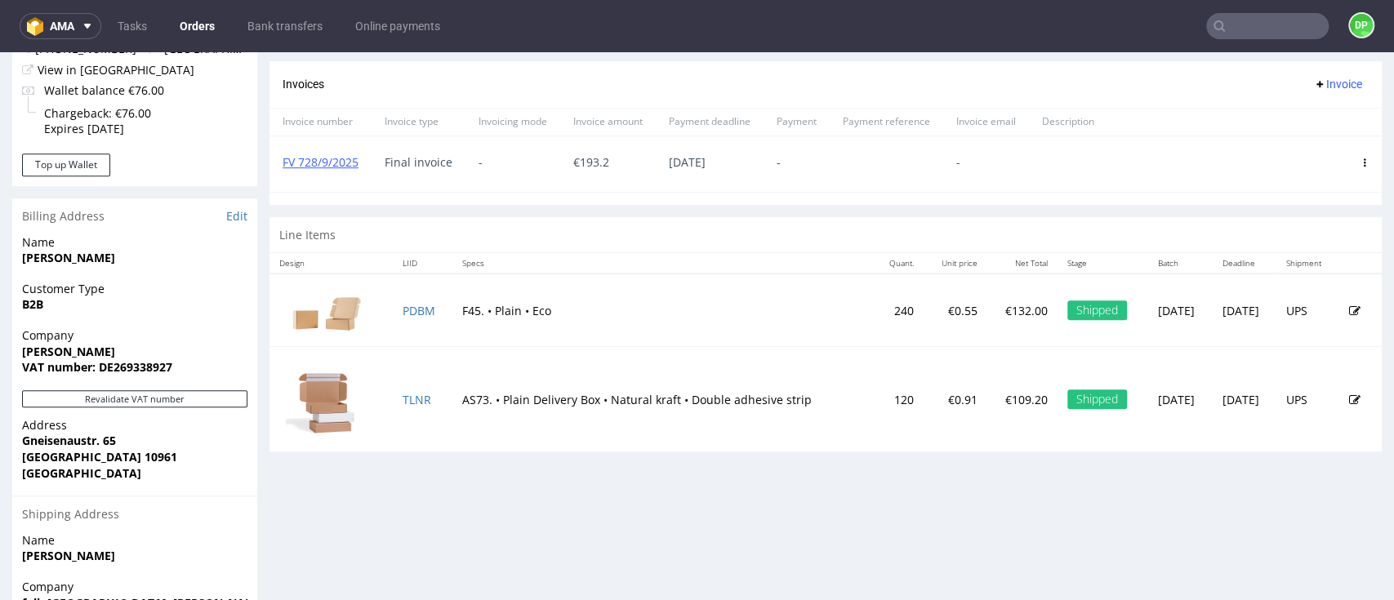
scroll to position [407, 0]
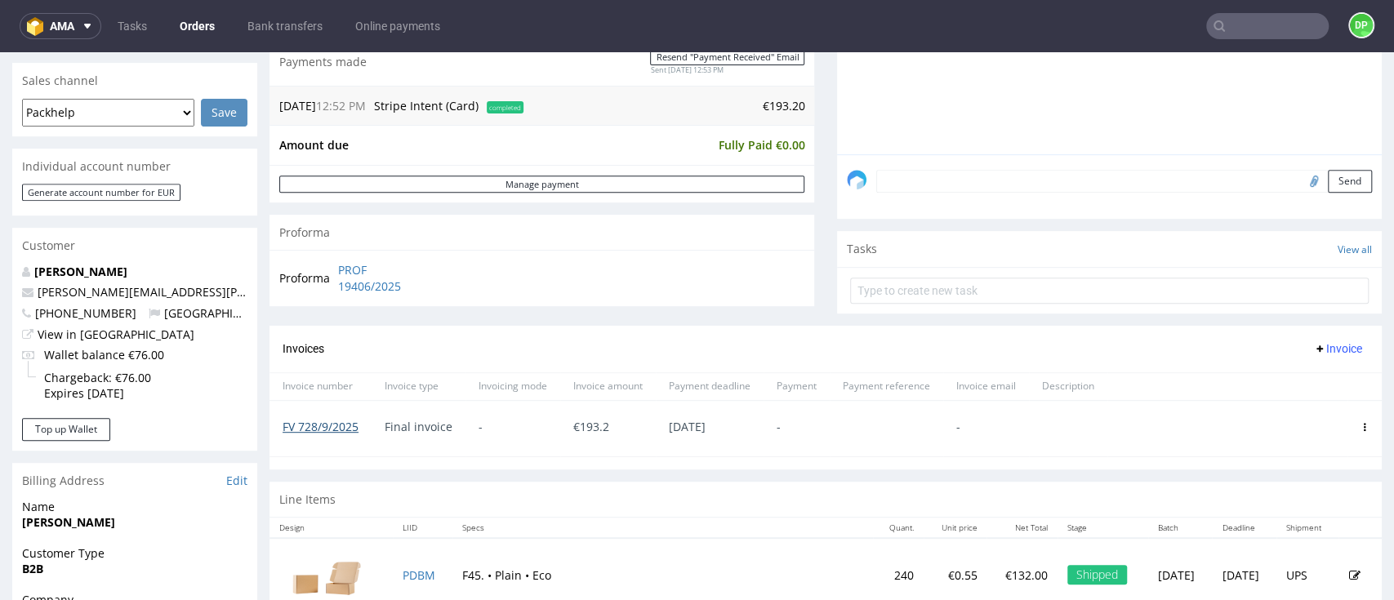
click at [308, 421] on link "FV 728/9/2025" at bounding box center [321, 427] width 76 height 16
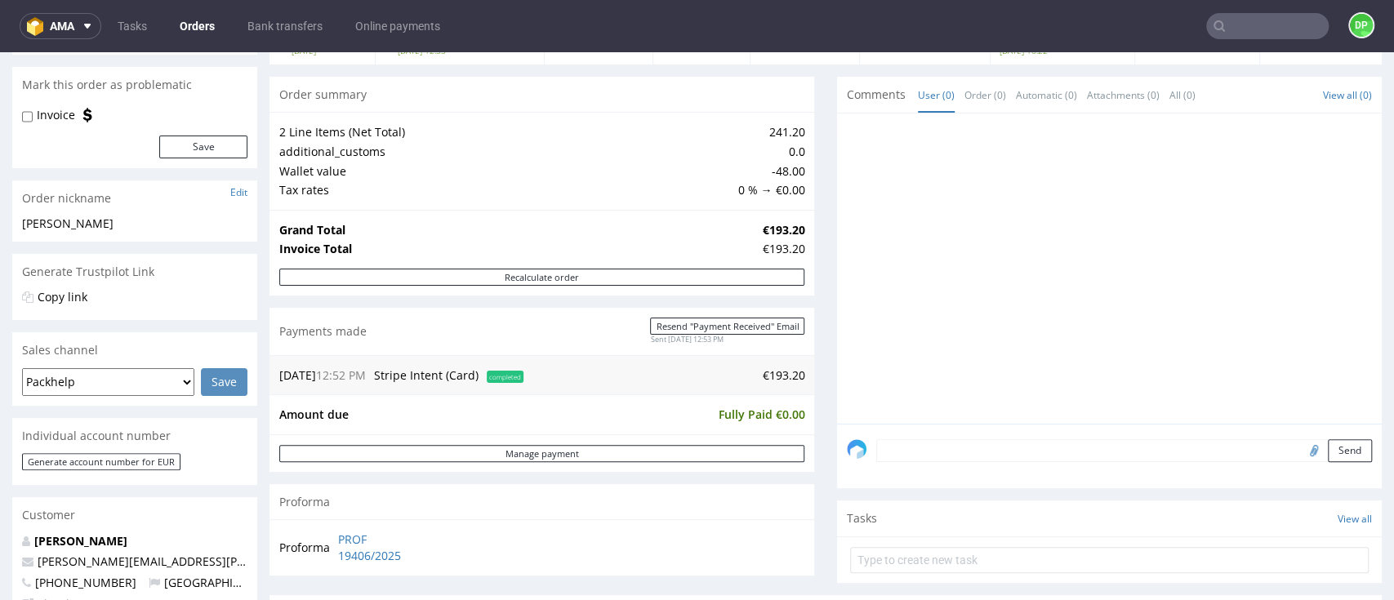
scroll to position [0, 0]
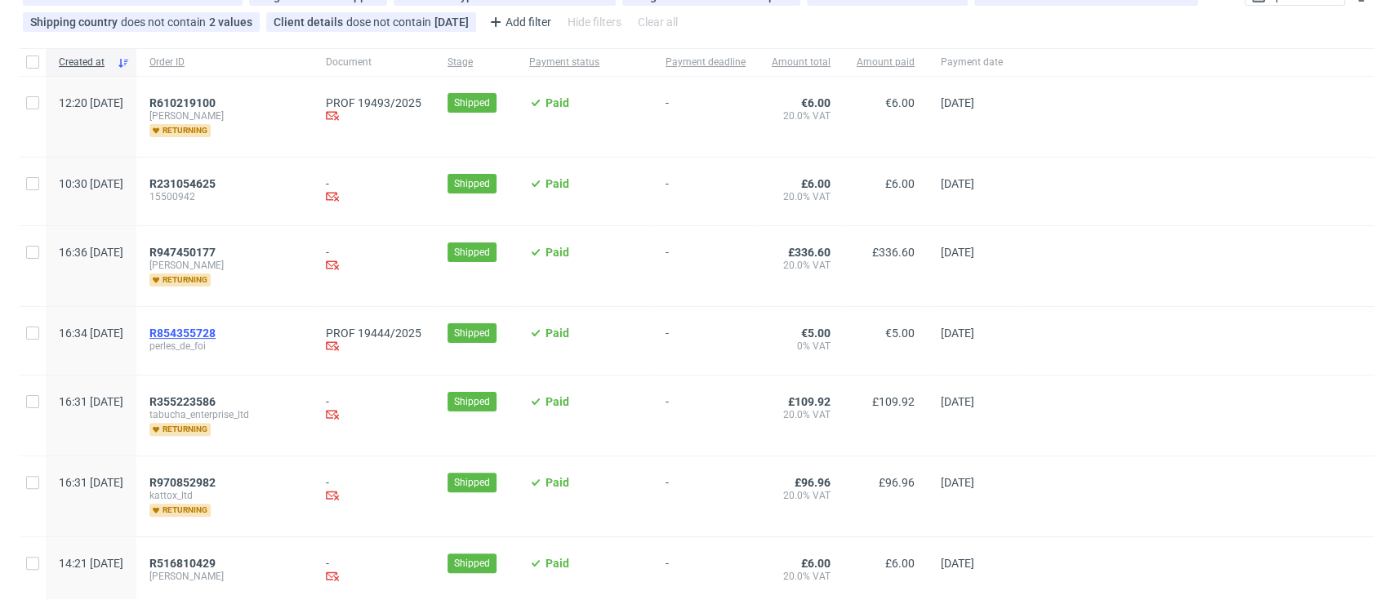
click at [216, 336] on span "R854355728" at bounding box center [182, 333] width 66 height 13
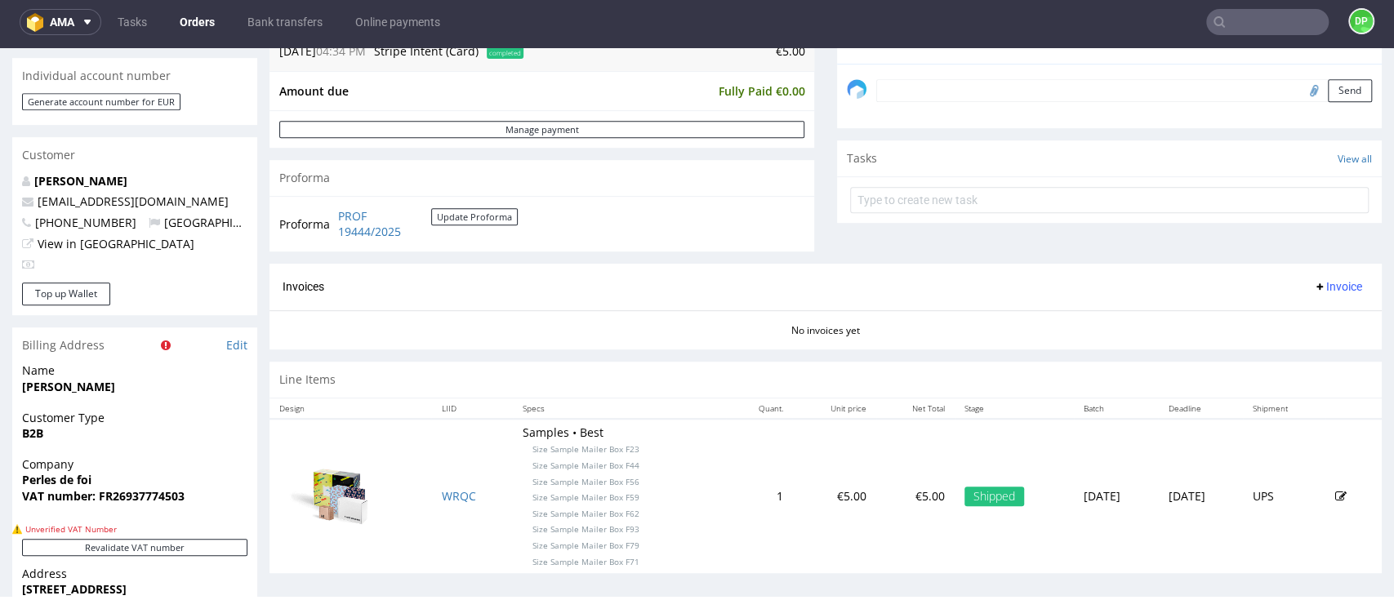
scroll to position [615, 0]
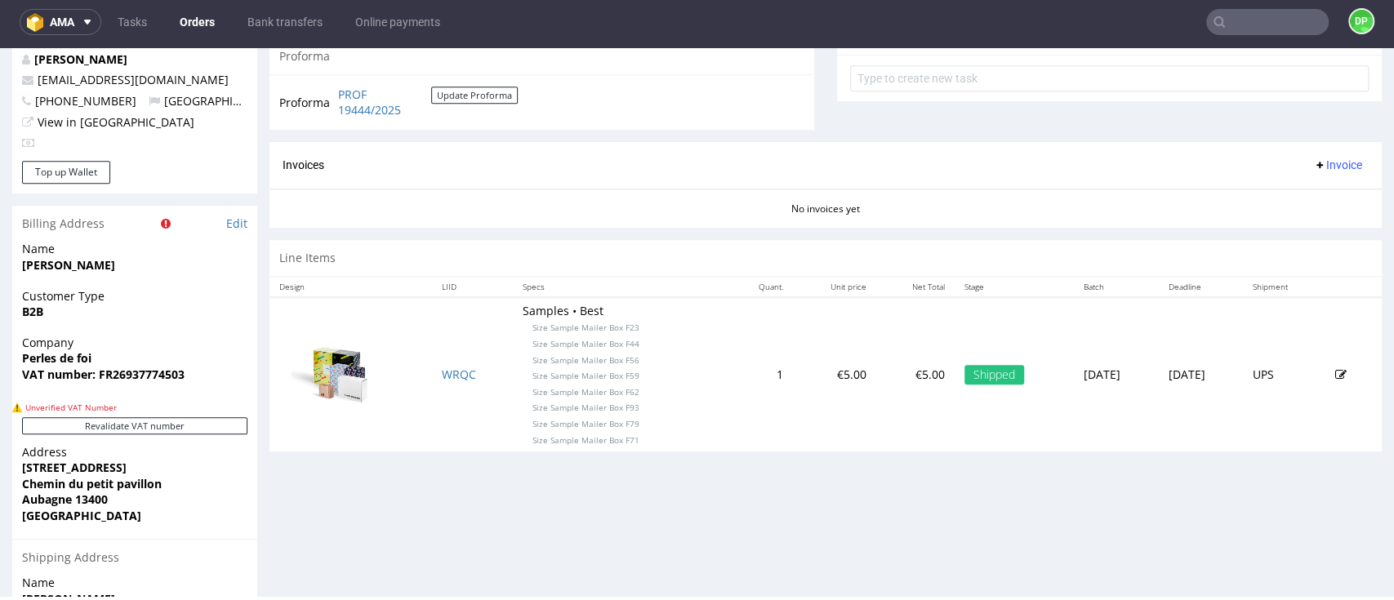
click at [513, 448] on td "Samples • Best Size Sample Mailer Box F23 Size Sample Mailer Box F44 Size Sampl…" at bounding box center [620, 374] width 214 height 154
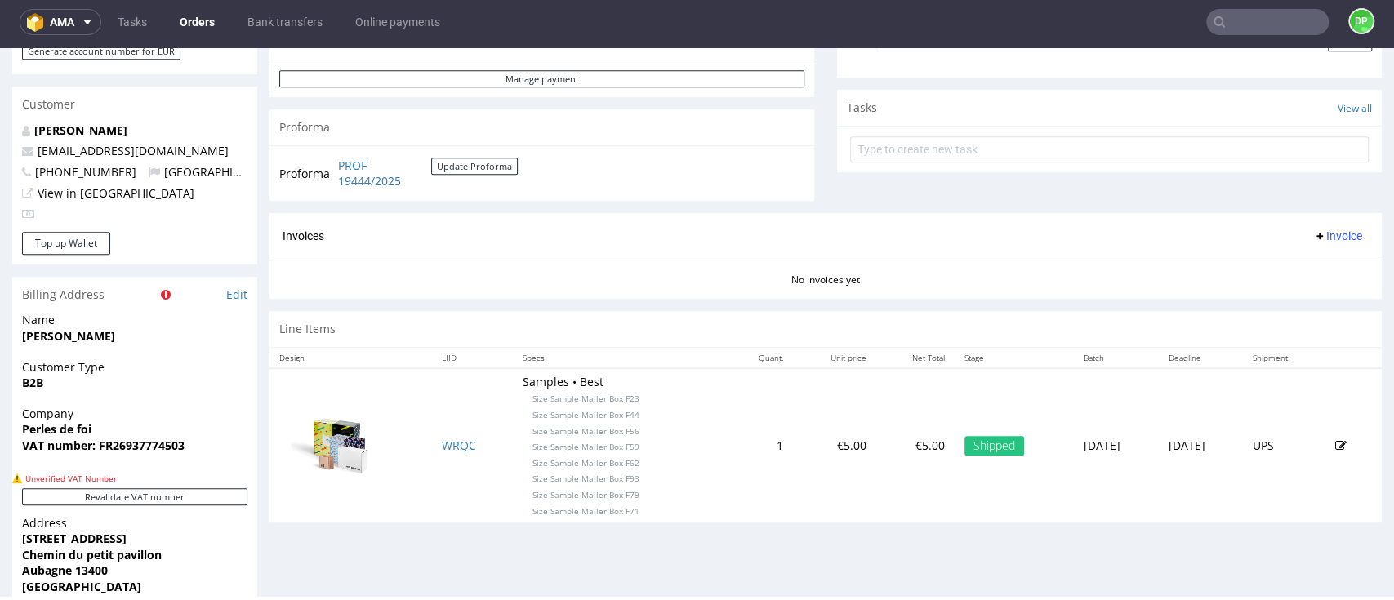
scroll to position [0, 0]
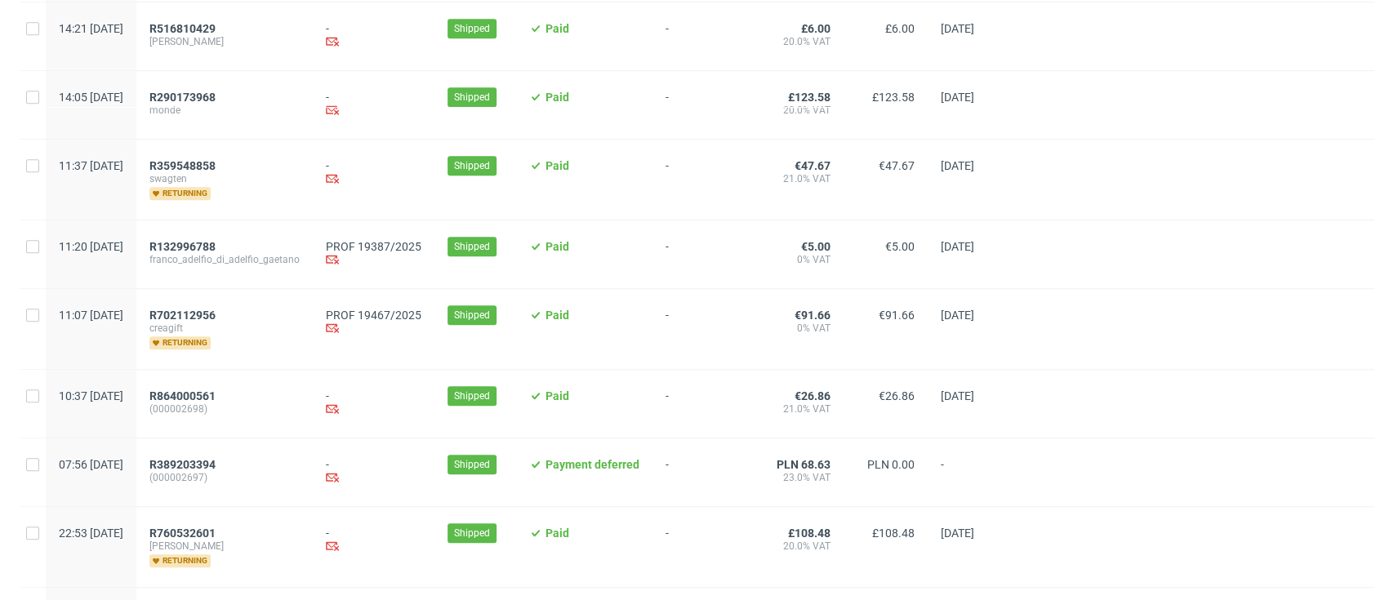
scroll to position [871, 0]
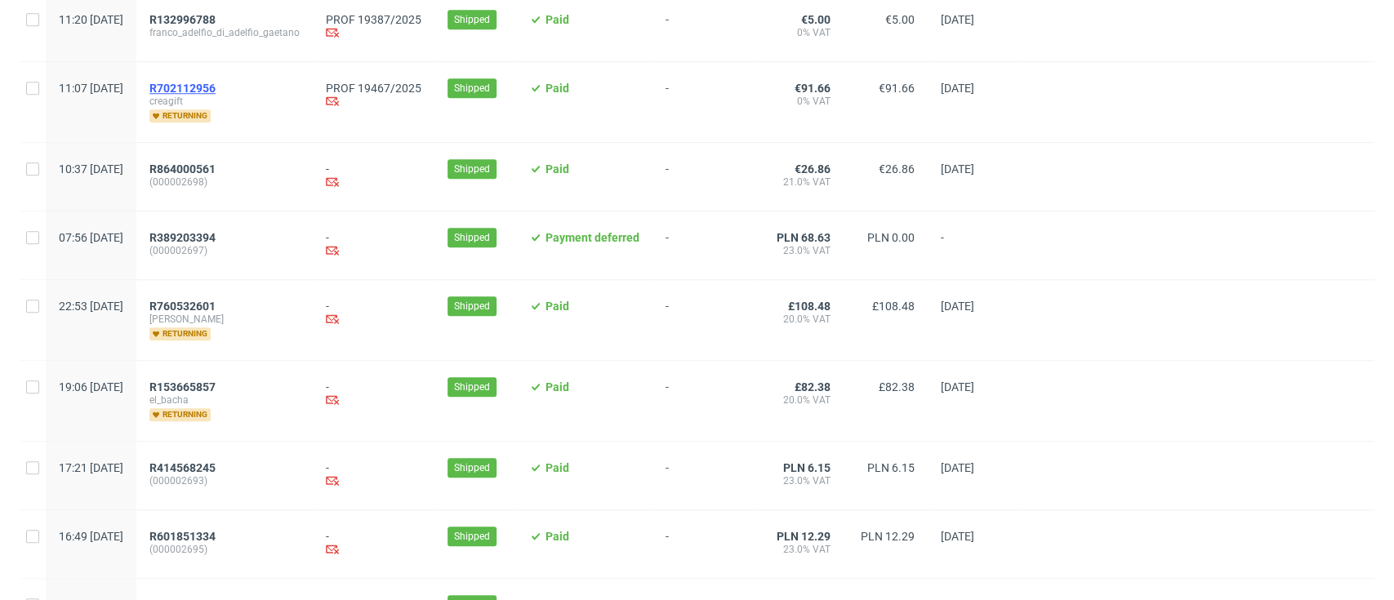
click at [216, 82] on span "R702112956" at bounding box center [182, 88] width 66 height 13
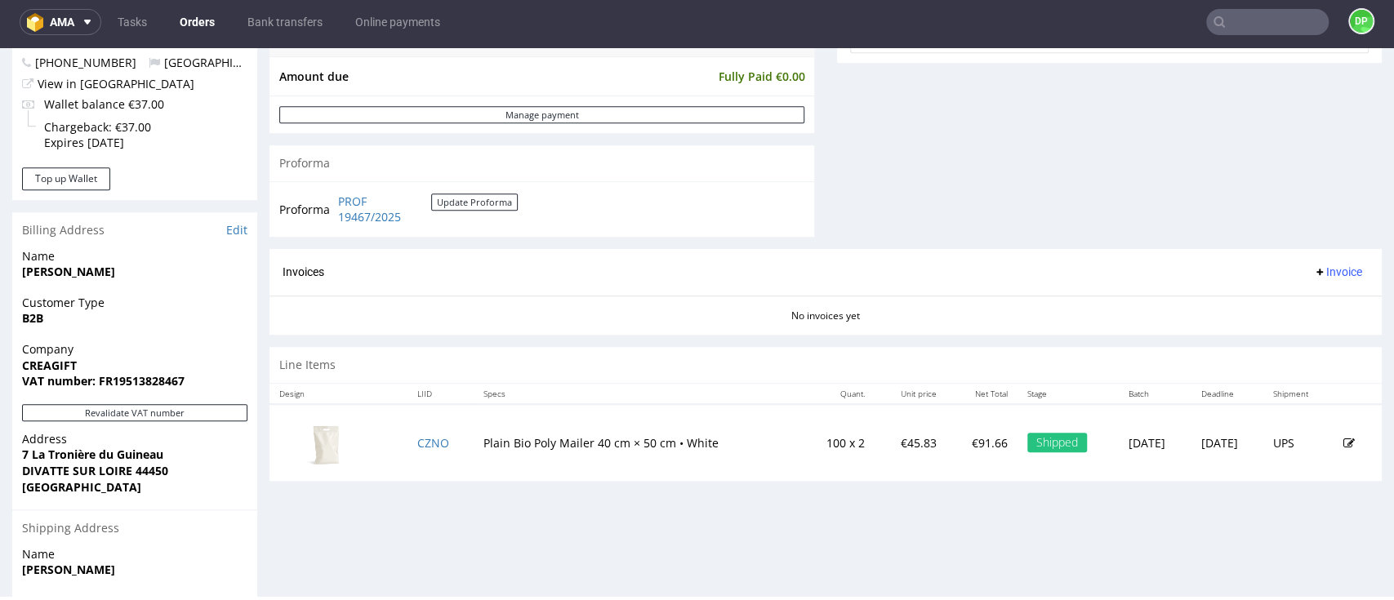
scroll to position [843, 0]
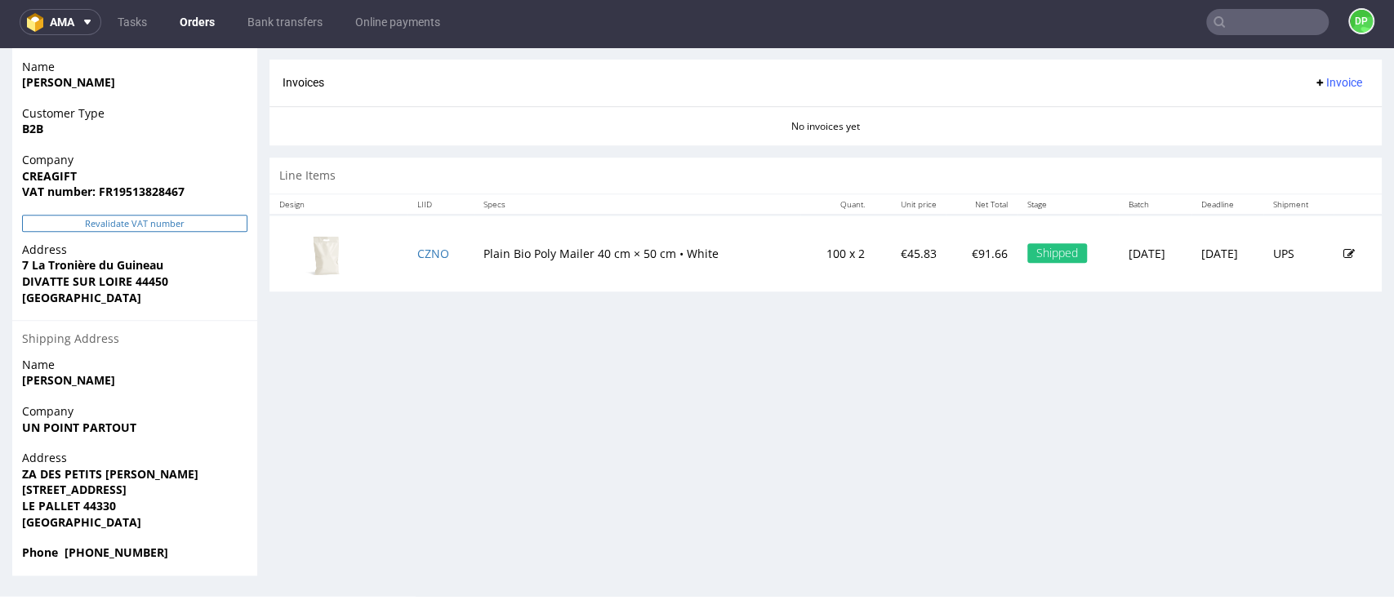
click at [127, 224] on button "Revalidate VAT number" at bounding box center [134, 223] width 225 height 17
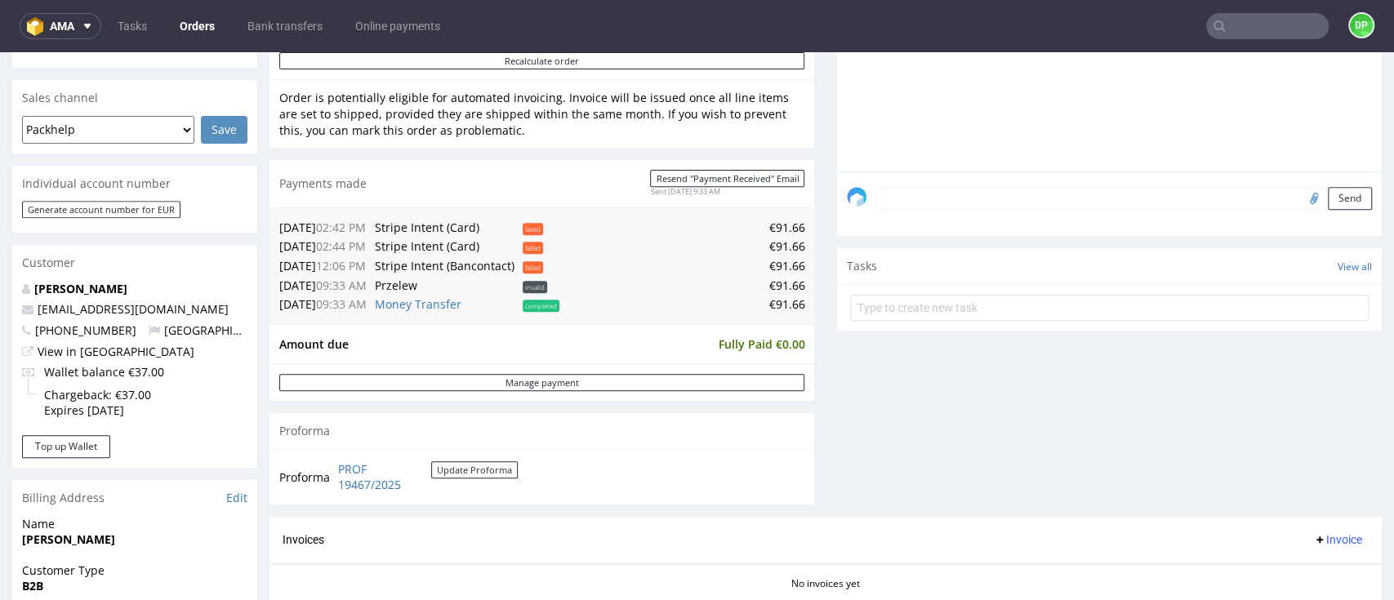
scroll to position [544, 0]
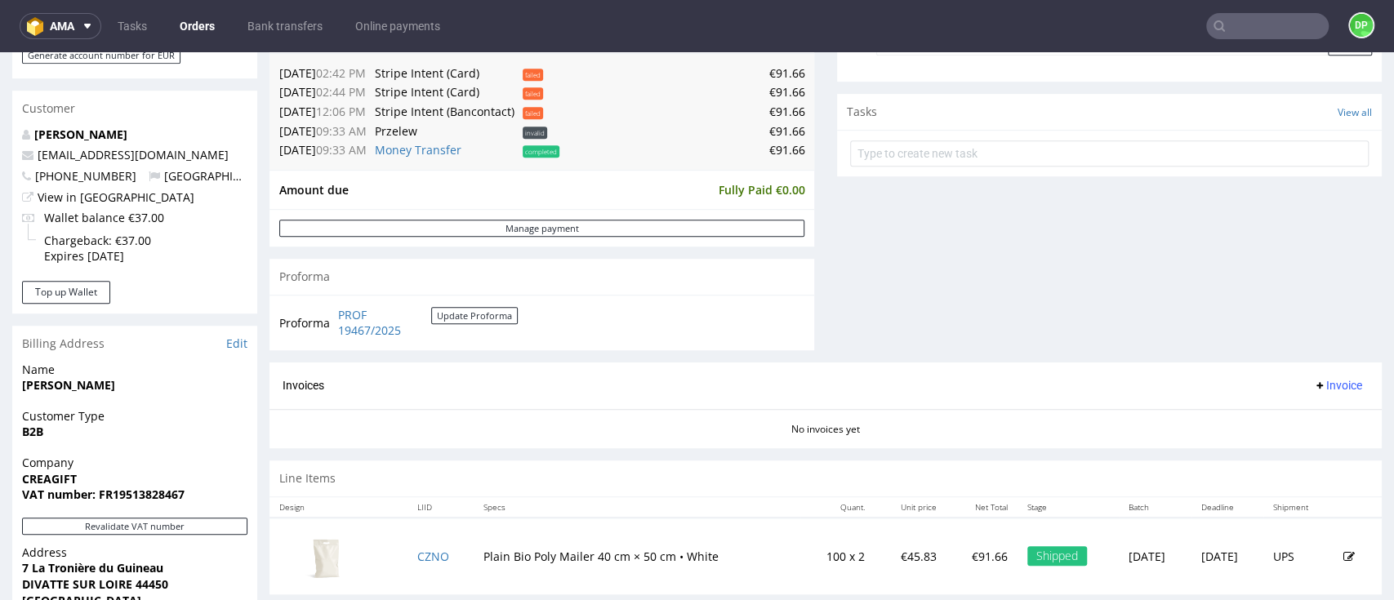
click at [1314, 386] on span "Invoice" at bounding box center [1337, 385] width 49 height 13
click at [1276, 414] on span "Generate" at bounding box center [1303, 422] width 79 height 16
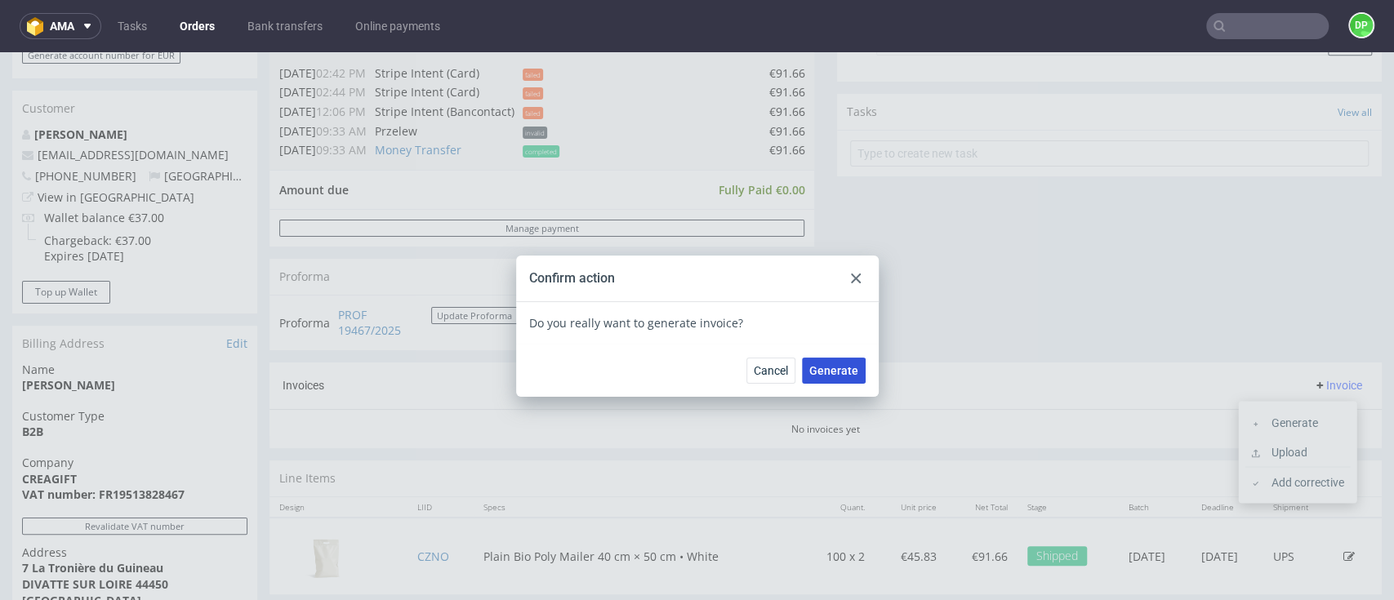
click at [809, 378] on button "Generate" at bounding box center [834, 371] width 64 height 26
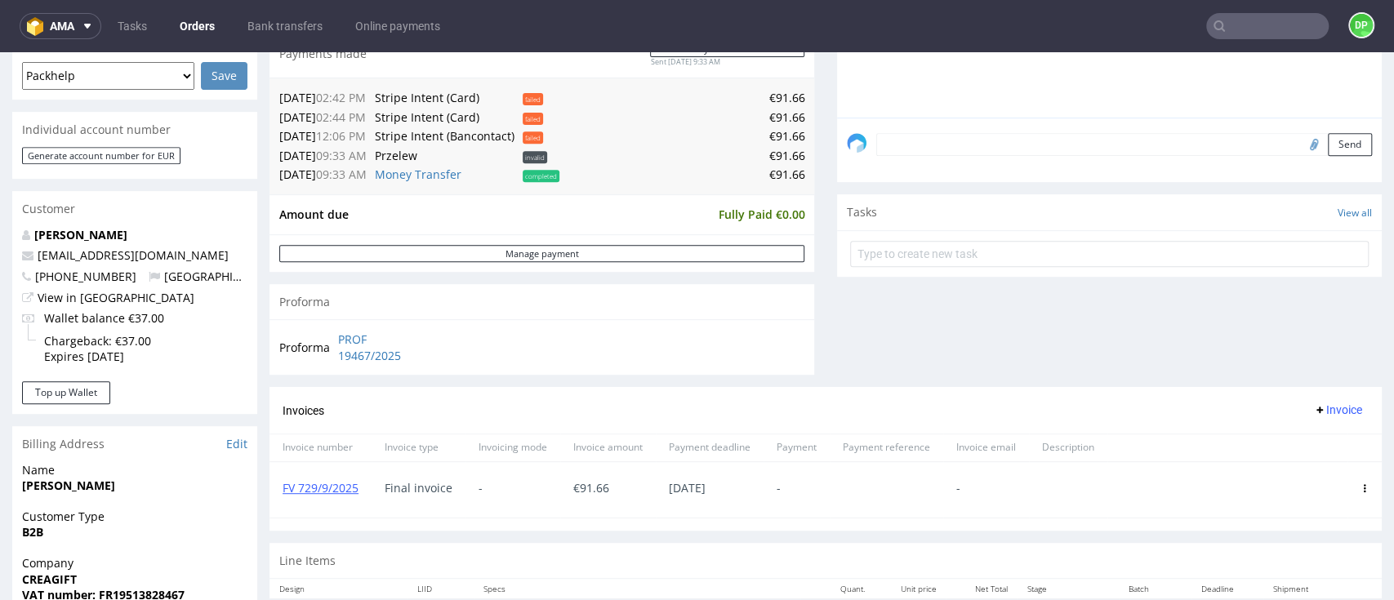
scroll to position [327, 0]
